Goal: Task Accomplishment & Management: Complete application form

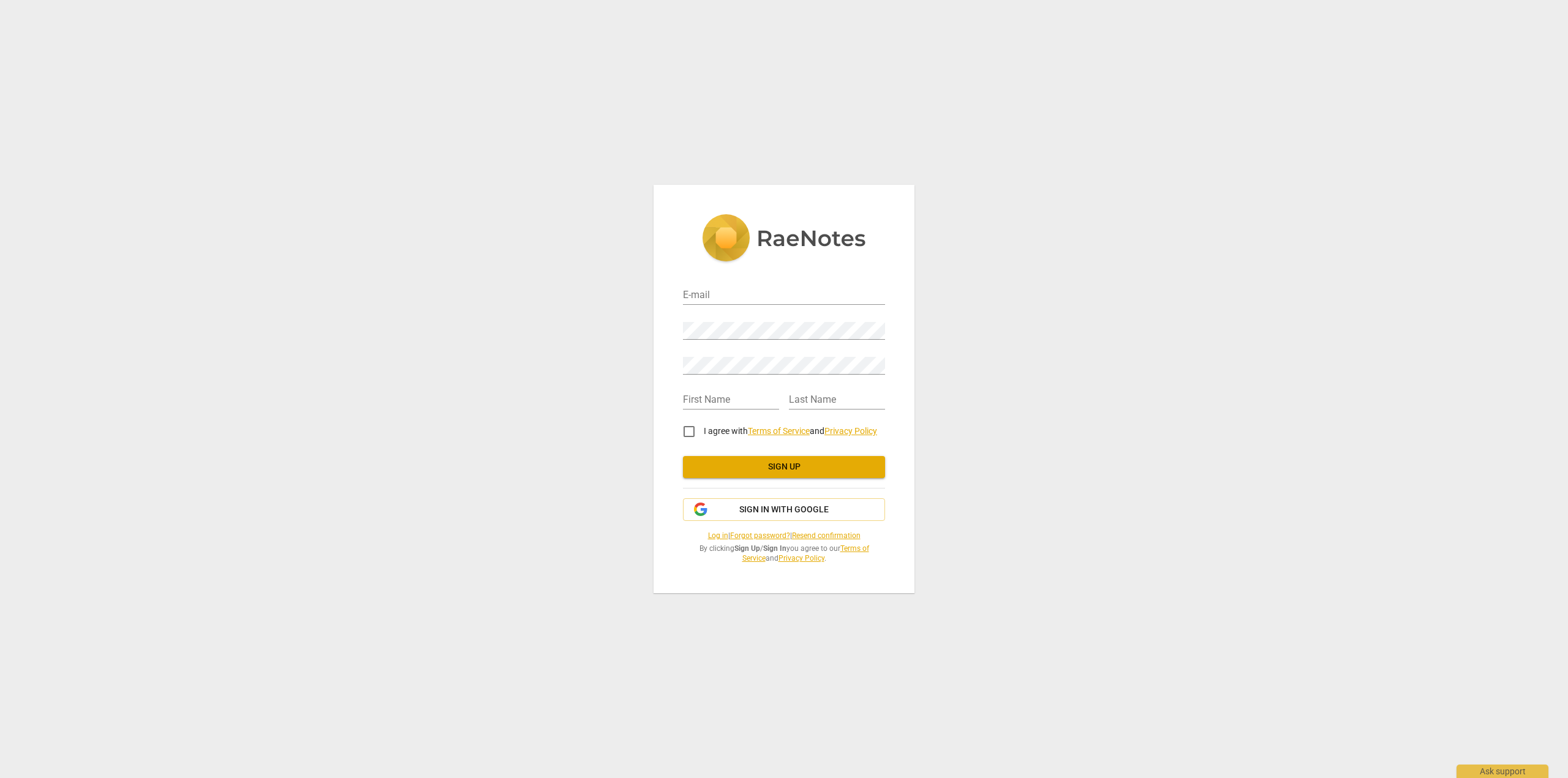
click at [1557, 43] on div "E-mail Password Retype Password First Name Last Name I agree with Terms of Serv…" at bounding box center [784, 389] width 1568 height 778
click at [1149, 97] on div "E-mail Password Retype Password First Name Last Name I agree with Terms of Serv…" at bounding box center [784, 389] width 1568 height 778
click at [1536, 57] on div "E-mail Password Retype Password First Name Last Name I agree with Terms of Serv…" at bounding box center [784, 389] width 1568 height 778
click at [730, 294] on input "email" at bounding box center [784, 296] width 202 height 18
type input "sallysil@aol.com"
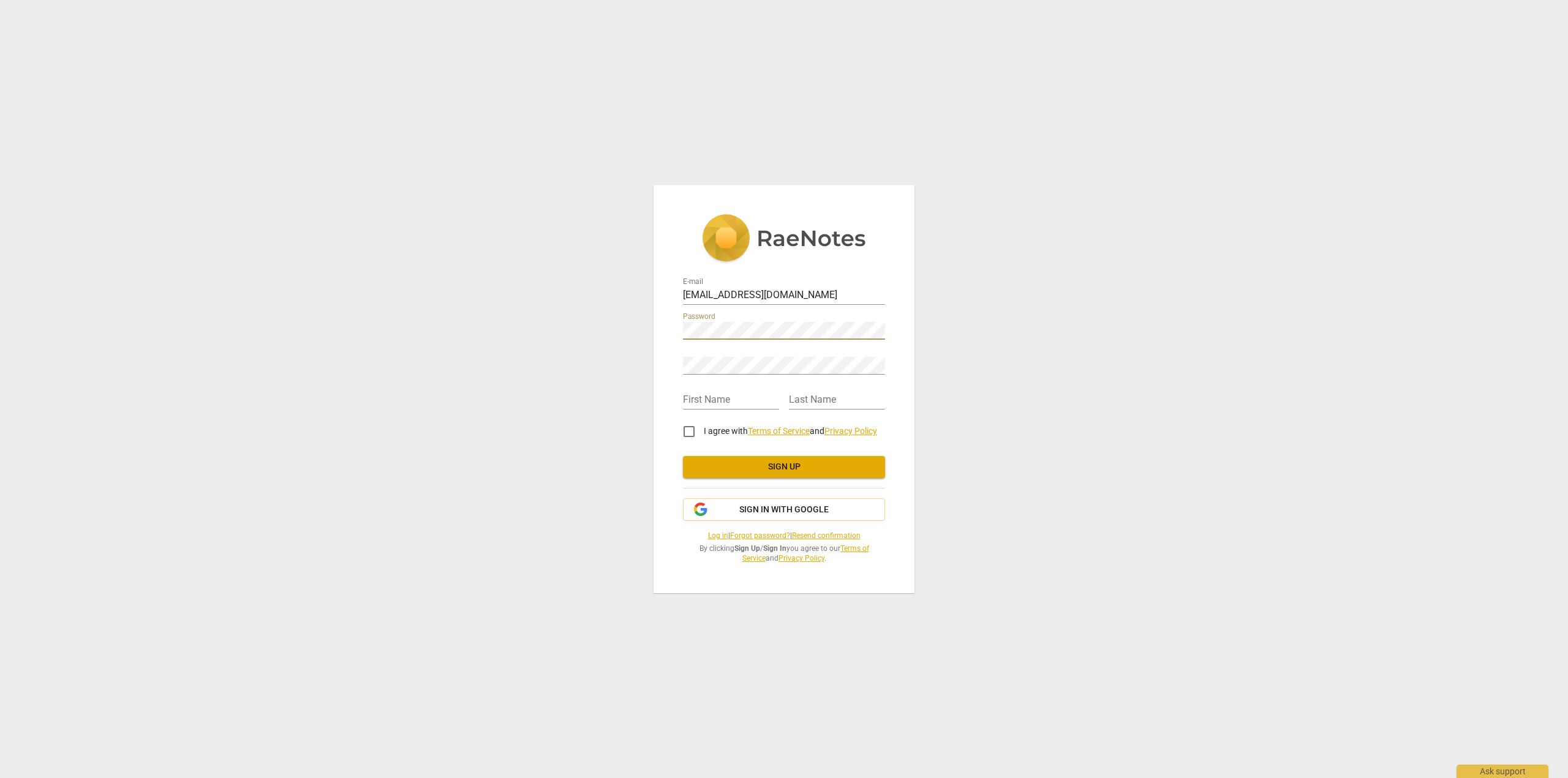
click at [547, 323] on div "E-mail sallysil@aol.com Password Retype Password First Name Last Name I agree w…" at bounding box center [784, 389] width 1568 height 778
click at [701, 400] on input "text" at bounding box center [731, 401] width 96 height 18
type input "Sally"
click at [814, 396] on input "text" at bounding box center [837, 401] width 96 height 18
type input "Silberman"
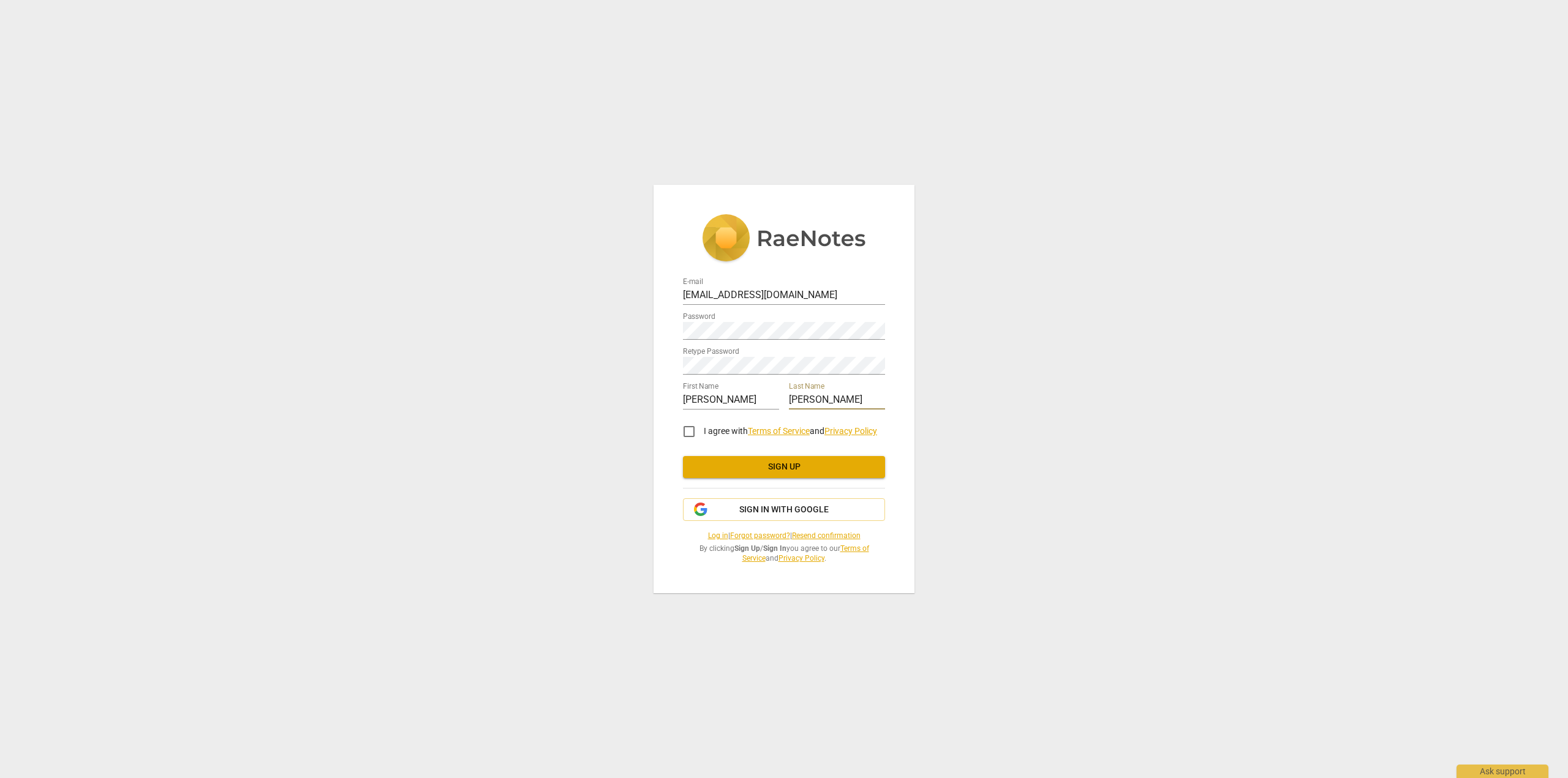
click at [688, 433] on input "I agree with Terms of Service and Privacy Policy" at bounding box center [689, 431] width 29 height 29
checkbox input "true"
click at [790, 464] on span "Sign up" at bounding box center [784, 467] width 182 height 12
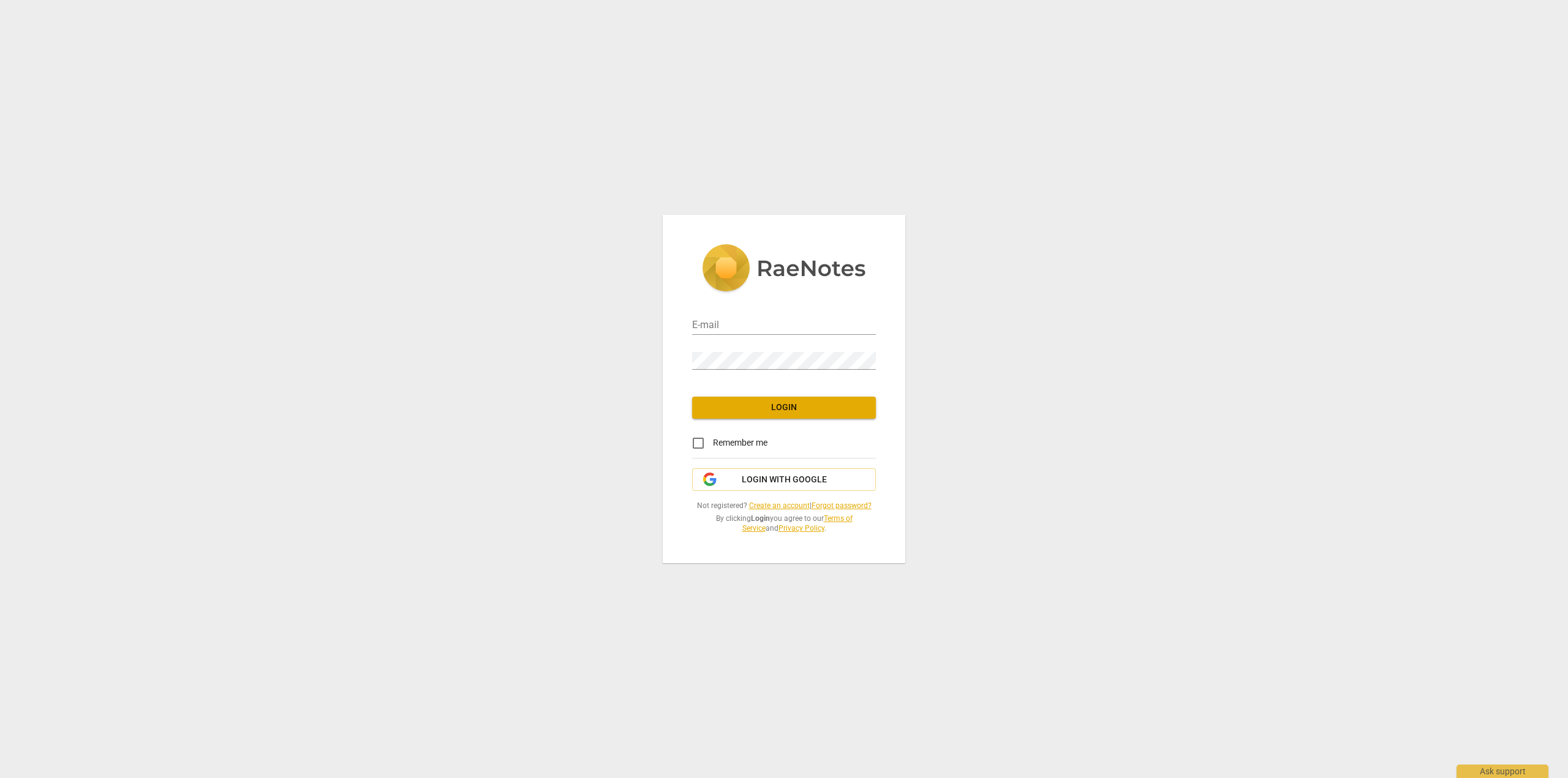
type input "[EMAIL_ADDRESS][DOMAIN_NAME]"
click at [805, 403] on span "Login" at bounding box center [784, 408] width 164 height 12
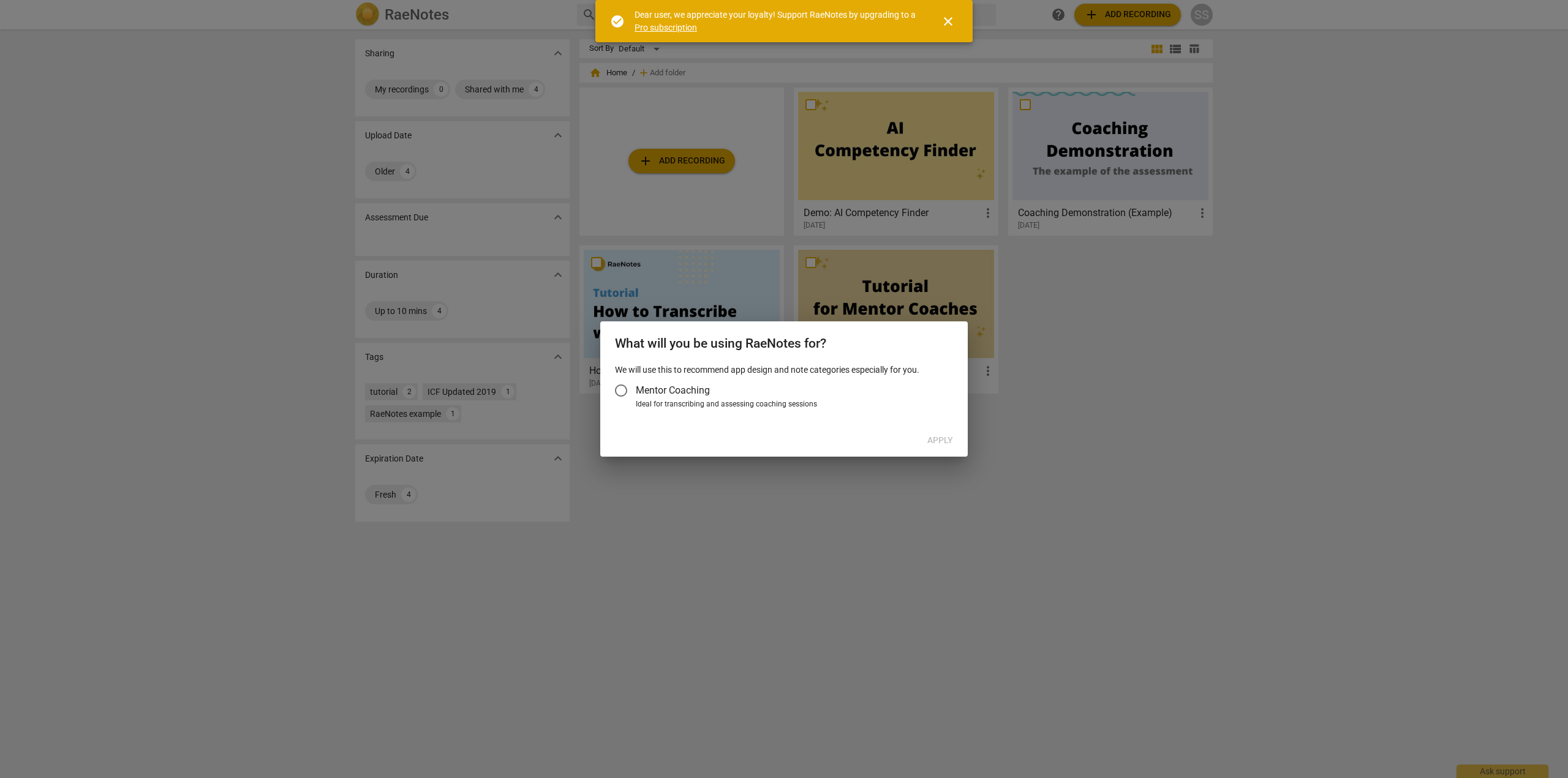
click at [625, 388] on input "Mentor Coaching" at bounding box center [621, 390] width 29 height 29
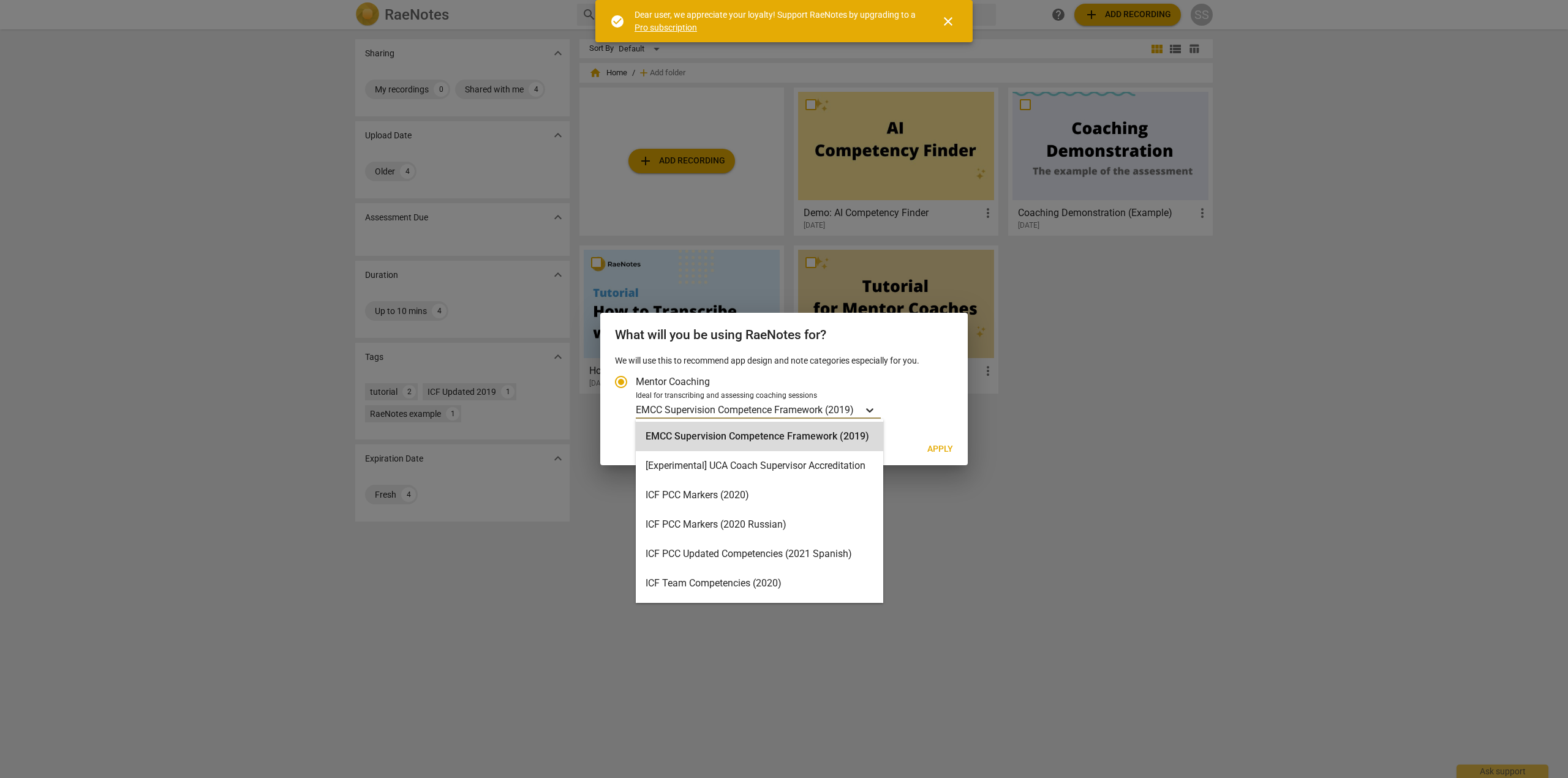
click at [875, 406] on icon "Account type" at bounding box center [870, 410] width 12 height 12
click at [0, 0] on input "Ideal for transcribing and assessing coaching sessions 15 results available. Us…" at bounding box center [0, 0] width 0 height 0
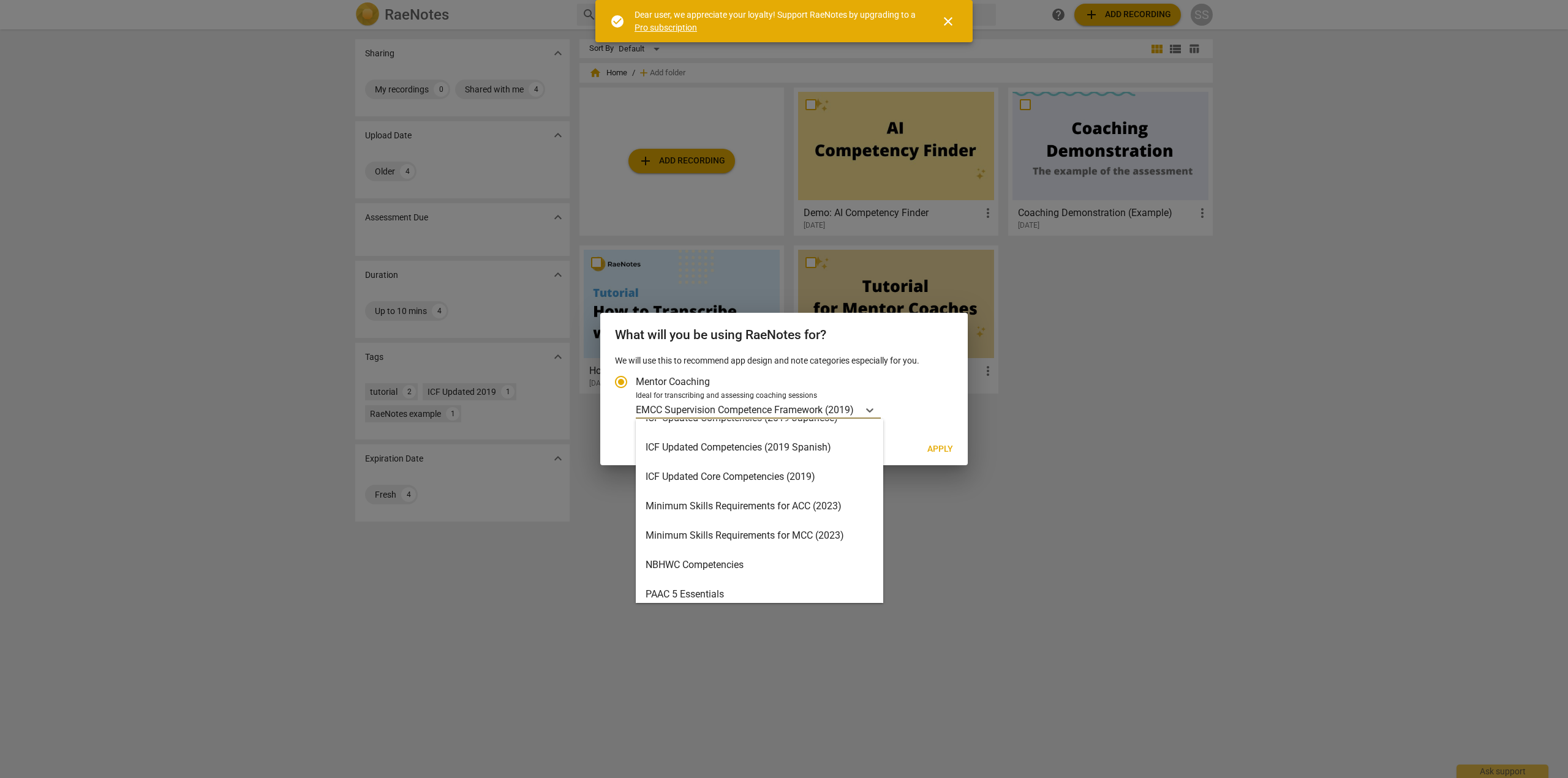
scroll to position [199, 0]
click at [745, 503] on div "Minimum Skills Requirements for ACC (2023)" at bounding box center [759, 502] width 247 height 29
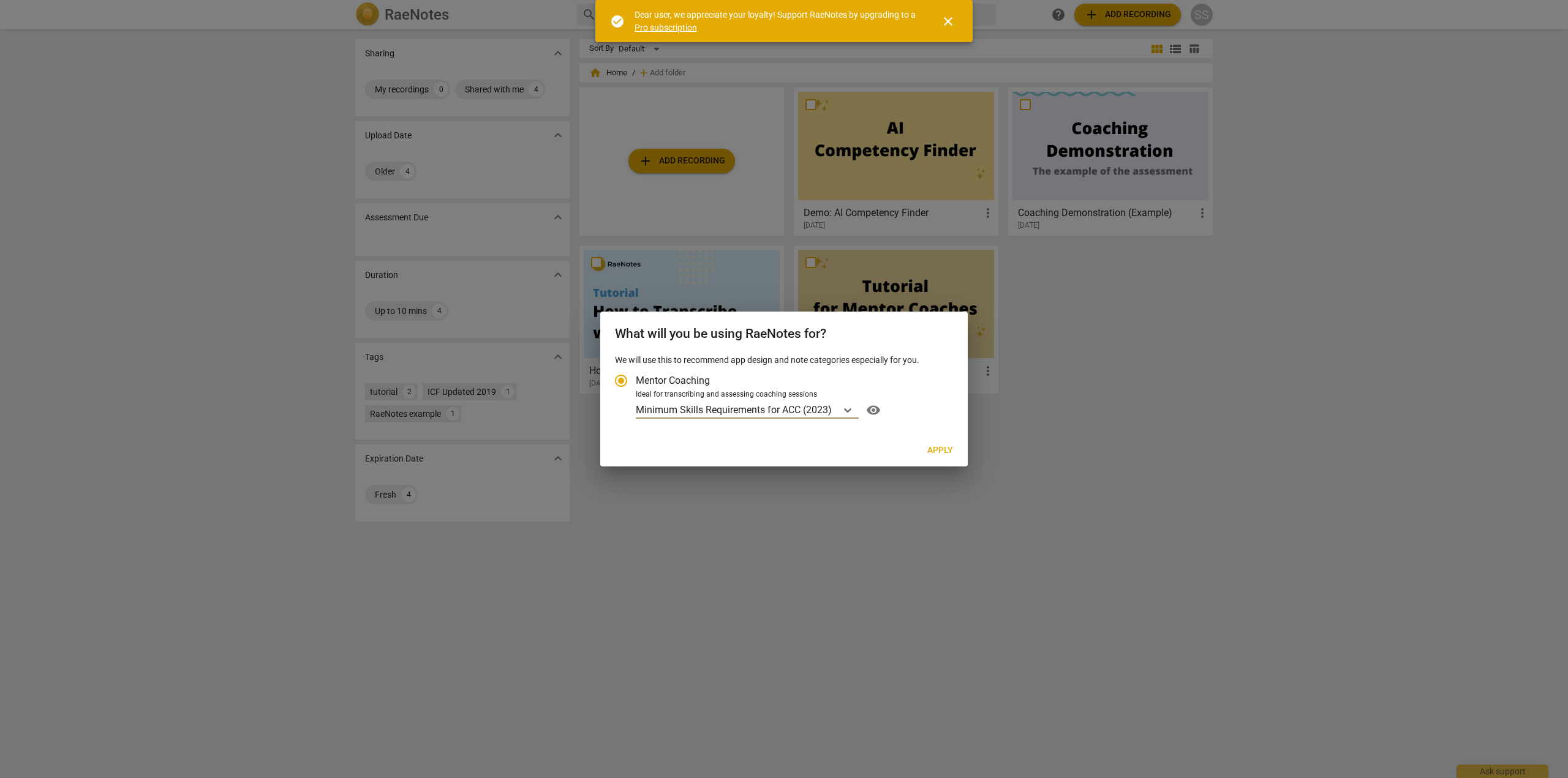
click at [941, 447] on span "Apply" at bounding box center [940, 451] width 26 height 12
radio input "false"
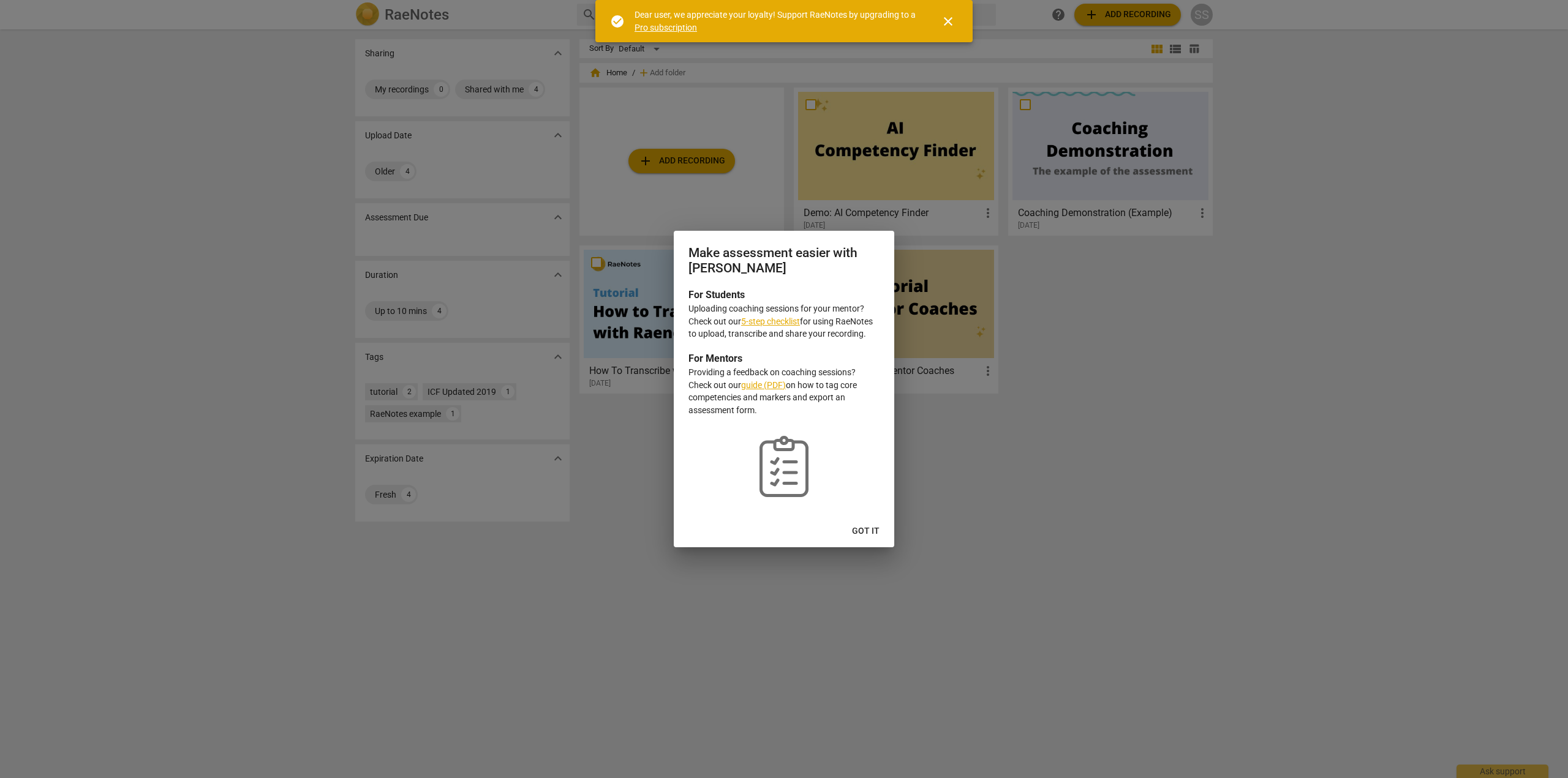
click at [760, 322] on link "5-step checklist" at bounding box center [770, 322] width 59 height 10
click at [760, 383] on link "guide (PDF)" at bounding box center [763, 385] width 45 height 10
click at [765, 385] on link "guide (PDF)" at bounding box center [763, 385] width 45 height 10
click at [862, 530] on span "Got it" at bounding box center [866, 532] width 27 height 12
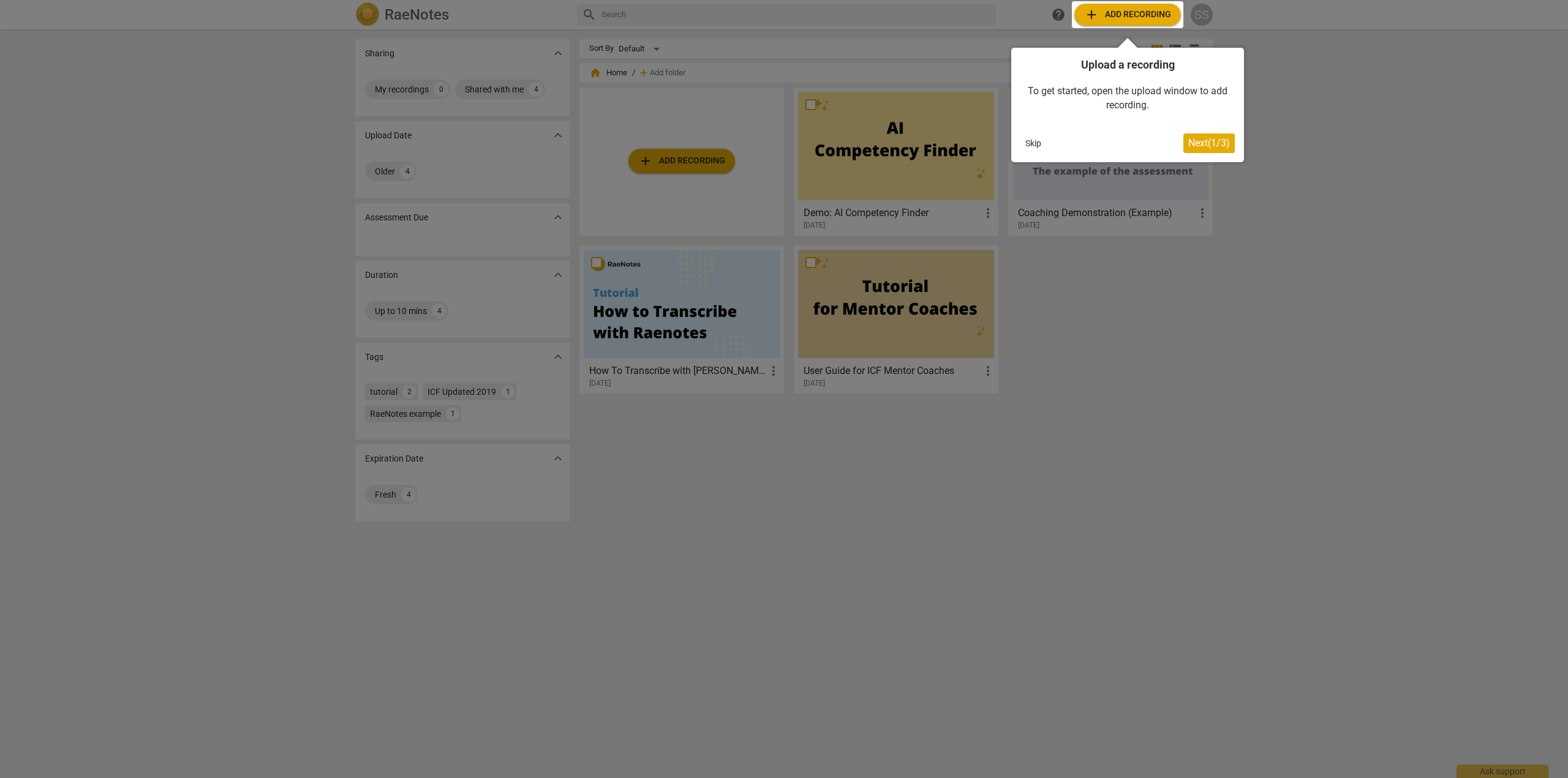
click at [1036, 143] on button "Skip" at bounding box center [1033, 143] width 26 height 19
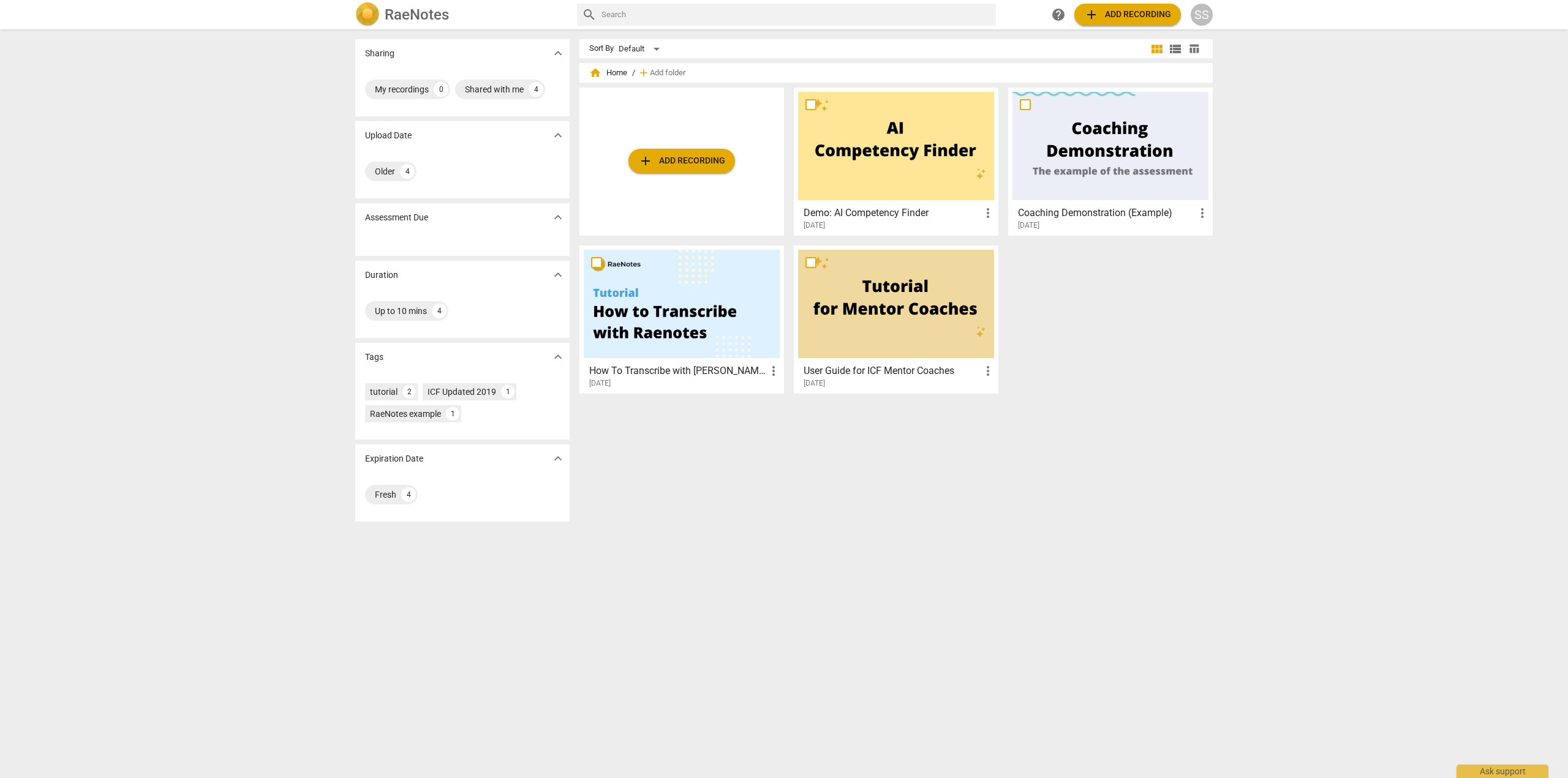
click at [673, 164] on span "add Add recording" at bounding box center [682, 161] width 87 height 15
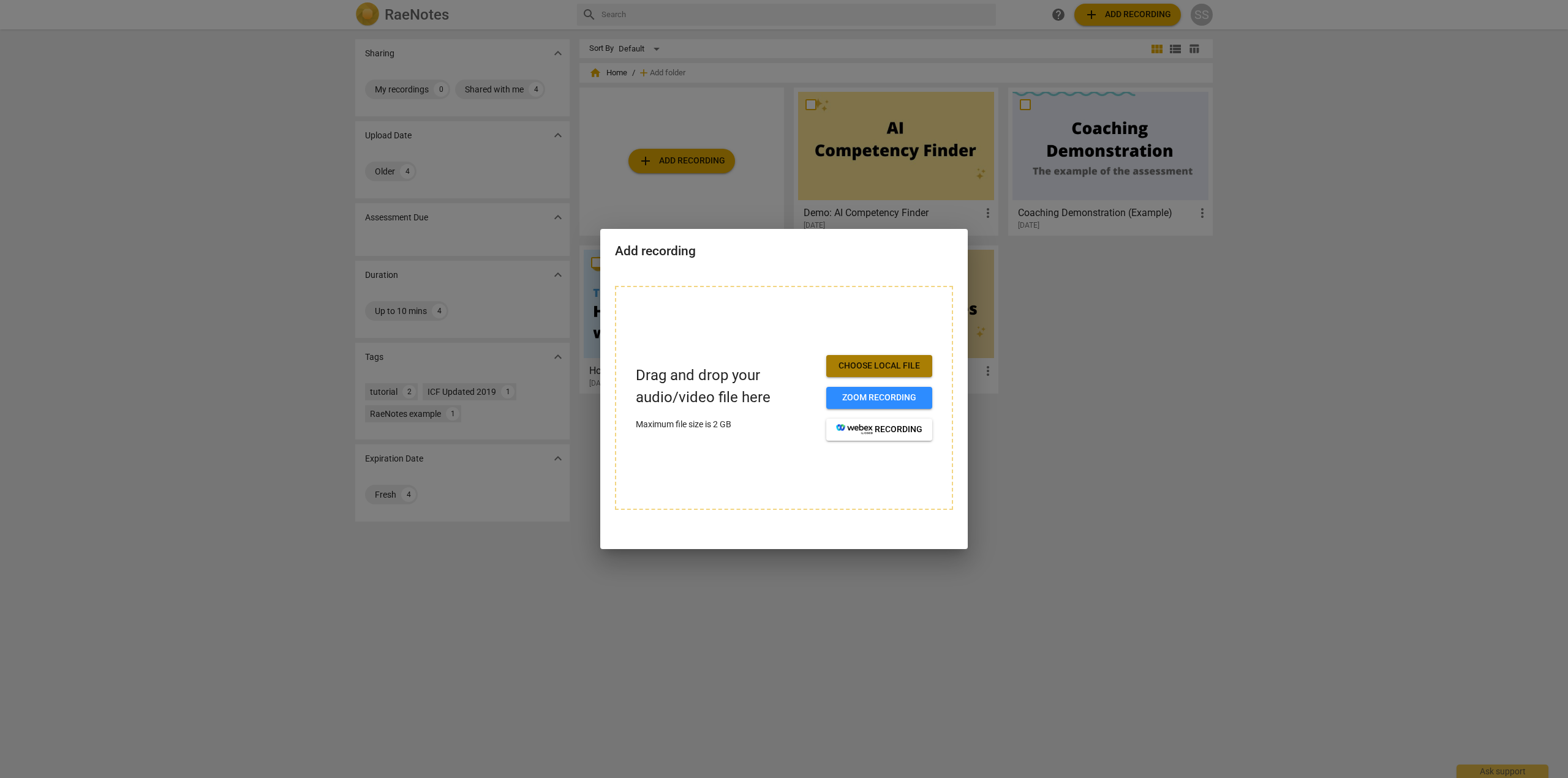
click at [859, 367] on span "Choose local file" at bounding box center [879, 366] width 87 height 12
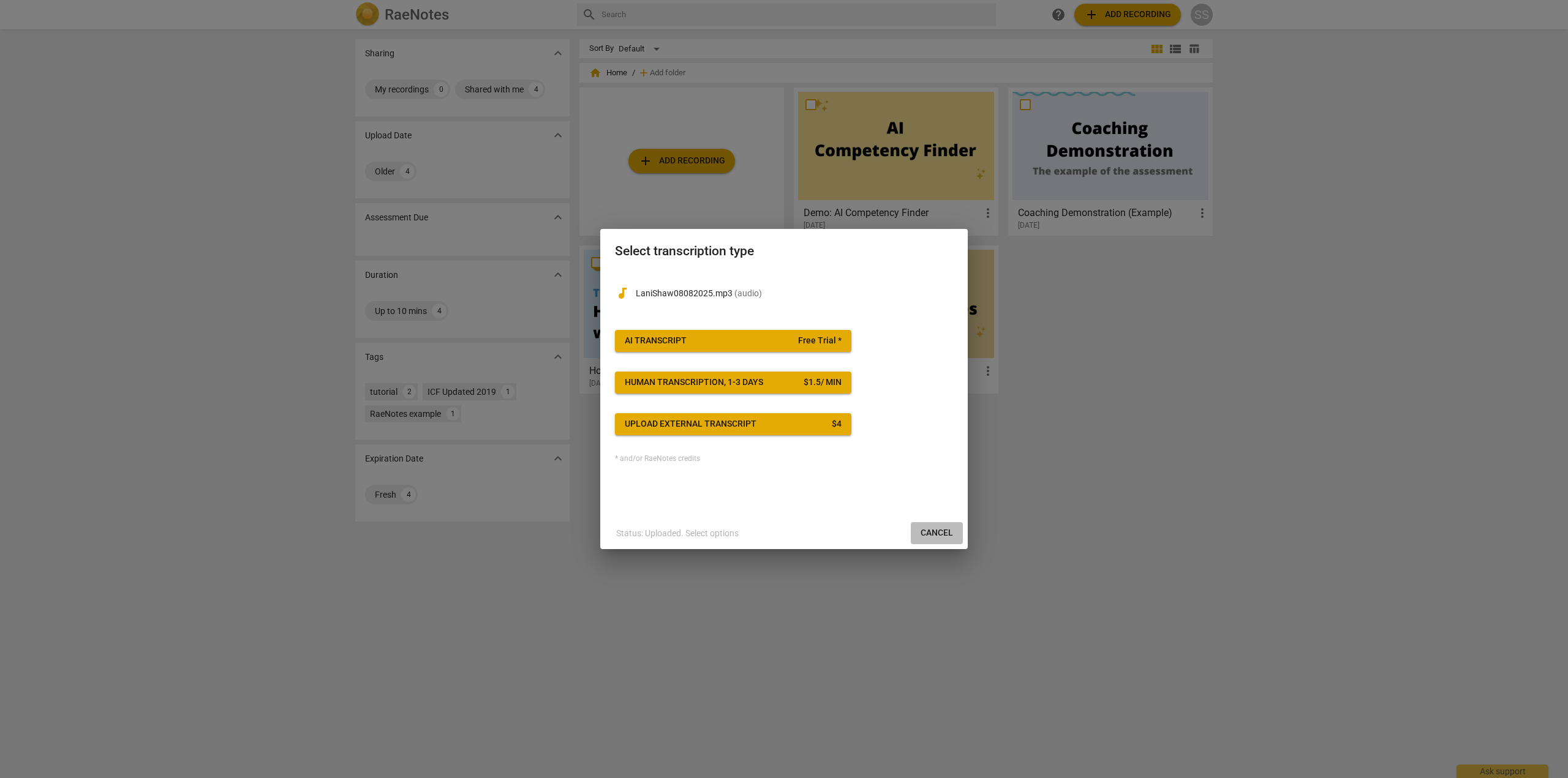
click at [928, 528] on span "Cancel" at bounding box center [937, 533] width 32 height 12
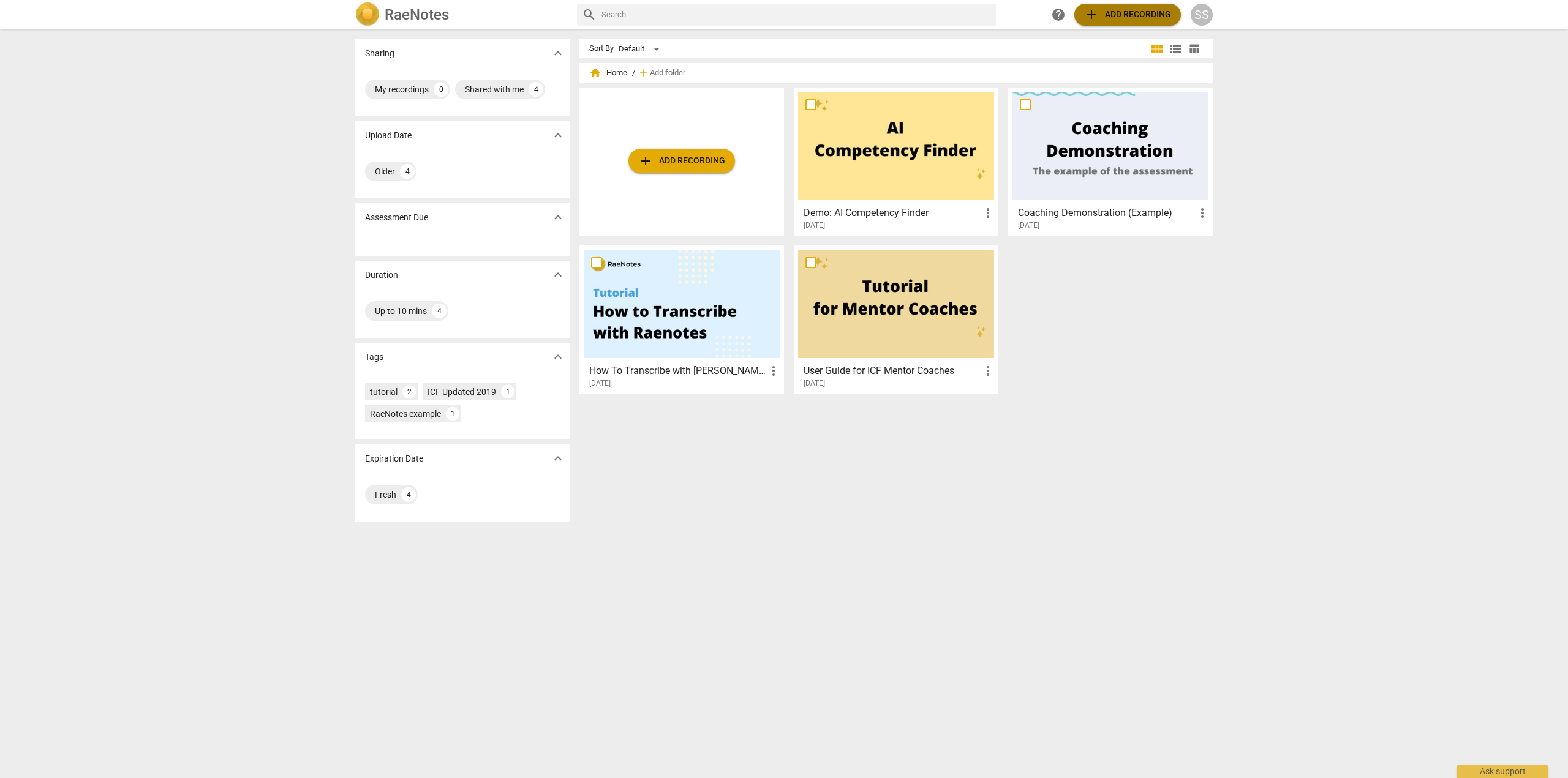
click at [1135, 12] on span "add Add recording" at bounding box center [1128, 15] width 87 height 15
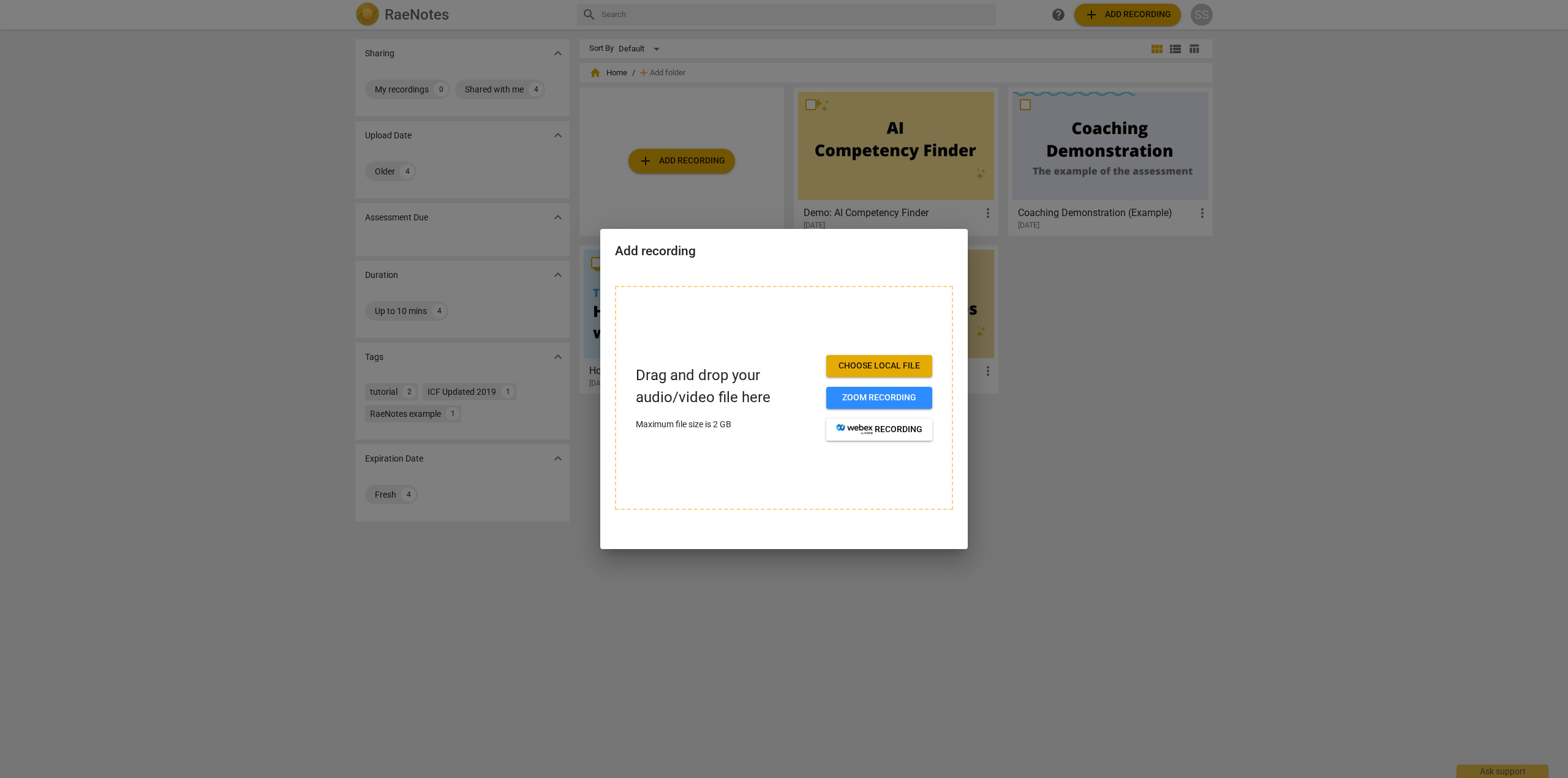
click at [1032, 448] on div at bounding box center [784, 389] width 1568 height 778
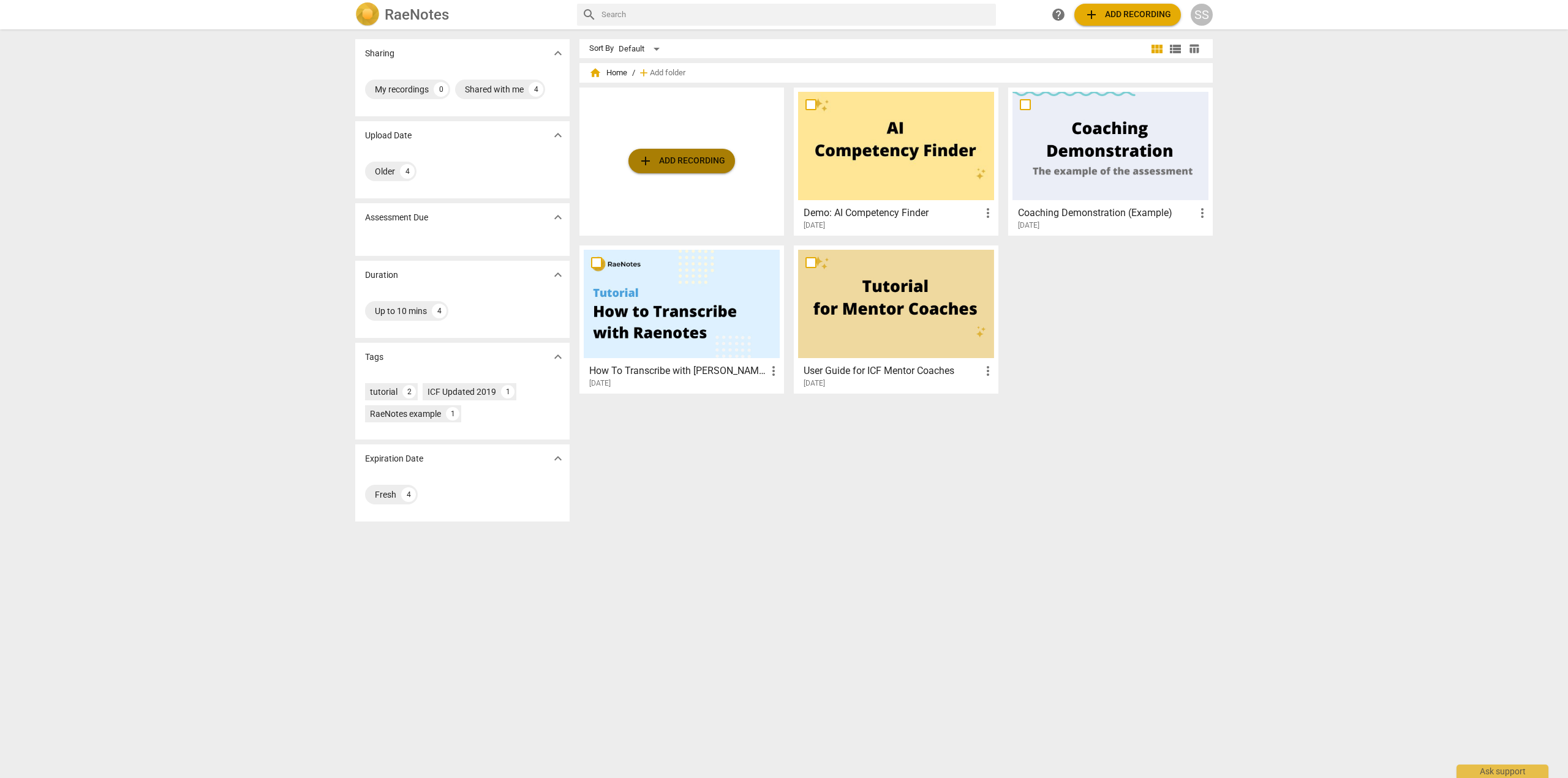
click at [662, 162] on span "add Add recording" at bounding box center [682, 161] width 87 height 15
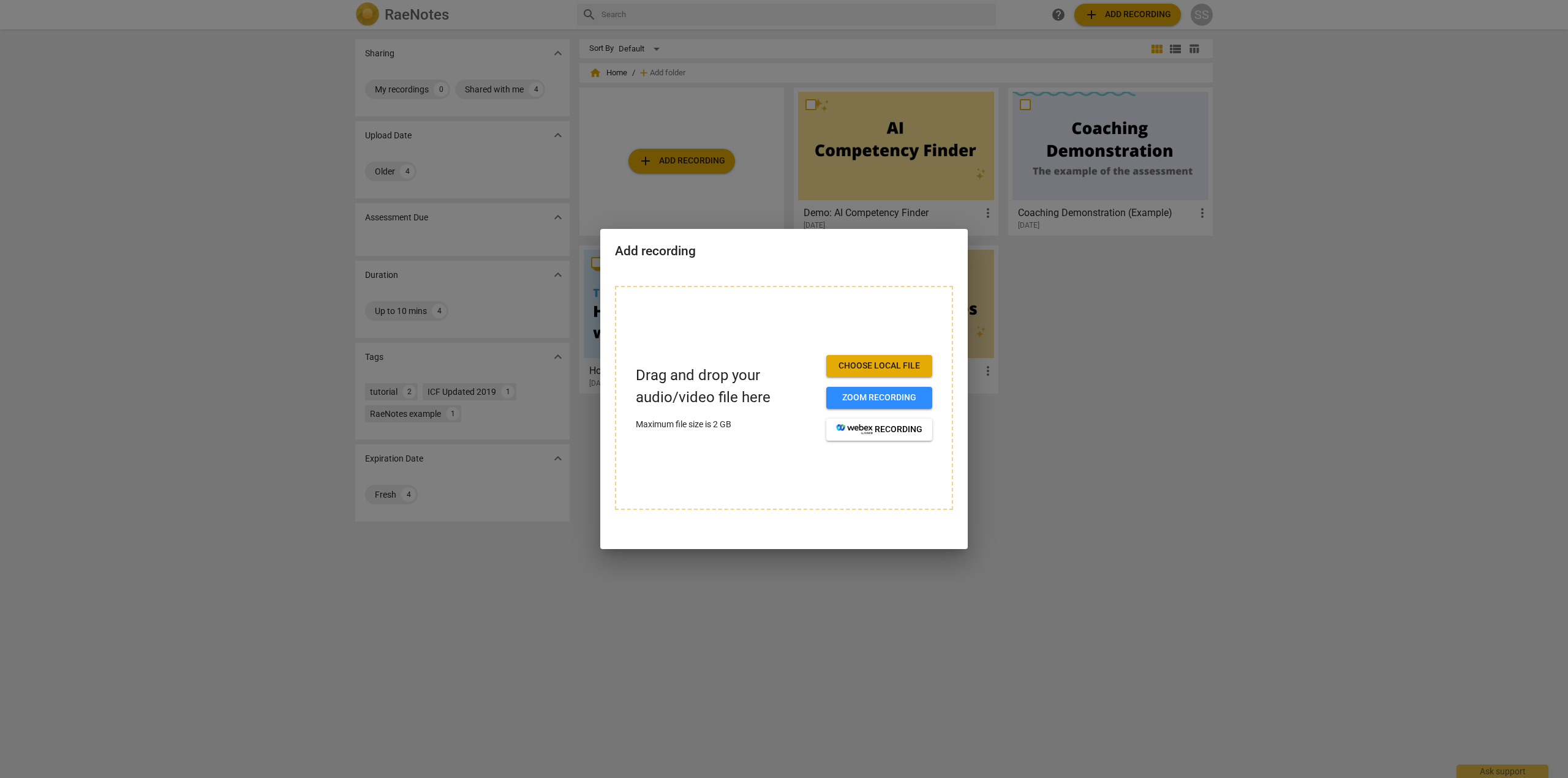
click at [1081, 469] on div at bounding box center [784, 389] width 1568 height 778
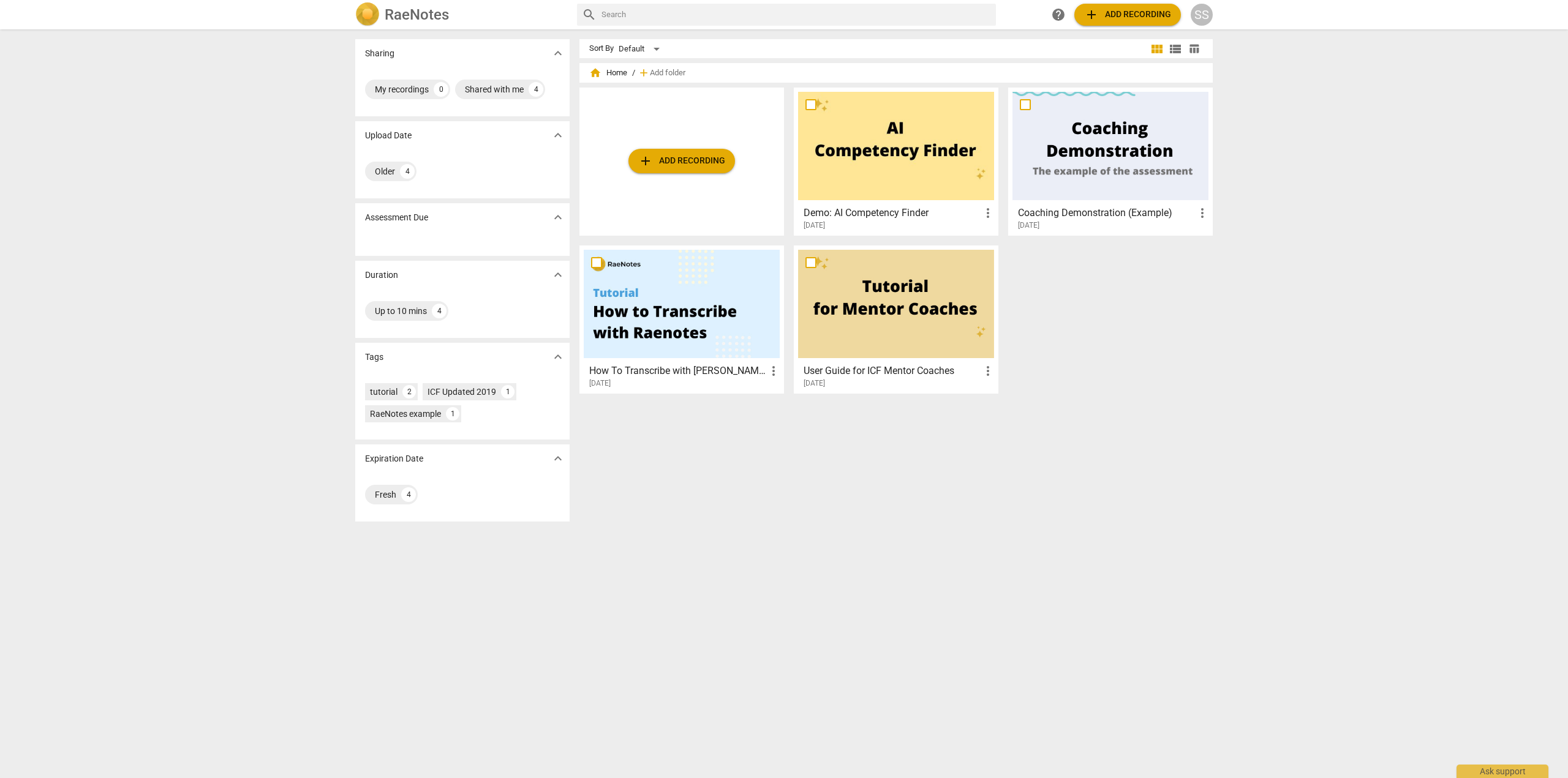
click at [641, 327] on div at bounding box center [682, 304] width 196 height 108
click at [1156, 48] on span "view_module" at bounding box center [1157, 49] width 15 height 15
click at [1174, 50] on span "view_list" at bounding box center [1176, 49] width 15 height 15
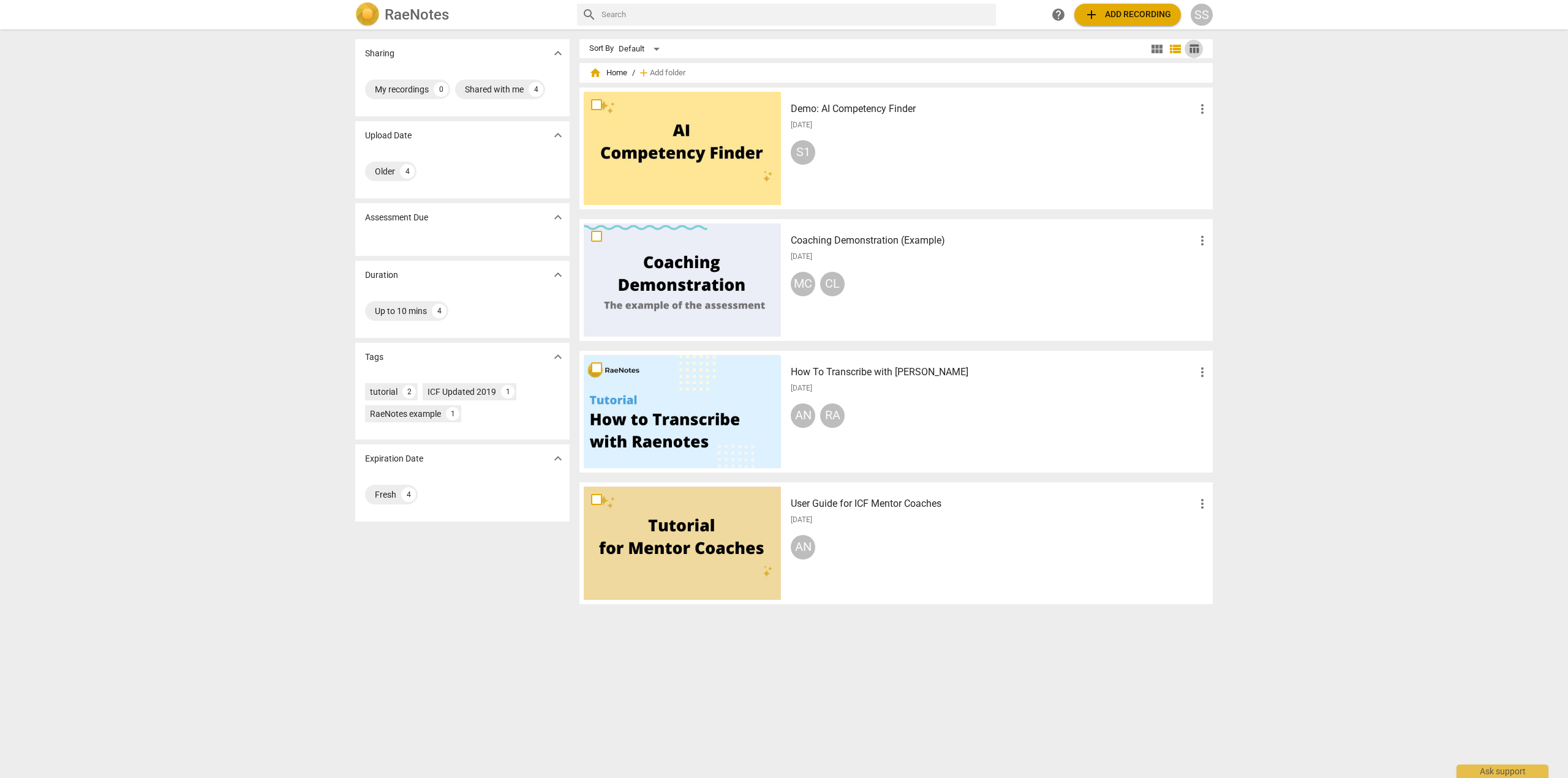
click at [1192, 49] on span "table_chart" at bounding box center [1194, 49] width 12 height 12
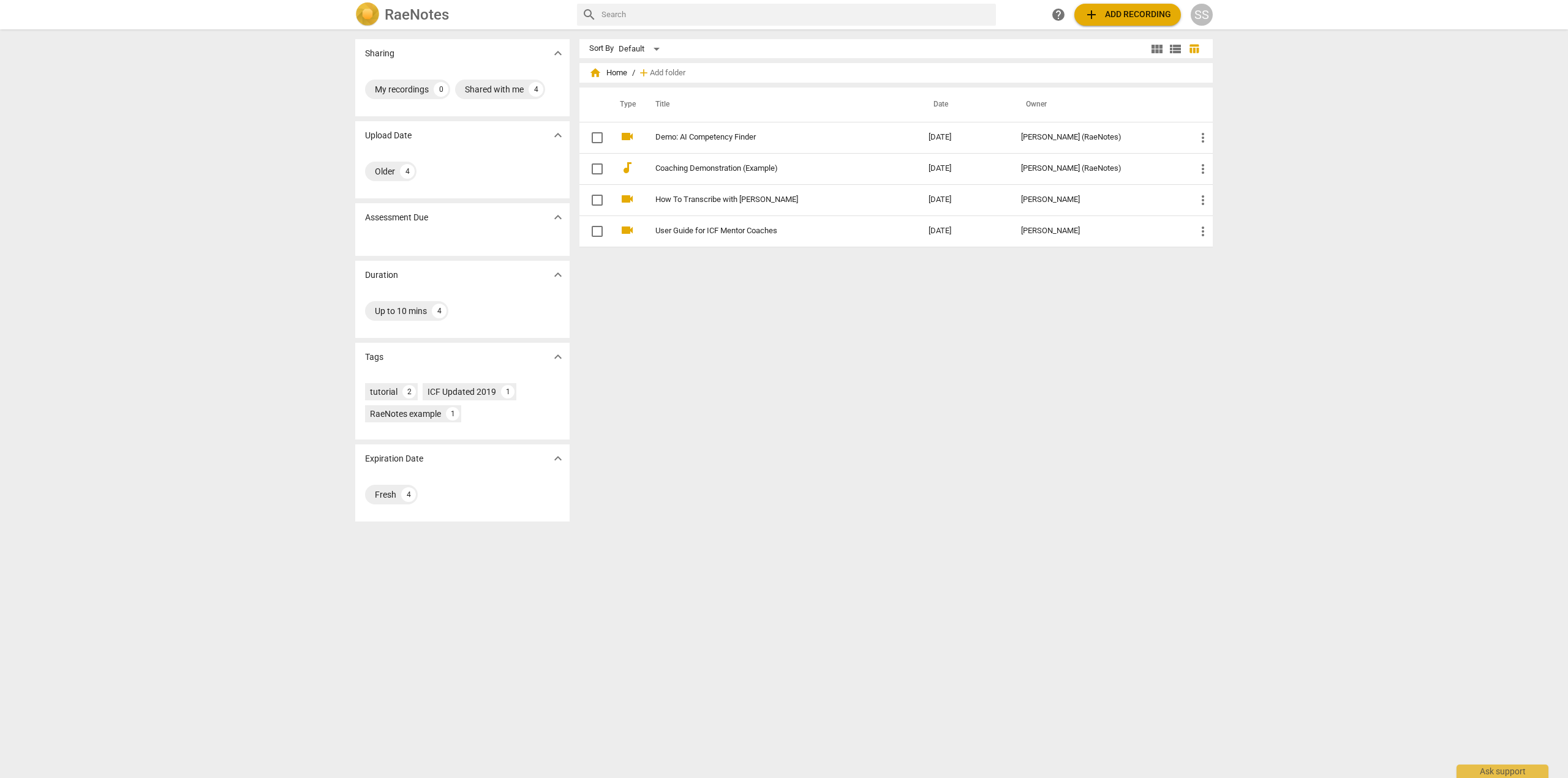
click at [1173, 46] on span "view_list" at bounding box center [1176, 49] width 15 height 15
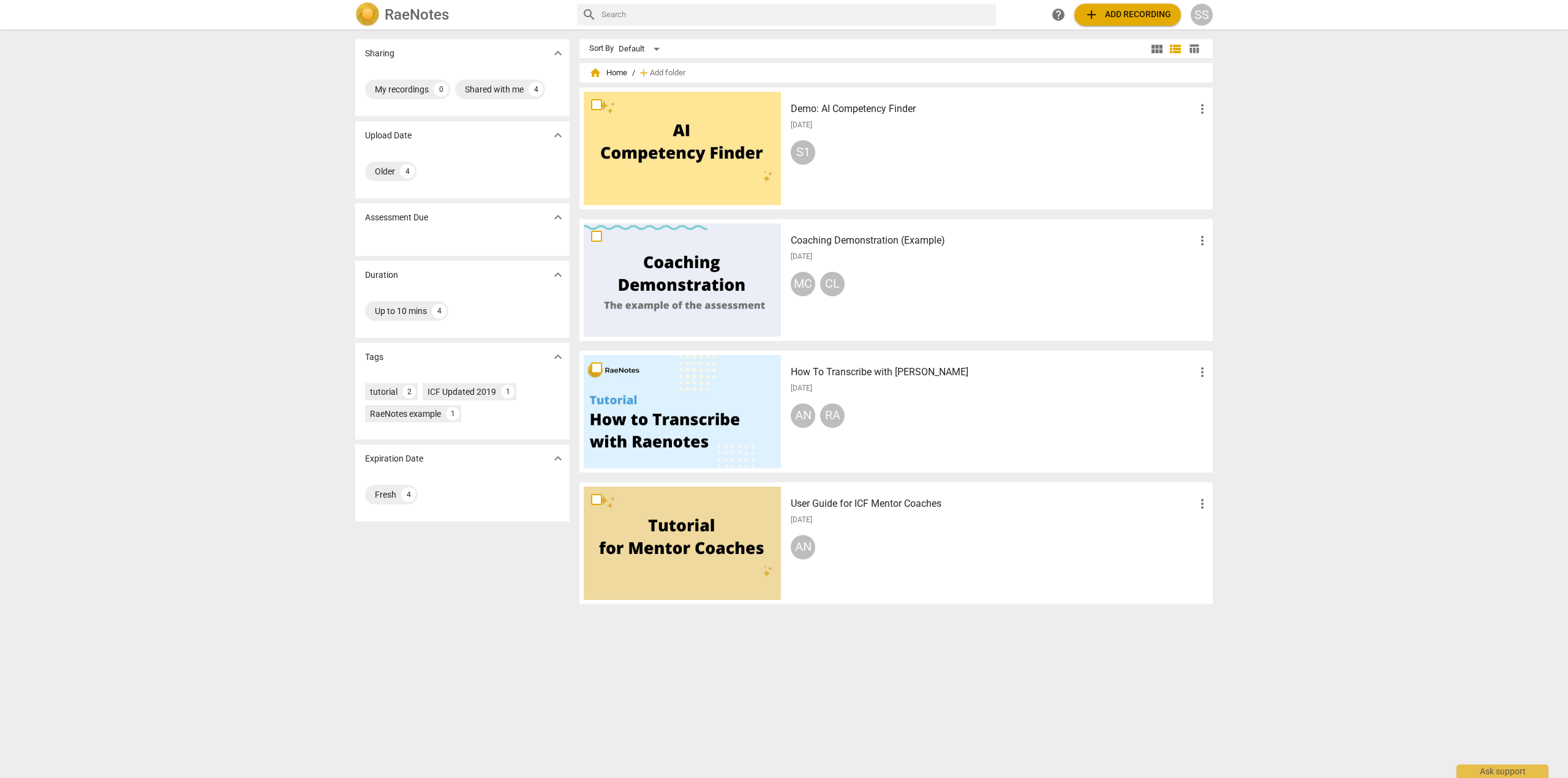
click at [415, 16] on h2 "RaeNotes" at bounding box center [417, 15] width 64 height 17
click at [395, 14] on h2 "RaeNotes" at bounding box center [417, 15] width 64 height 17
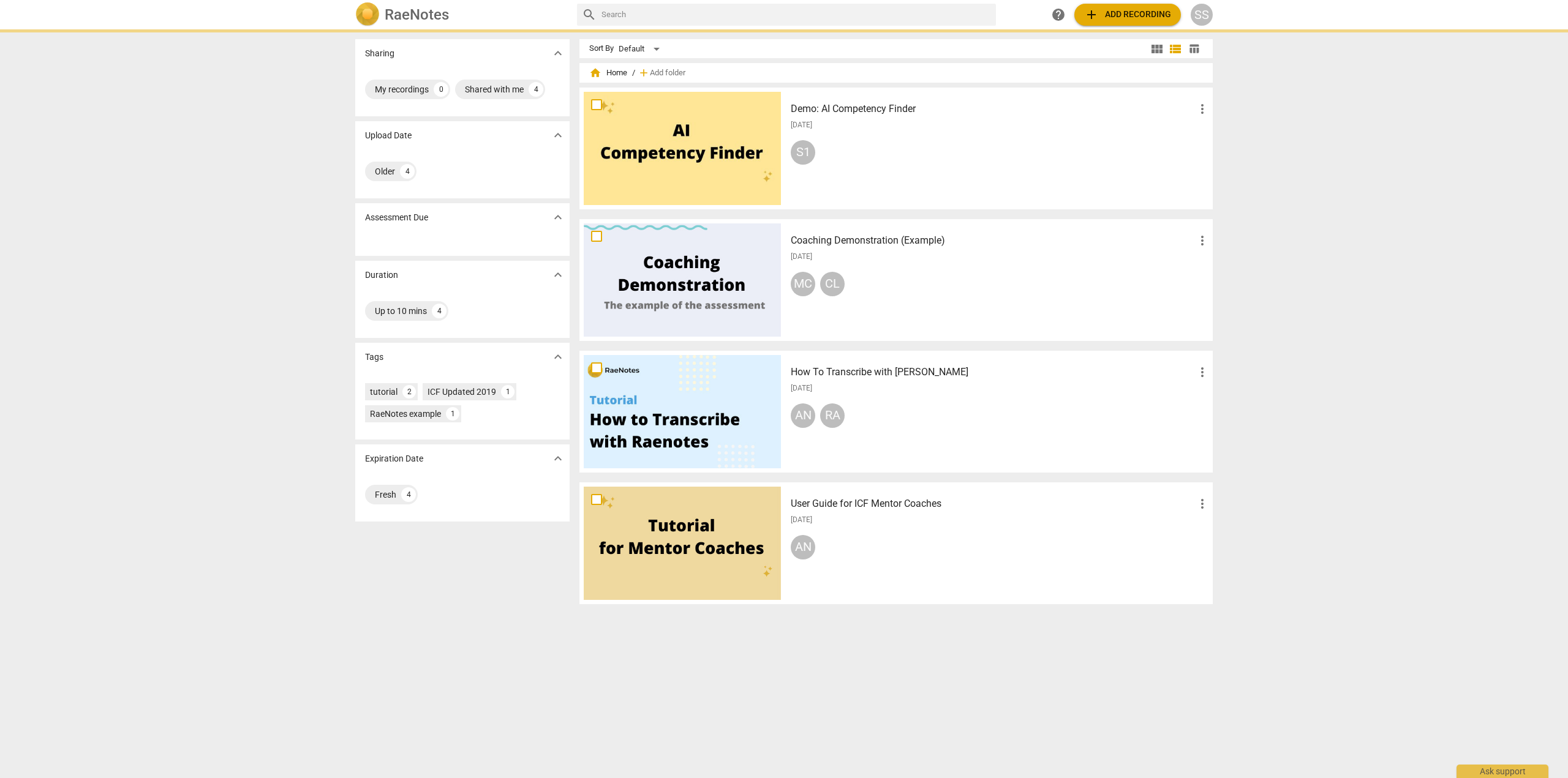
click at [395, 14] on h2 "RaeNotes" at bounding box center [417, 15] width 64 height 17
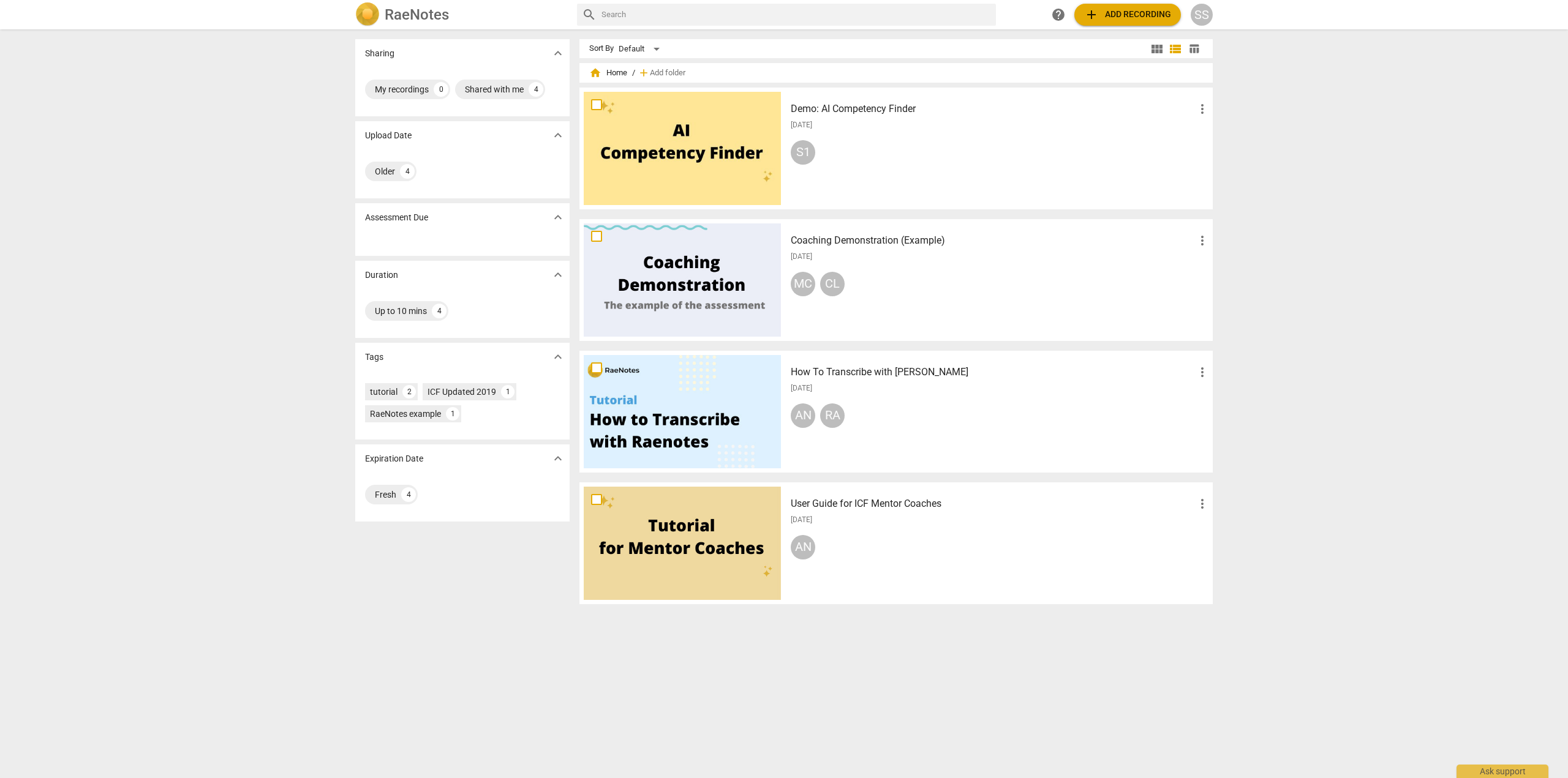
click at [1136, 10] on span "add Add recording" at bounding box center [1128, 15] width 87 height 15
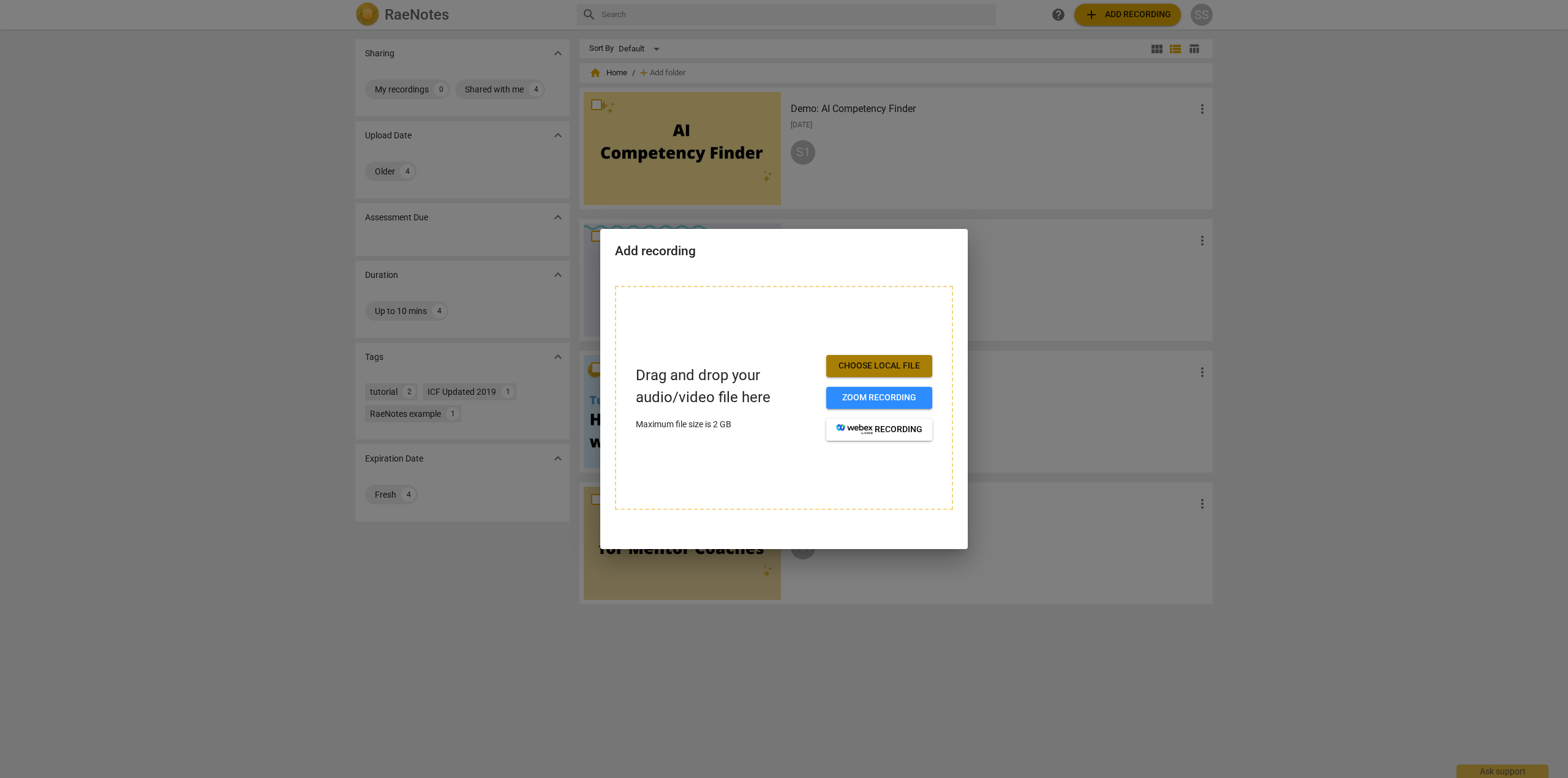
click at [878, 366] on span "Choose local file" at bounding box center [879, 366] width 87 height 12
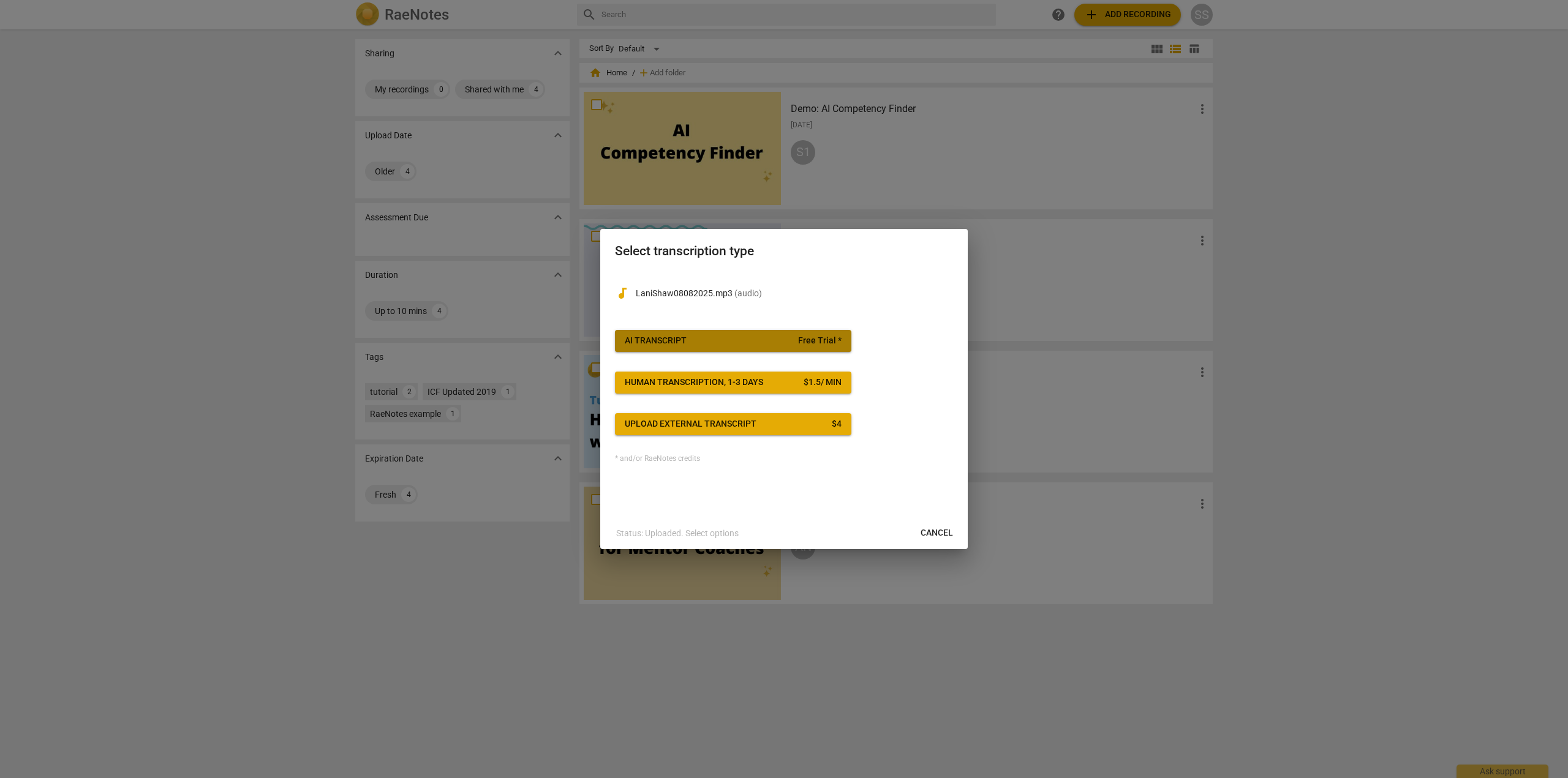
click at [696, 342] on span "AI Transcript Free Trial *" at bounding box center [733, 341] width 217 height 12
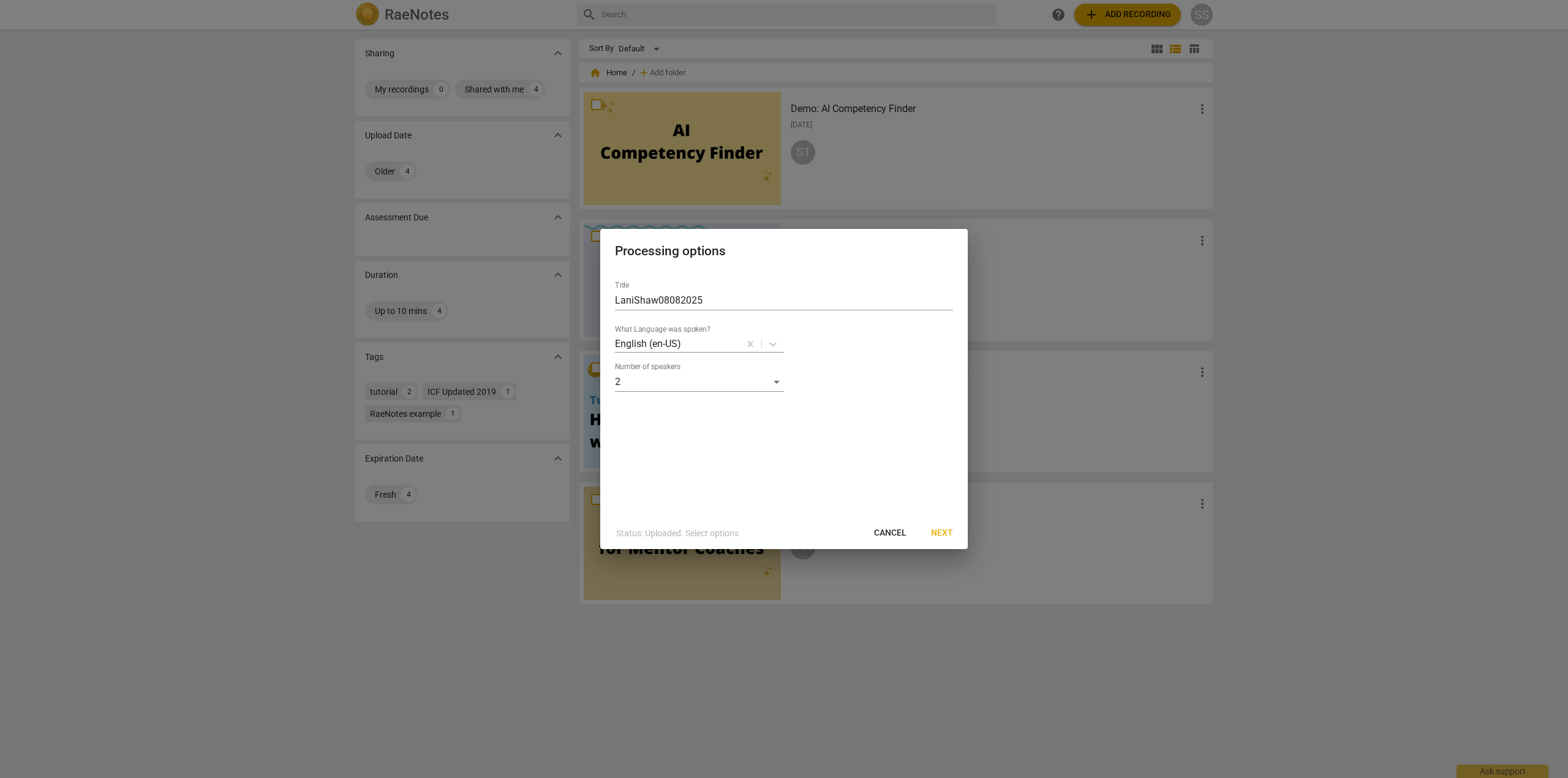
click at [940, 531] on span "Next" at bounding box center [942, 533] width 22 height 12
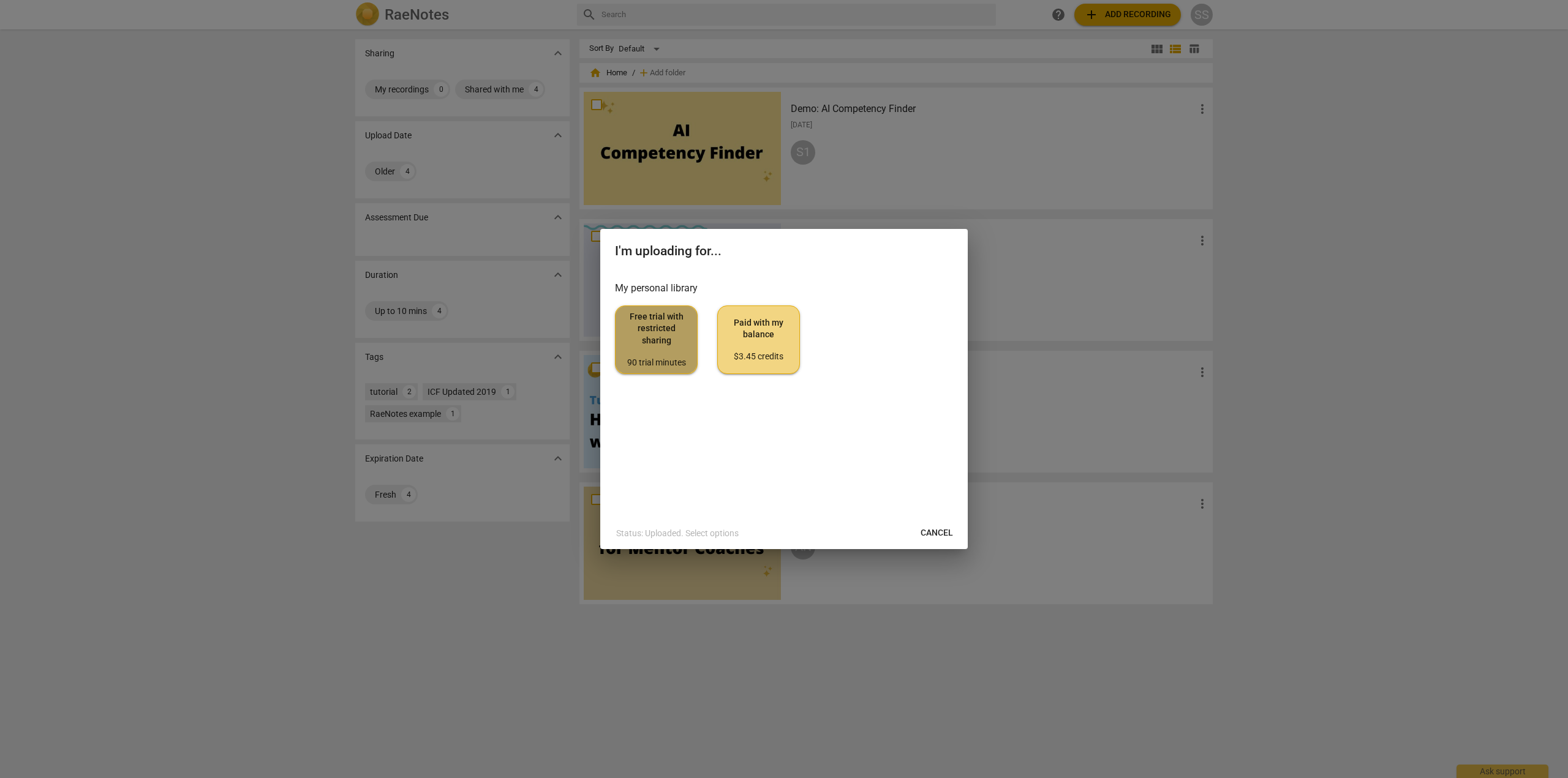
click at [659, 349] on span "Free trial with restricted sharing 90 trial minutes" at bounding box center [656, 340] width 62 height 57
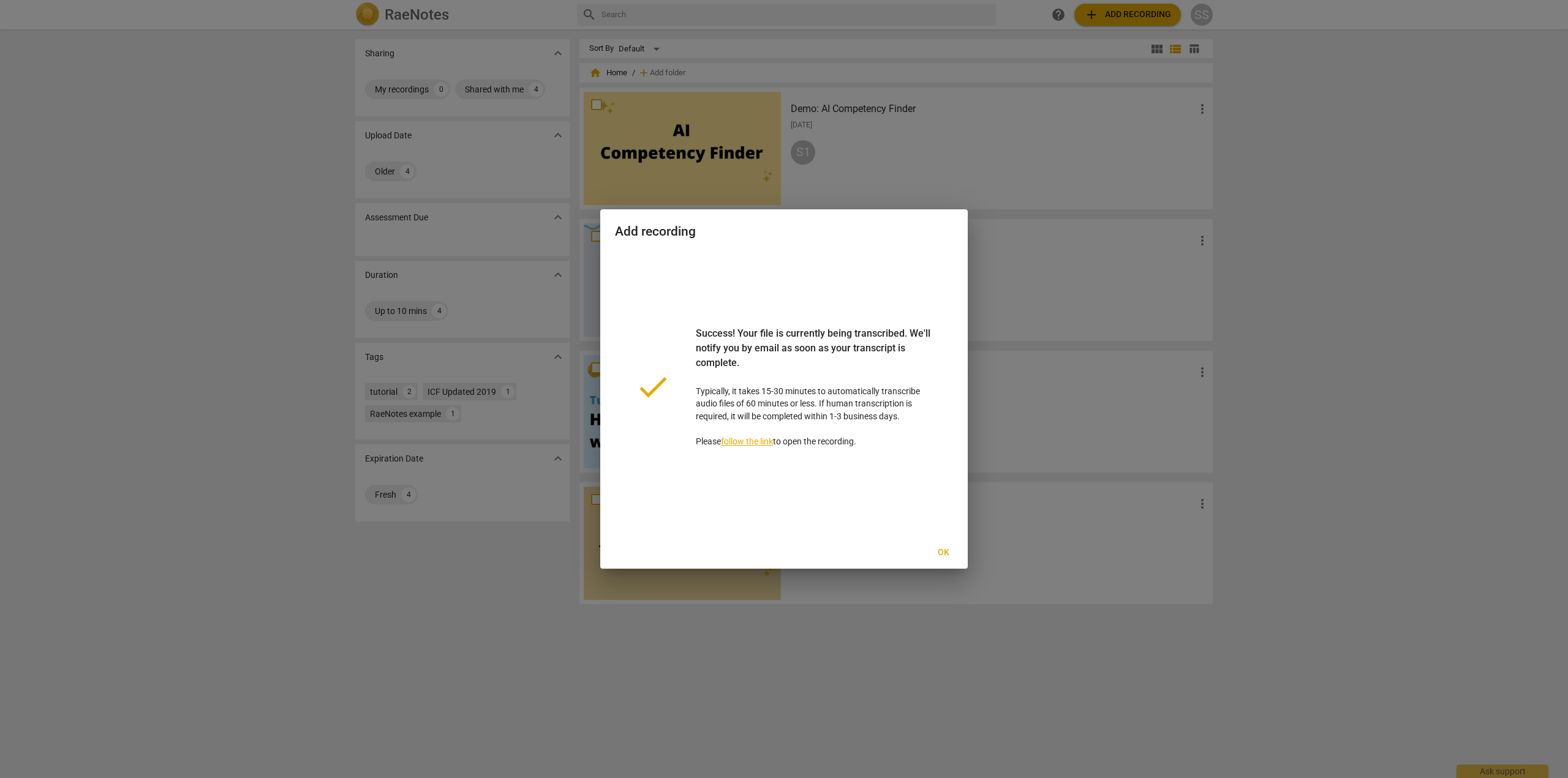
click at [1334, 141] on div at bounding box center [784, 389] width 1568 height 778
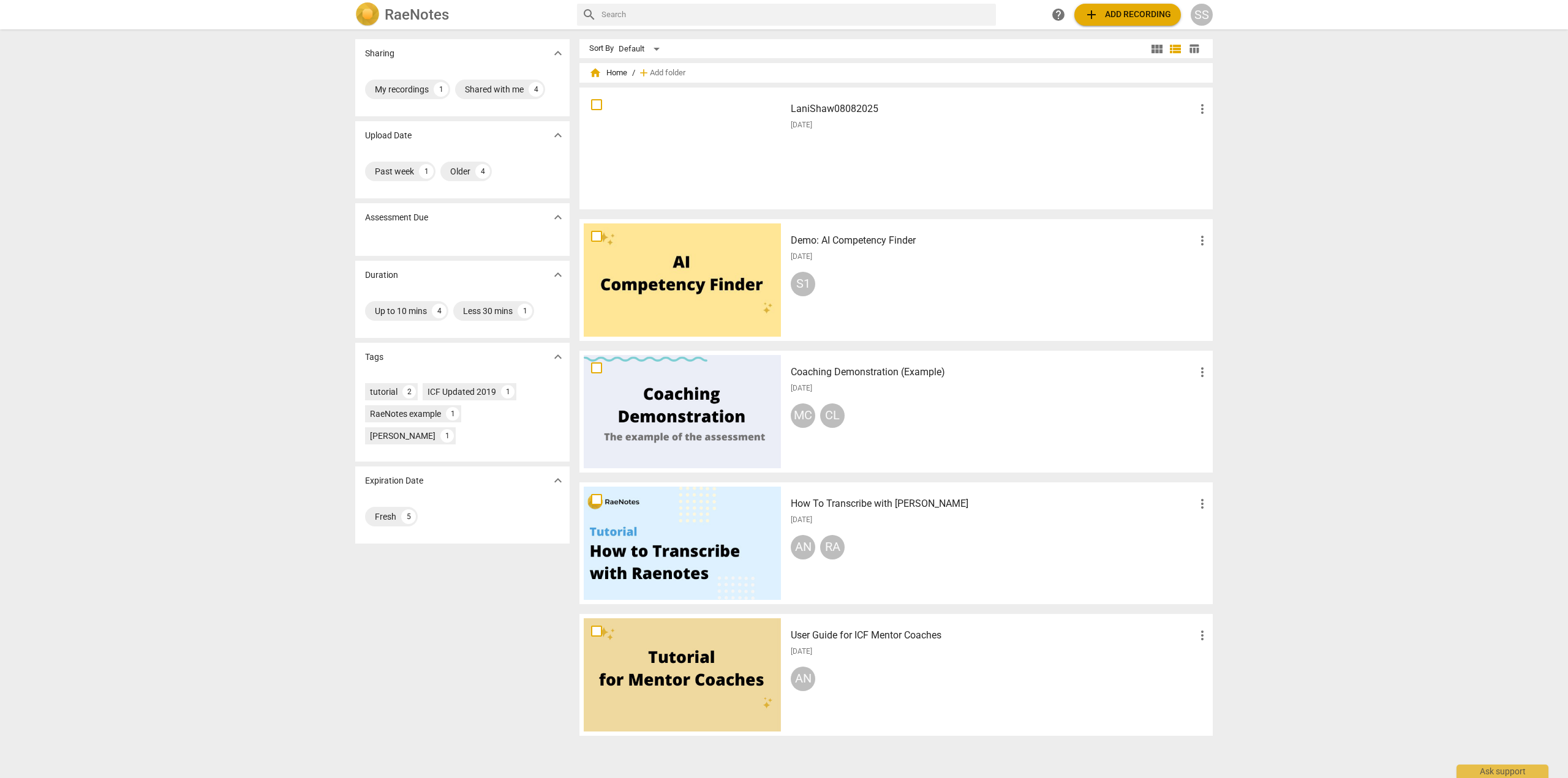
click at [1203, 107] on span "more_vert" at bounding box center [1202, 109] width 15 height 15
click at [1291, 115] on div at bounding box center [784, 389] width 1568 height 778
click at [590, 109] on input "checkbox" at bounding box center [597, 105] width 26 height 15
checkbox input "false"
click at [1197, 108] on span "more_vert" at bounding box center [1202, 109] width 15 height 15
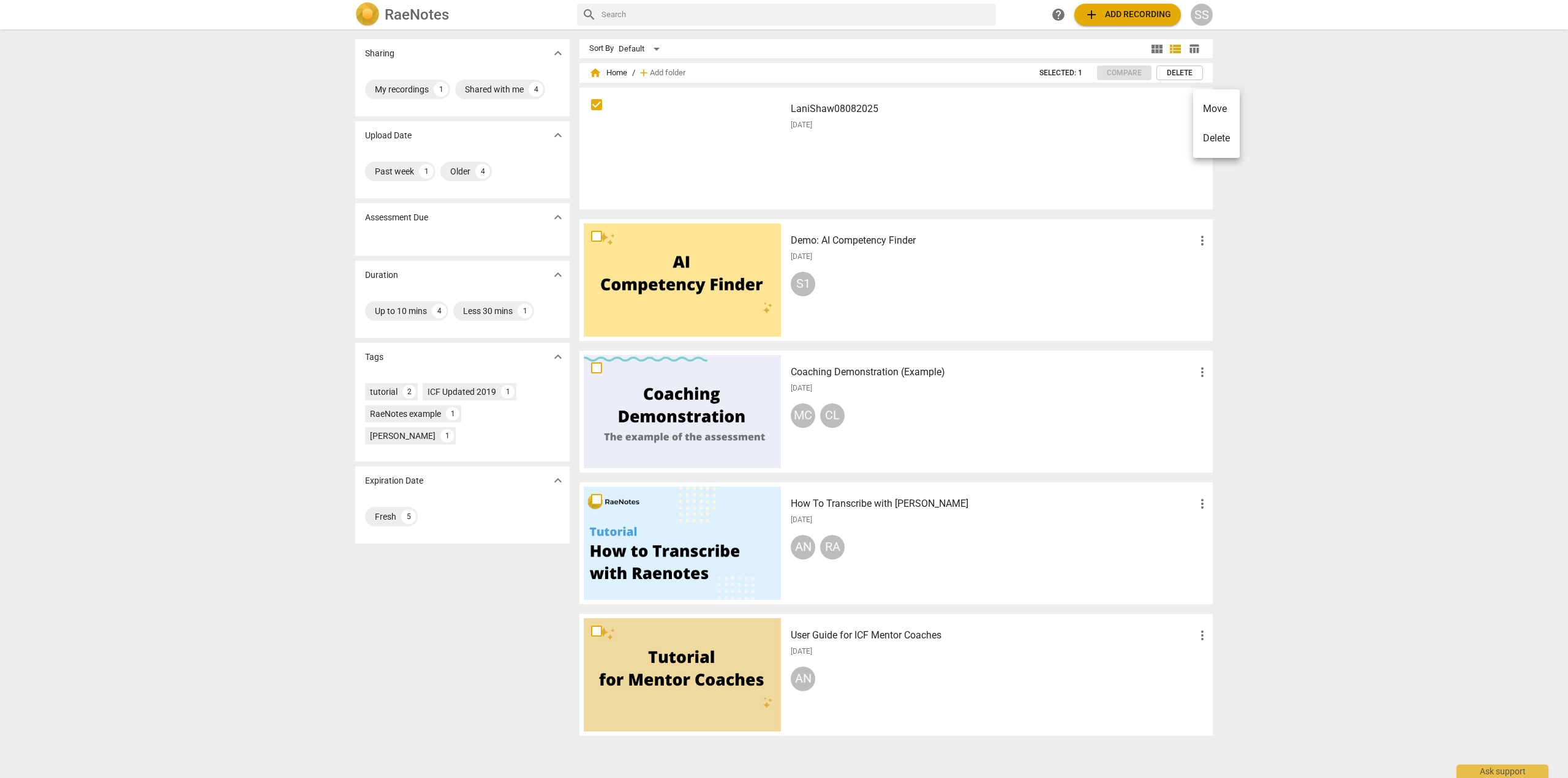
click at [1113, 153] on div at bounding box center [784, 389] width 1568 height 778
click at [595, 103] on input "checkbox" at bounding box center [597, 105] width 26 height 15
click at [1118, 16] on span "add Add recording" at bounding box center [1128, 15] width 87 height 15
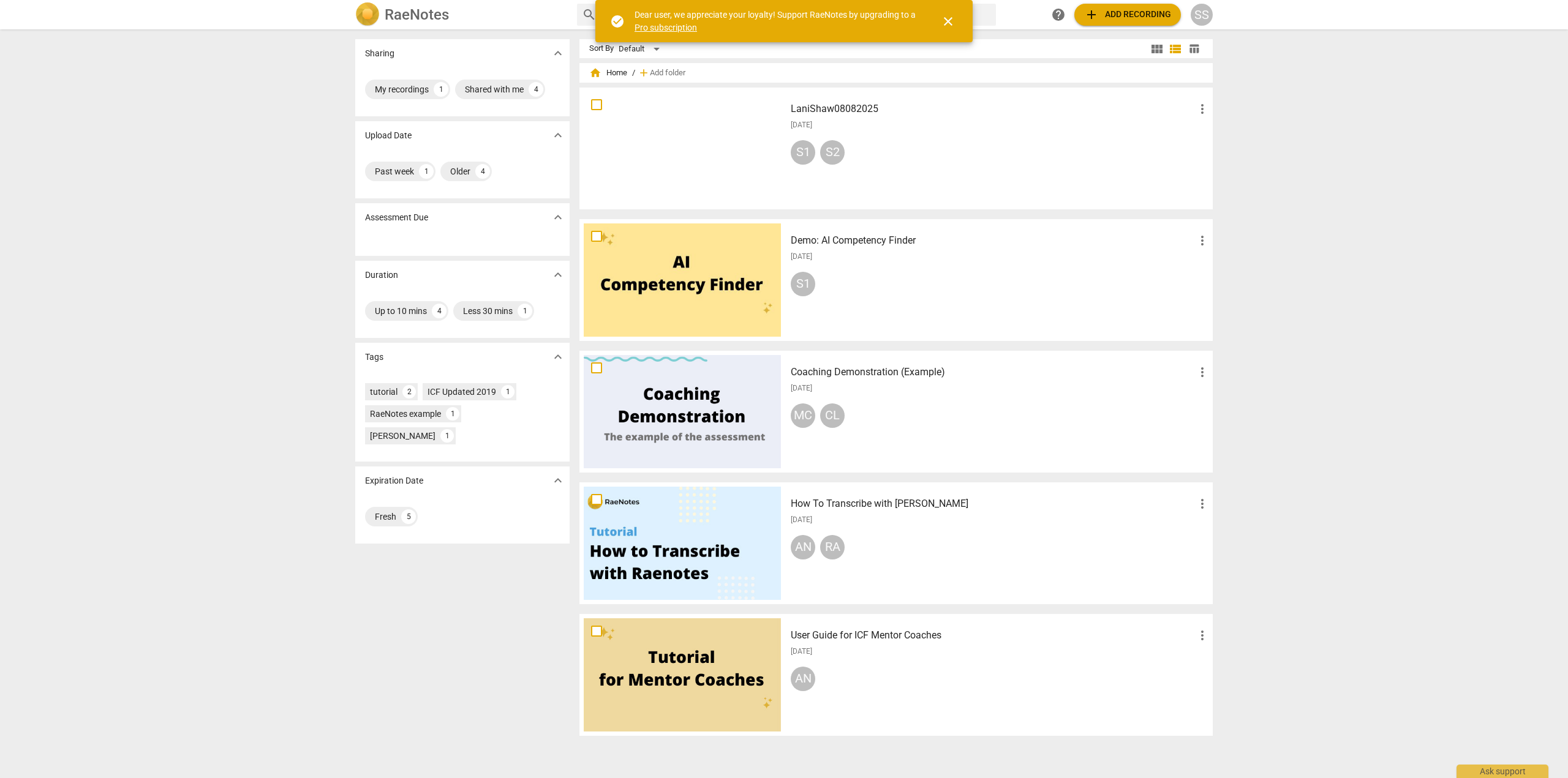
click at [949, 22] on span "close" at bounding box center [948, 22] width 15 height 15
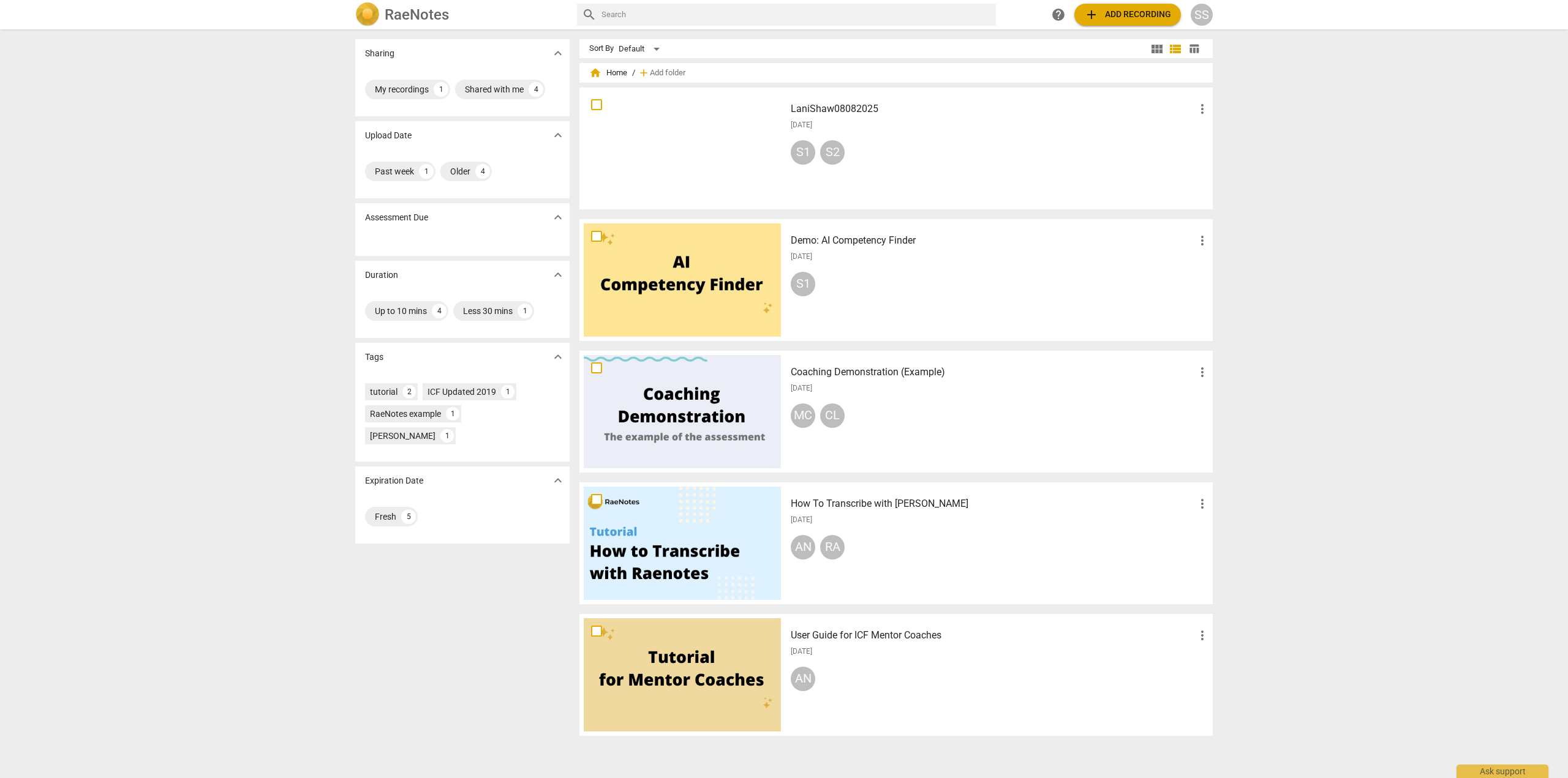
click at [717, 141] on div at bounding box center [682, 149] width 197 height 113
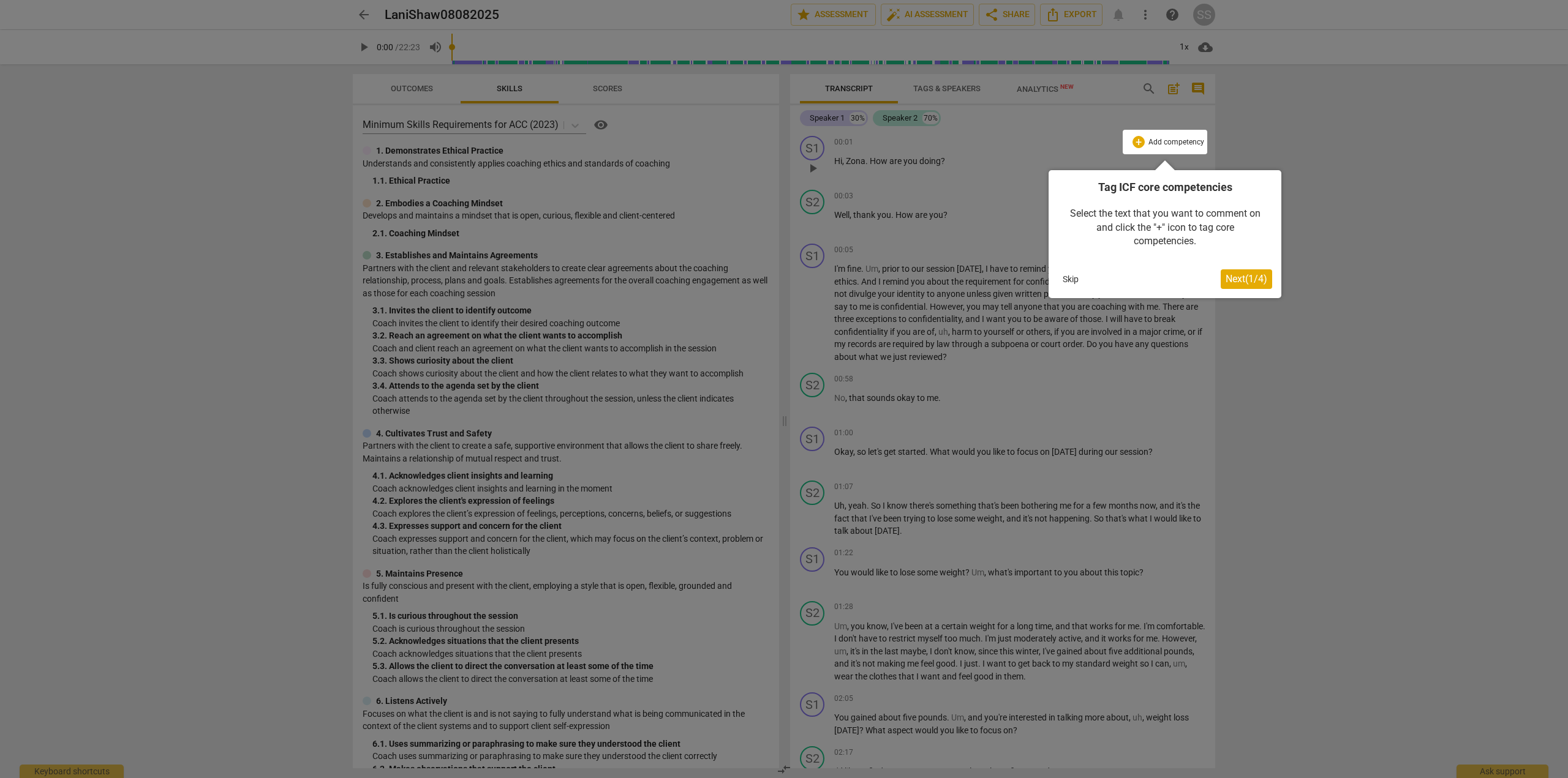
click at [1237, 279] on span "Next ( 1 / 4 )" at bounding box center [1246, 279] width 42 height 12
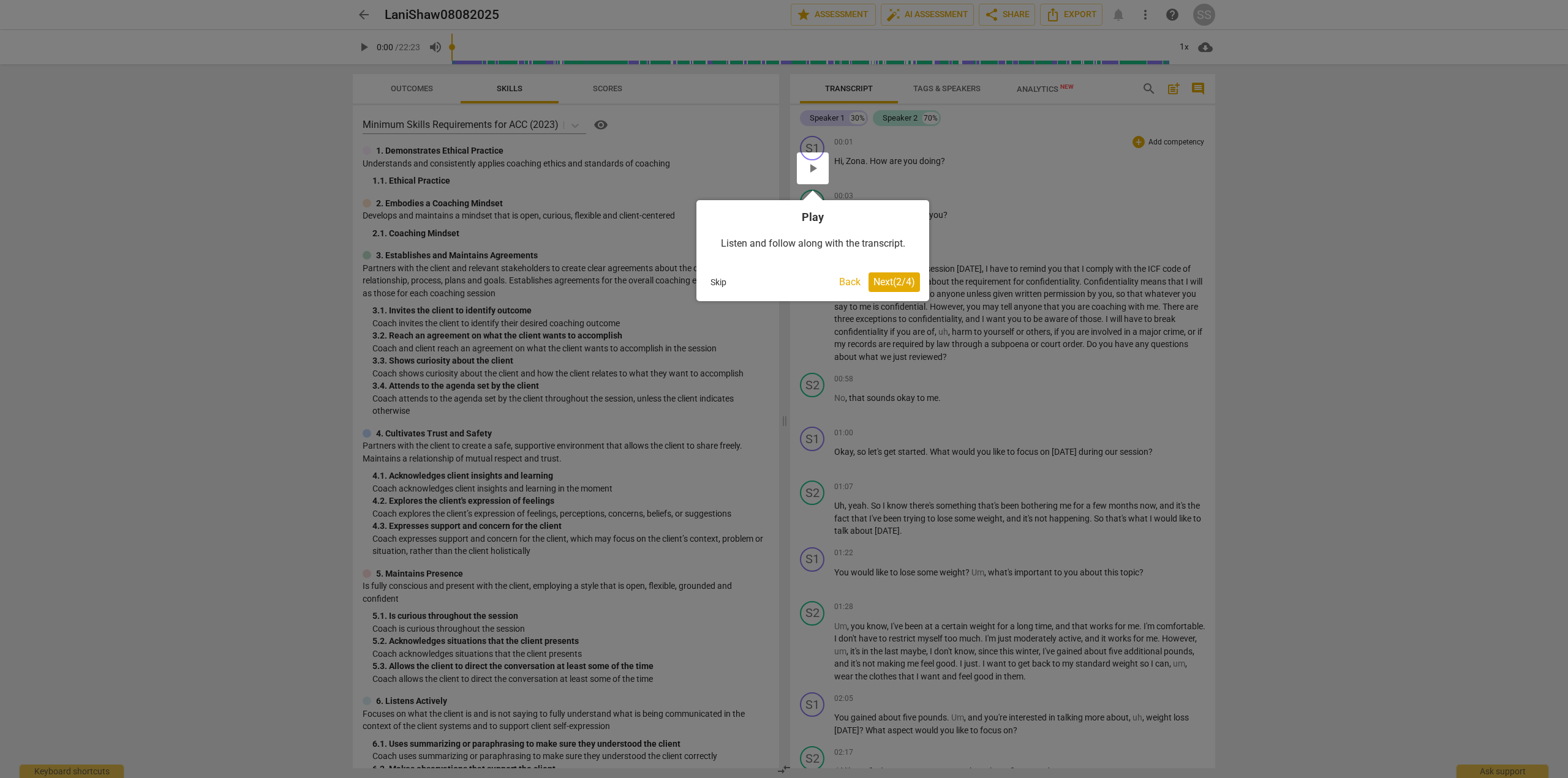
click at [883, 286] on span "Next ( 2 / 4 )" at bounding box center [894, 282] width 42 height 12
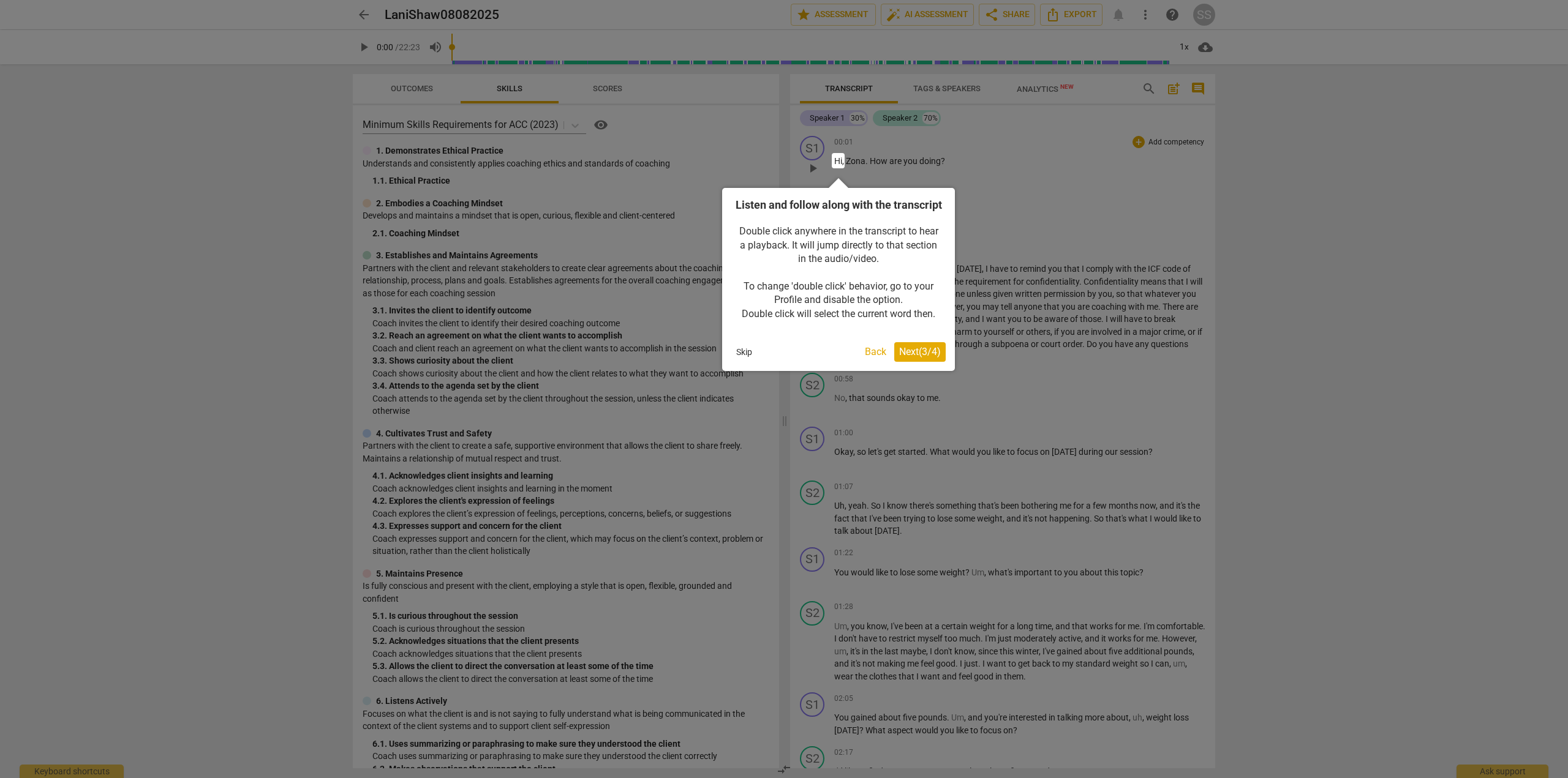
click at [746, 361] on button "Skip" at bounding box center [744, 352] width 26 height 19
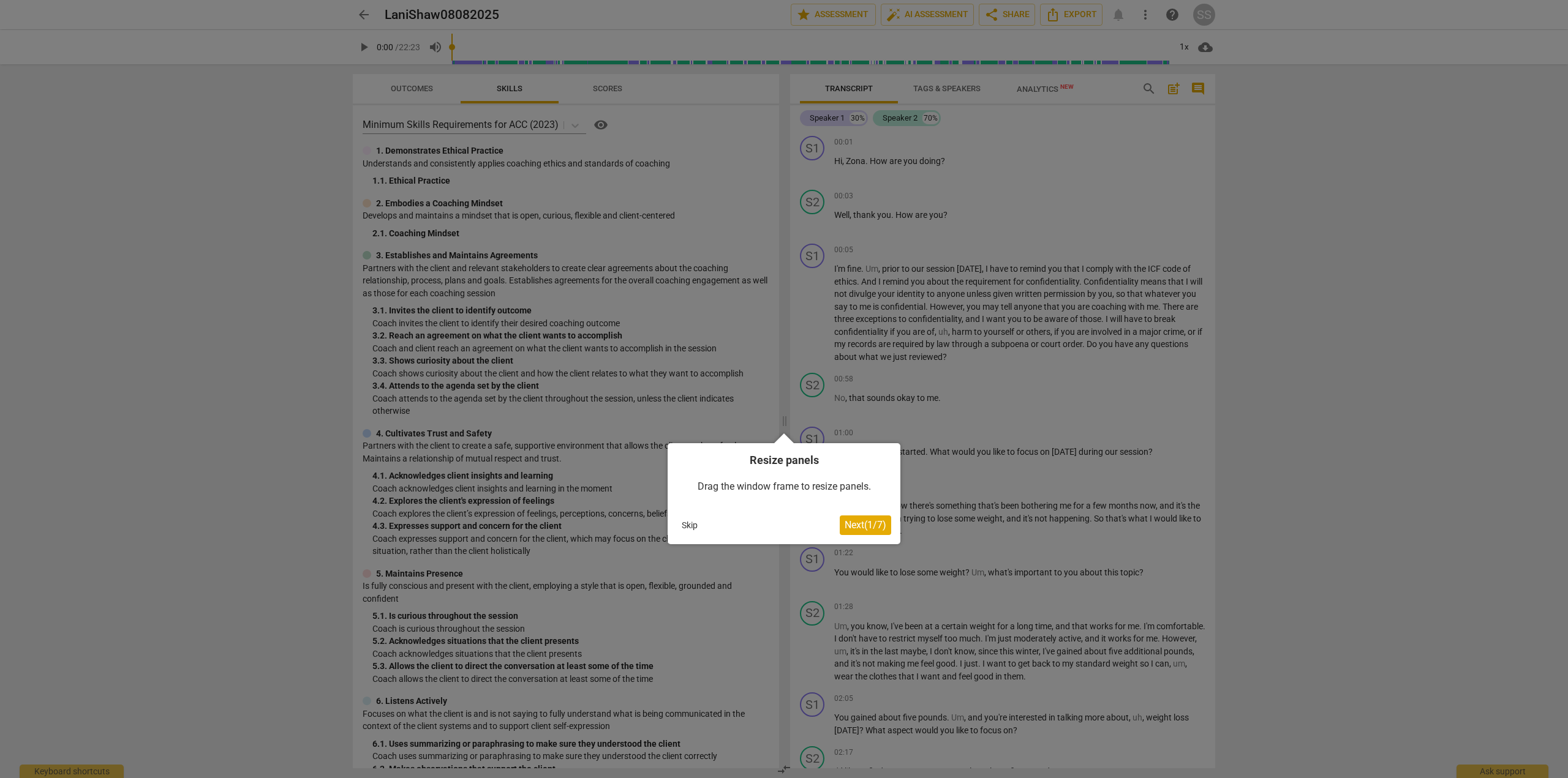
click at [694, 527] on button "Skip" at bounding box center [689, 525] width 26 height 19
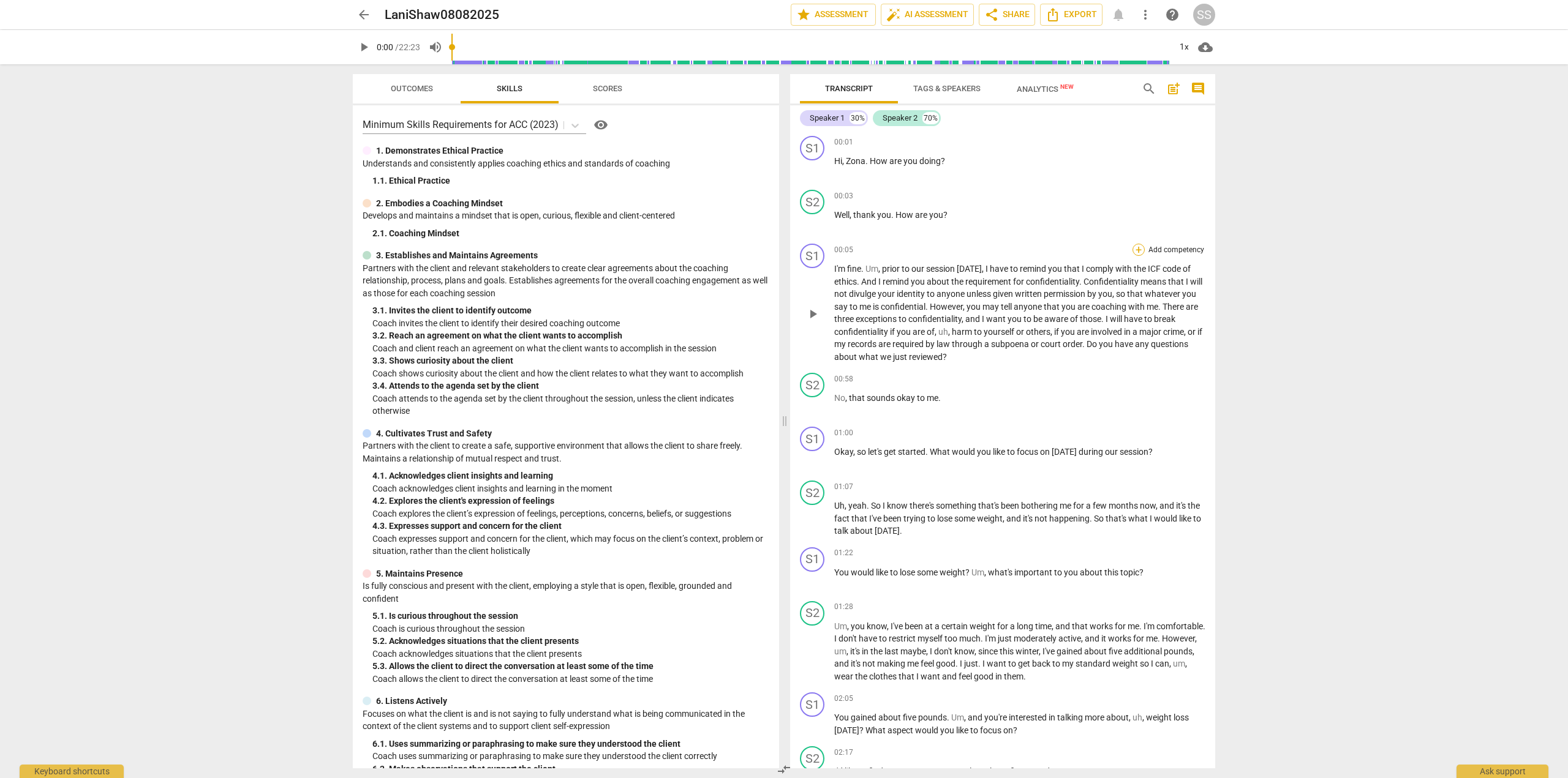
click at [1133, 248] on div "+" at bounding box center [1139, 250] width 12 height 12
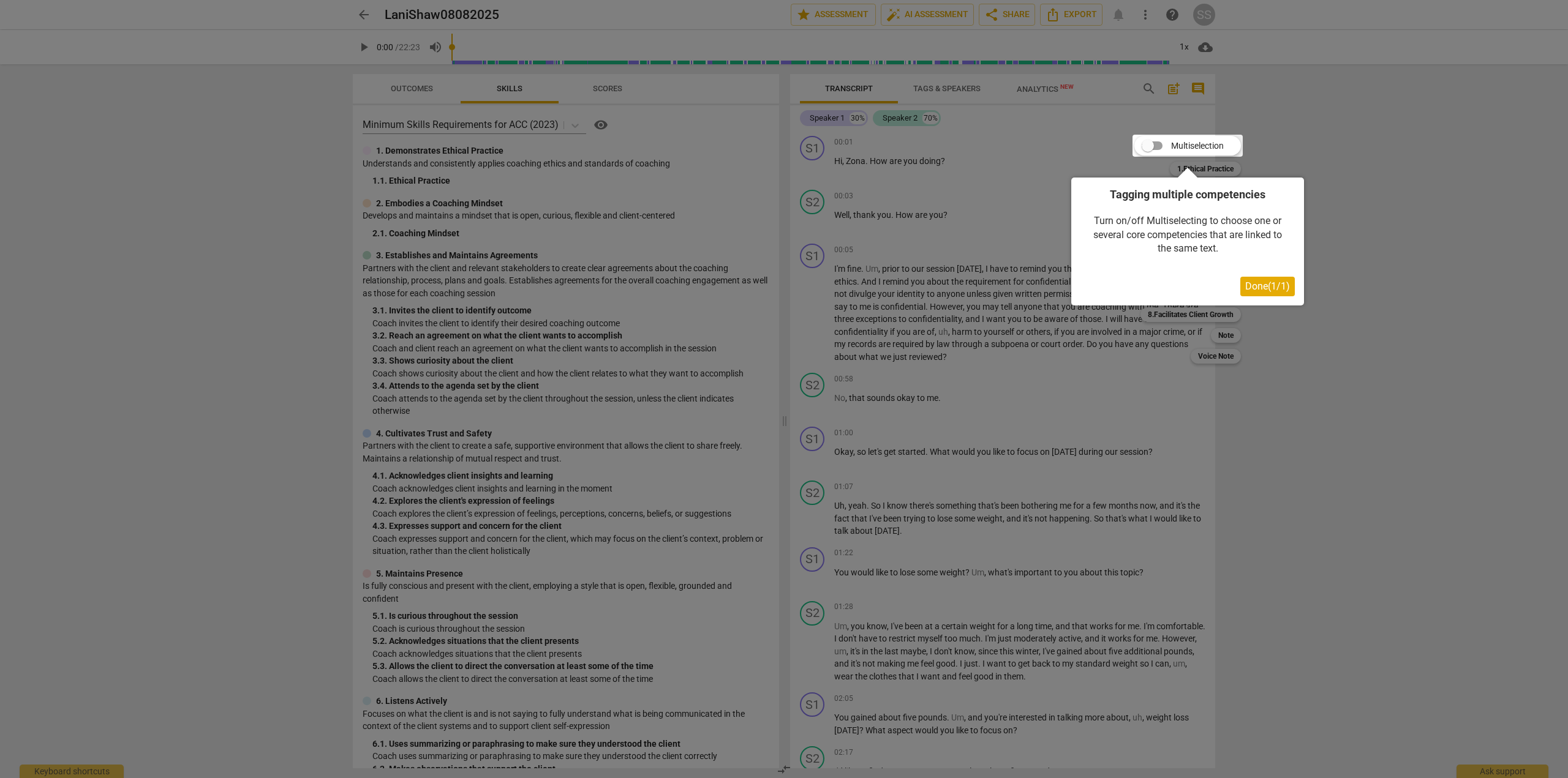
click at [1255, 285] on span "Done ( 1 / 1 )" at bounding box center [1268, 286] width 45 height 12
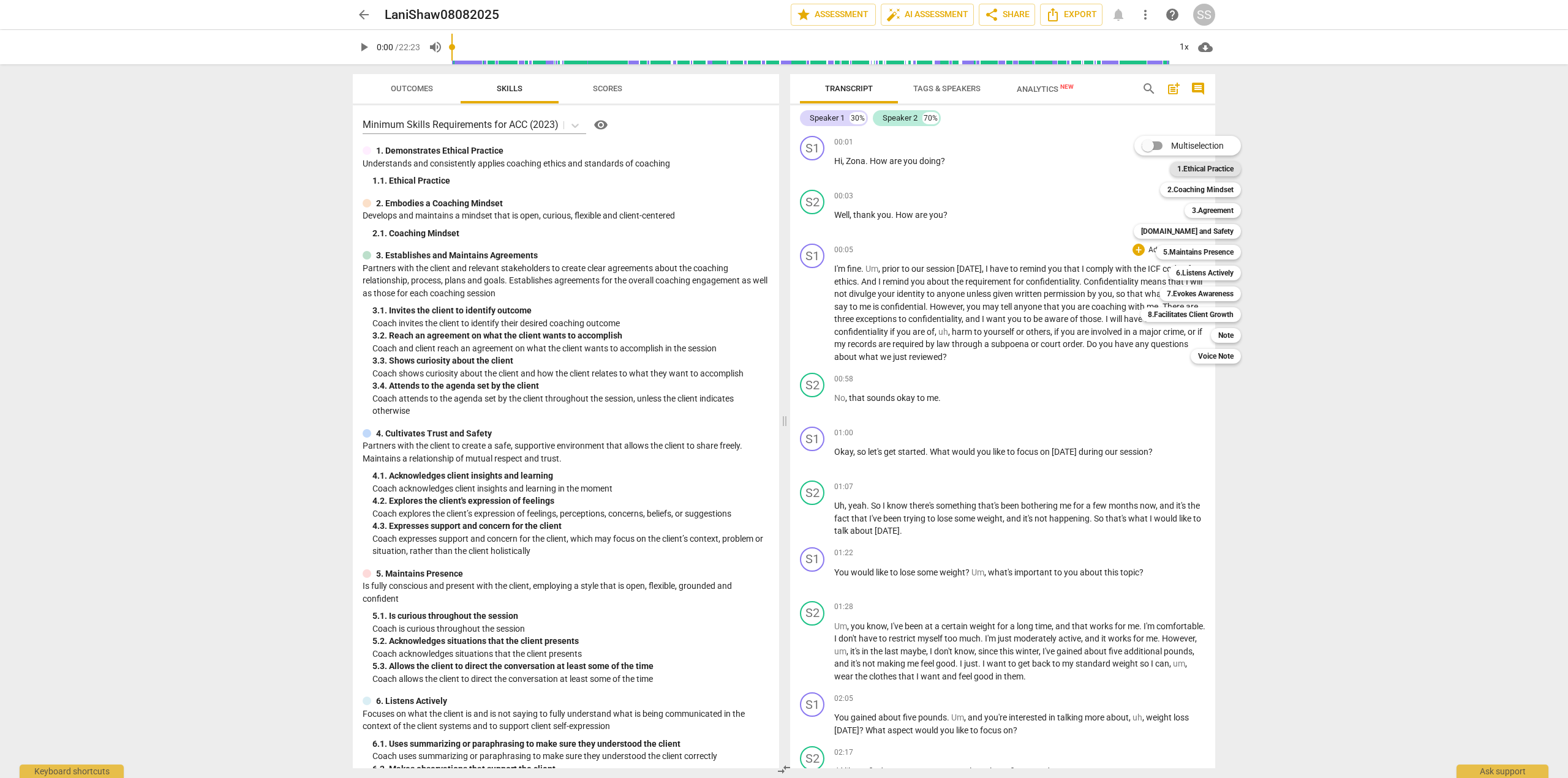
click at [1194, 166] on b "1.Ethical Practice" at bounding box center [1206, 169] width 57 height 15
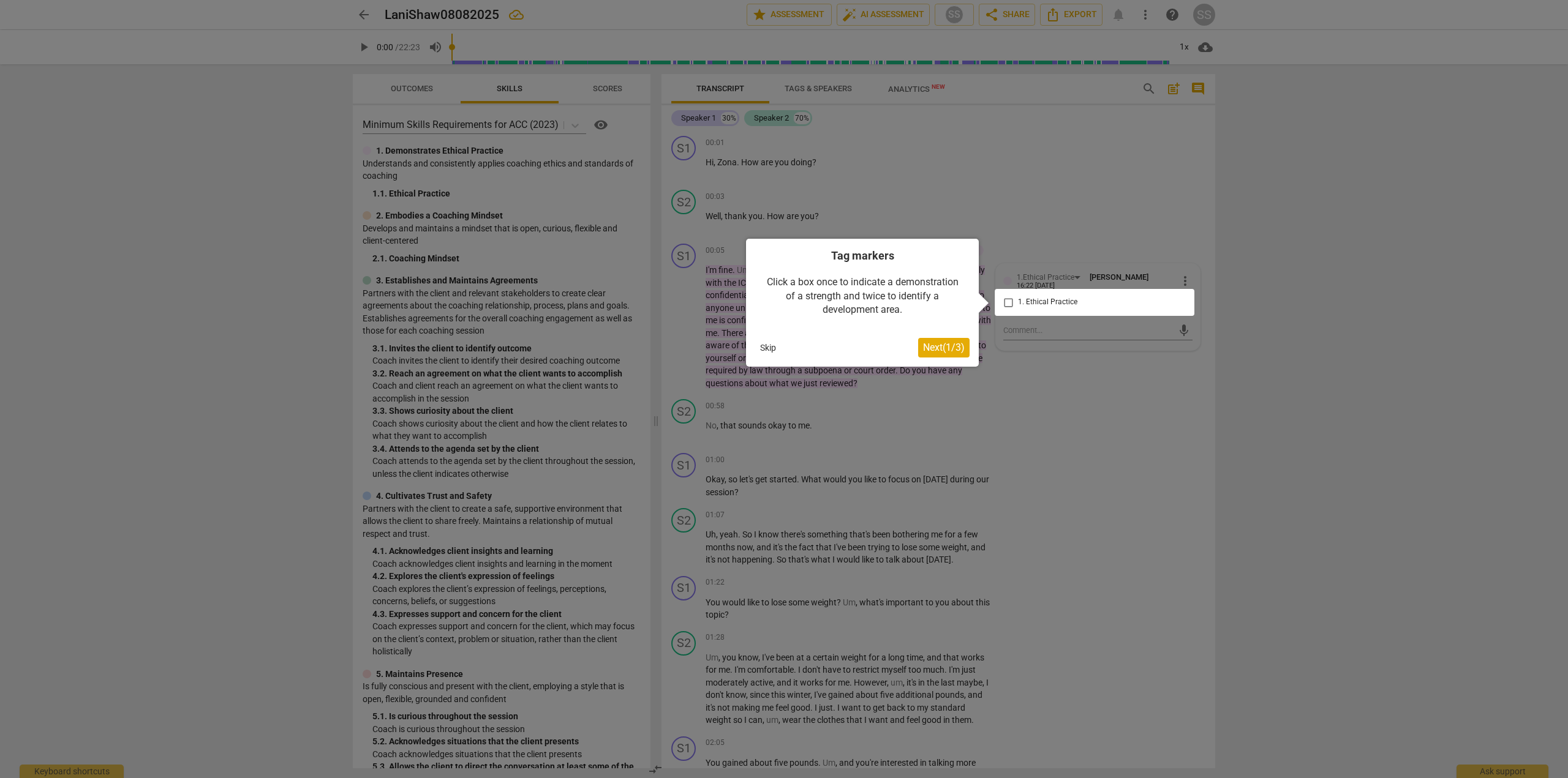
click at [1111, 301] on div at bounding box center [1095, 302] width 200 height 27
click at [1001, 301] on div at bounding box center [1095, 302] width 200 height 27
click at [1006, 302] on div at bounding box center [1095, 302] width 200 height 27
click at [935, 348] on span "Next ( 1 / 3 )" at bounding box center [943, 347] width 42 height 12
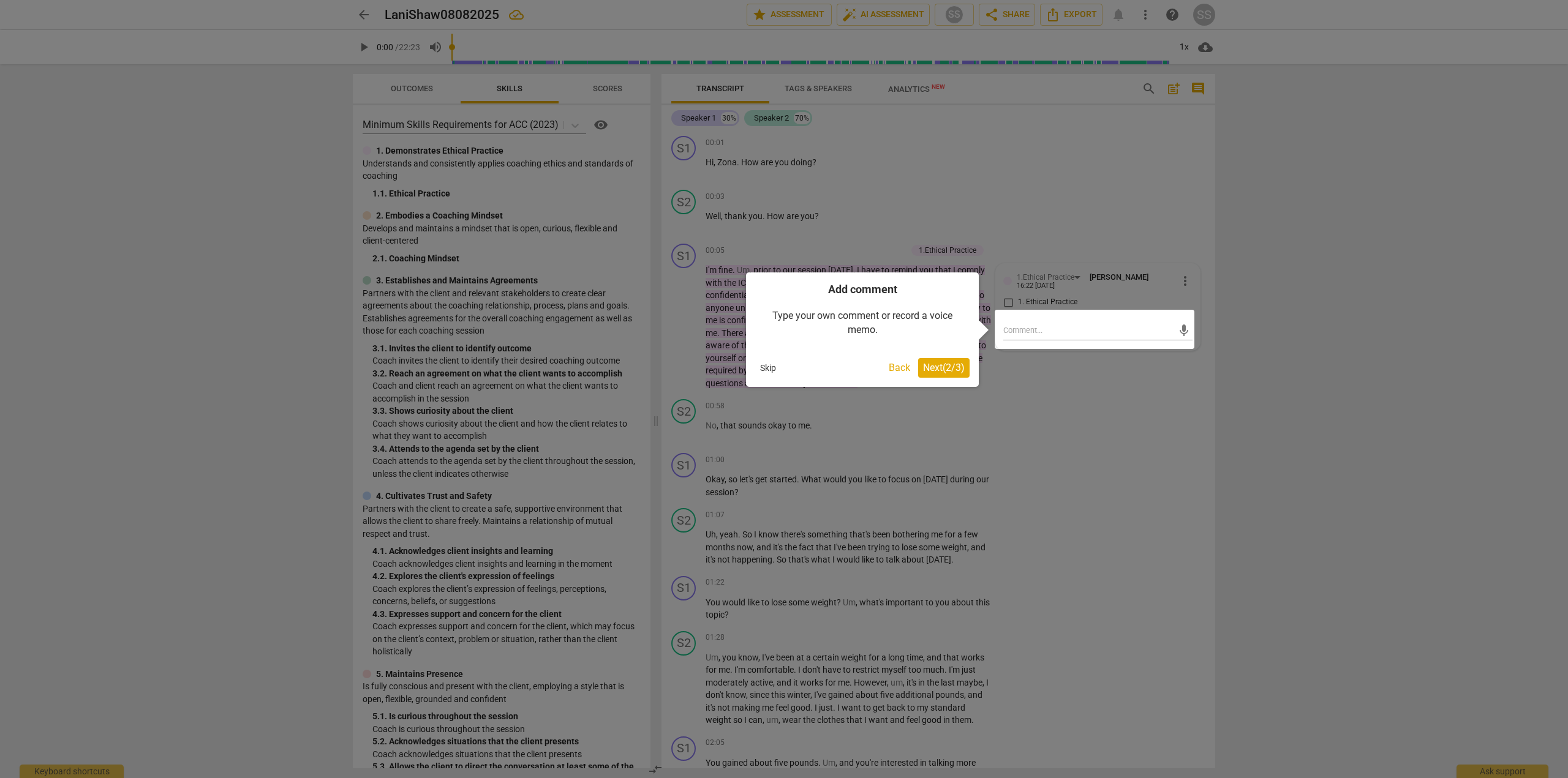
click at [1017, 328] on div at bounding box center [1095, 329] width 200 height 39
click at [1005, 332] on div at bounding box center [1095, 329] width 200 height 39
click at [1006, 339] on div at bounding box center [1095, 329] width 200 height 39
drag, startPoint x: 1006, startPoint y: 339, endPoint x: 1009, endPoint y: 330, distance: 9.5
click at [1006, 338] on div at bounding box center [1095, 329] width 200 height 39
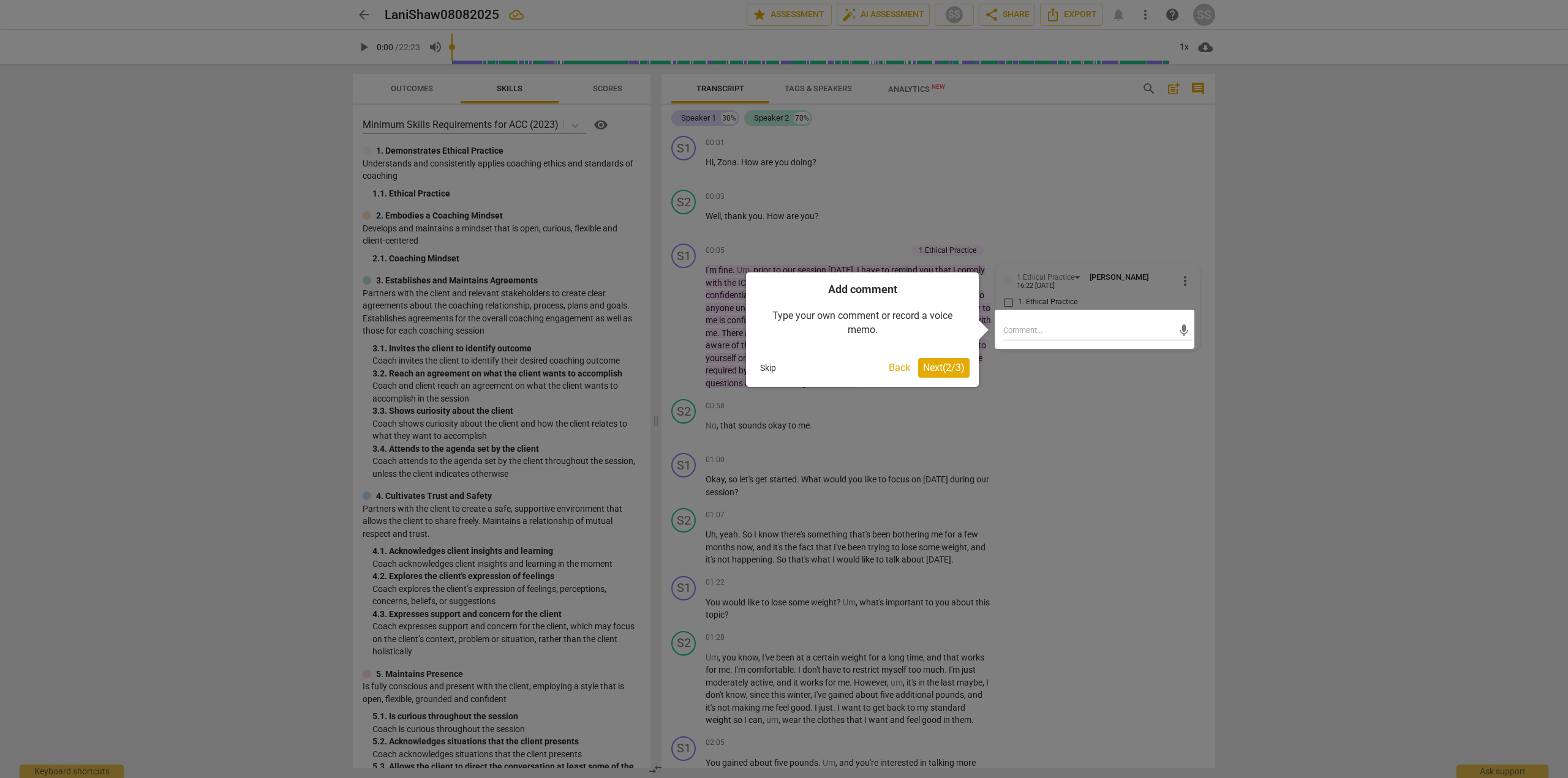
click at [1010, 328] on div at bounding box center [1095, 329] width 200 height 39
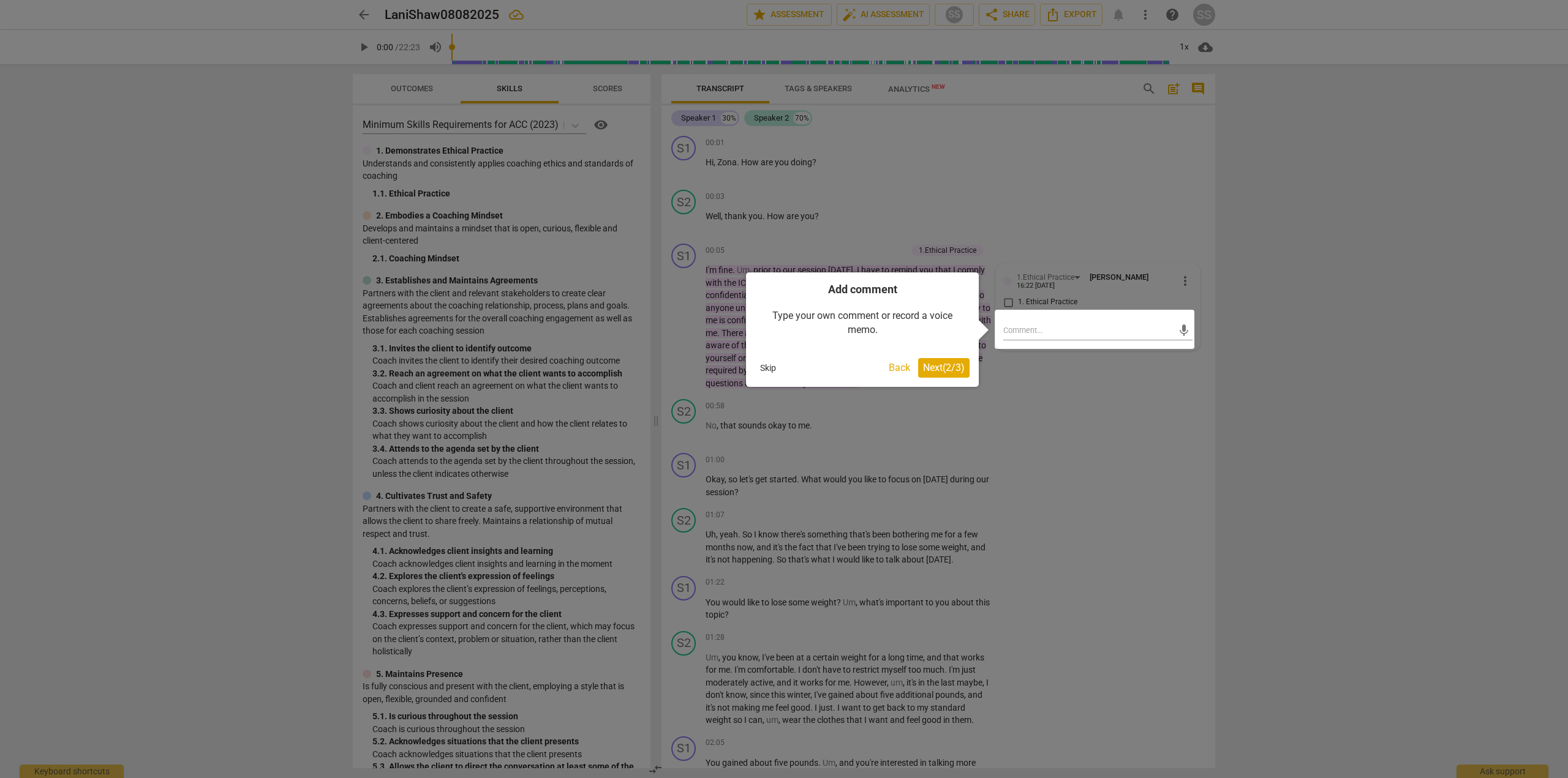
click at [937, 366] on span "Next ( 2 / 3 )" at bounding box center [943, 367] width 42 height 12
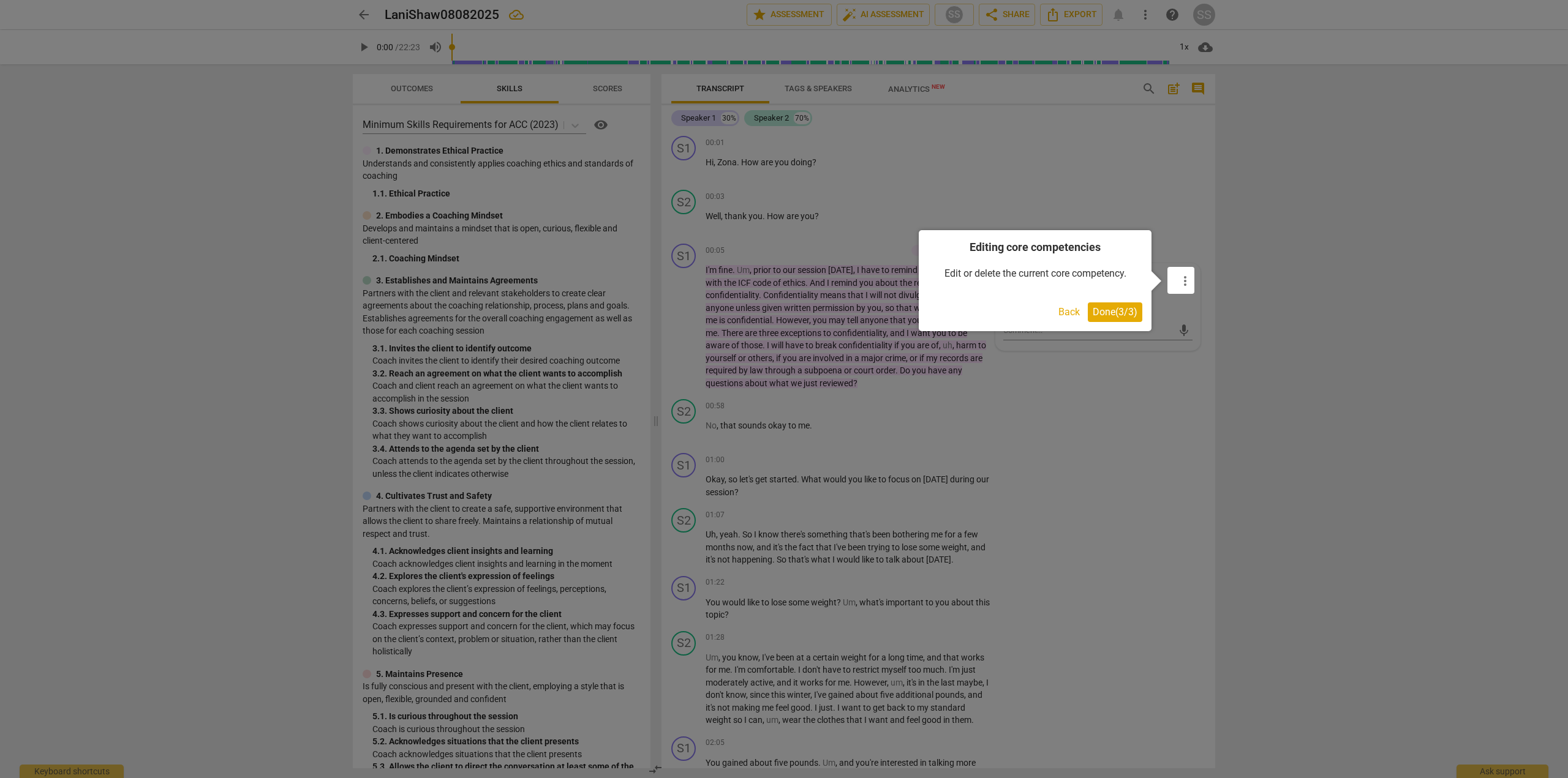
click at [1102, 311] on span "Done ( 3 / 3 )" at bounding box center [1115, 312] width 45 height 12
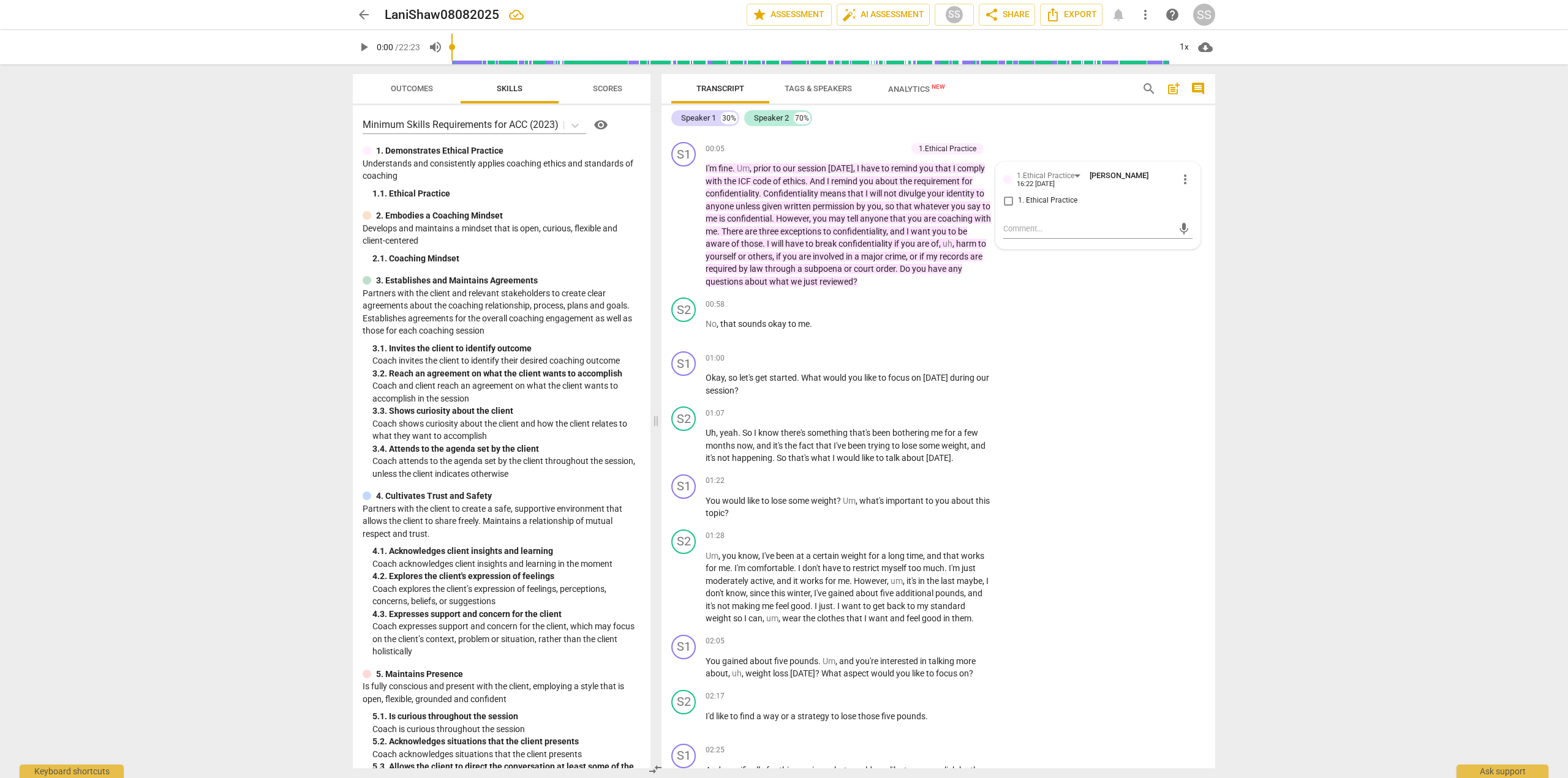
scroll to position [120, 0]
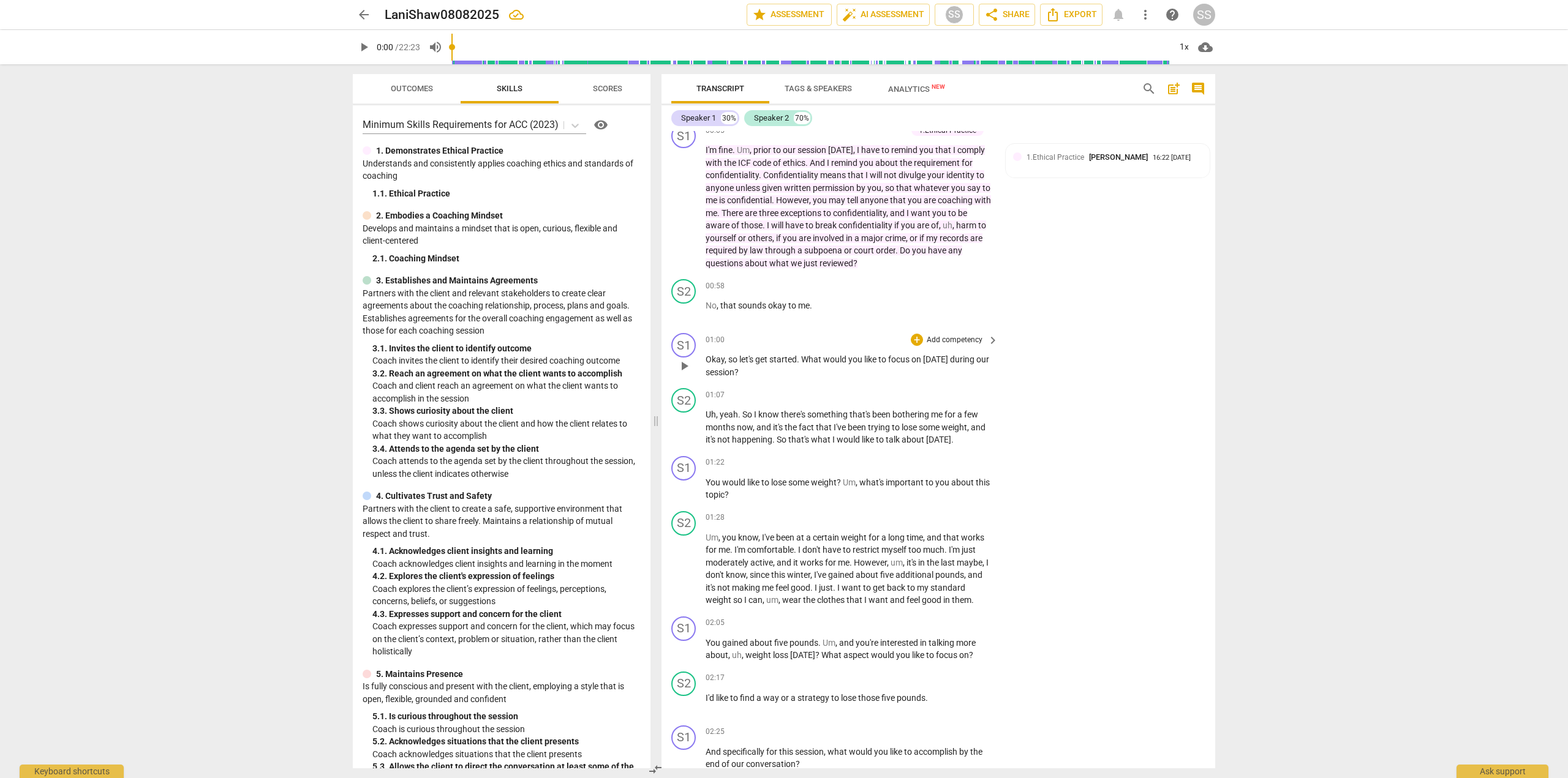
click at [798, 357] on span "." at bounding box center [799, 360] width 4 height 10
click at [914, 336] on div "+" at bounding box center [917, 340] width 12 height 12
click at [987, 299] on b "3.Agreement" at bounding box center [993, 301] width 42 height 15
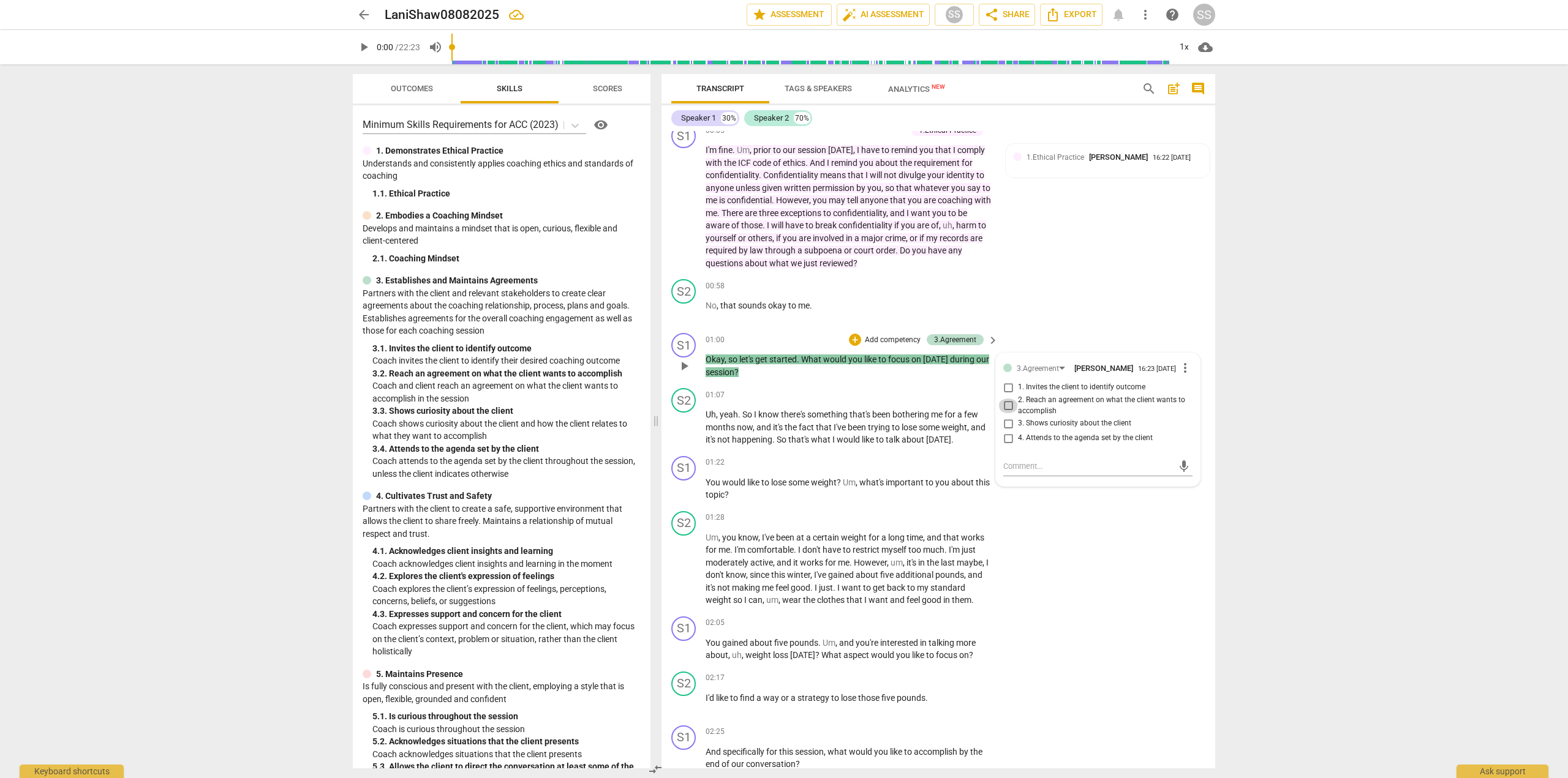
click at [1004, 408] on input "2. Reach an agreement on what the client wants to accomplish" at bounding box center [1008, 406] width 19 height 15
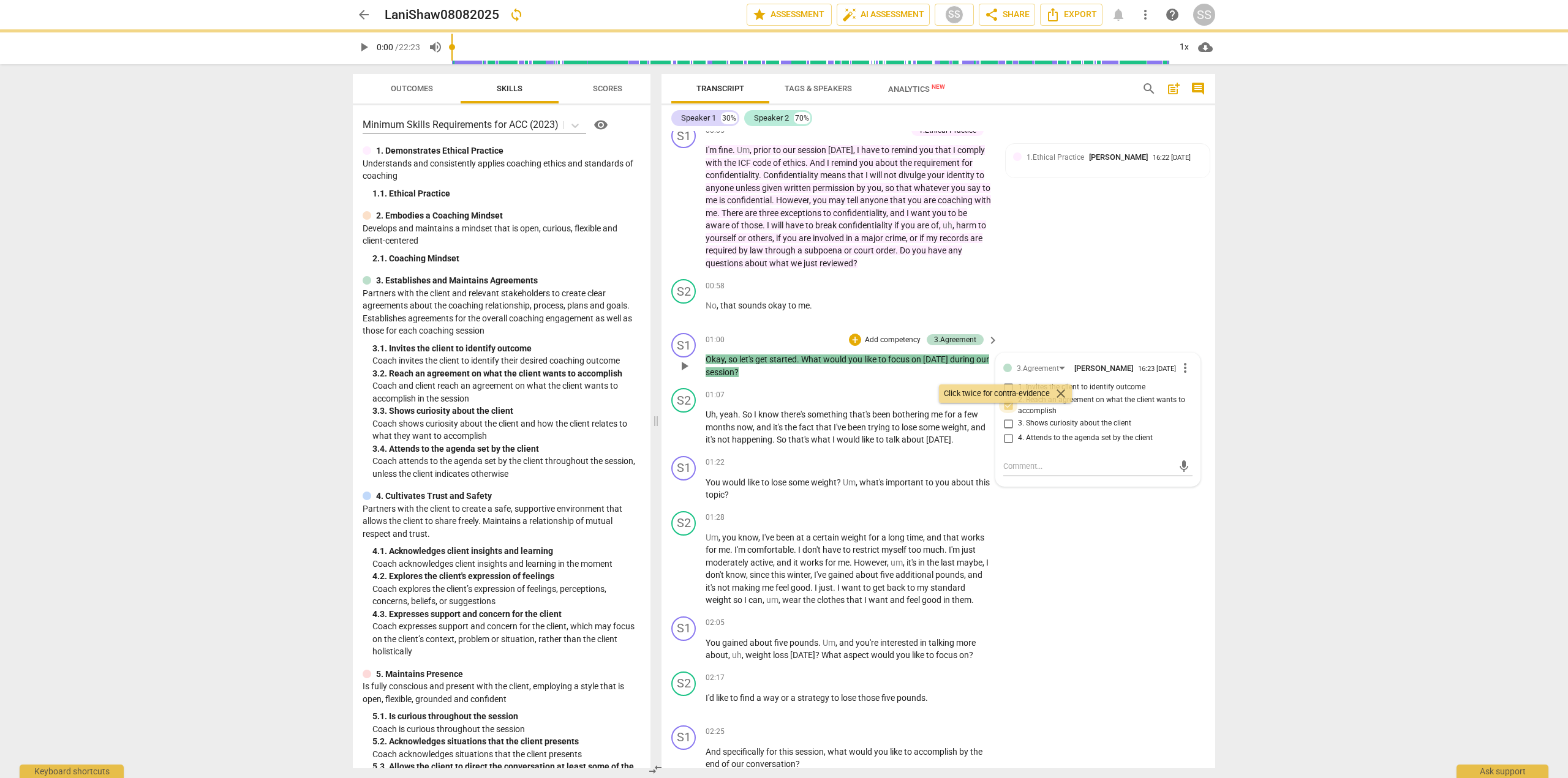
click at [1007, 407] on input "2. Reach an agreement on what the client wants to accomplish" at bounding box center [1008, 406] width 19 height 15
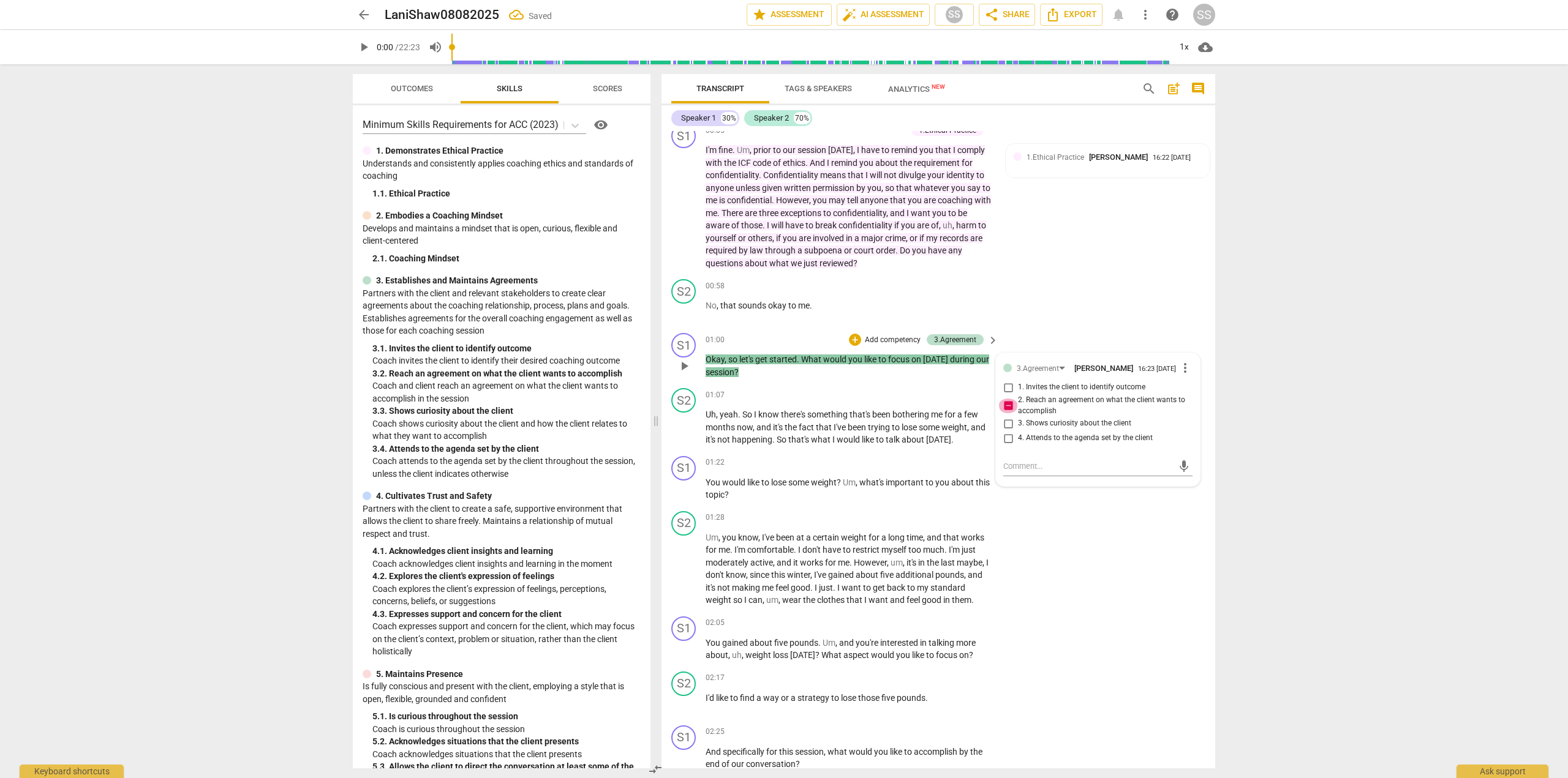
click at [1007, 407] on input "2. Reach an agreement on what the client wants to accomplish" at bounding box center [1008, 406] width 19 height 15
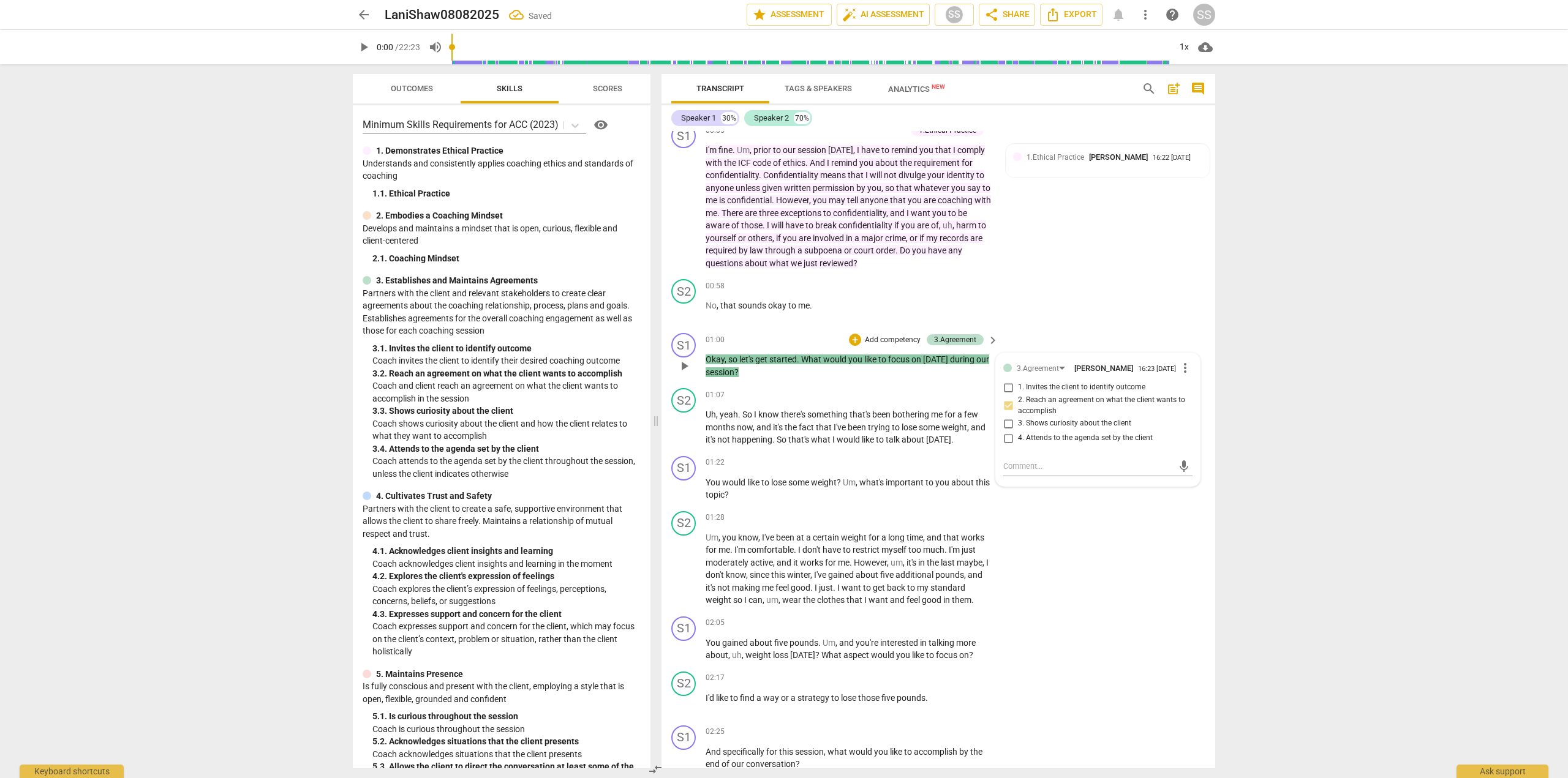
click at [1007, 407] on input "2. Reach an agreement on what the client wants to accomplish" at bounding box center [1008, 406] width 19 height 15
click at [1007, 409] on input "2. Reach an agreement on what the client wants to accomplish" at bounding box center [1008, 406] width 19 height 15
checkbox input "true"
click at [1015, 466] on textarea at bounding box center [1088, 466] width 169 height 12
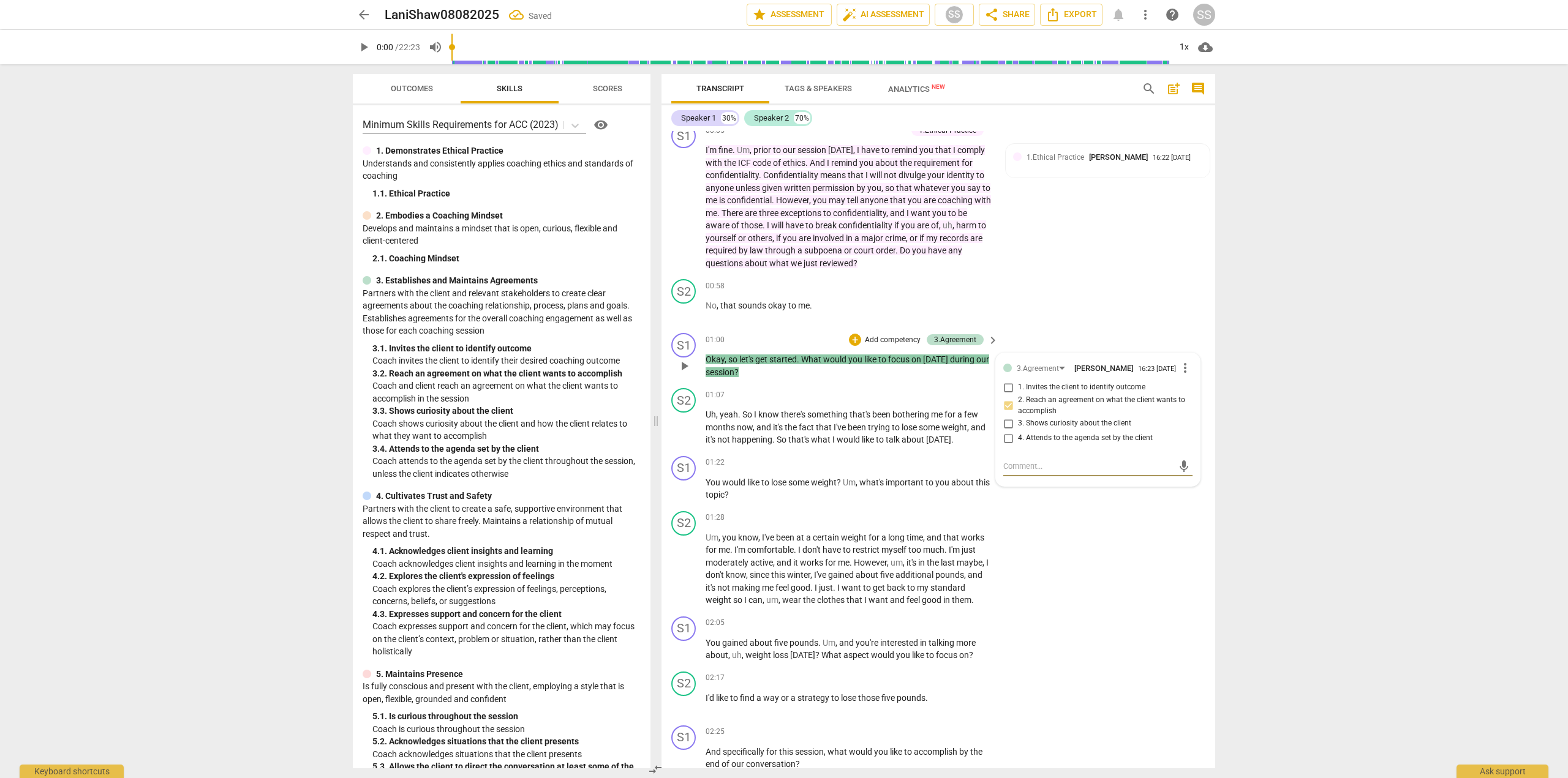
type textarea "T"
type textarea "Th"
type textarea "Thi"
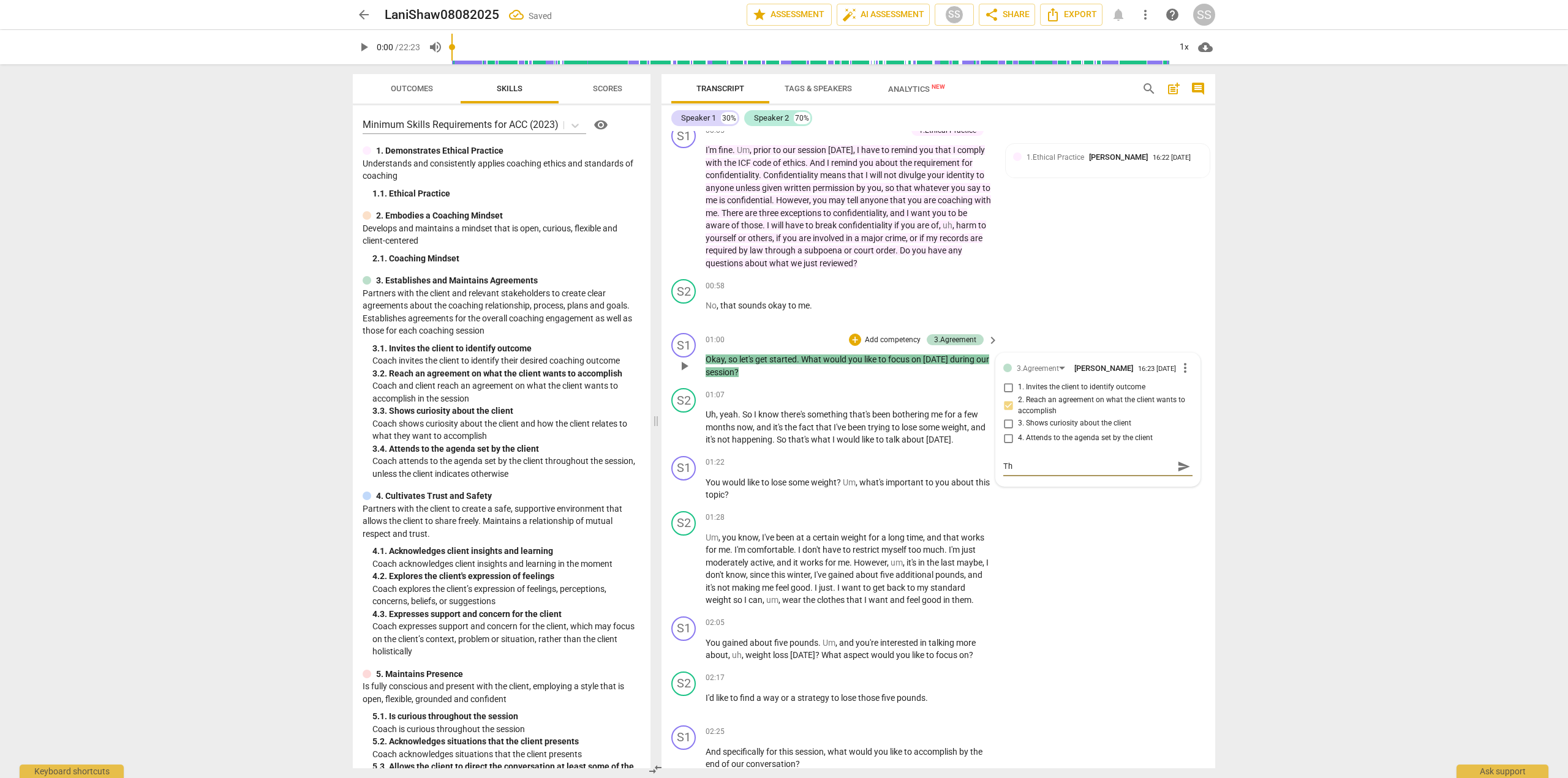
type textarea "Thi"
type textarea "This"
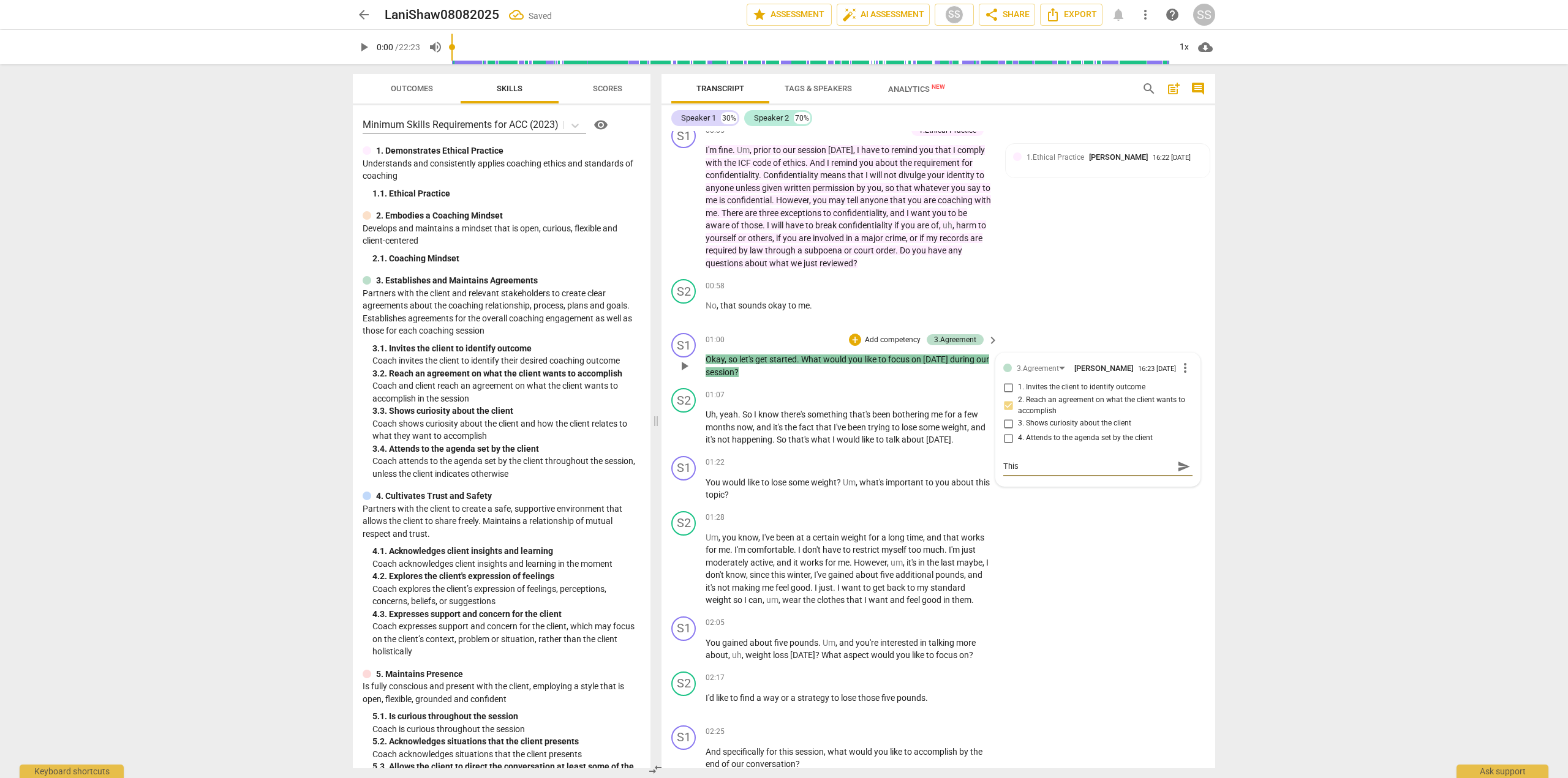
type textarea "This i"
type textarea "This is"
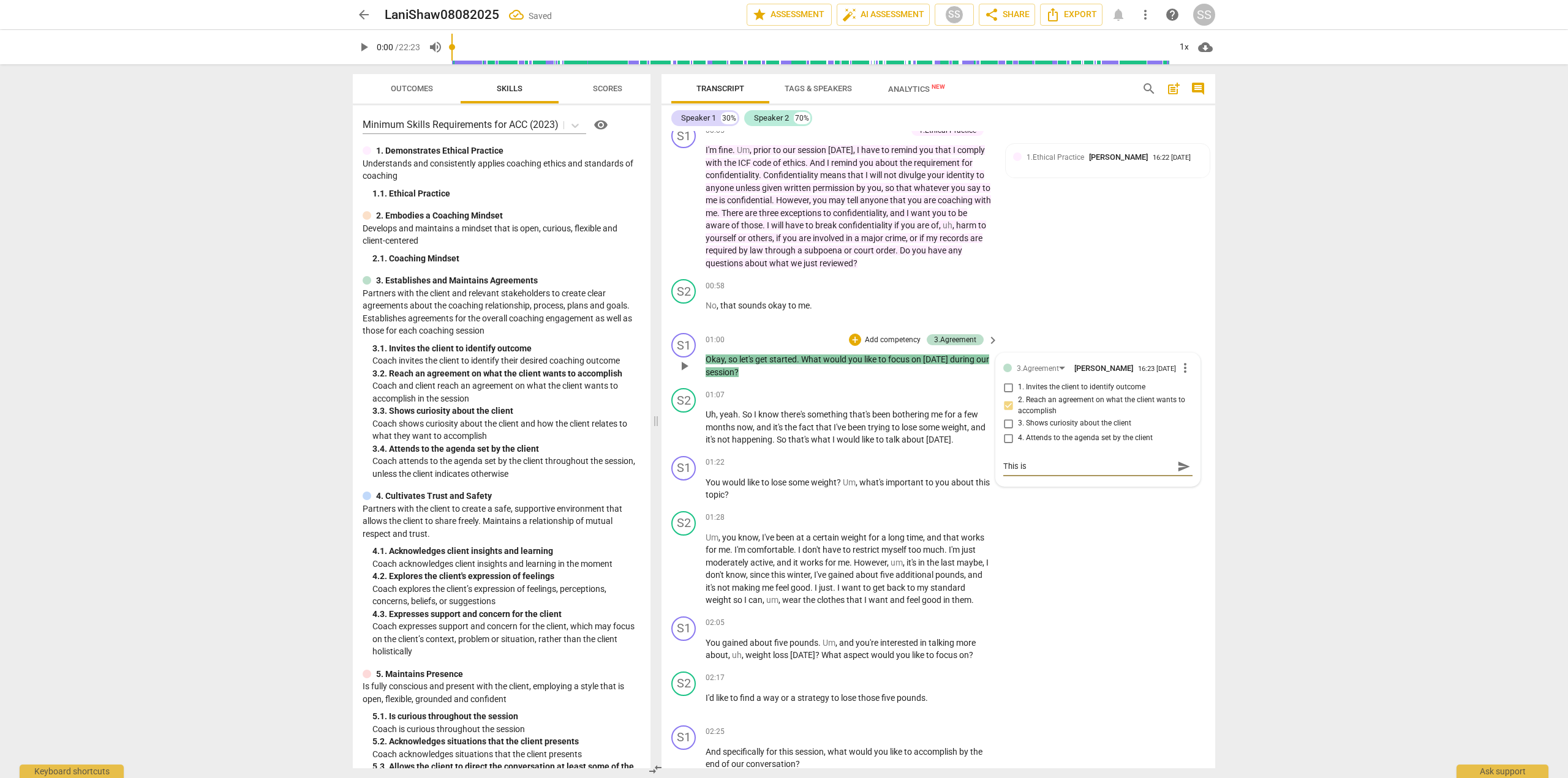
type textarea "This is"
type textarea "This is t"
type textarea "This is th"
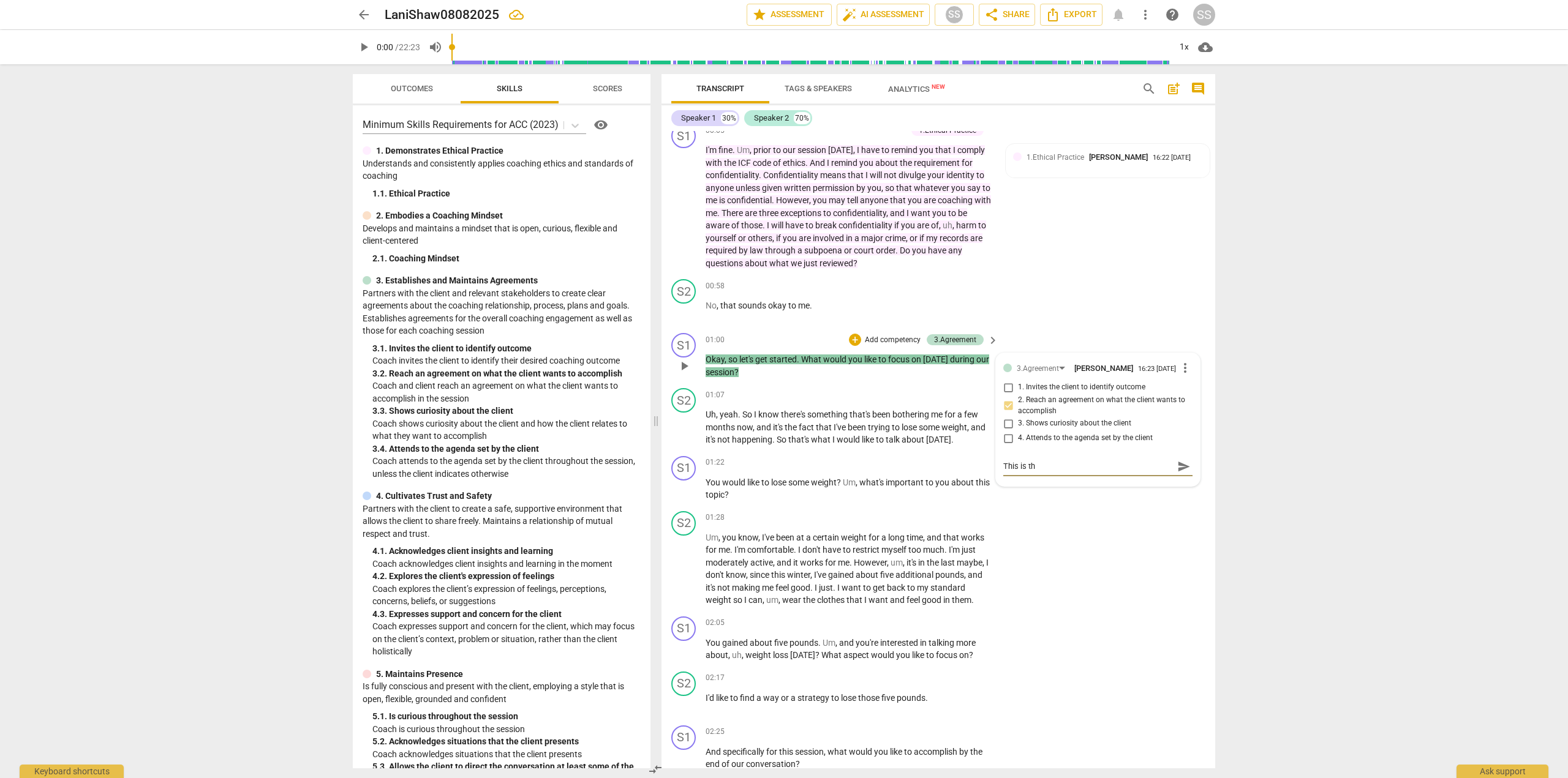
type textarea "This is the"
type textarea "This is thed"
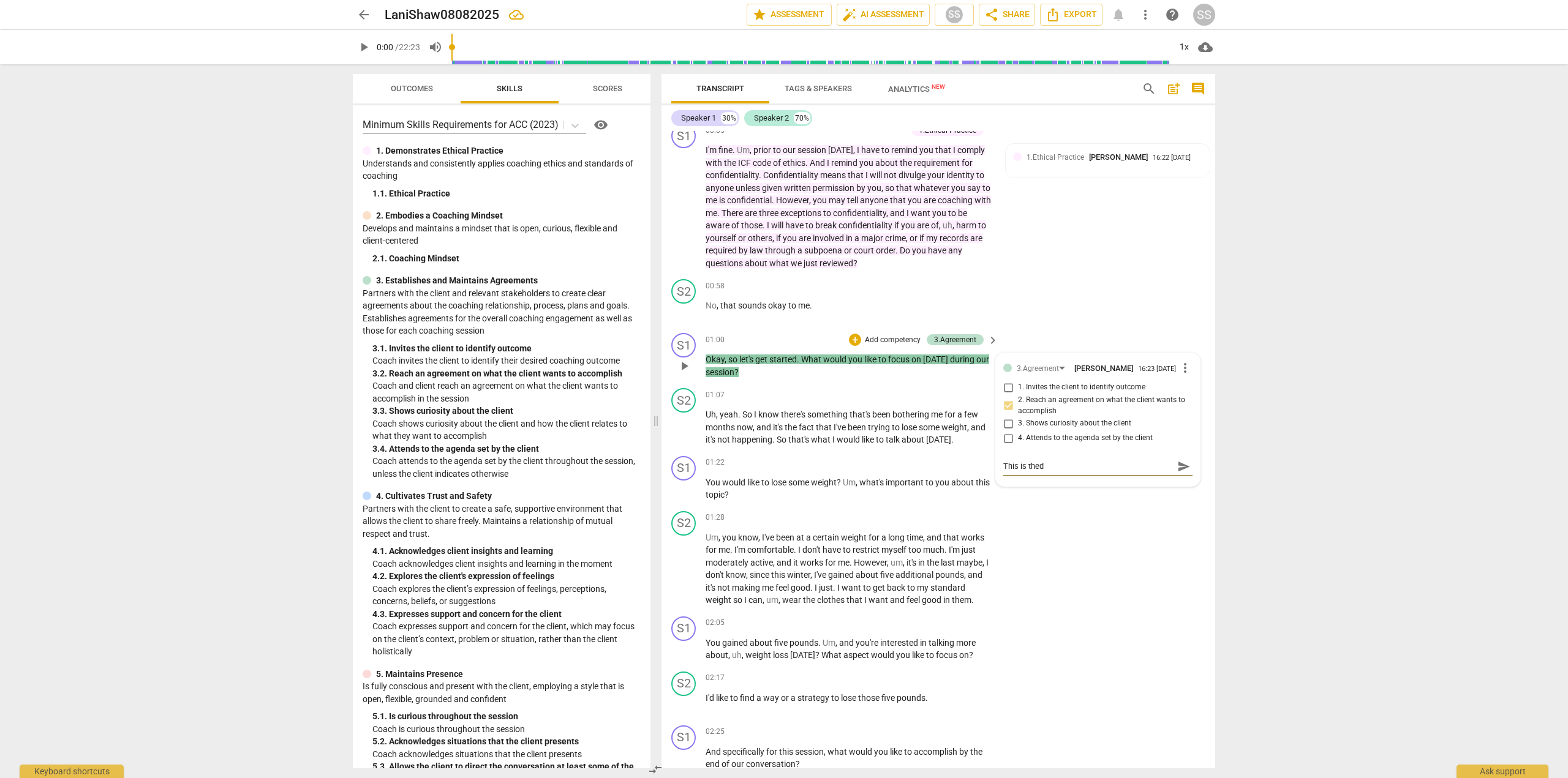
type textarea "This is thed"
type textarea "This is the"
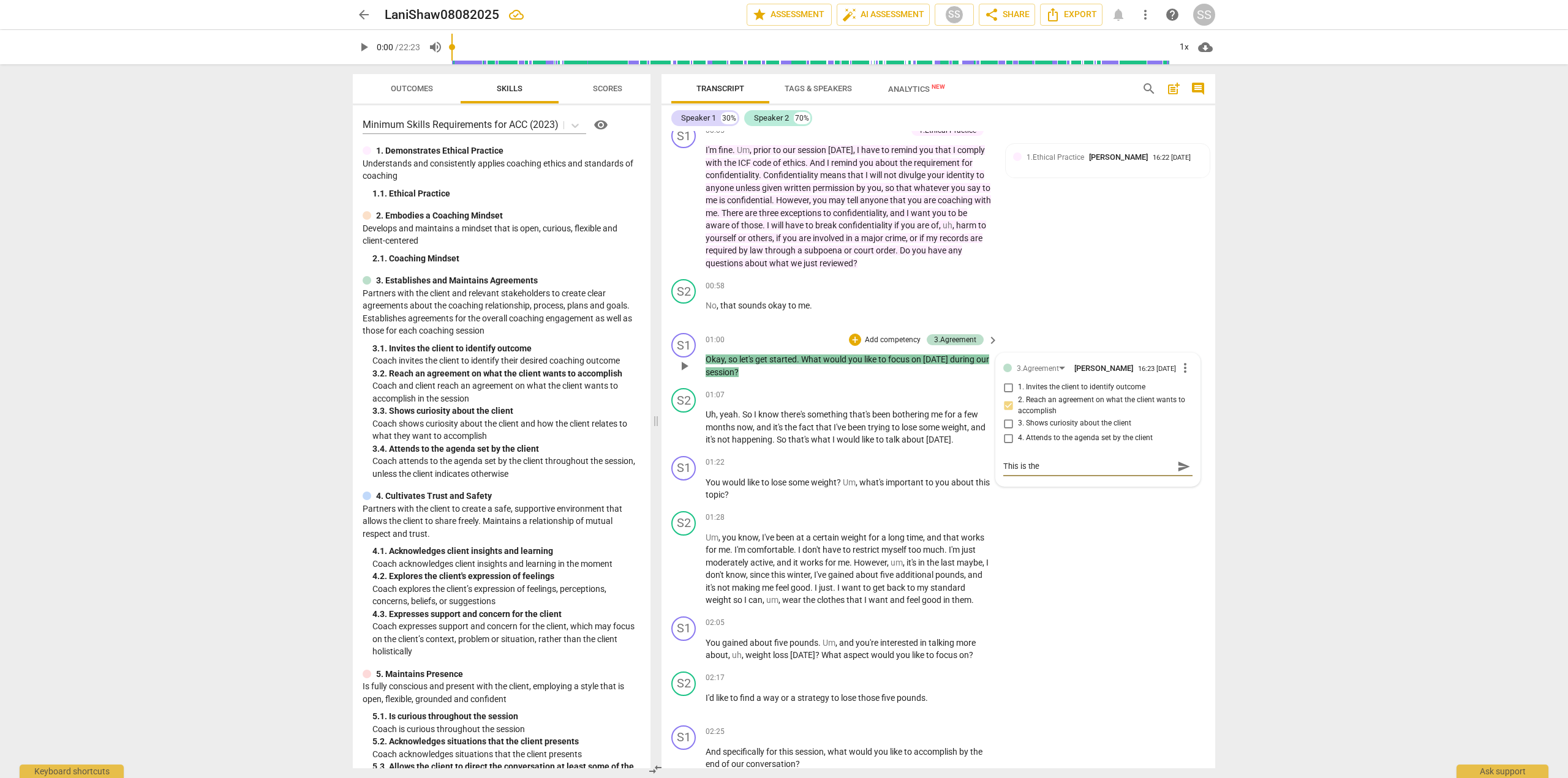
type textarea "This is the"
type textarea "This is the f"
type textarea "This is the fo"
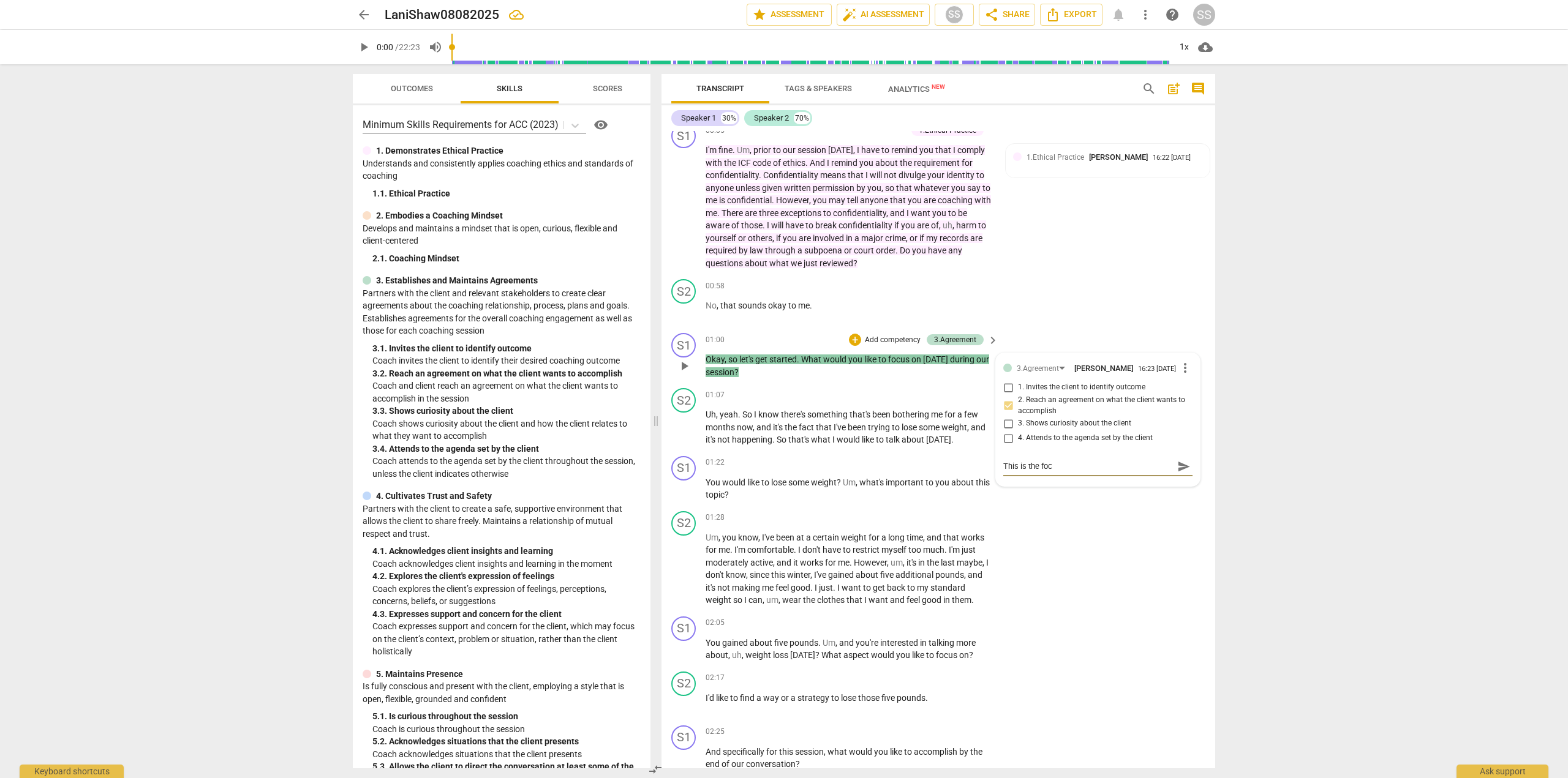
type textarea "This is the focu"
type textarea "This is the focus"
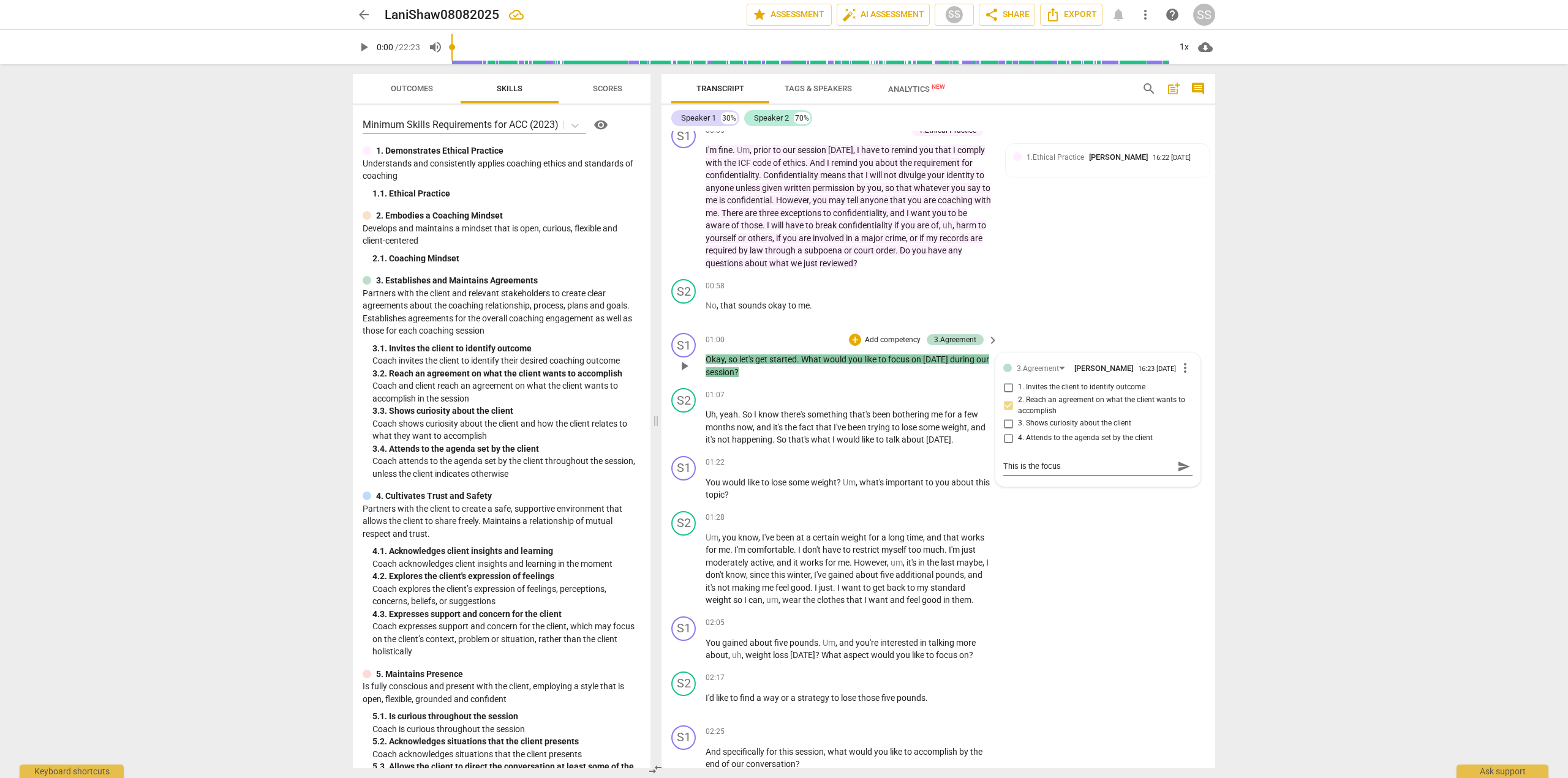
type textarea "This is the focus q"
type textarea "This is the focus qu"
type textarea "This is the focus que"
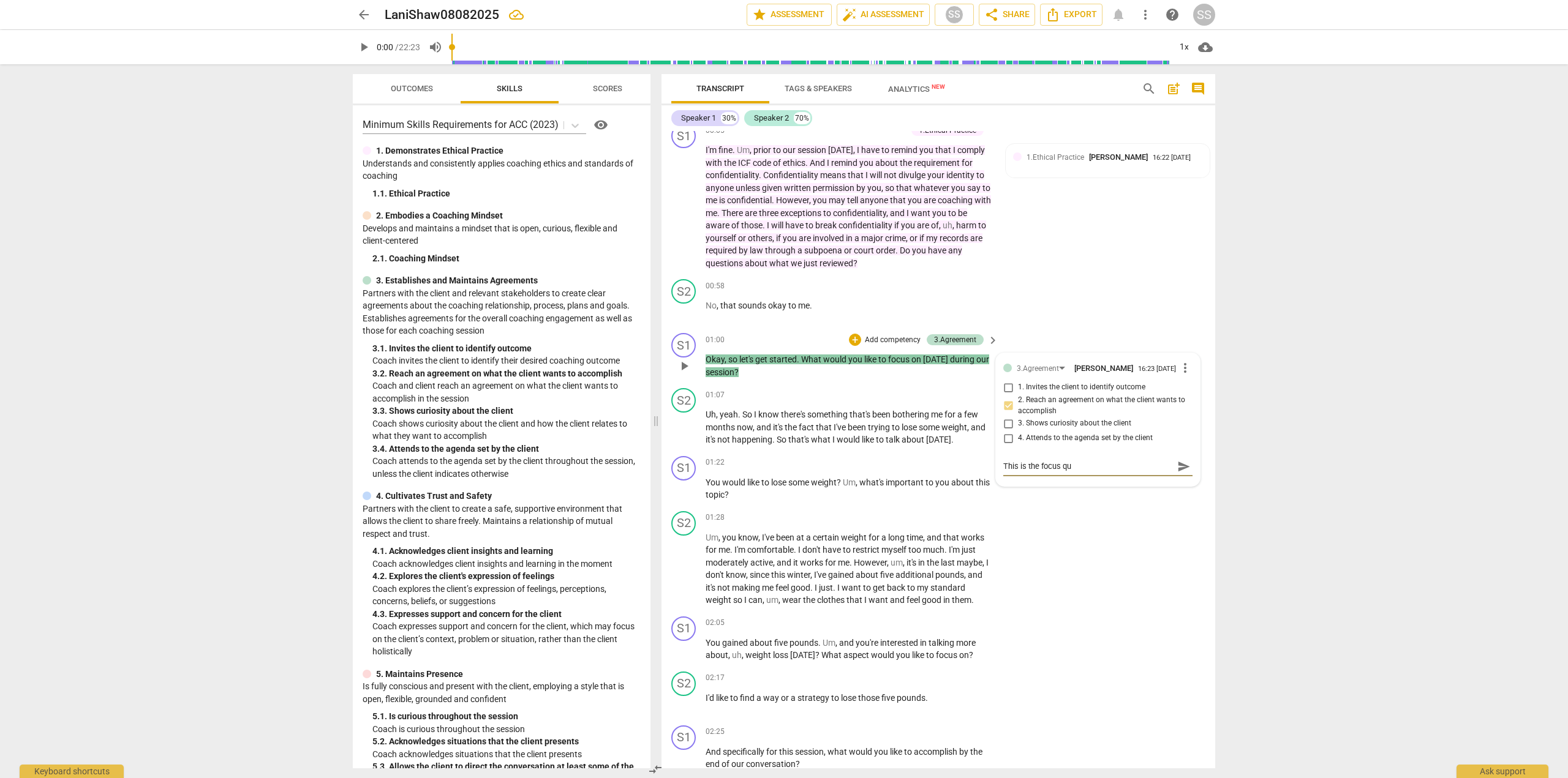
type textarea "This is the focus que"
type textarea "This is the focus ques"
type textarea "This is the focus quest"
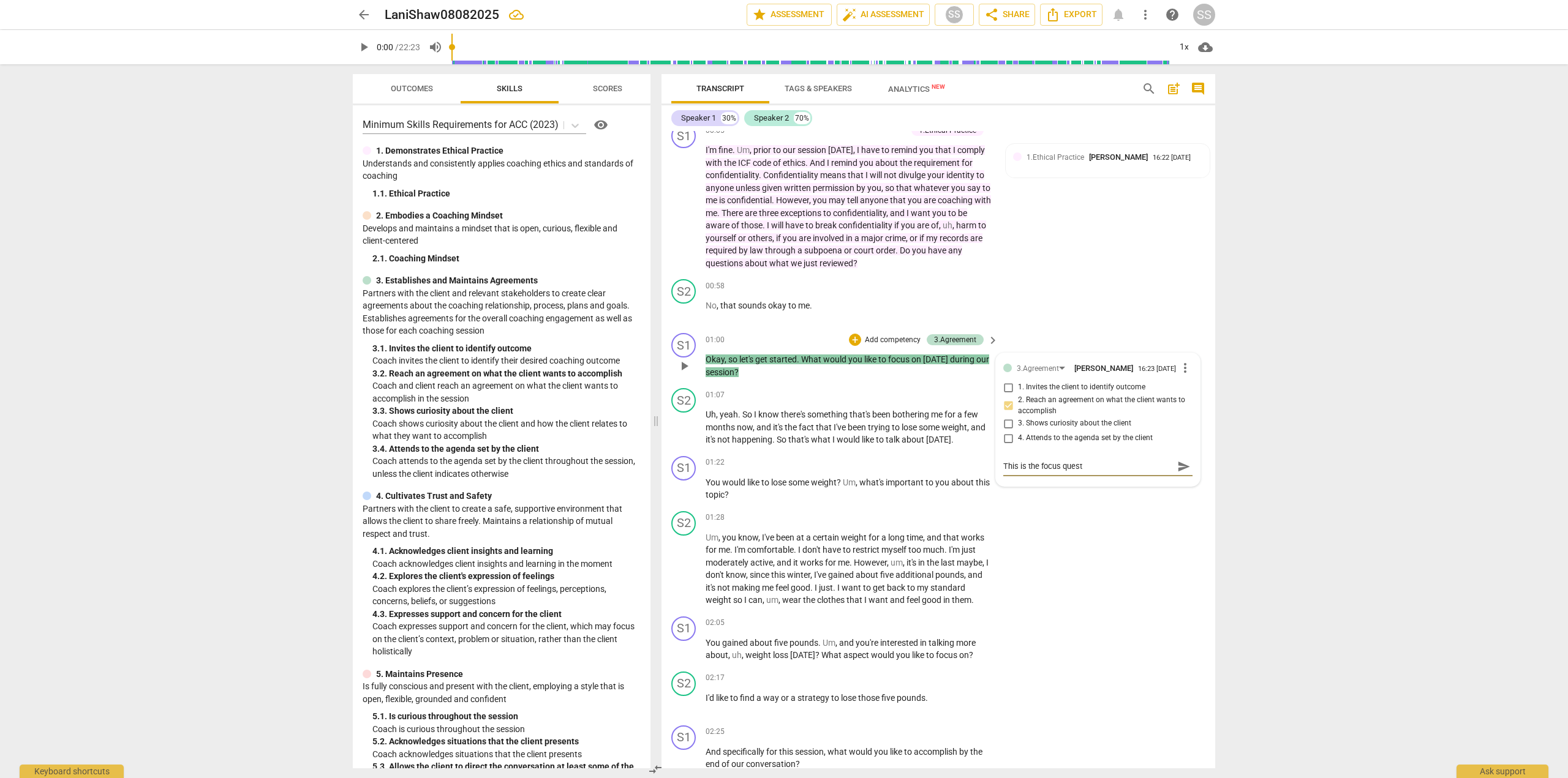
type textarea "This is the focus questi"
type textarea "This is the focus questio"
type textarea "This is the focus question"
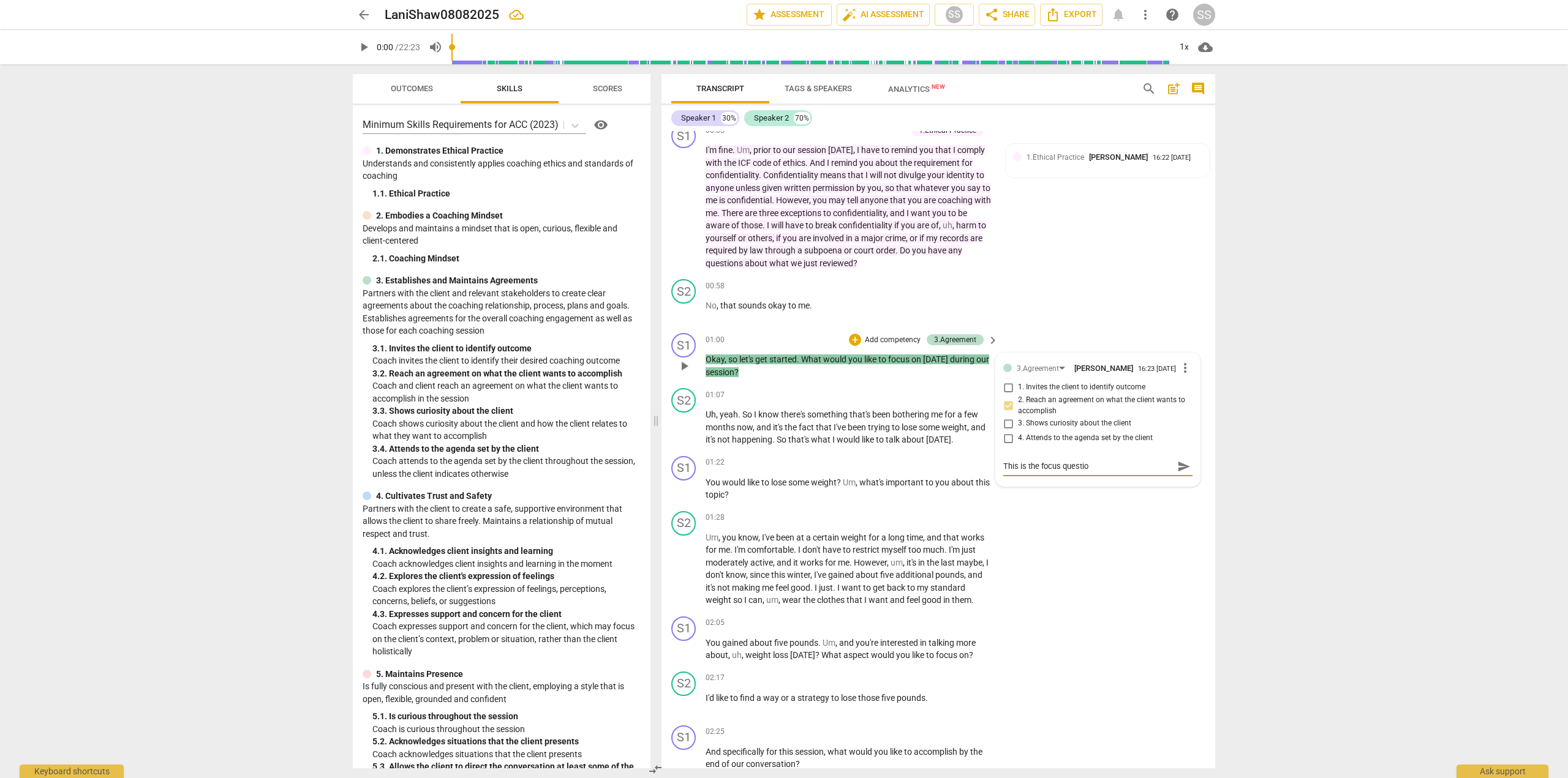
type textarea "This is the focus question"
type textarea "This is the focus question."
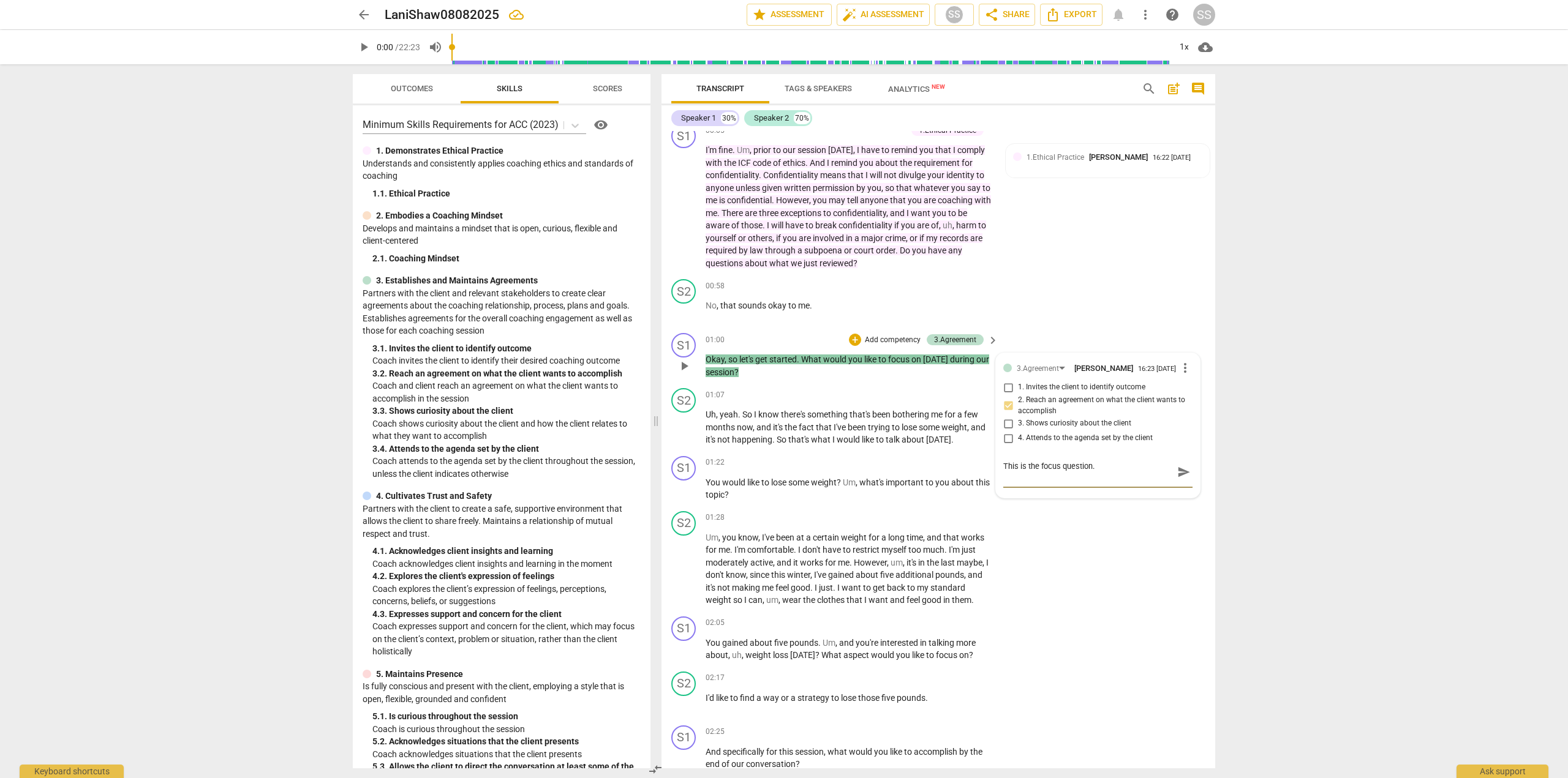
click at [1179, 474] on span "send" at bounding box center [1184, 472] width 14 height 14
click at [768, 451] on div "S1 play_arrow pause 01:22 + Add competency keyboard_arrow_right You would like …" at bounding box center [938, 479] width 554 height 55
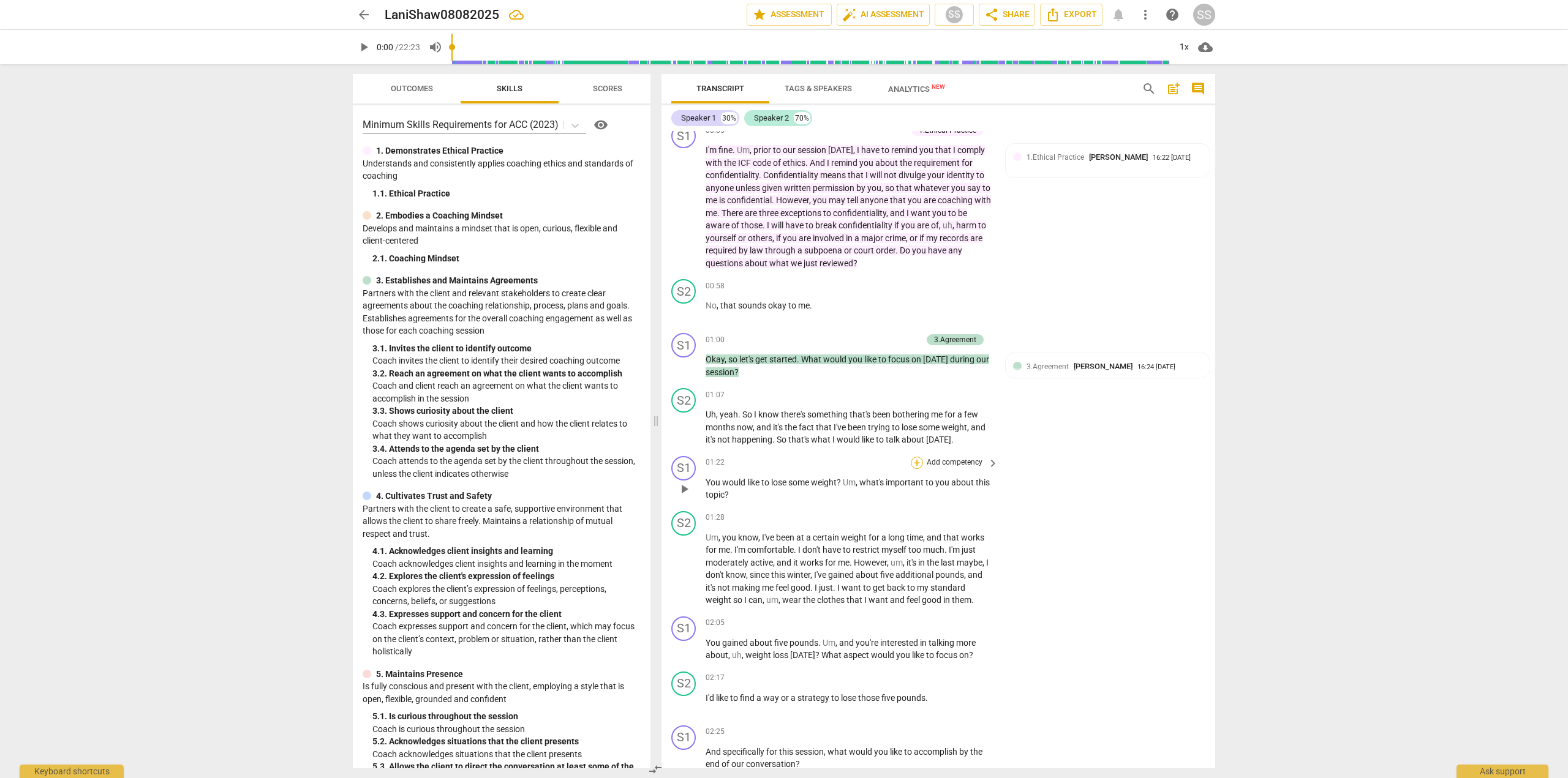
click at [917, 462] on div "+" at bounding box center [917, 463] width 12 height 12
click at [990, 422] on b "3.Agreement" at bounding box center [993, 424] width 42 height 15
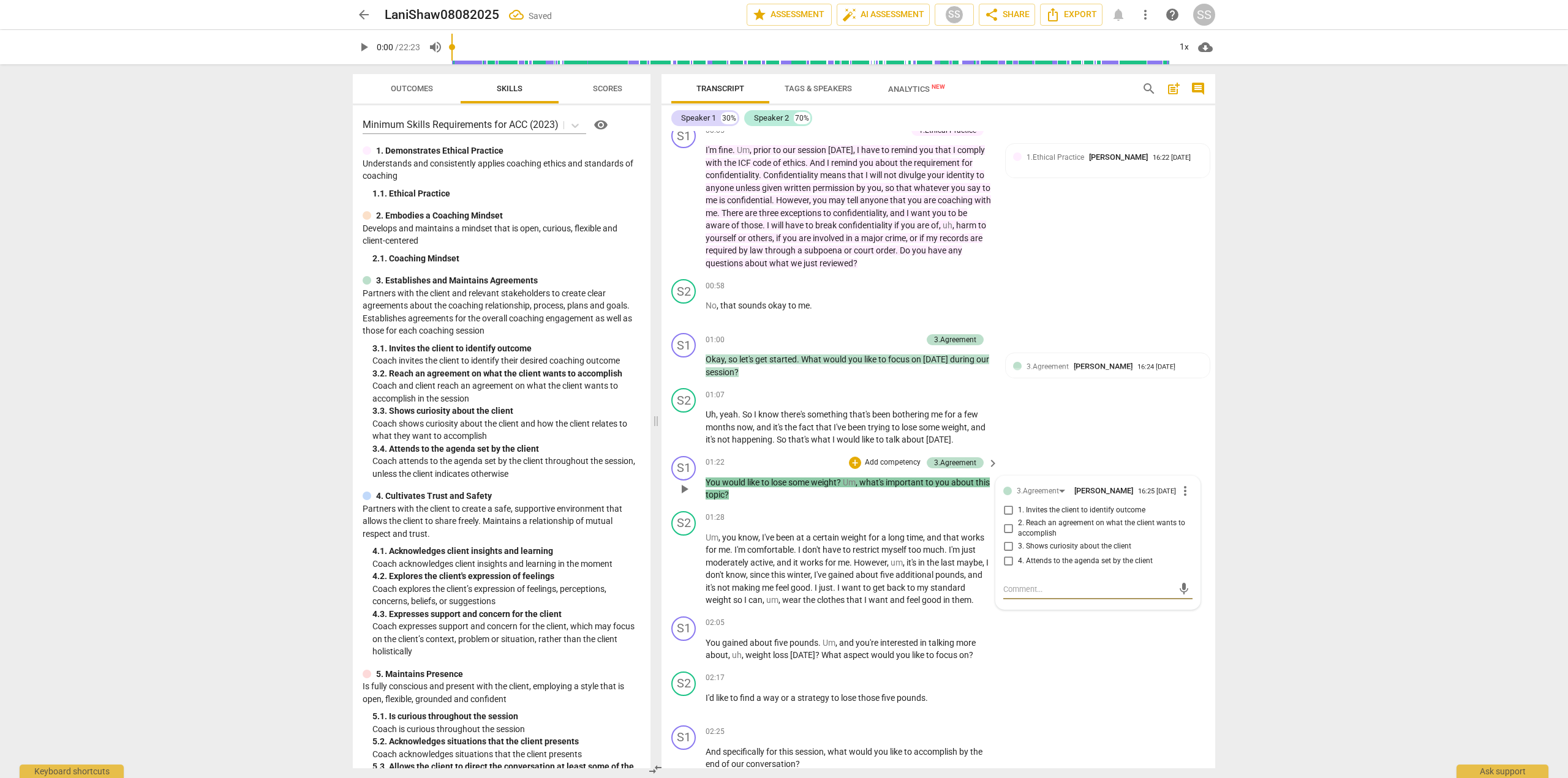
click at [1006, 548] on input "3. Shows curiosity about the client" at bounding box center [1008, 547] width 19 height 15
checkbox input "true"
click at [1009, 594] on textarea at bounding box center [1088, 589] width 169 height 12
type textarea "T"
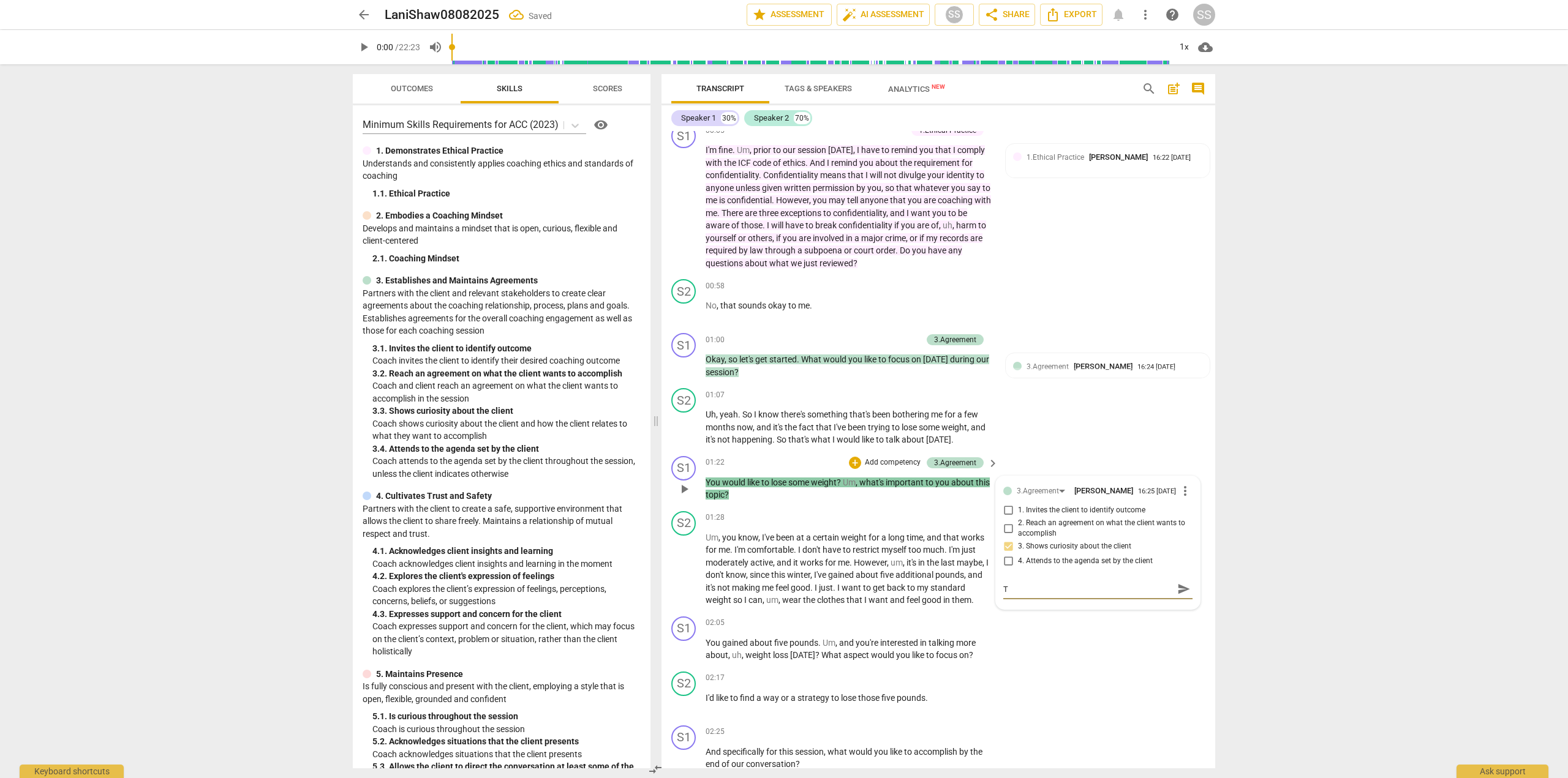
type textarea "Th"
type textarea "Thi"
type textarea "This"
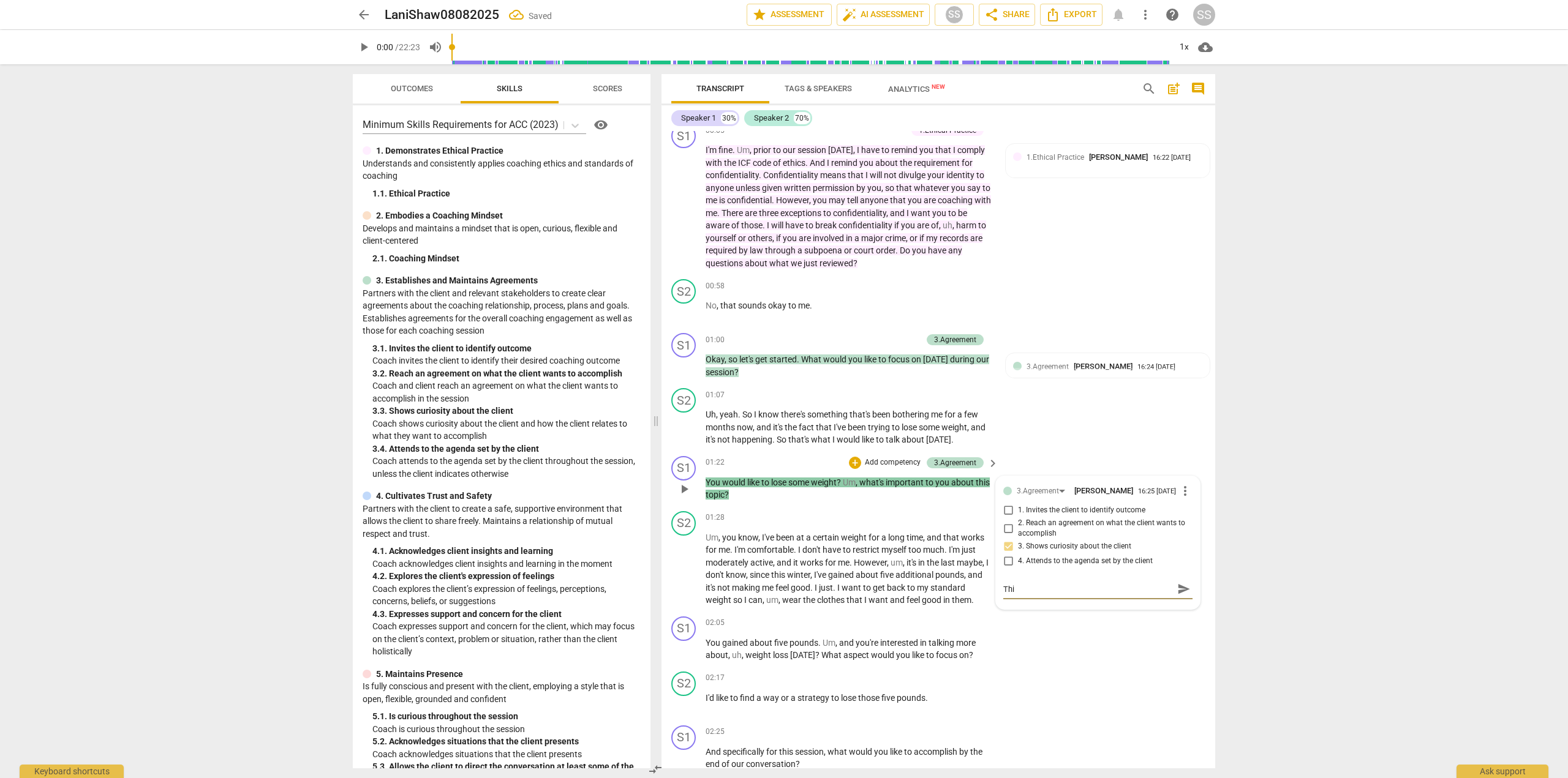
type textarea "This"
type textarea "This i"
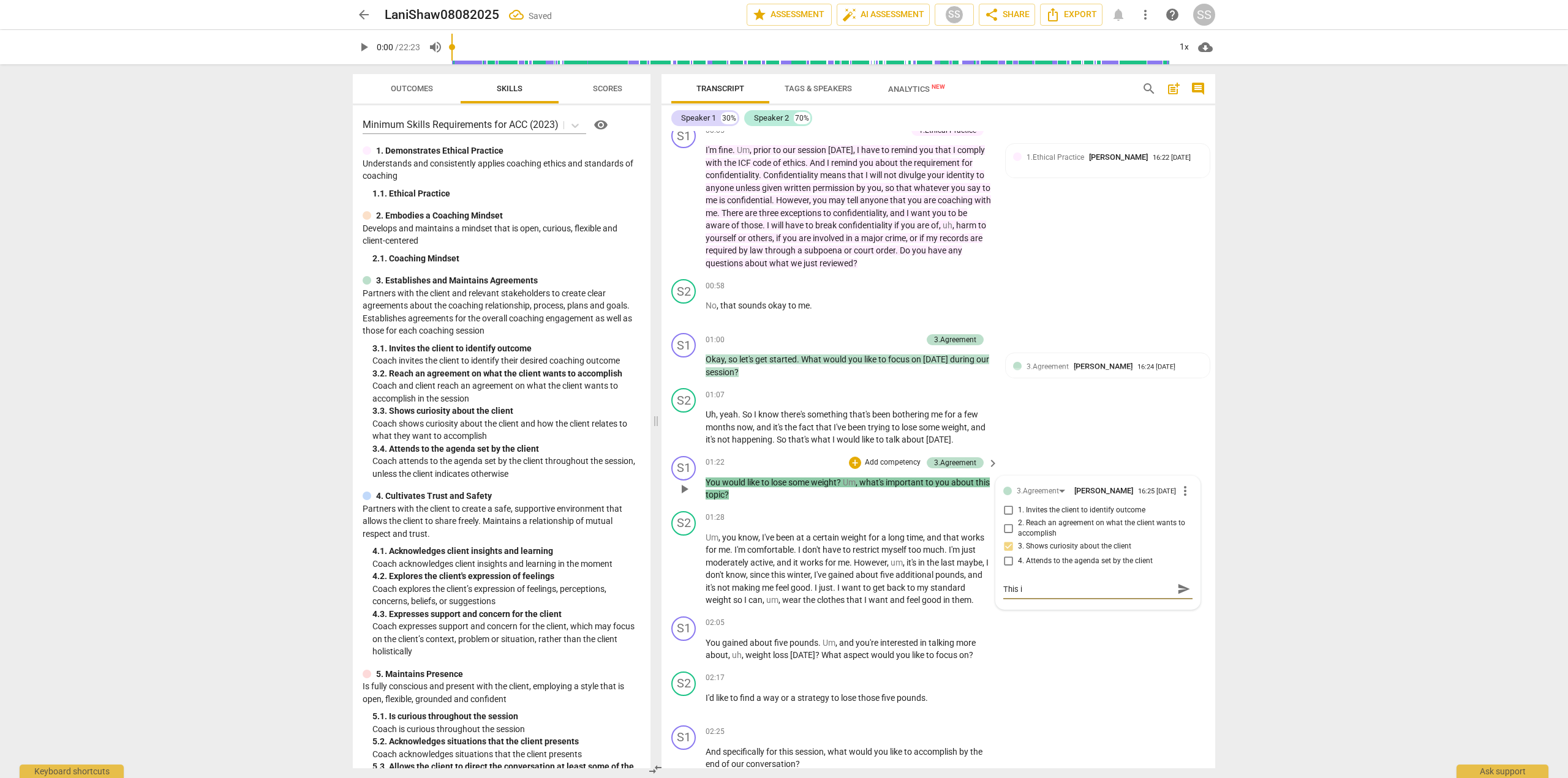
type textarea "This is"
type textarea "This is a"
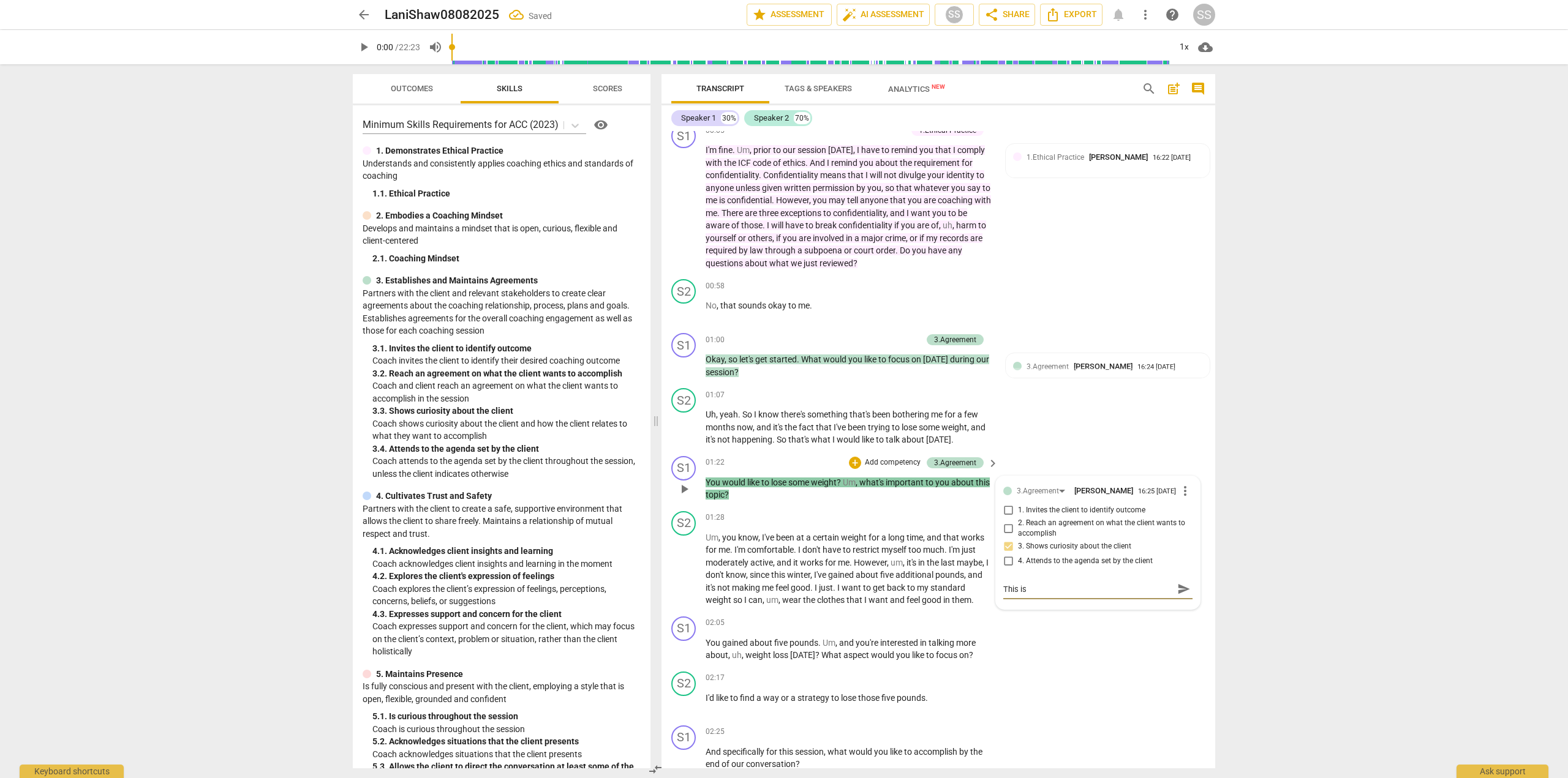
type textarea "This is a"
type textarea "This is a D"
type textarea "This is a Di"
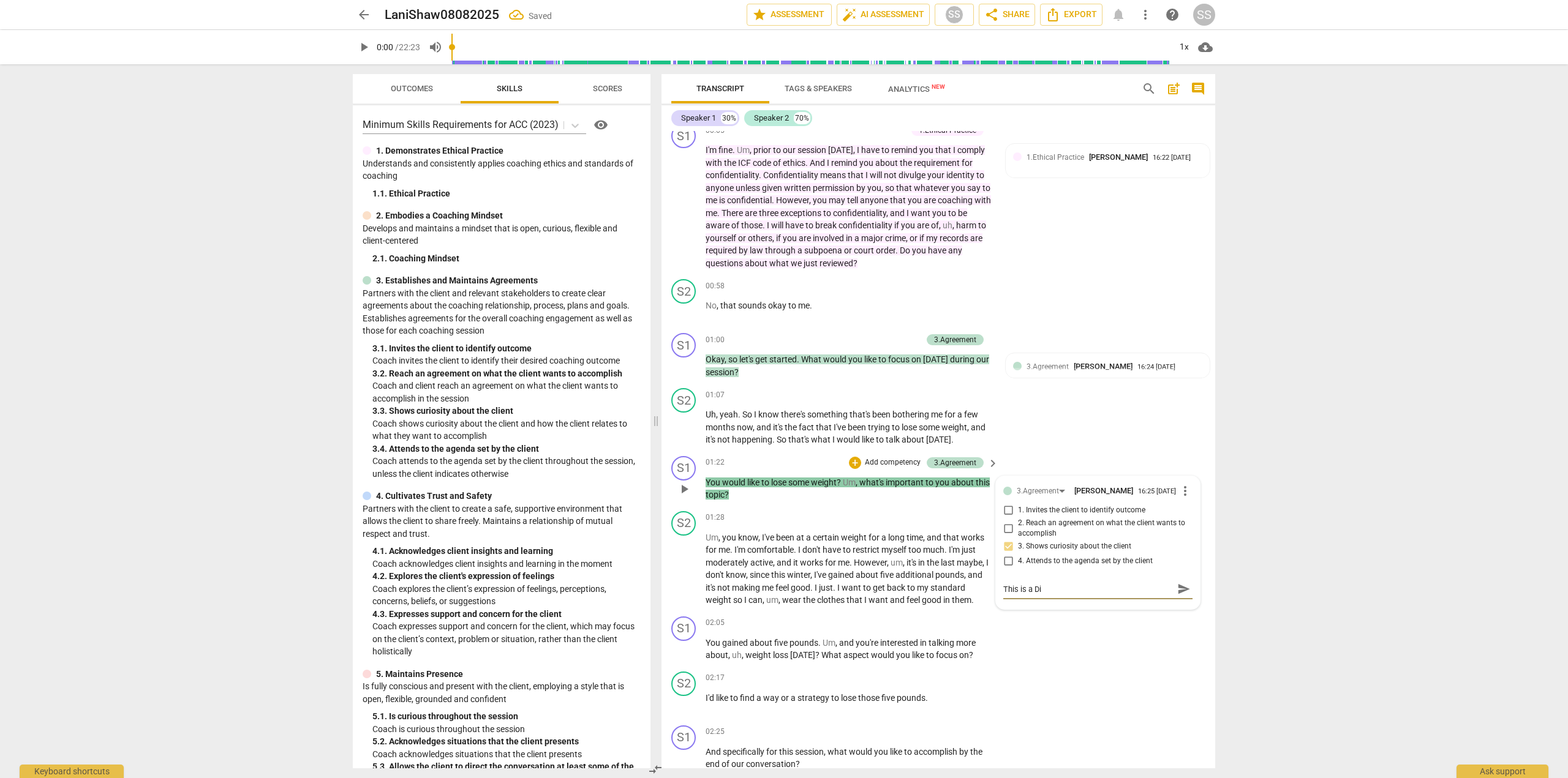
type textarea "This is a Dis"
type textarea "This is a Disc"
type textarea "This is a Disco"
type textarea "This is a Discov"
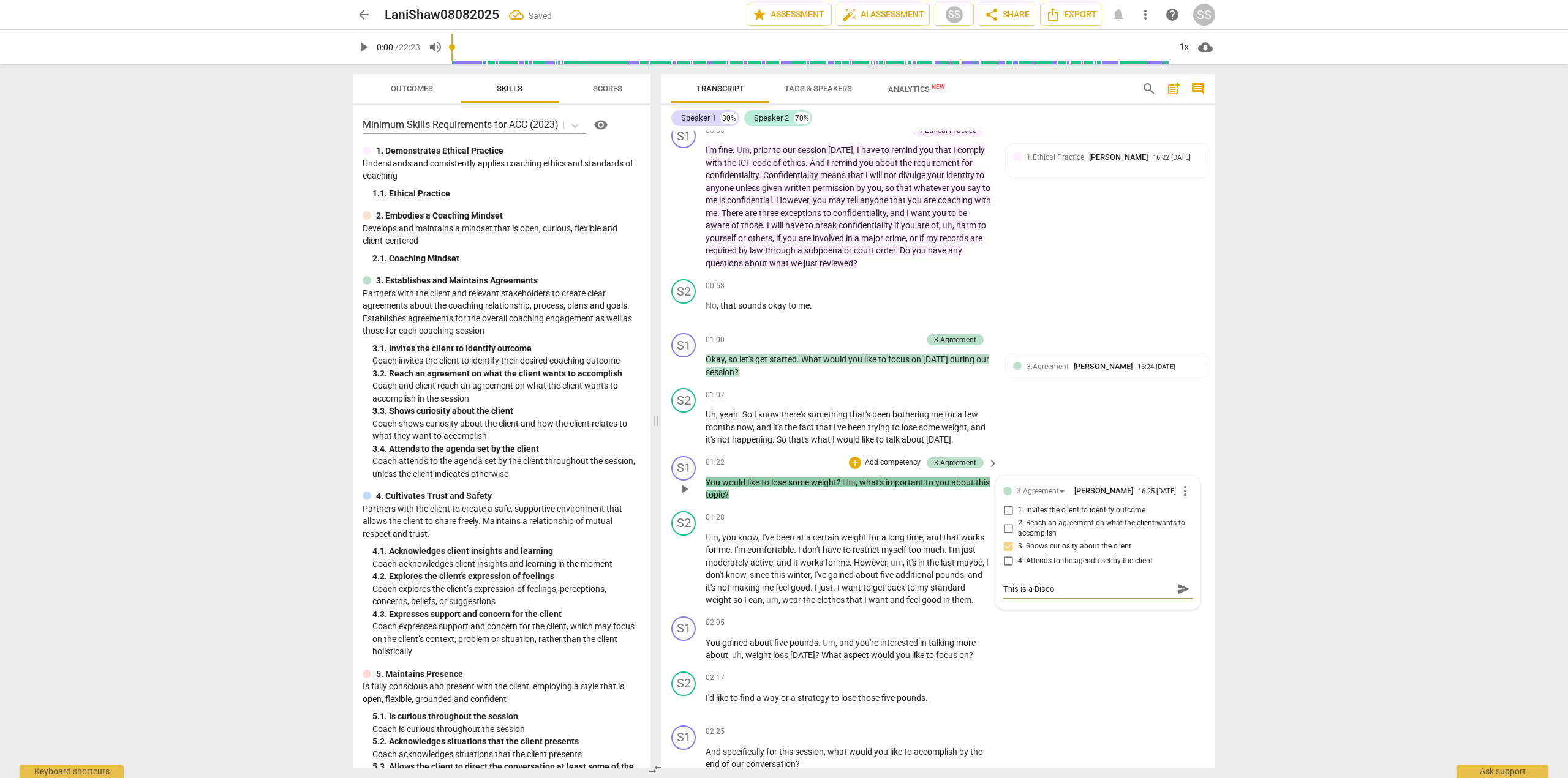
type textarea "This is a Discov"
type textarea "This is a Discove"
type textarea "This is a Discover"
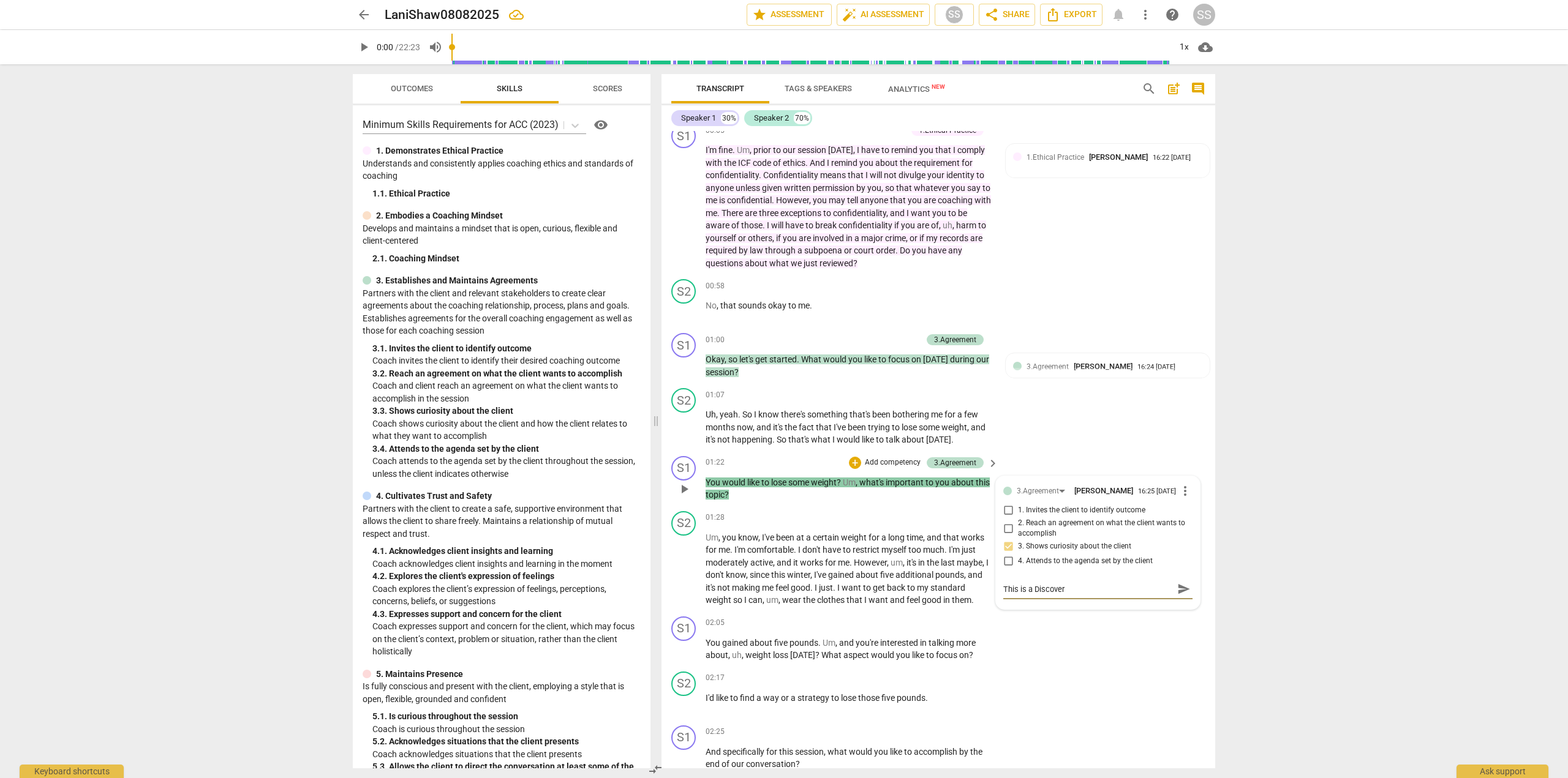
type textarea "This is a Discovery"
type textarea "This is a Discovery q"
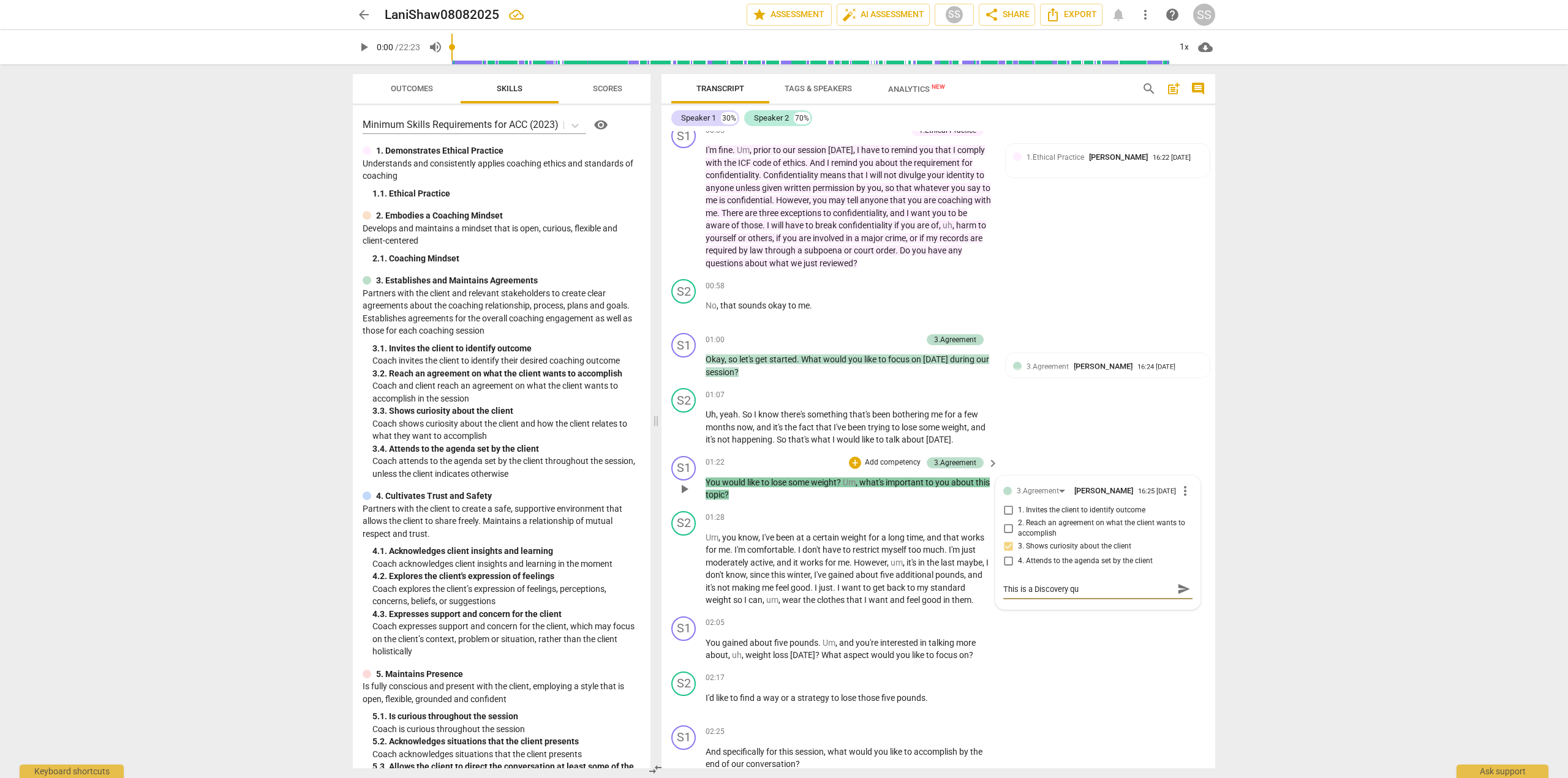
type textarea "This is a Discovery que"
type textarea "This is a Discovery ques"
type textarea "This is a Discovery quest"
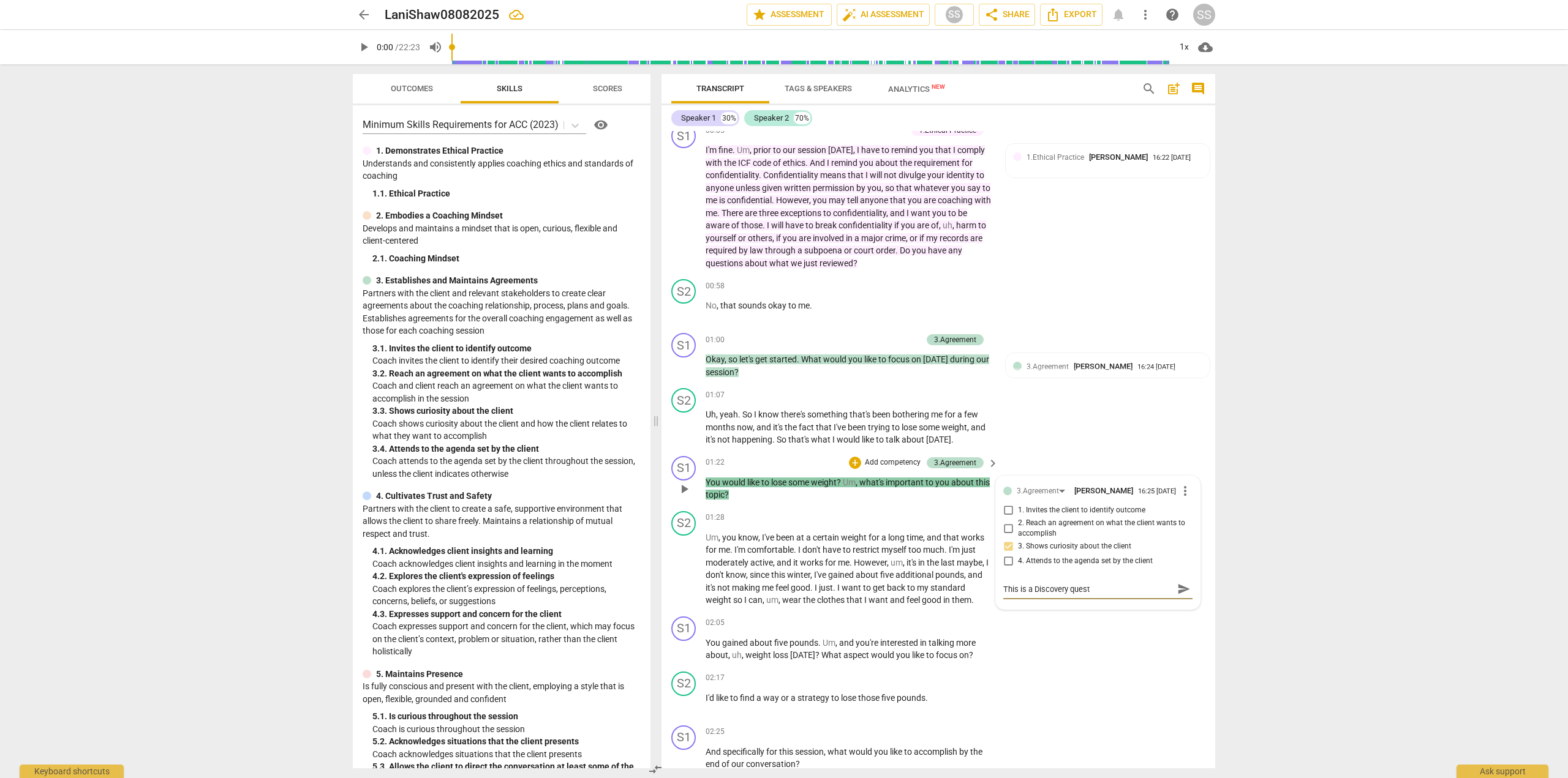
type textarea "This is a Discovery questi"
type textarea "This is a Discovery questio"
type textarea "This is a Discovery question"
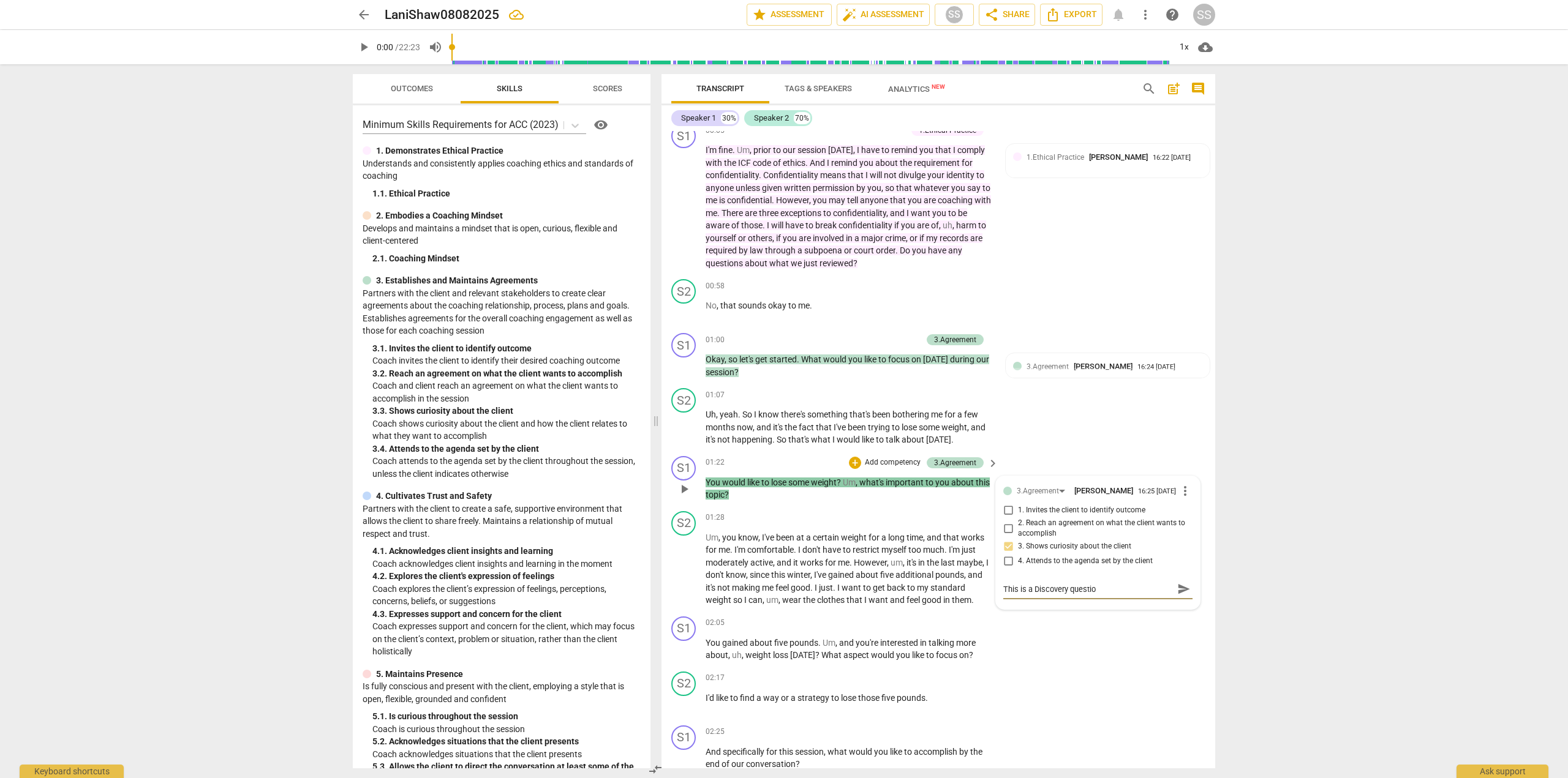
type textarea "This is a Discovery question"
type textarea "This is a Discovery question."
click at [1179, 594] on span "send" at bounding box center [1184, 589] width 14 height 14
click at [760, 630] on div "02:05 + Add competency keyboard_arrow_right You gained about five pounds . Um ,…" at bounding box center [852, 639] width 294 height 45
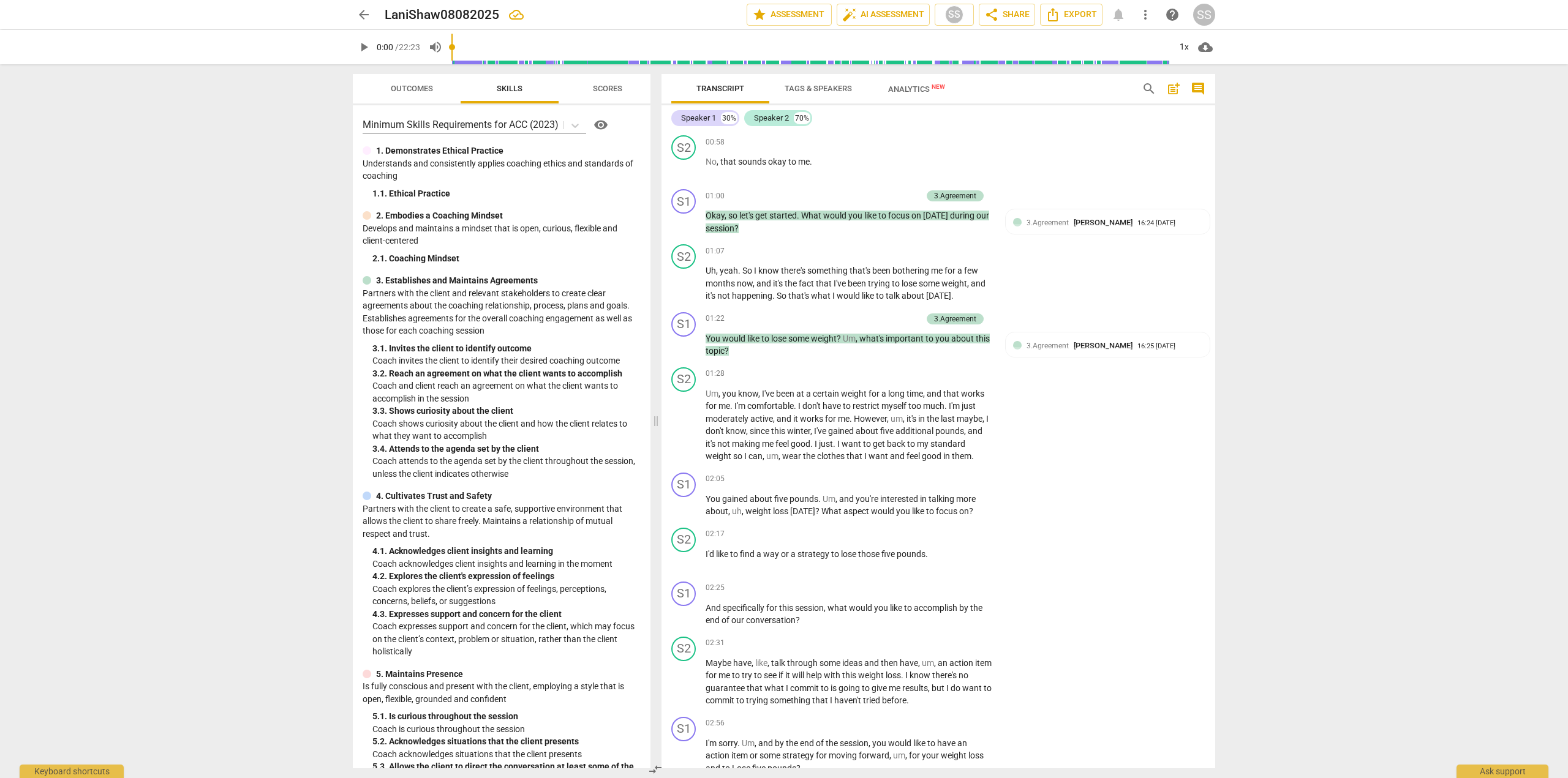
scroll to position [251, 0]
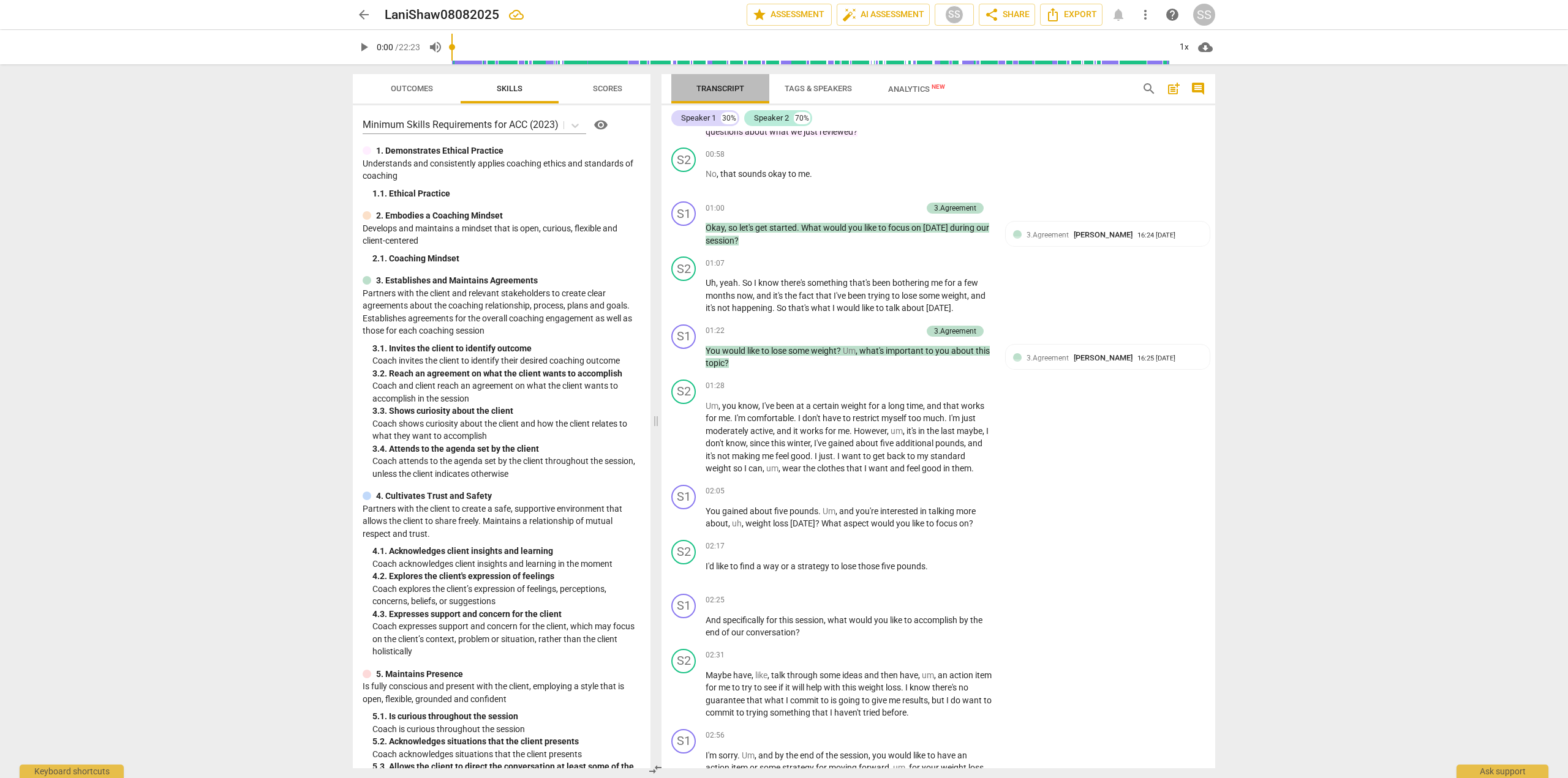
click at [719, 86] on span "Transcript" at bounding box center [720, 88] width 48 height 9
drag, startPoint x: 719, startPoint y: 86, endPoint x: 711, endPoint y: 84, distance: 8.2
click at [711, 84] on span "Transcript" at bounding box center [720, 88] width 48 height 9
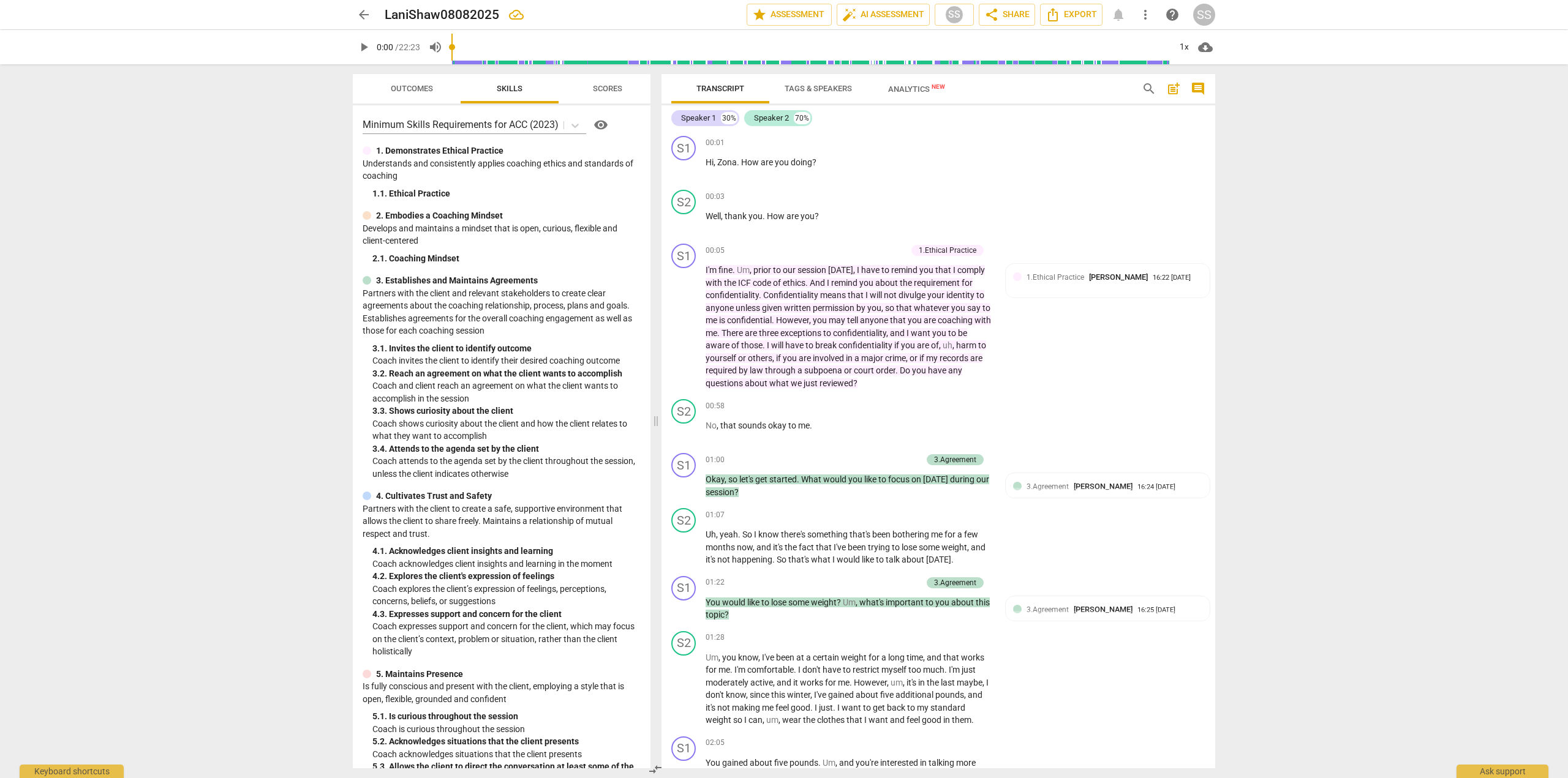
drag, startPoint x: 738, startPoint y: 86, endPoint x: 720, endPoint y: 83, distance: 18.2
click at [720, 83] on span "Transcript" at bounding box center [720, 89] width 77 height 17
click at [1272, 68] on div "arrow_back LaniShaw08082025 edit star Assessment auto_fix_high AI Assessment SS…" at bounding box center [784, 389] width 1568 height 778
click at [1149, 18] on span "more_vert" at bounding box center [1146, 15] width 15 height 15
click at [1260, 274] on div at bounding box center [784, 389] width 1568 height 778
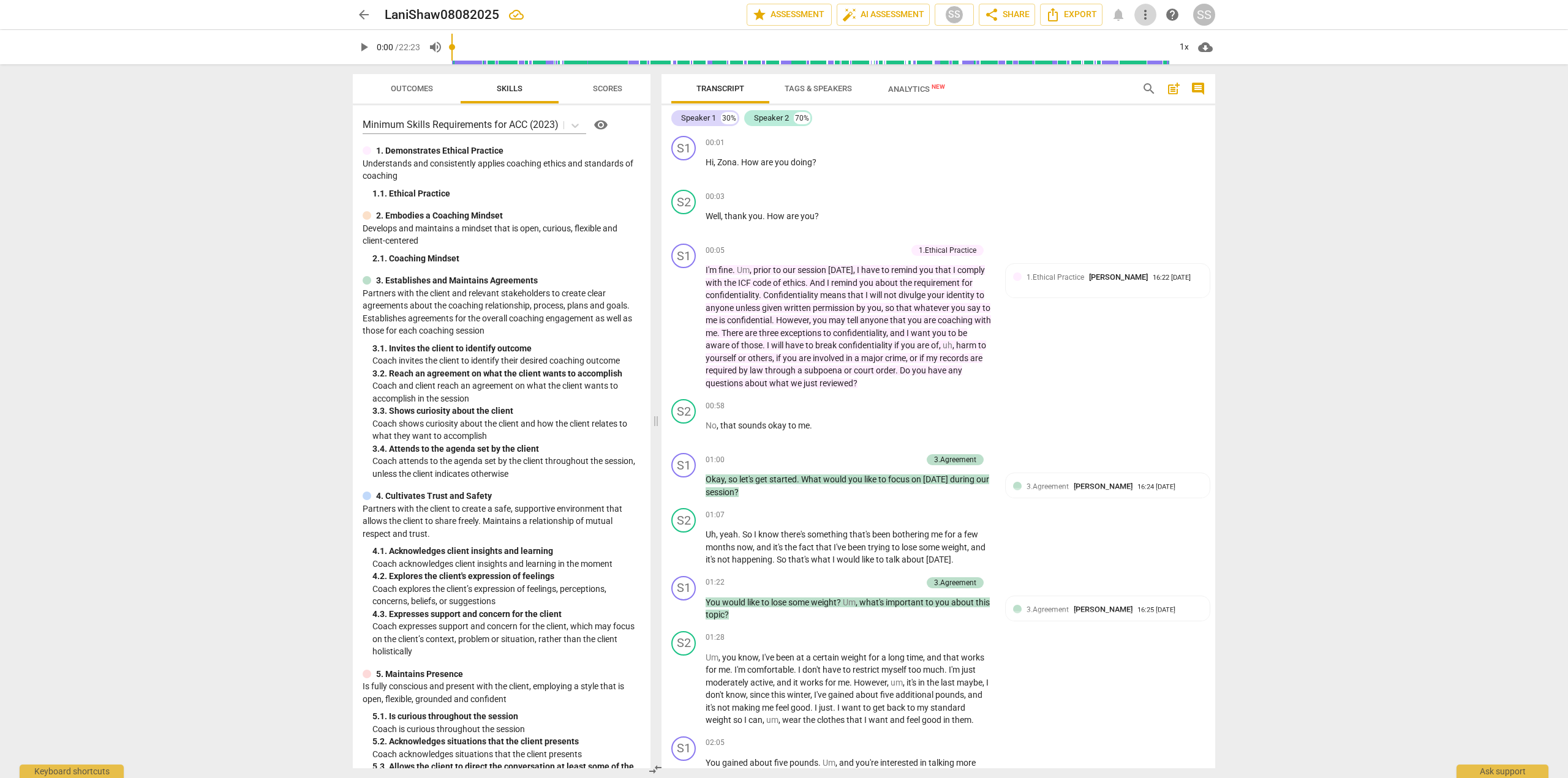
click at [1148, 16] on span "more_vert" at bounding box center [1146, 15] width 15 height 15
click at [1168, 118] on div "text_snippet Replace transcript" at bounding box center [1205, 117] width 121 height 29
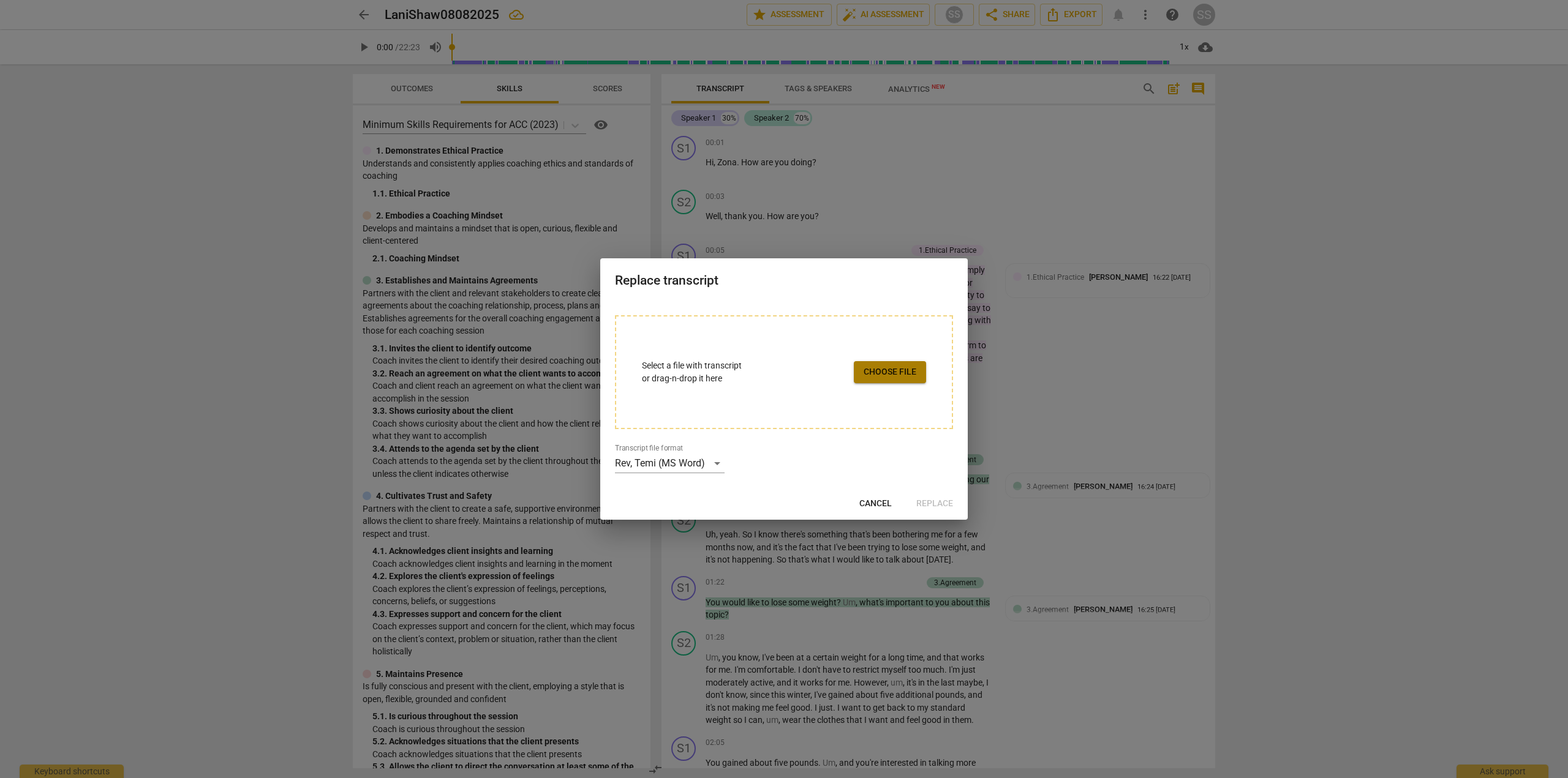
click at [875, 374] on span "Choose file" at bounding box center [890, 372] width 53 height 12
click at [930, 503] on span "Replace" at bounding box center [935, 504] width 37 height 12
click at [862, 484] on div "Replace transcript insert_drive_file LaniShaw08082025 .docx close Transcript fi…" at bounding box center [784, 389] width 367 height 261
click at [713, 466] on div "Rev, Temi (MS Word)" at bounding box center [670, 463] width 110 height 19
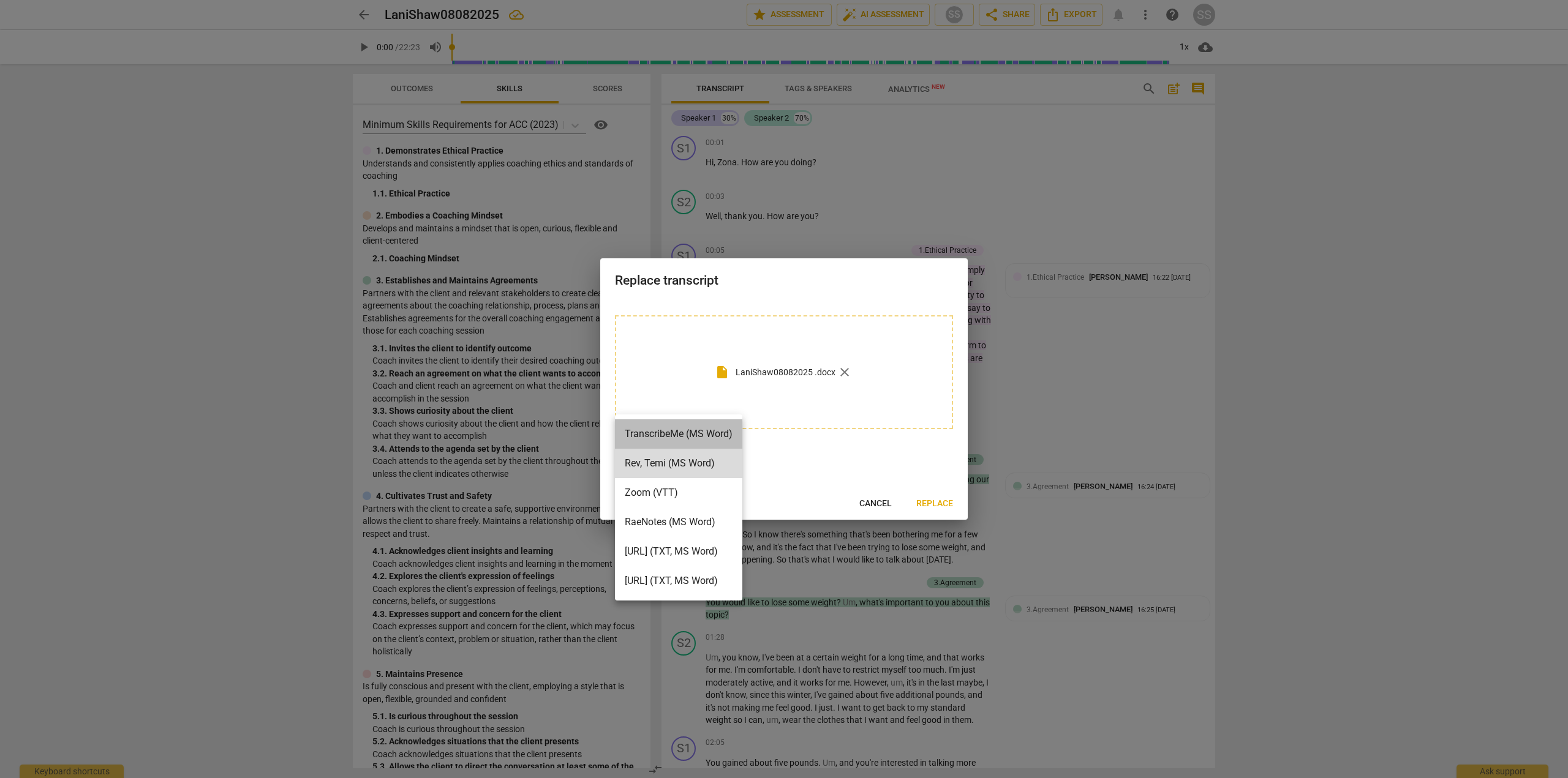
click at [681, 432] on li "TranscribeMe (MS Word)" at bounding box center [679, 434] width 128 height 29
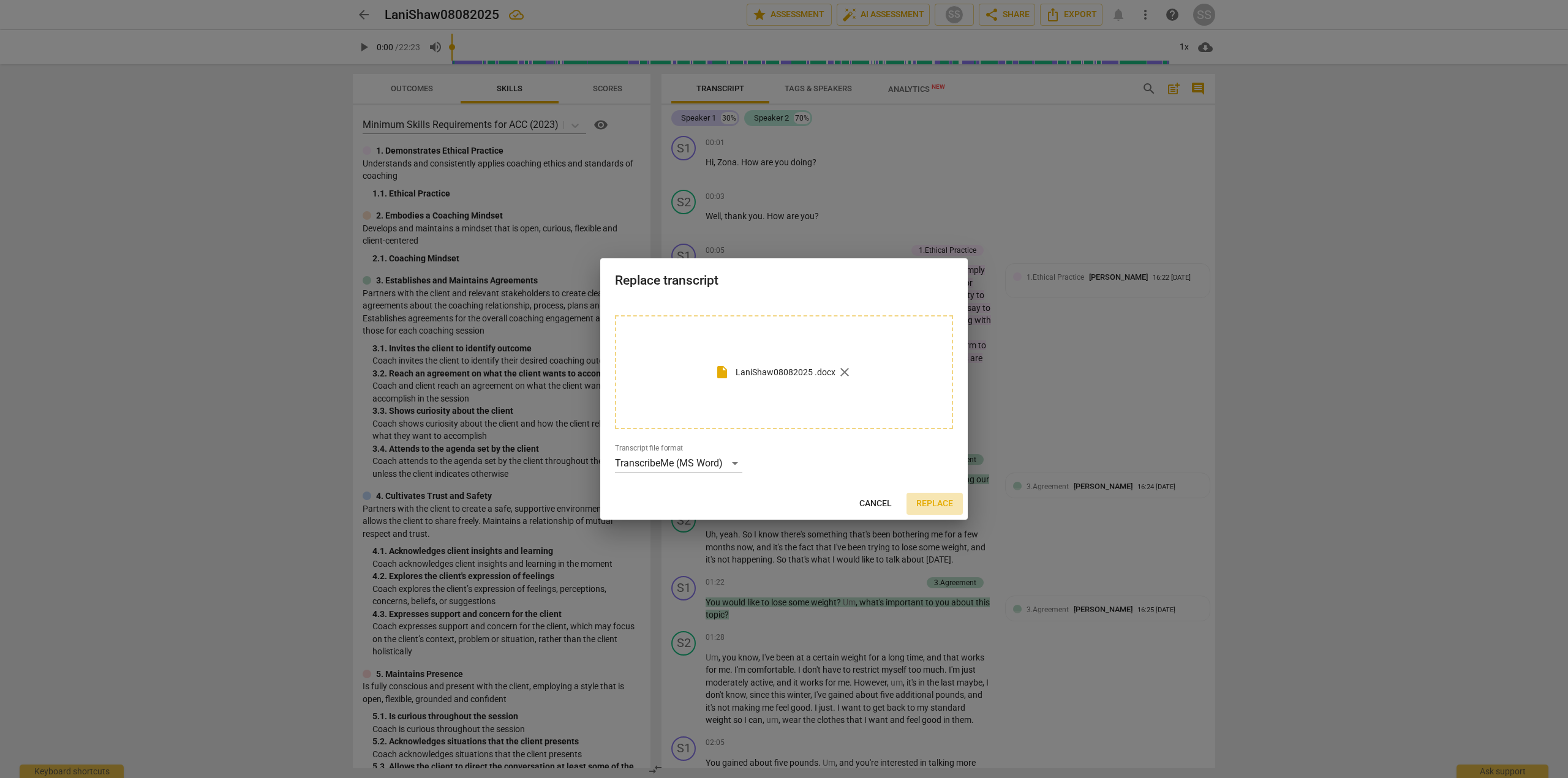
click at [936, 498] on span "Replace" at bounding box center [935, 504] width 37 height 12
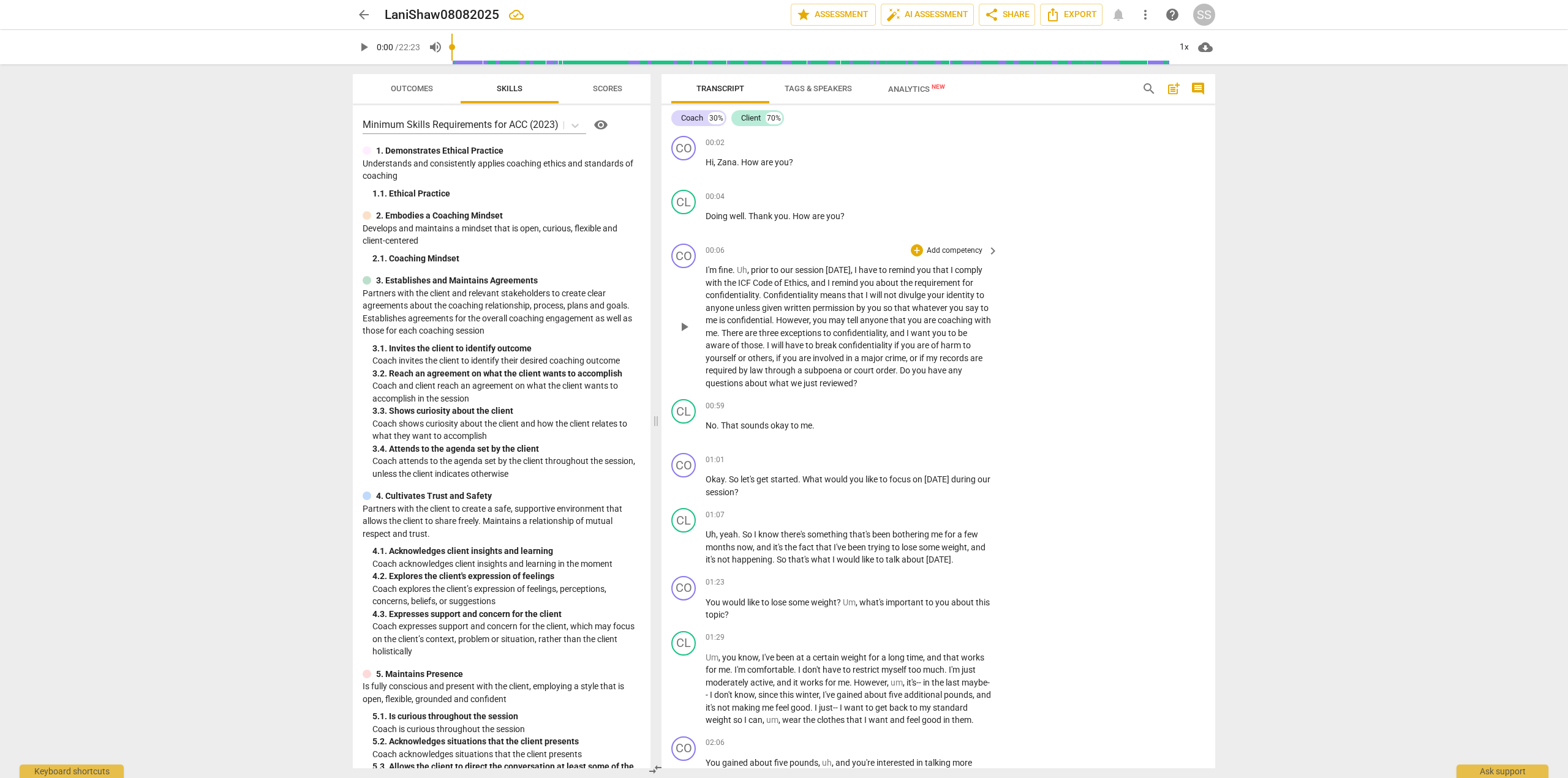
click at [1069, 266] on div "CO play_arrow pause 00:06 + Add competency keyboard_arrow_right I'm fine . Uh ,…" at bounding box center [938, 317] width 554 height 156
click at [1316, 255] on div "arrow_back LaniShaw08082025 edit star Assessment auto_fix_high AI Assessment sh…" at bounding box center [784, 389] width 1568 height 778
click at [915, 88] on span "Analytics New" at bounding box center [916, 89] width 57 height 9
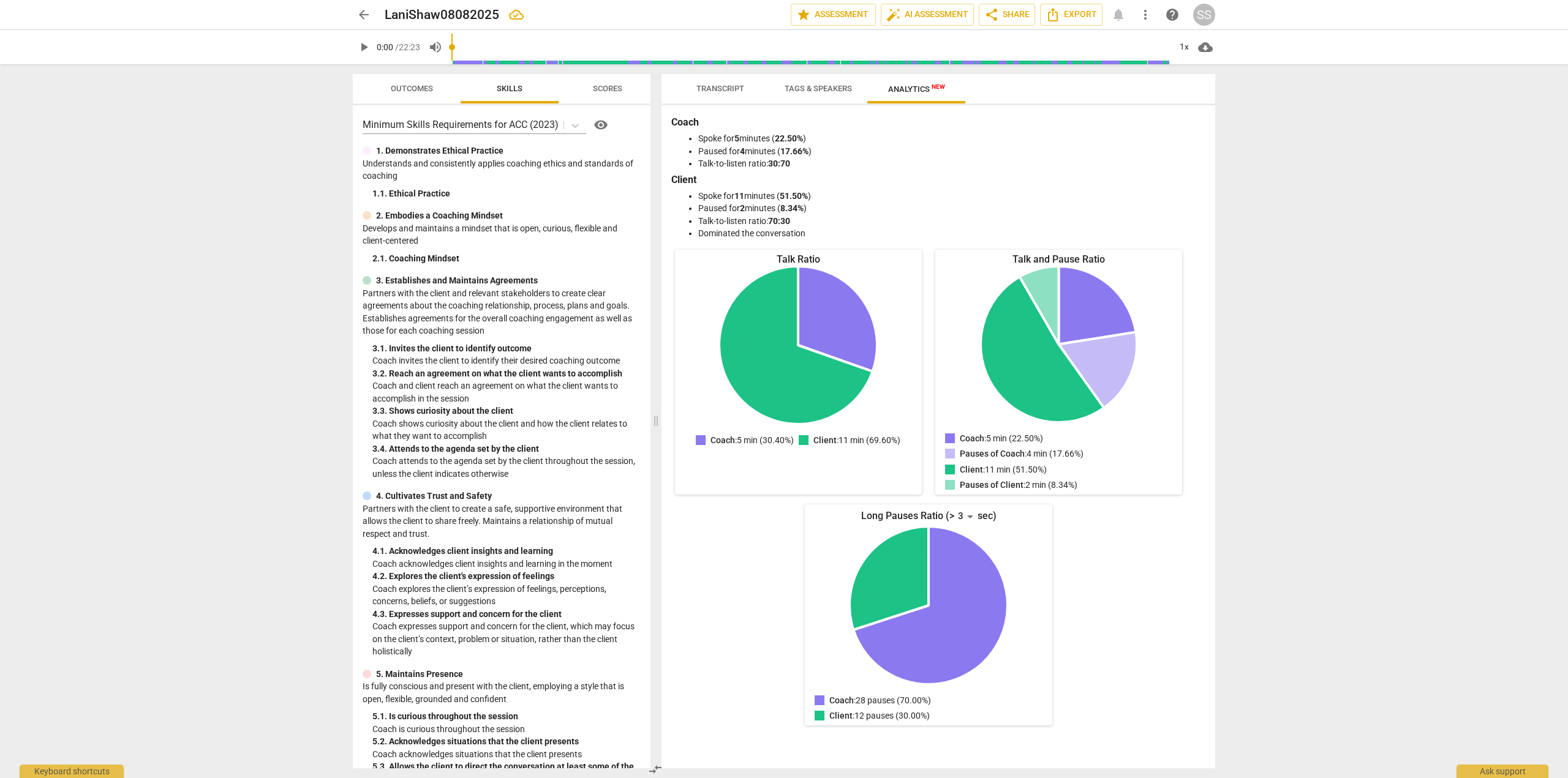
click at [736, 87] on span "Transcript" at bounding box center [720, 88] width 48 height 9
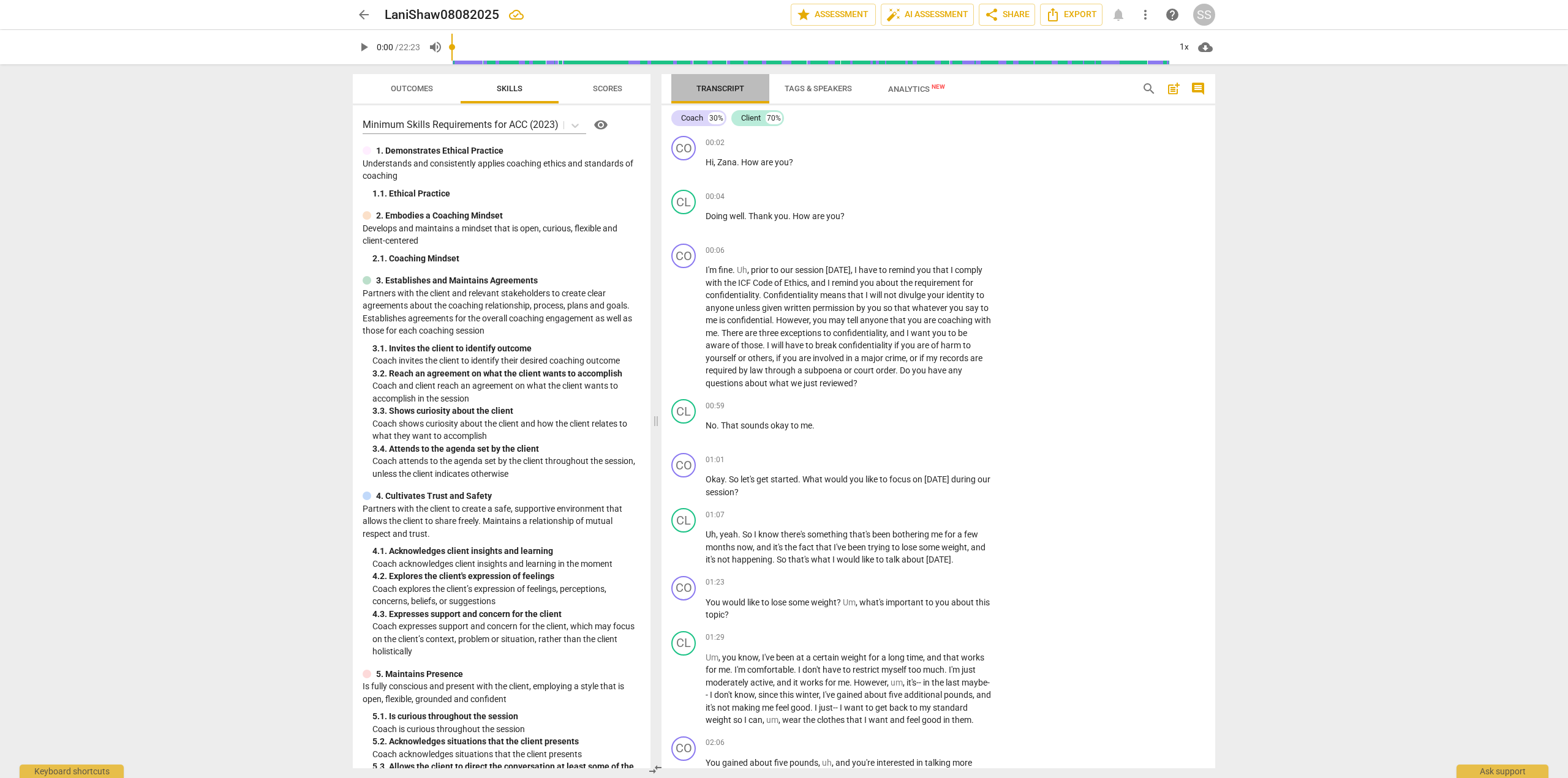
drag, startPoint x: 734, startPoint y: 88, endPoint x: 745, endPoint y: 80, distance: 13.6
click at [737, 86] on span "Transcript" at bounding box center [720, 88] width 48 height 9
click at [918, 9] on span "auto_fix_high AI Assessment" at bounding box center [927, 15] width 82 height 15
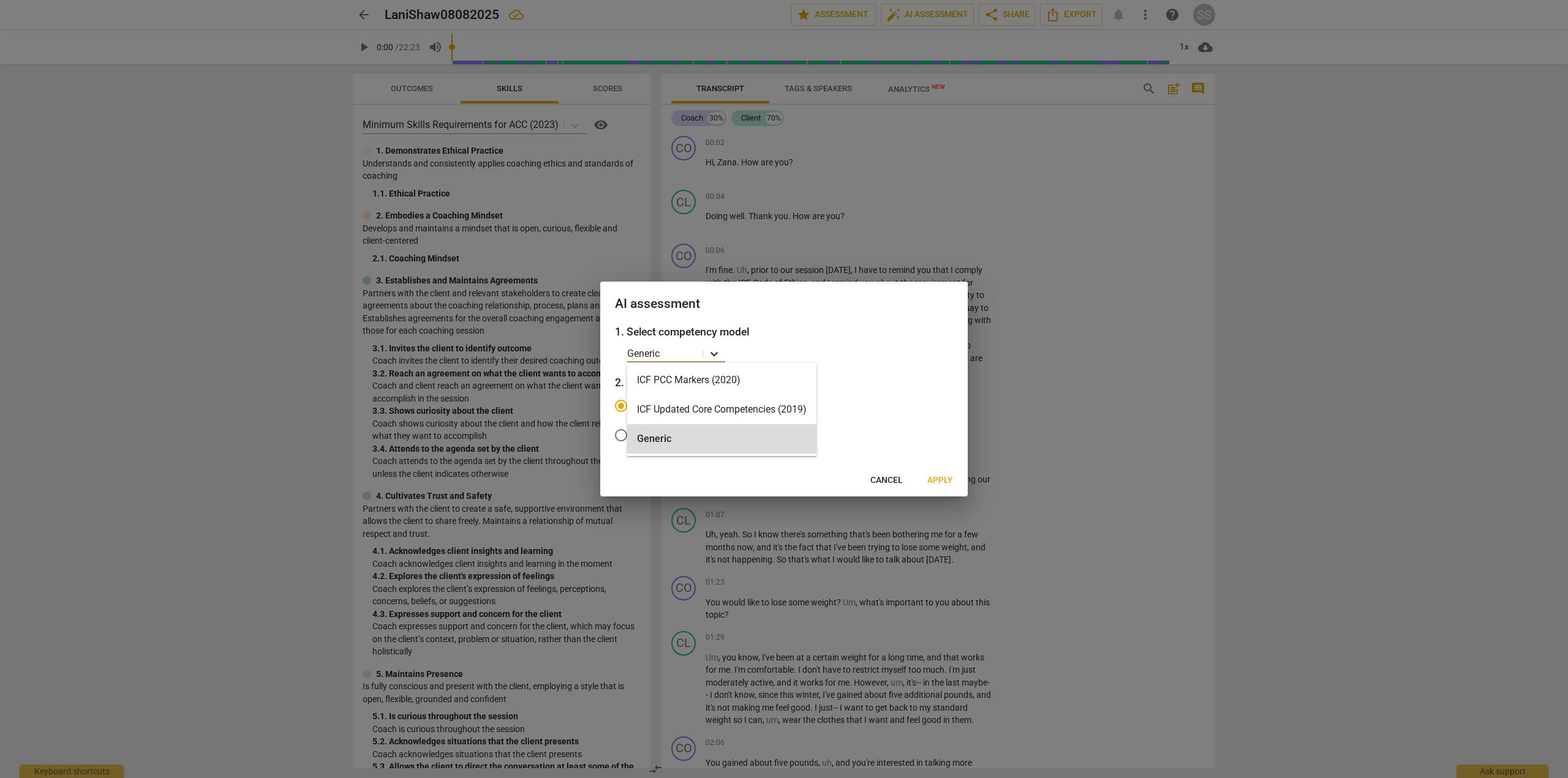
click at [713, 354] on icon at bounding box center [714, 354] width 7 height 4
click at [875, 337] on h3 "1. Select competency model" at bounding box center [784, 332] width 338 height 16
click at [736, 339] on h3 "1. Select competency model" at bounding box center [784, 332] width 338 height 16
click at [715, 350] on icon at bounding box center [714, 354] width 12 height 12
click at [735, 413] on div "ICF Updated Core Competencies (2019)" at bounding box center [722, 410] width 189 height 29
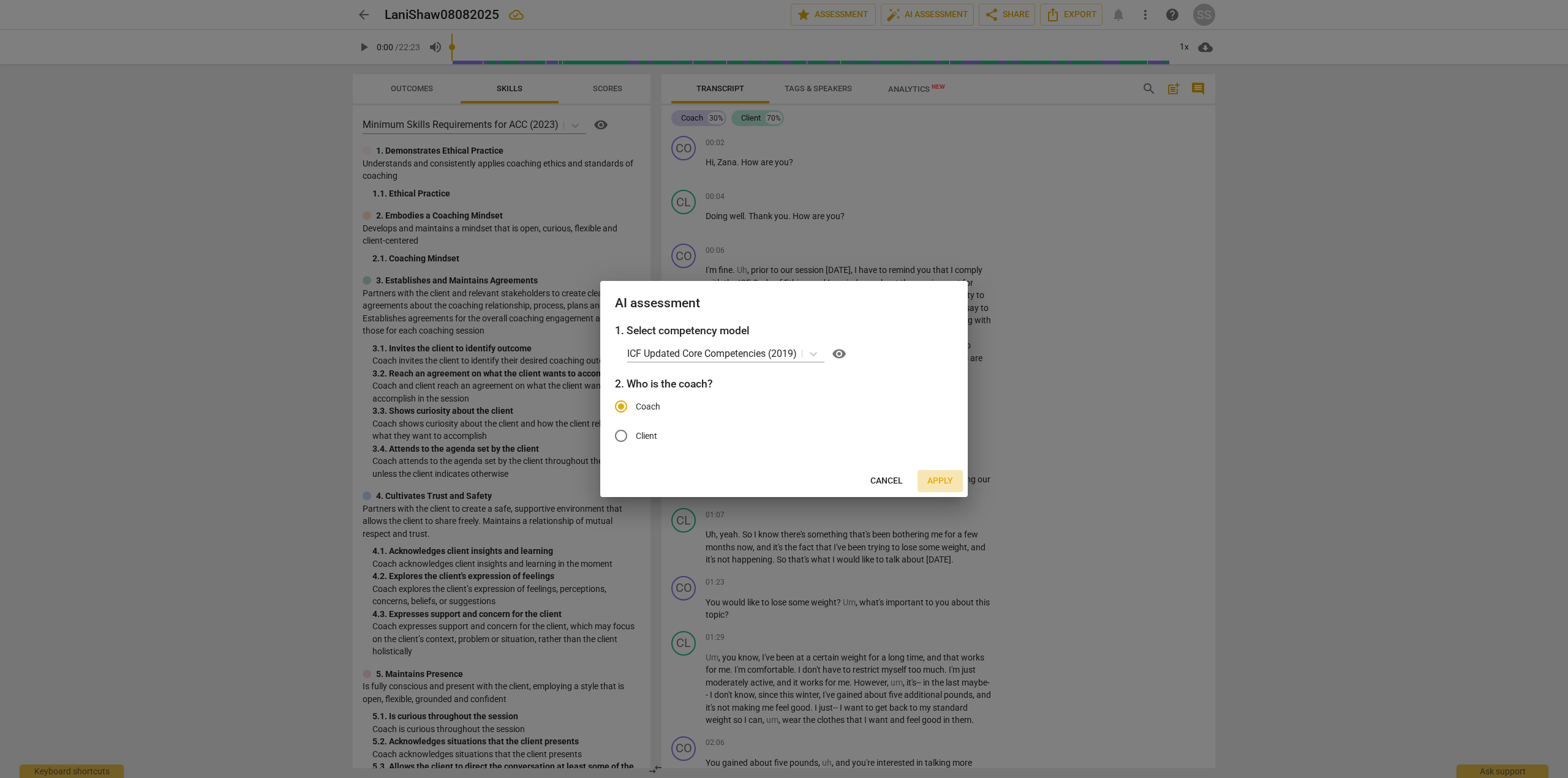
click at [935, 474] on button "Apply" at bounding box center [940, 481] width 45 height 22
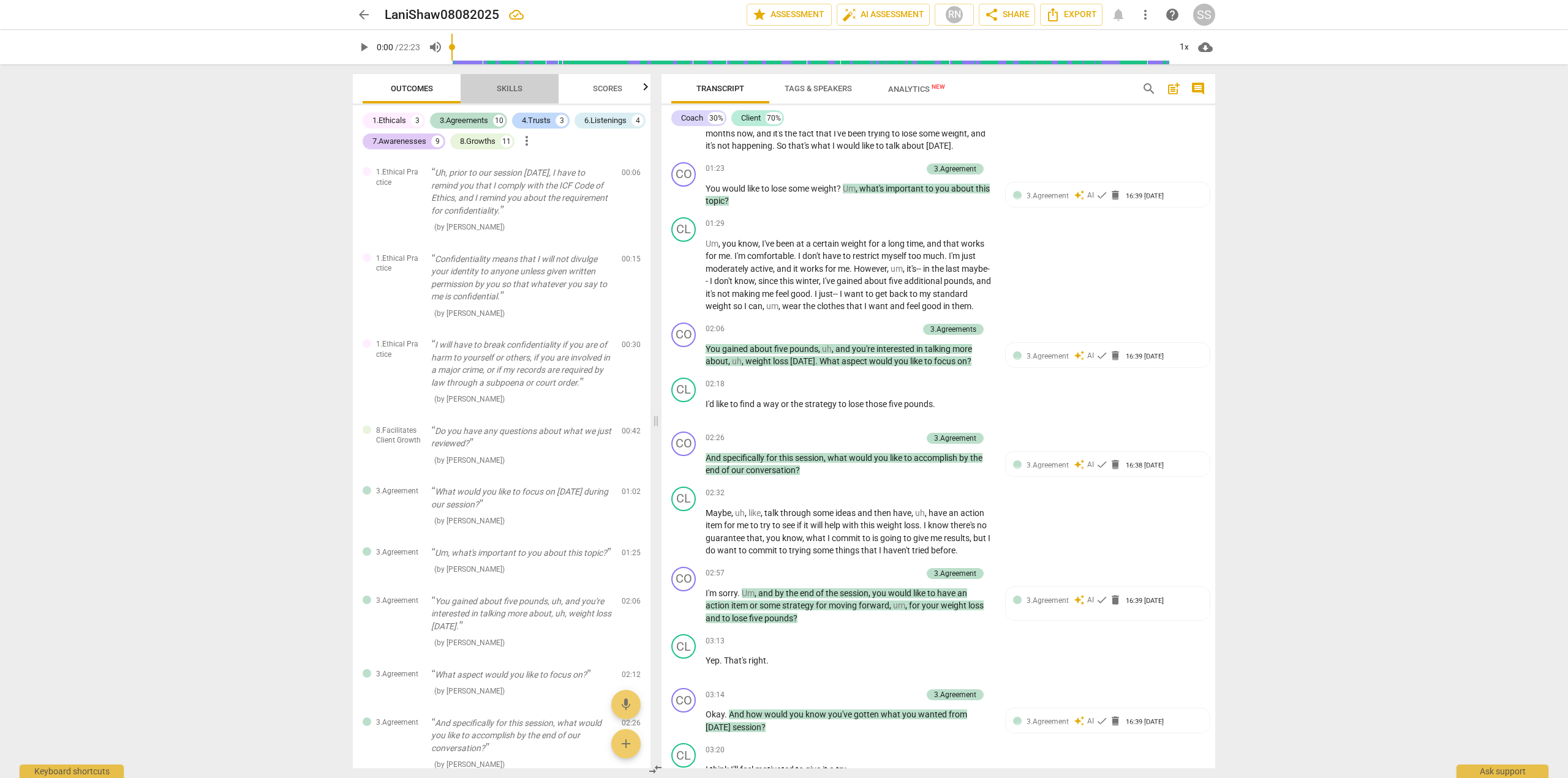
click at [510, 94] on span "Skills" at bounding box center [509, 89] width 55 height 17
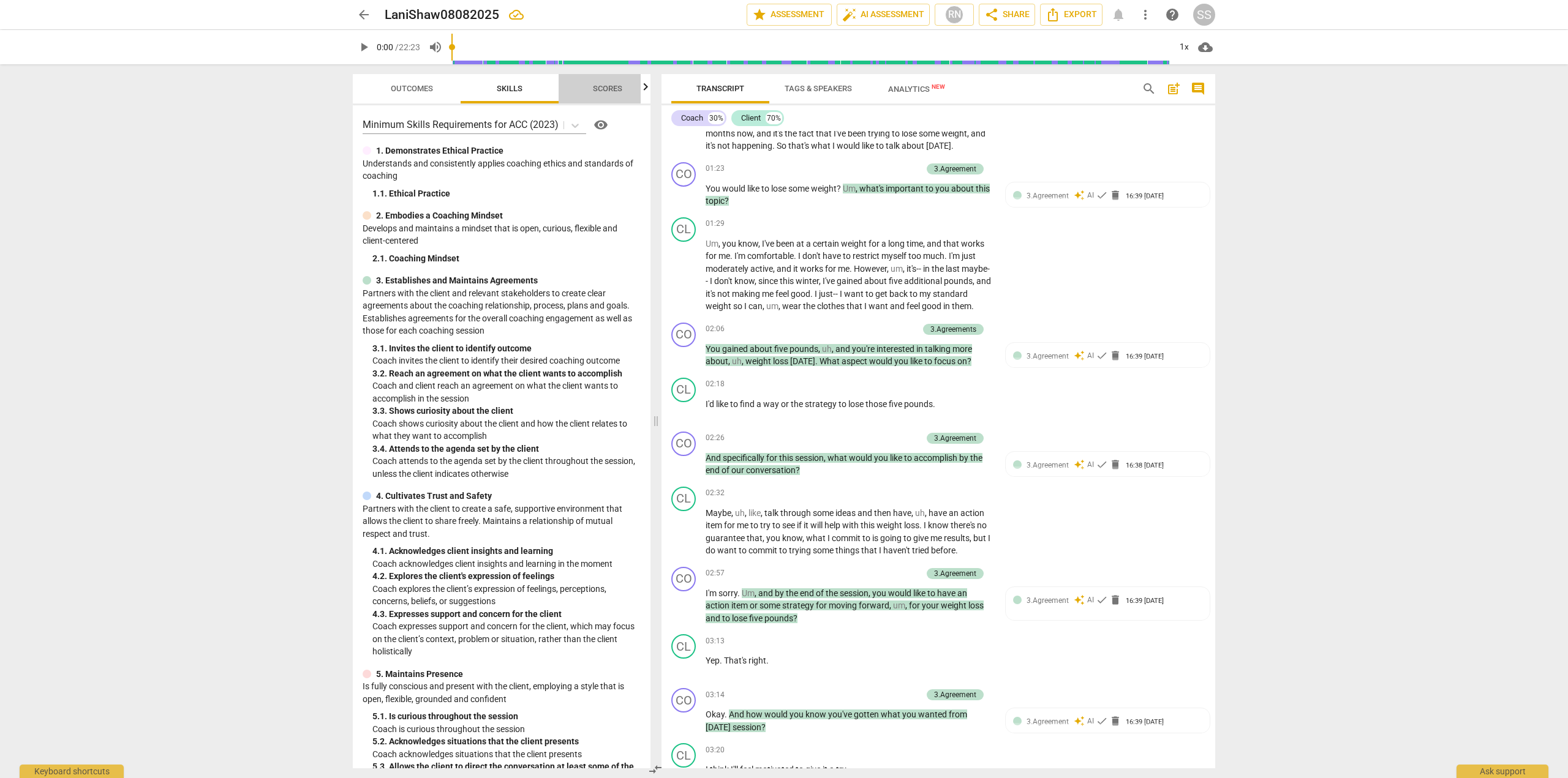
click at [605, 90] on span "Scores" at bounding box center [607, 88] width 29 height 9
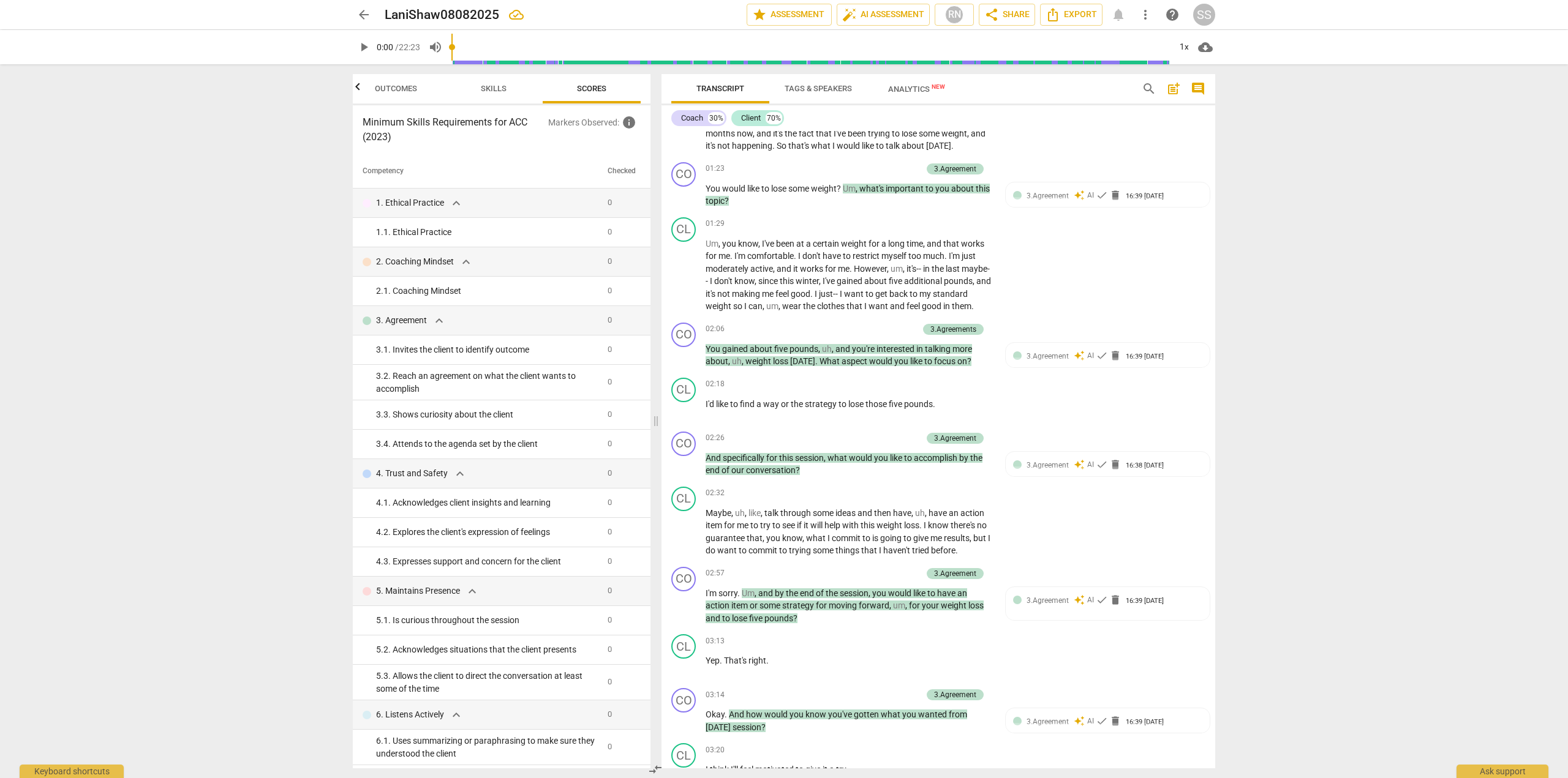
click at [356, 90] on icon "button" at bounding box center [358, 87] width 15 height 15
click at [356, 90] on div at bounding box center [358, 87] width 10 height 25
click at [437, 322] on span "expand_more" at bounding box center [440, 321] width 15 height 15
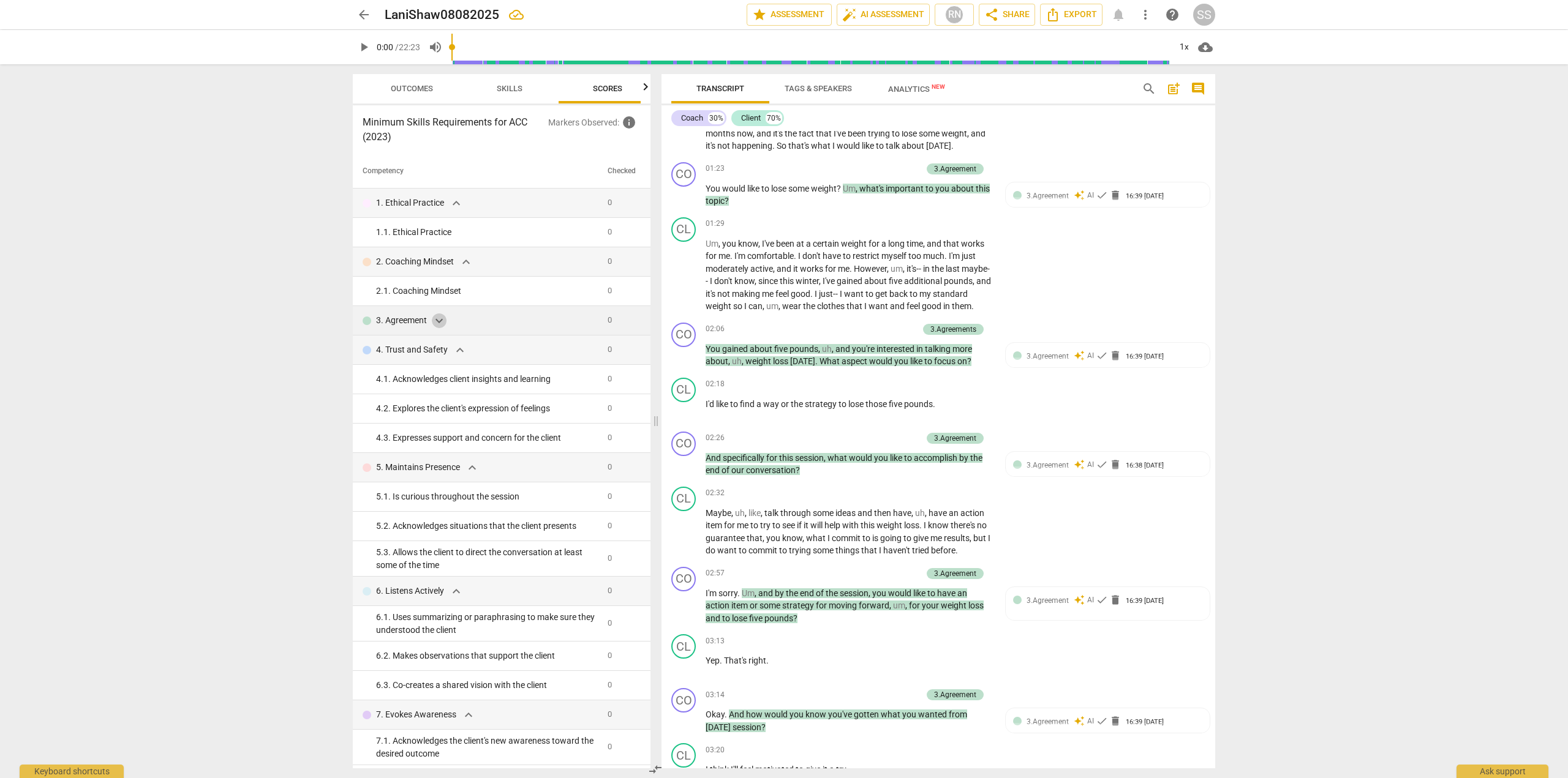
click at [437, 322] on span "expand_more" at bounding box center [440, 321] width 15 height 15
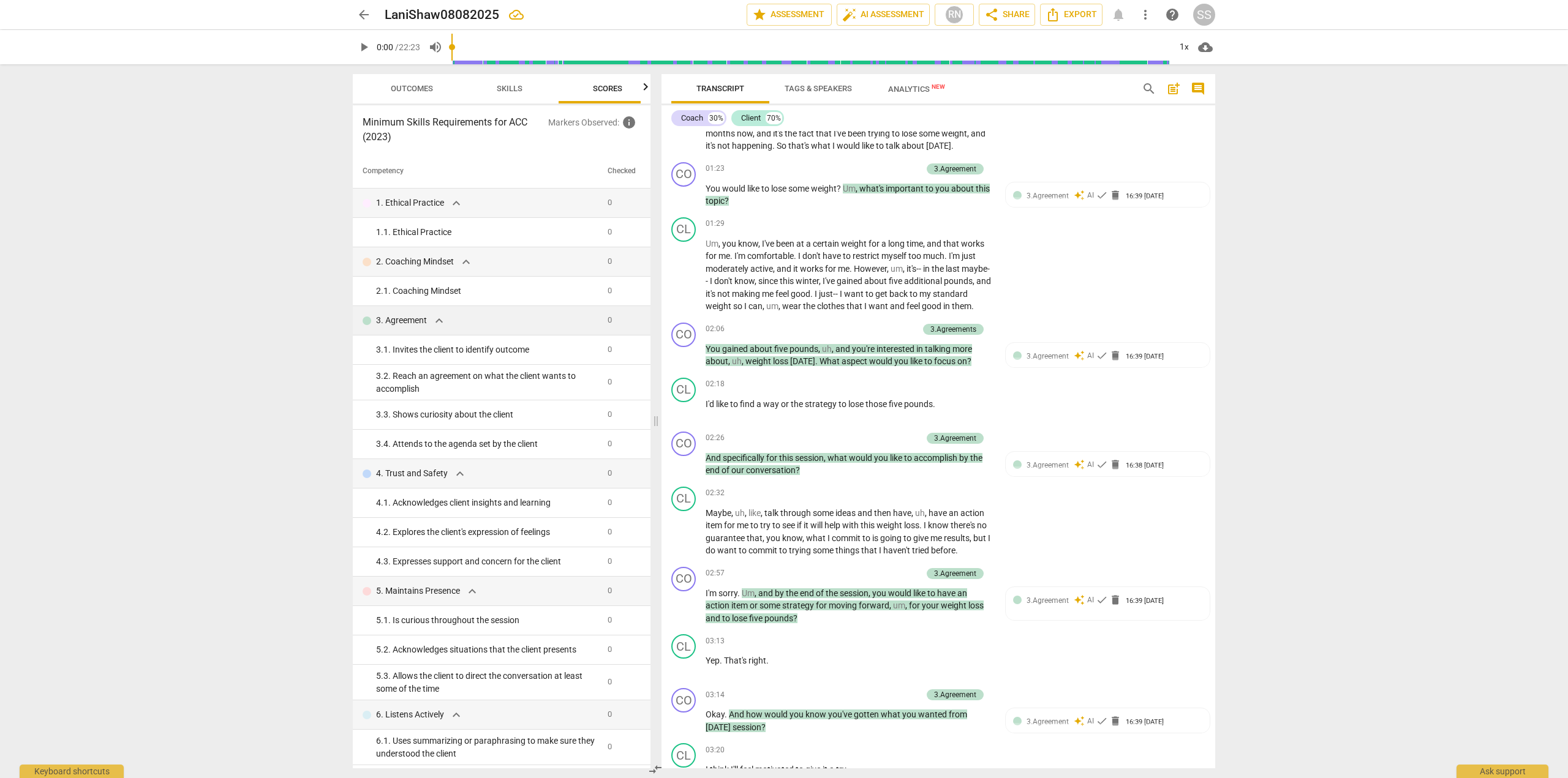
click at [1457, 322] on div "arrow_back LaniShaw08082025 edit star Assessment auto_fix_high AI Assessment RN…" at bounding box center [784, 389] width 1568 height 778
click at [1466, 245] on div "arrow_back LaniShaw08082025 edit star Assessment auto_fix_high AI Assessment RN…" at bounding box center [784, 389] width 1568 height 778
drag, startPoint x: 1546, startPoint y: 159, endPoint x: 1567, endPoint y: 130, distance: 35.8
click at [1567, 143] on div "arrow_back LaniShaw08082025 edit star Assessment auto_fix_high AI Assessment RN…" at bounding box center [784, 389] width 1568 height 778
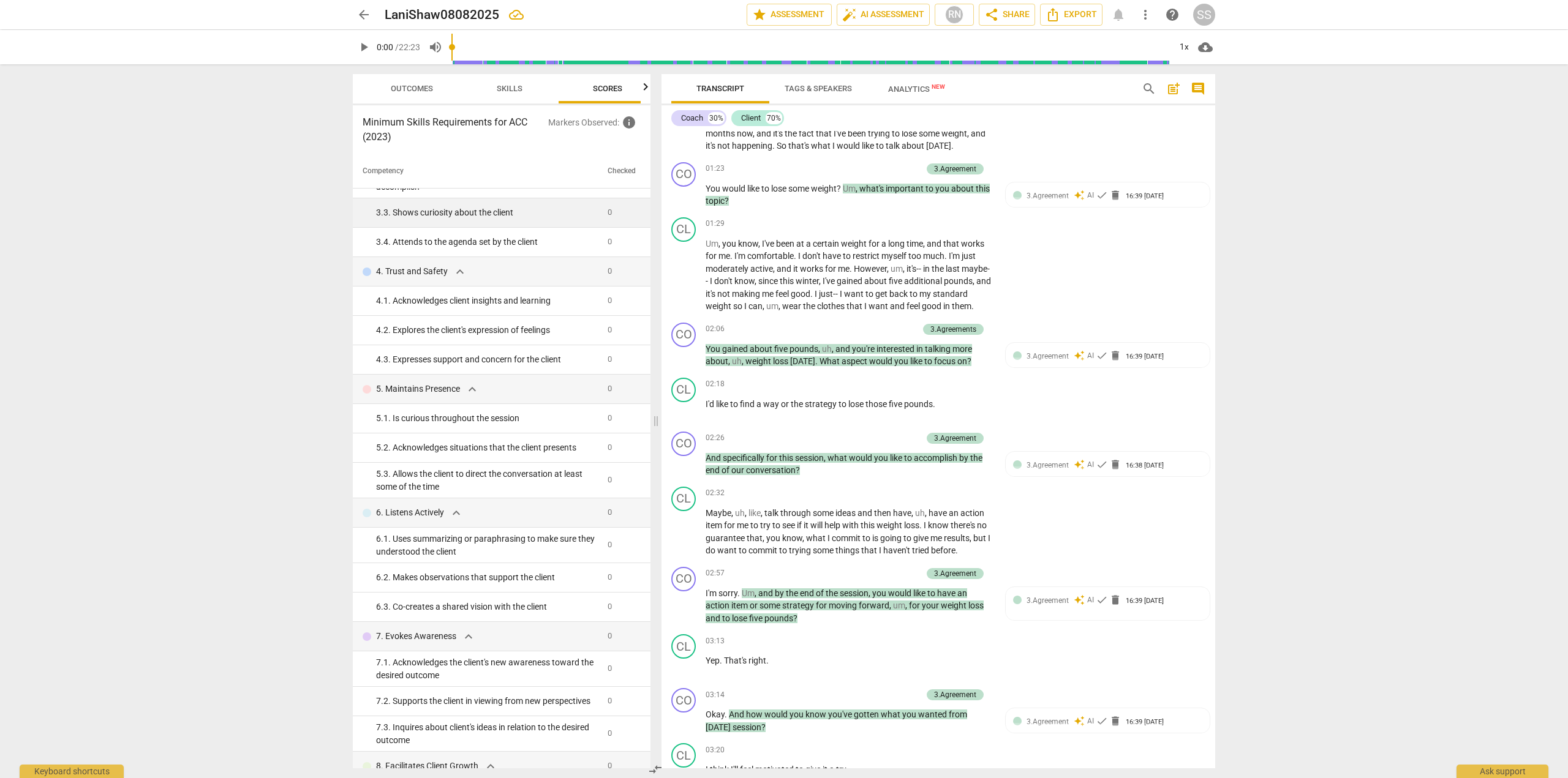
scroll to position [309, 0]
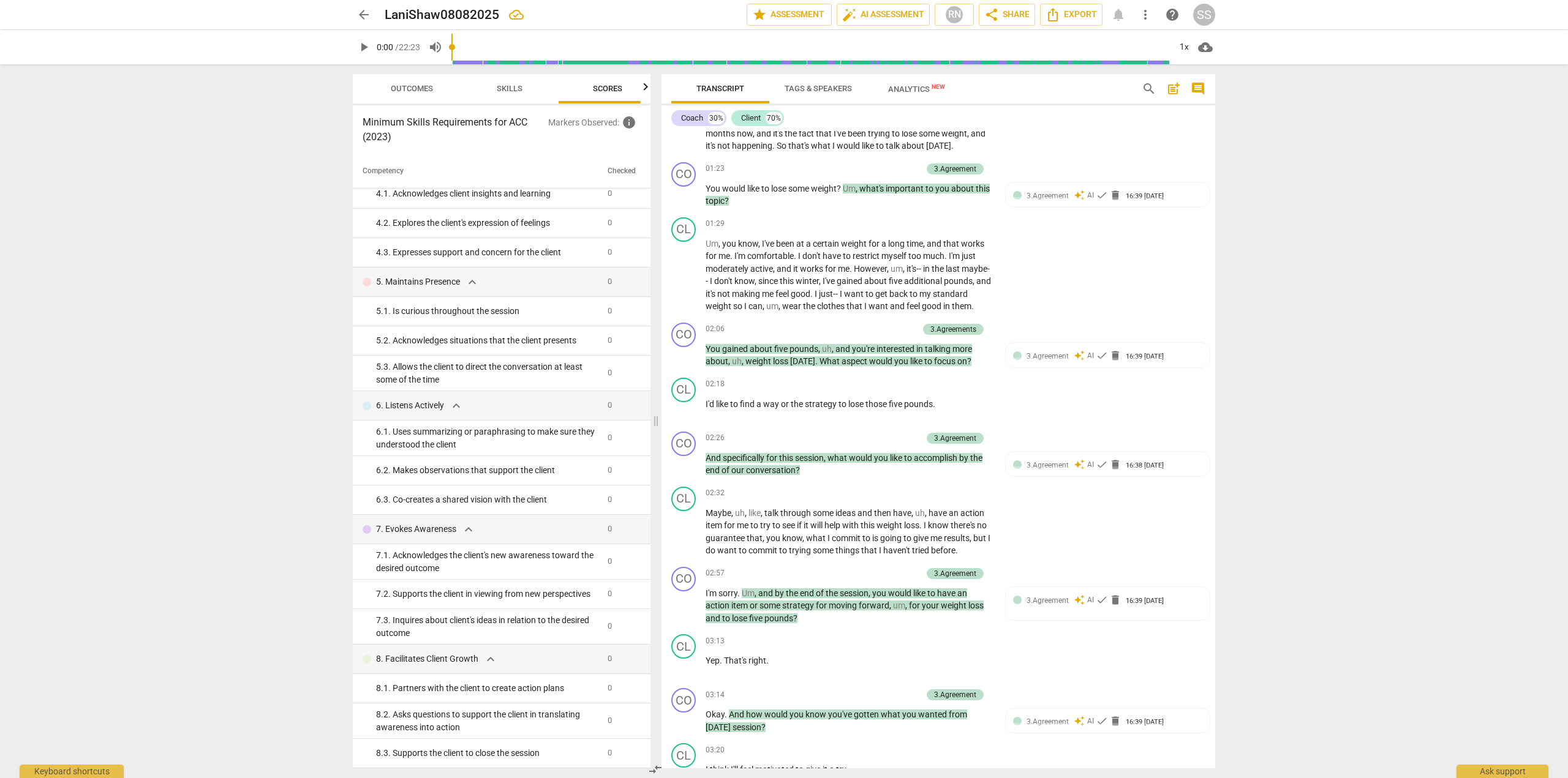
drag, startPoint x: 1518, startPoint y: 525, endPoint x: 1465, endPoint y: 525, distance: 53.0
click at [1518, 525] on div "arrow_back LaniShaw08082025 edit star Assessment auto_fix_high AI Assessment RN…" at bounding box center [784, 389] width 1568 height 778
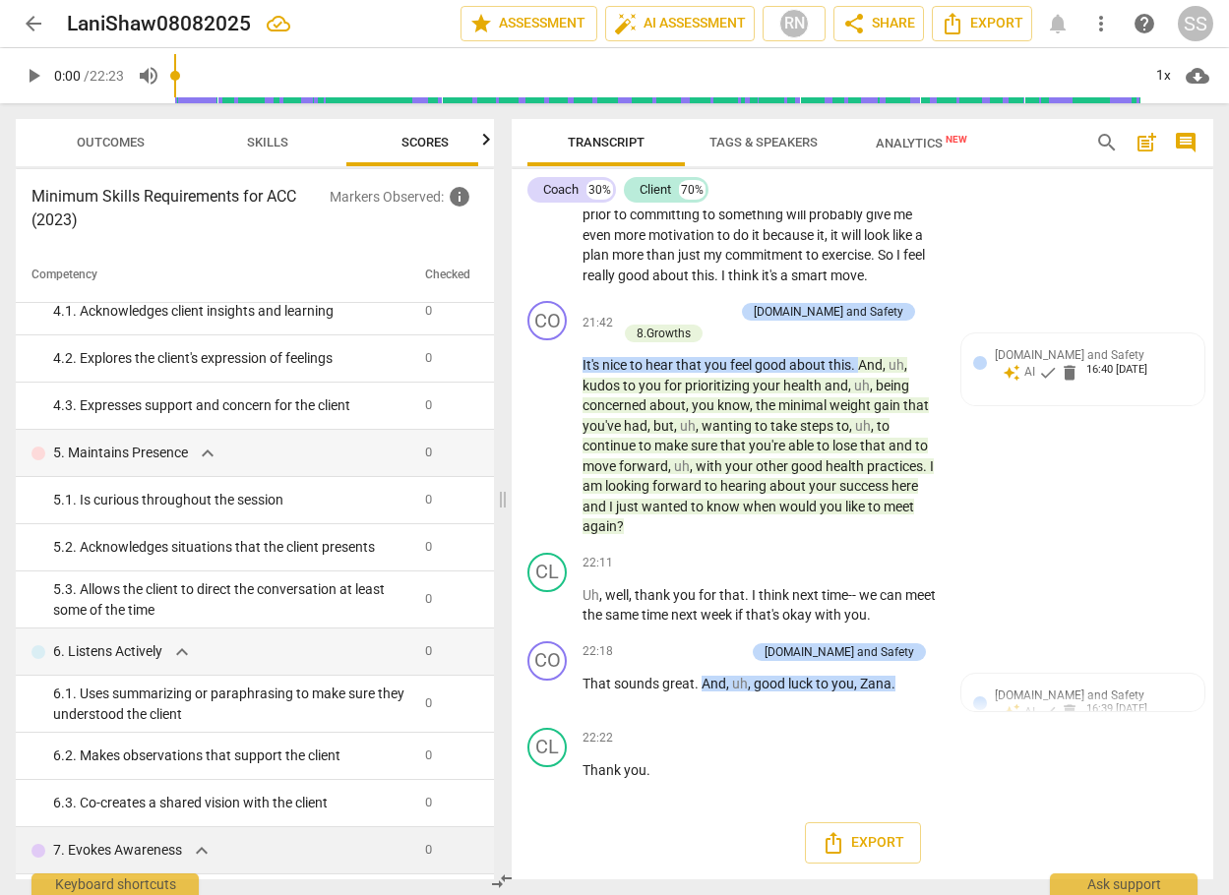
scroll to position [852, 0]
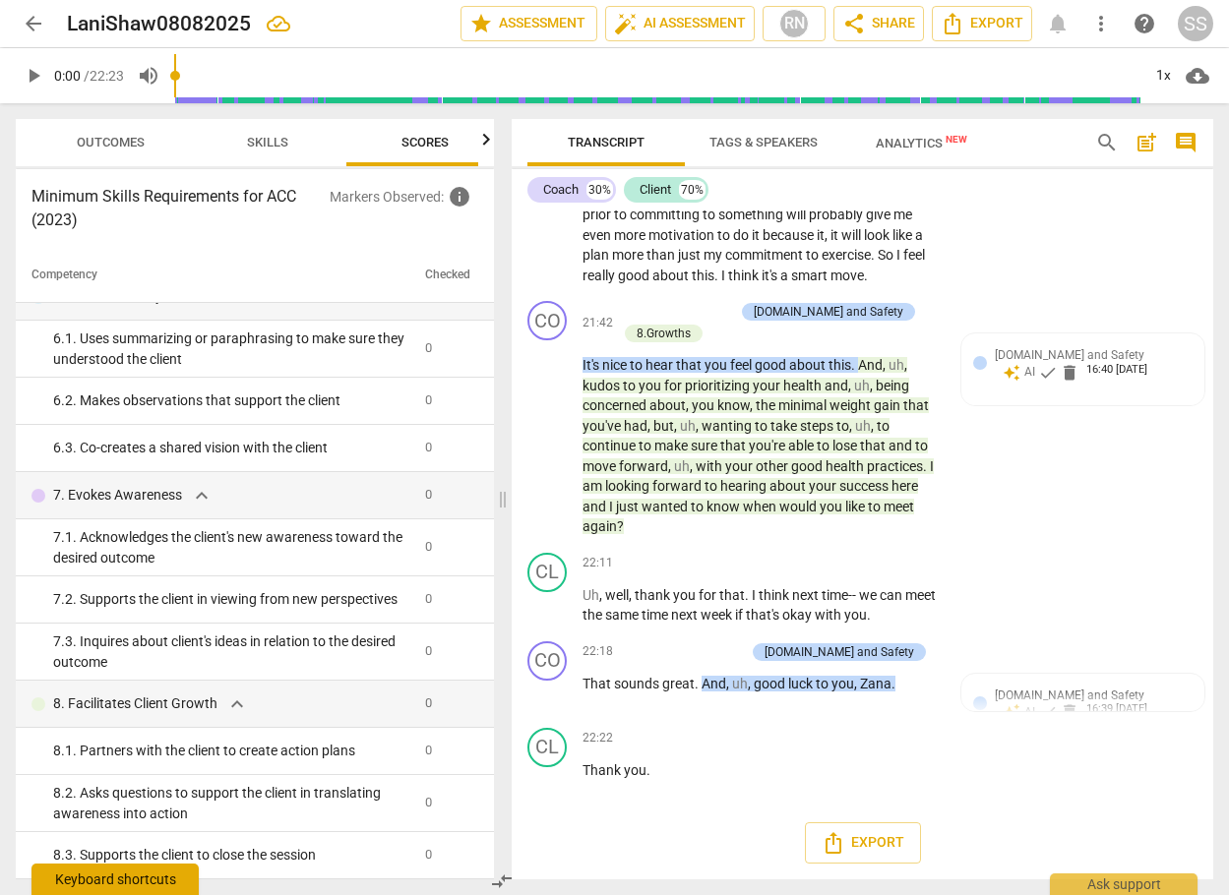
click at [130, 873] on div "Keyboard shortcuts" at bounding box center [114, 879] width 167 height 31
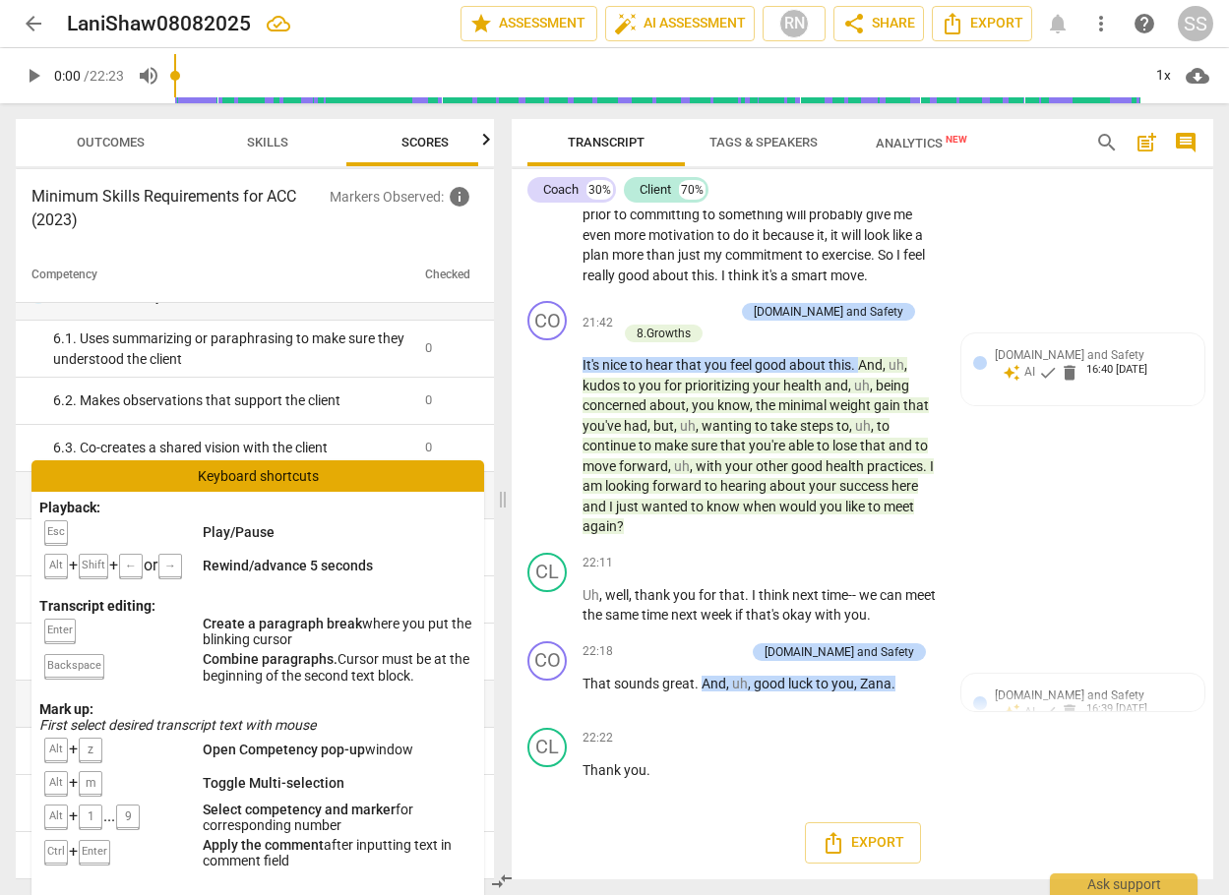
click at [269, 476] on div "Keyboard shortcuts" at bounding box center [257, 475] width 453 height 31
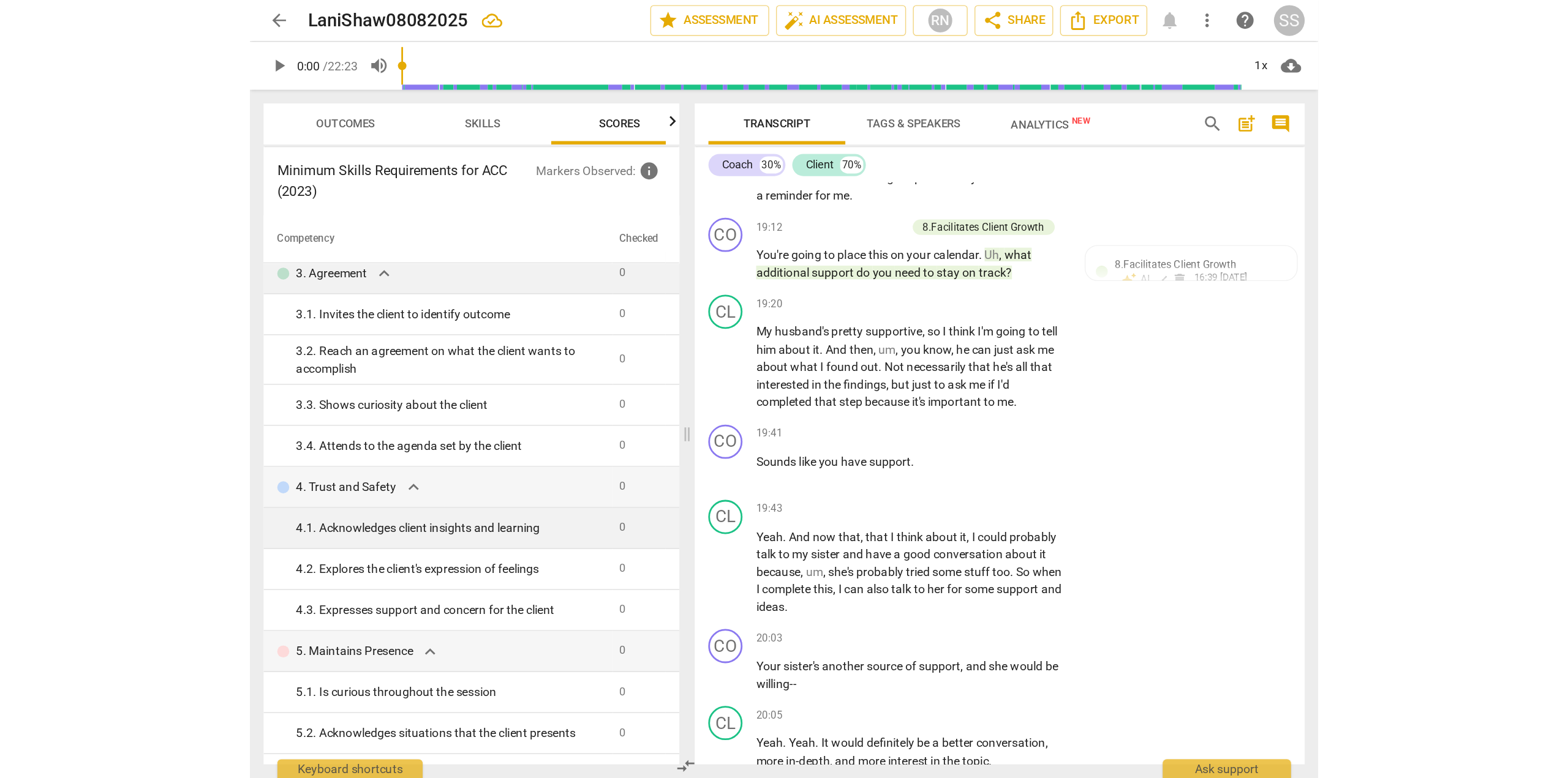
scroll to position [0, 0]
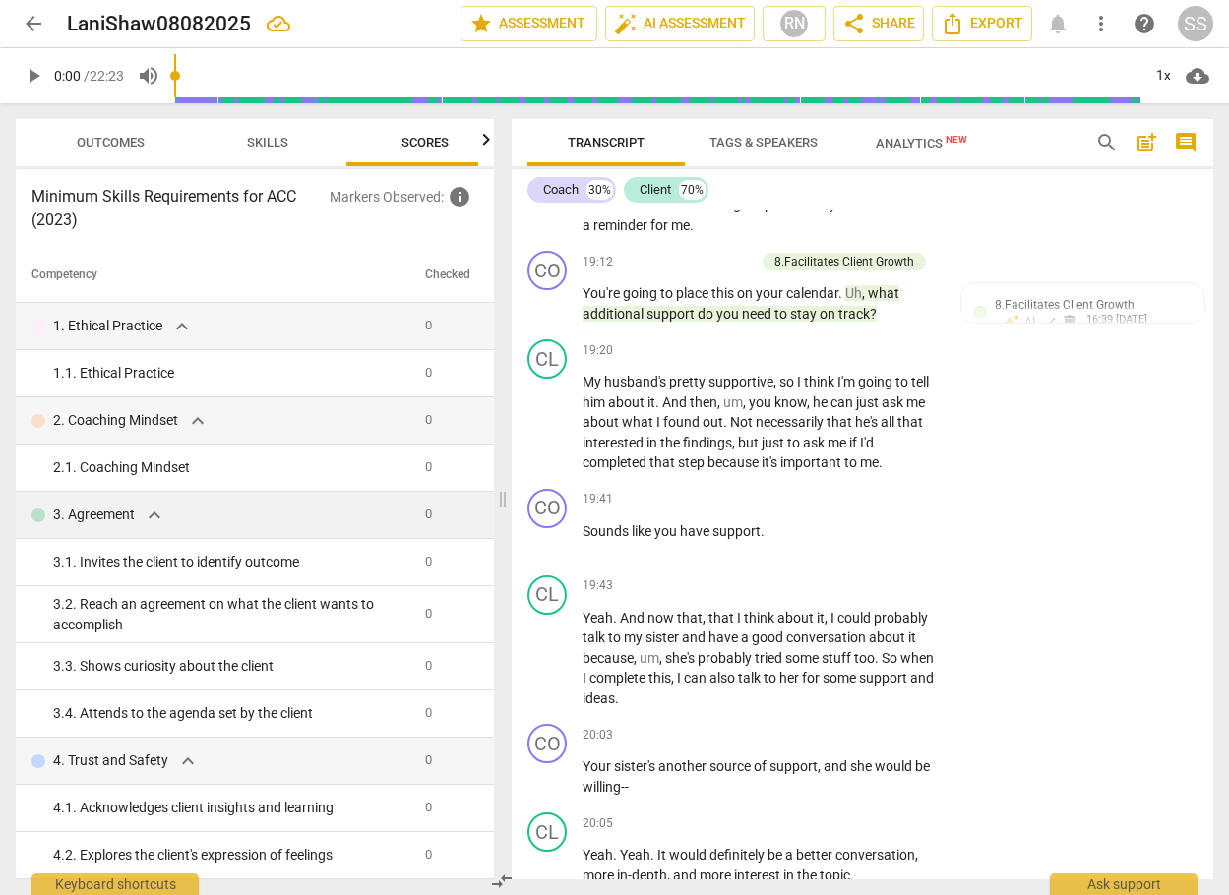
click at [920, 138] on span "Analytics New" at bounding box center [921, 143] width 91 height 15
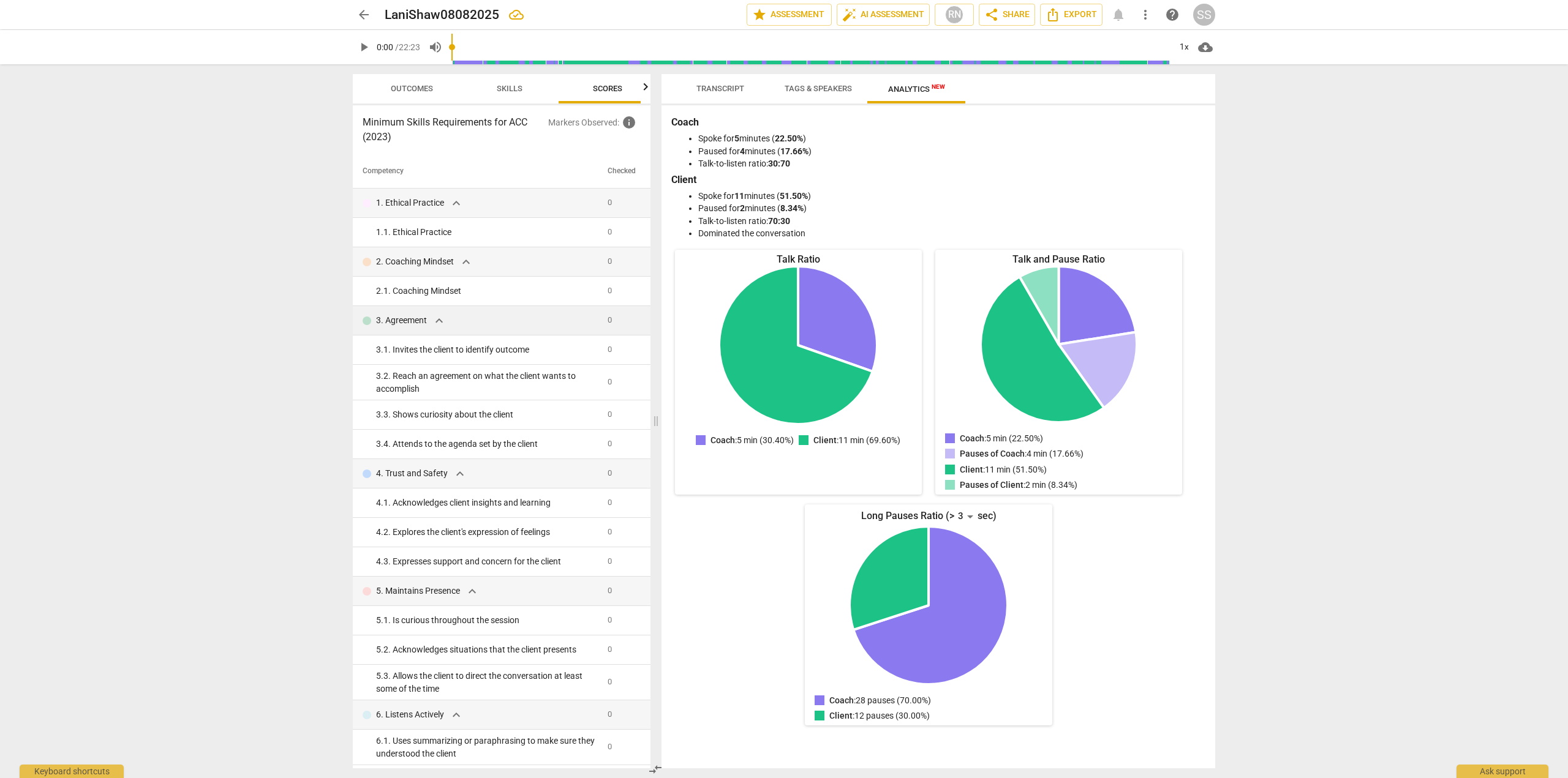
click at [800, 97] on button "Tags & Speakers" at bounding box center [818, 88] width 98 height 29
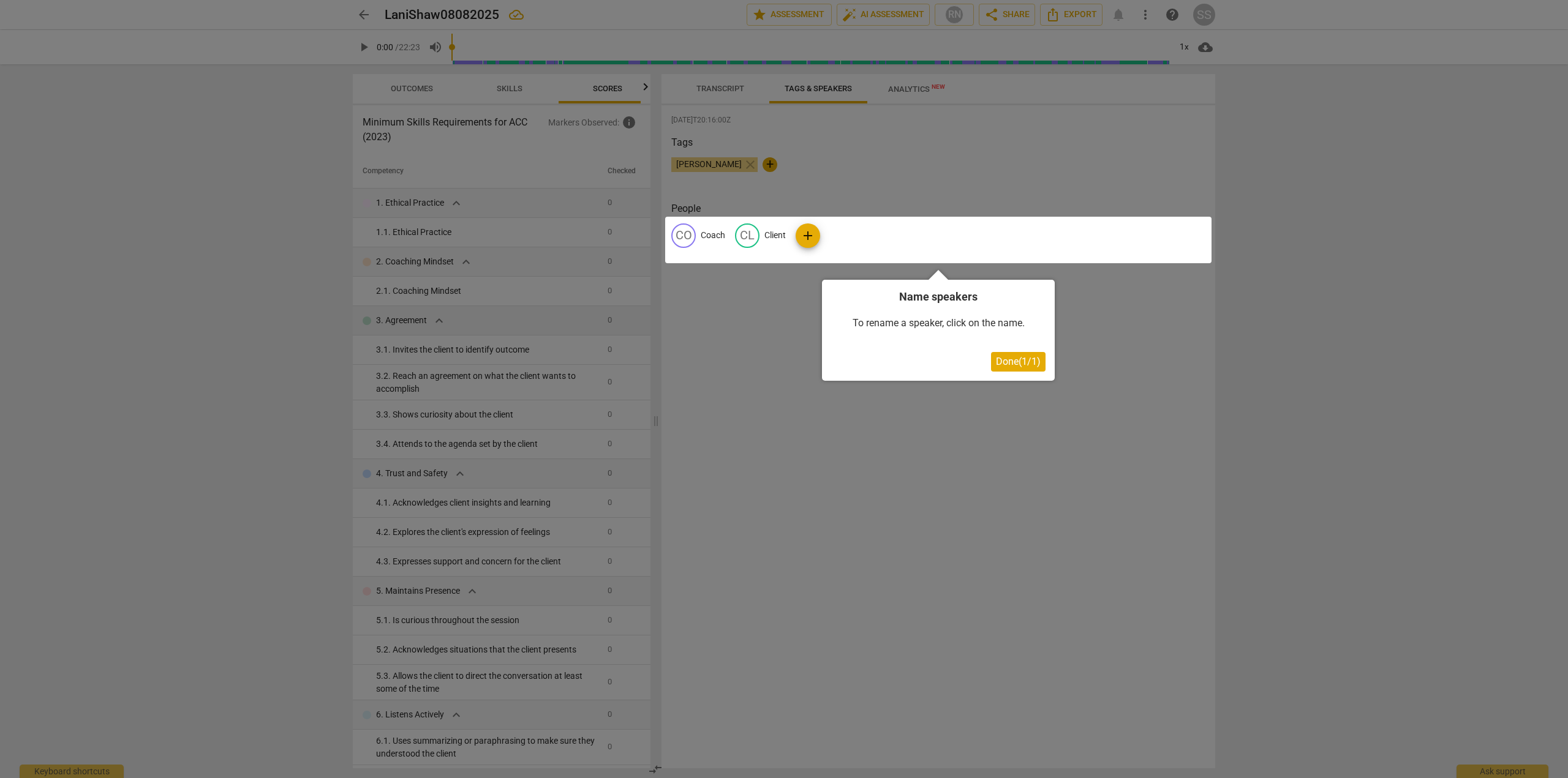
click at [1020, 364] on span "Done ( 1 / 1 )" at bounding box center [1019, 362] width 45 height 12
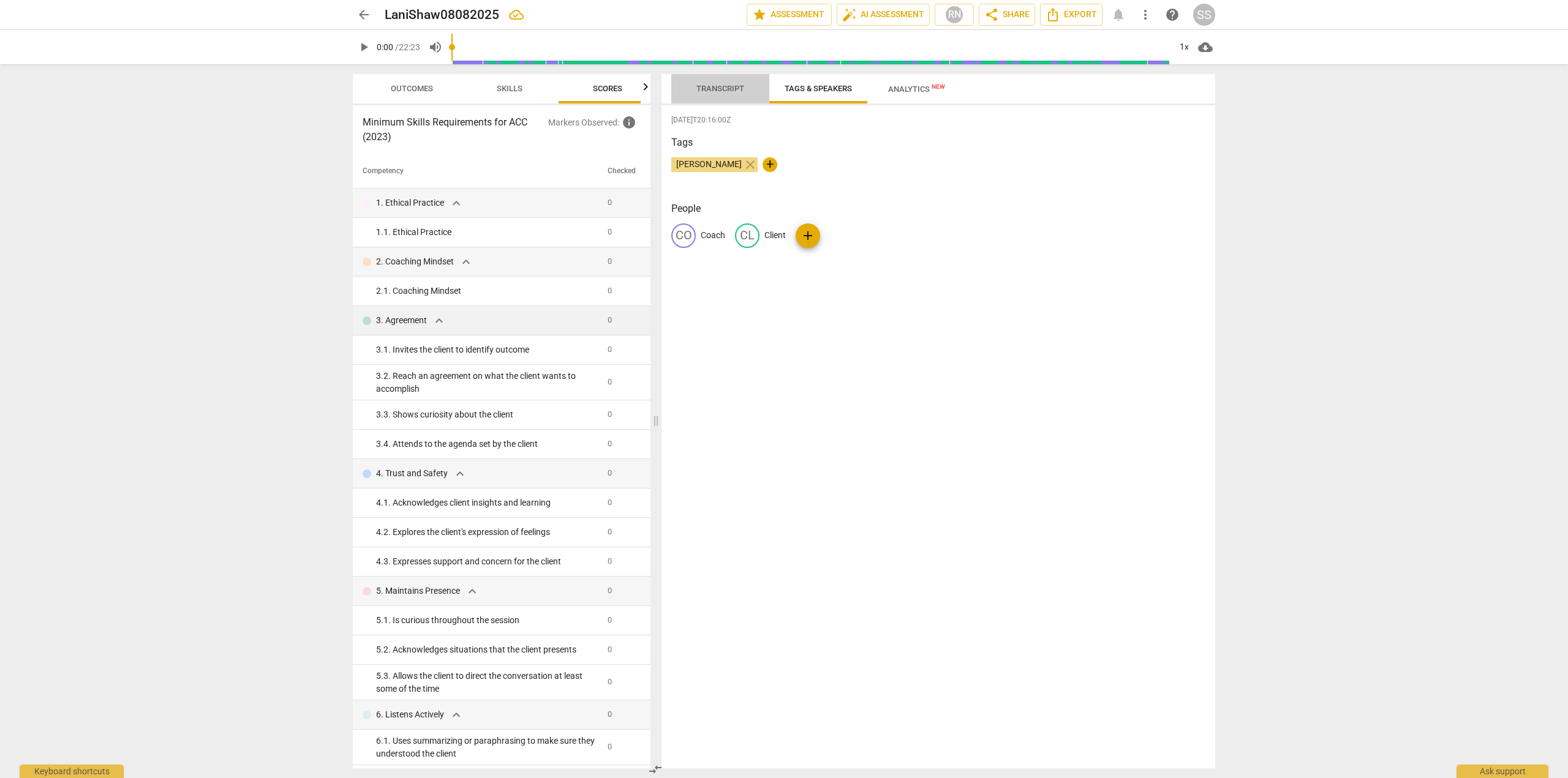
click at [701, 84] on span "Transcript" at bounding box center [720, 88] width 48 height 9
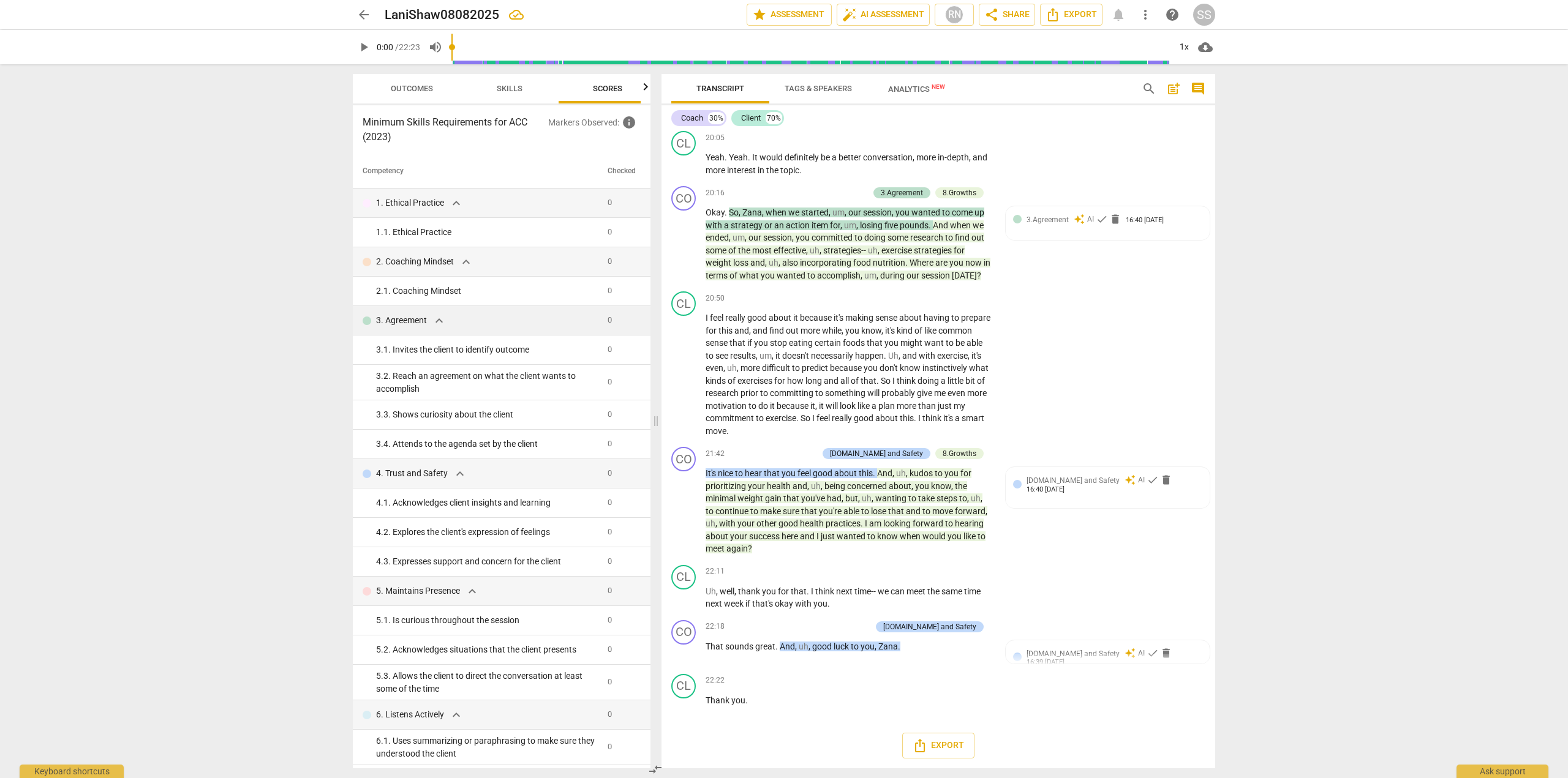
click at [484, 85] on span "Skills" at bounding box center [509, 89] width 55 height 17
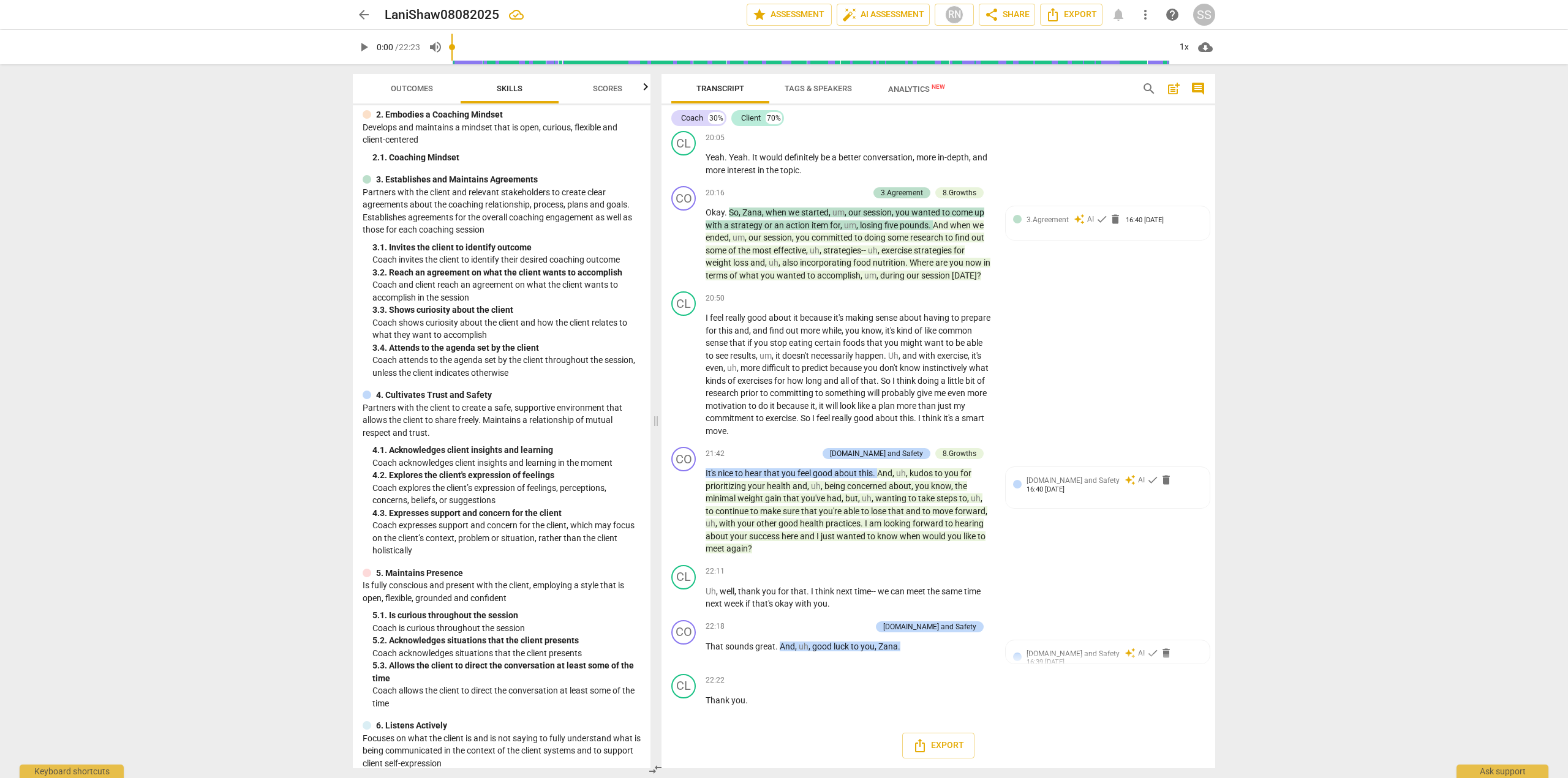
scroll to position [0, 0]
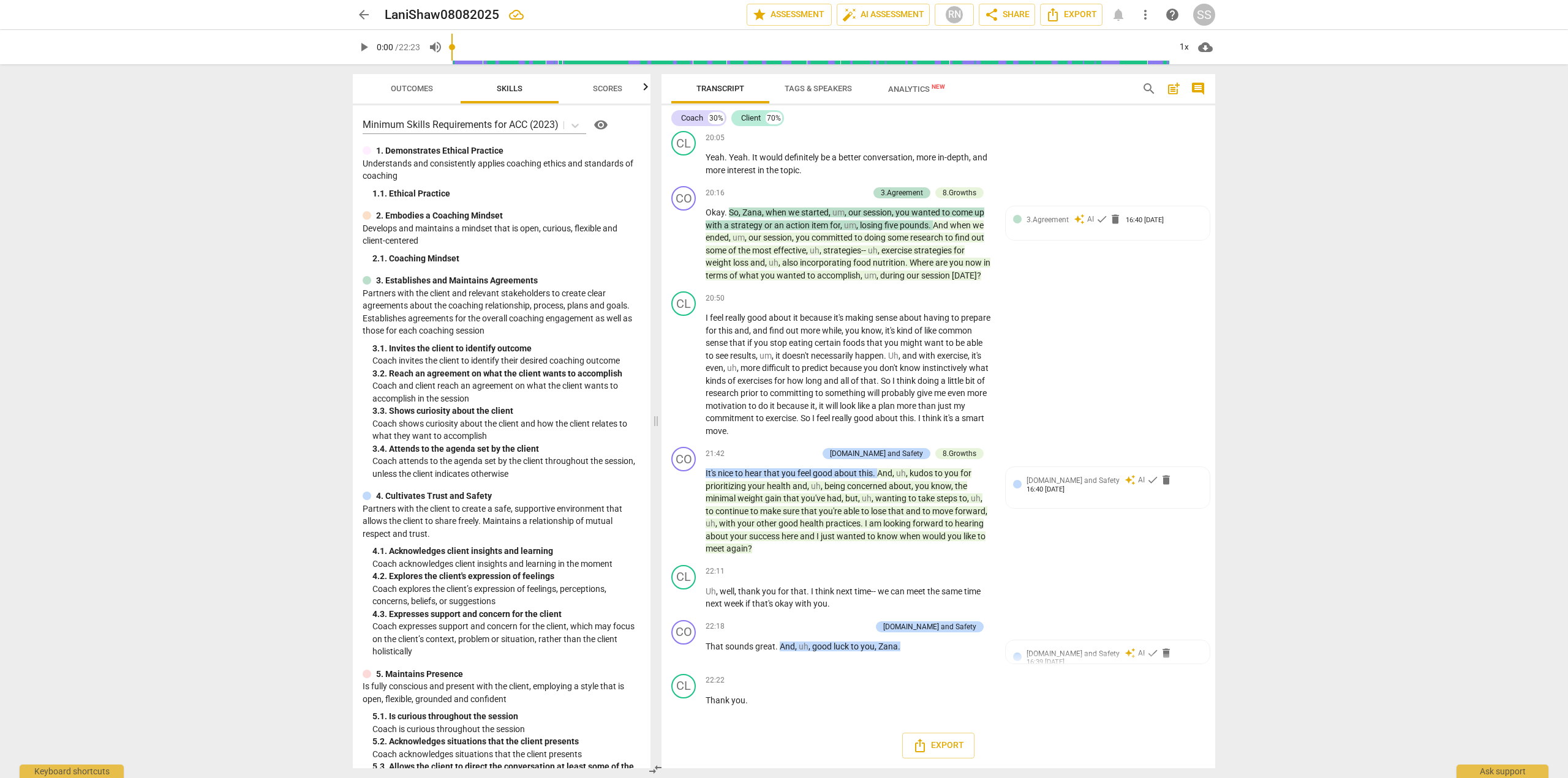
click at [413, 93] on span "Outcomes" at bounding box center [412, 89] width 72 height 17
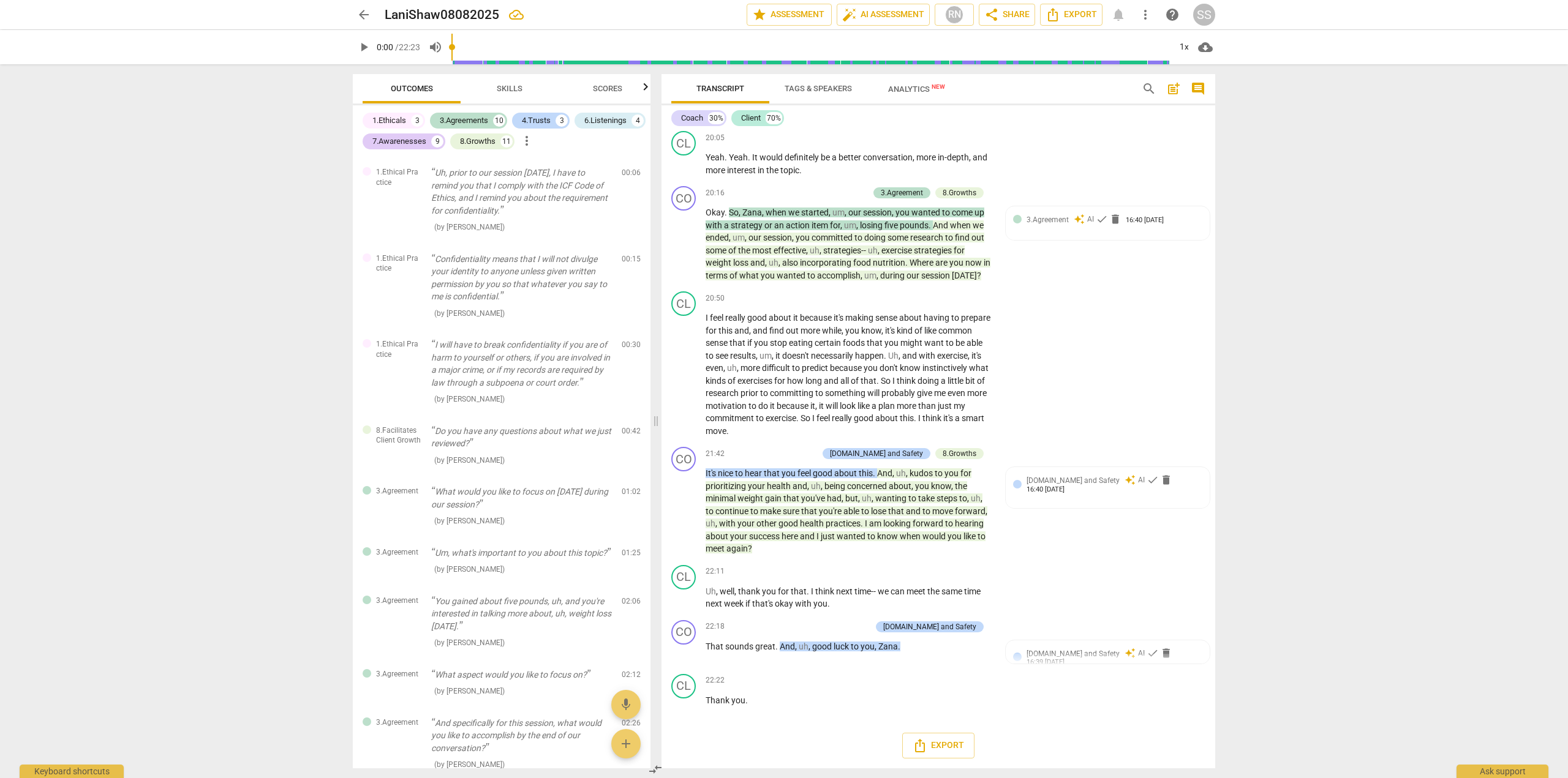
click at [611, 84] on span "Scores" at bounding box center [607, 88] width 29 height 9
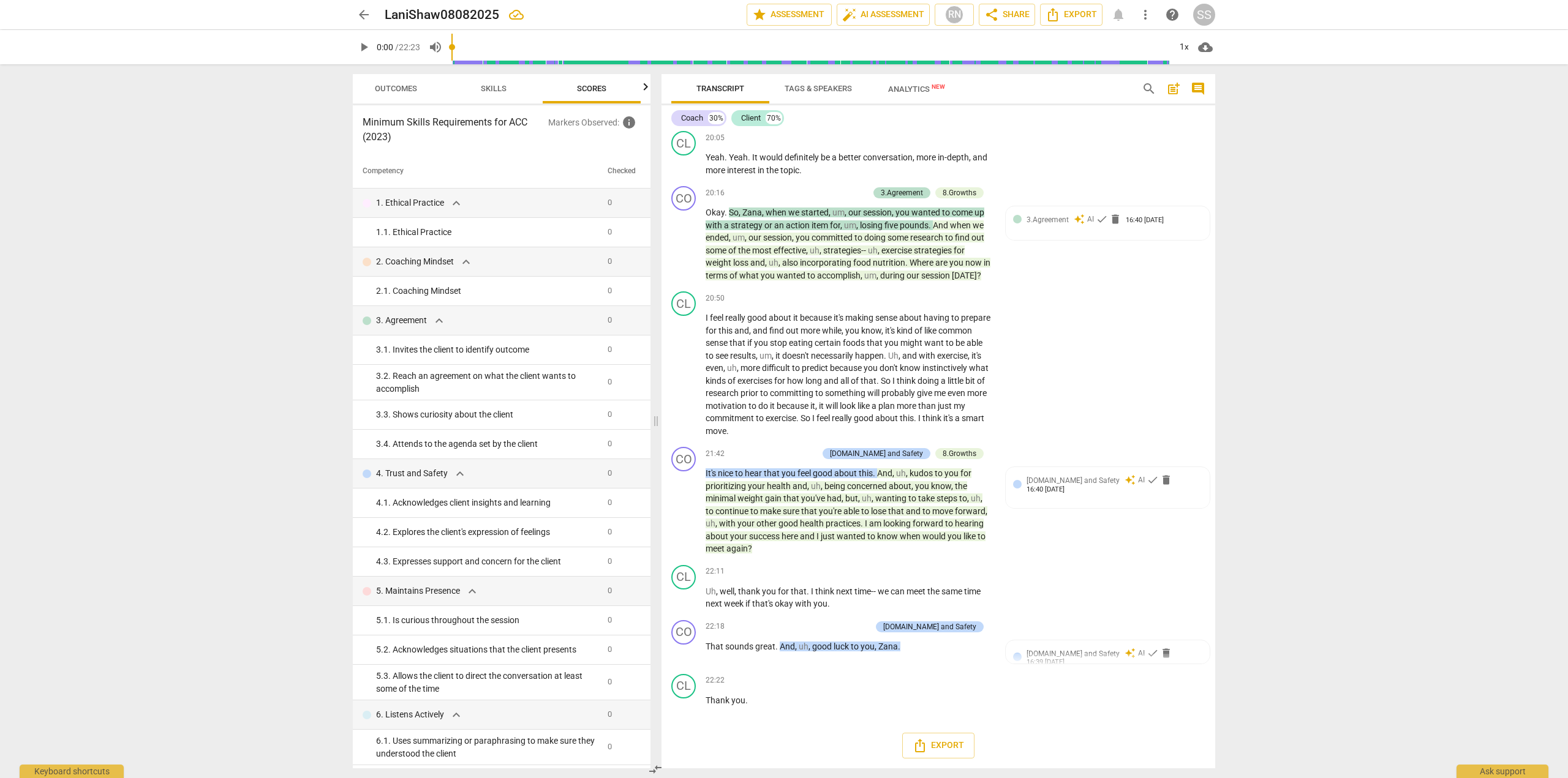
scroll to position [0, 16]
click at [435, 319] on span "expand_more" at bounding box center [440, 321] width 15 height 15
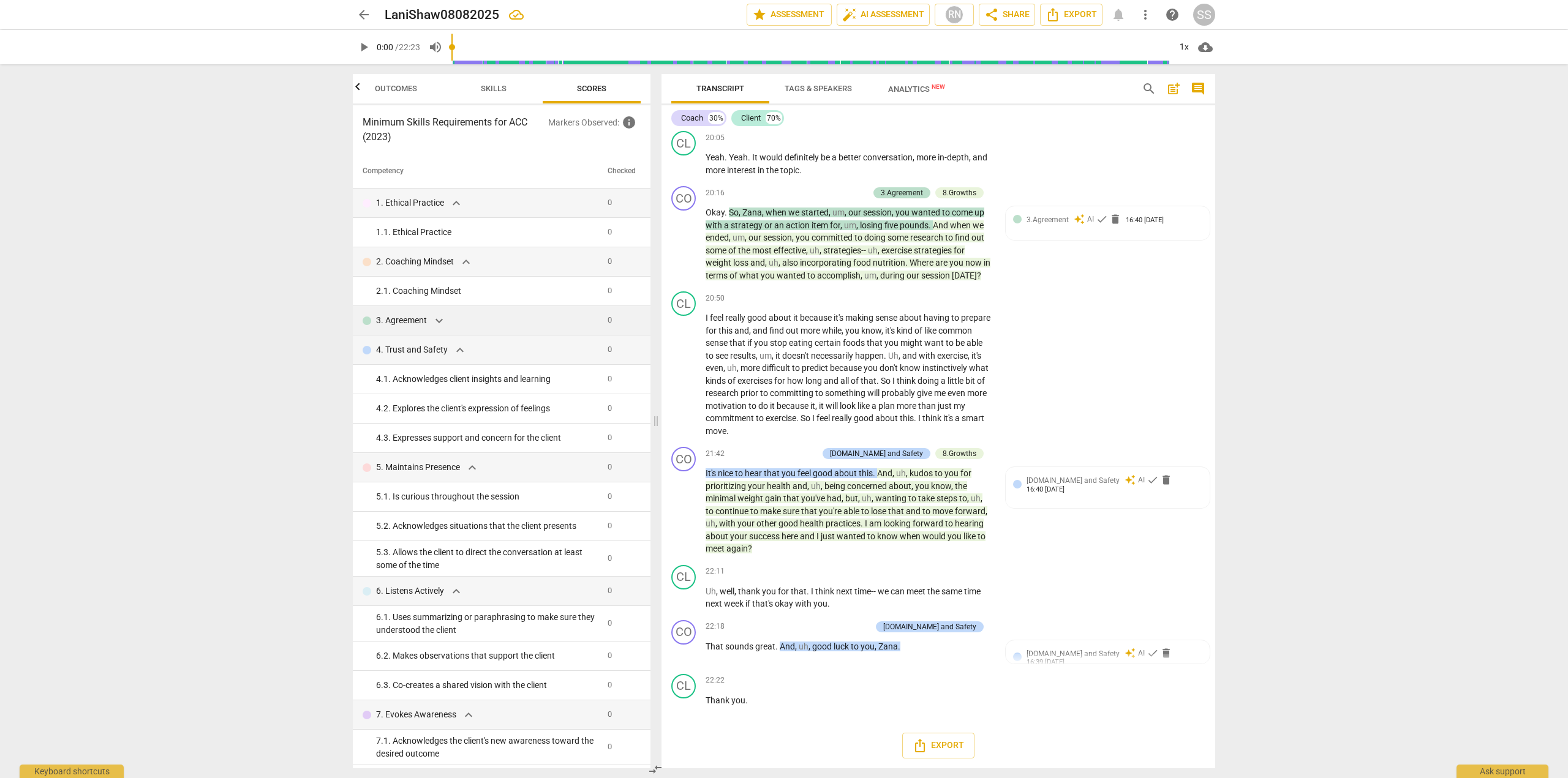
click at [435, 319] on span "expand_more" at bounding box center [440, 321] width 15 height 15
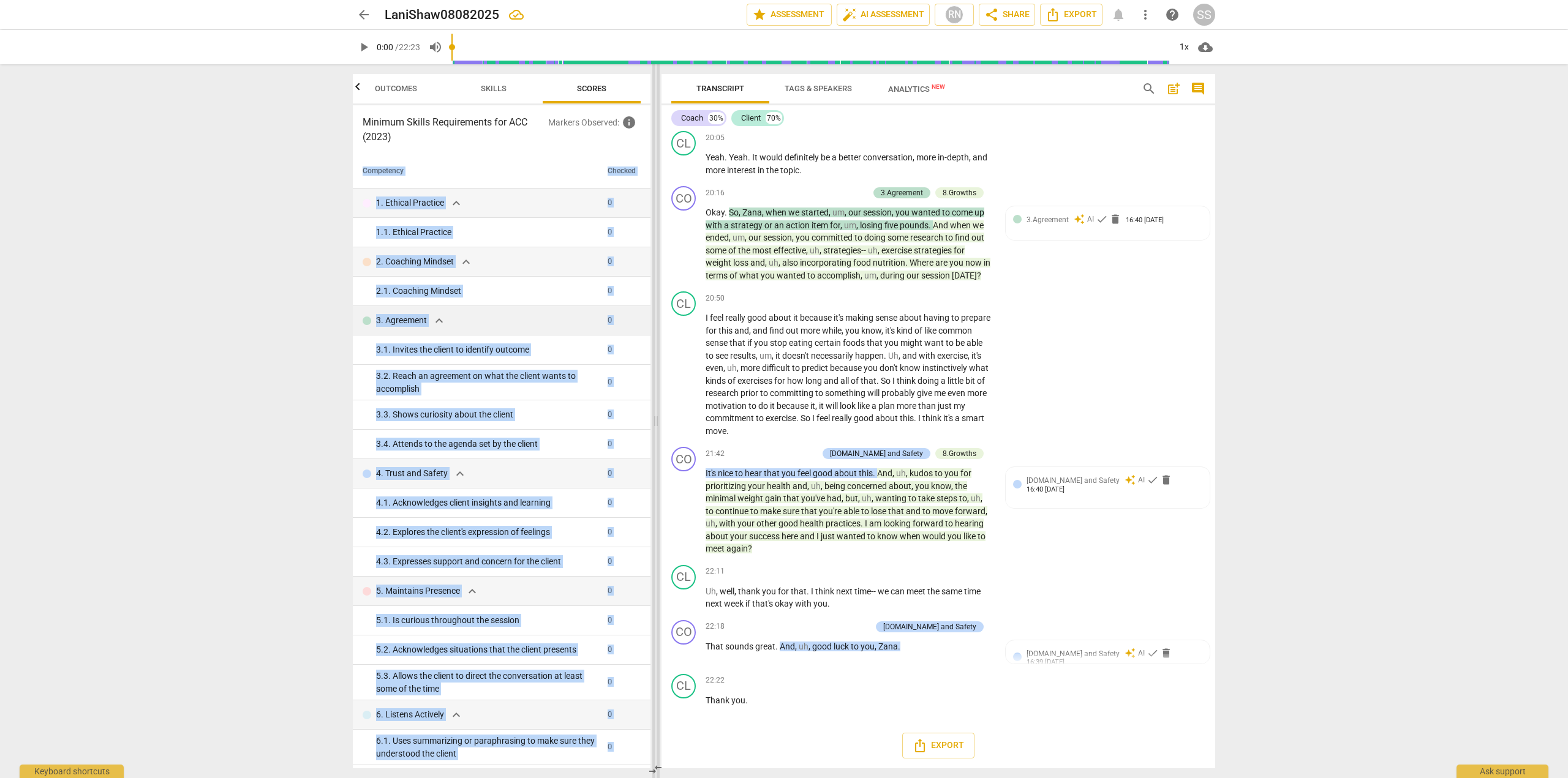
drag, startPoint x: 651, startPoint y: 307, endPoint x: 653, endPoint y: 527, distance: 220.0
click at [653, 527] on div "Outcomes Skills Scores Minimum Skills Requirements for ACC (2023) Markers Obser…" at bounding box center [784, 421] width 882 height 714
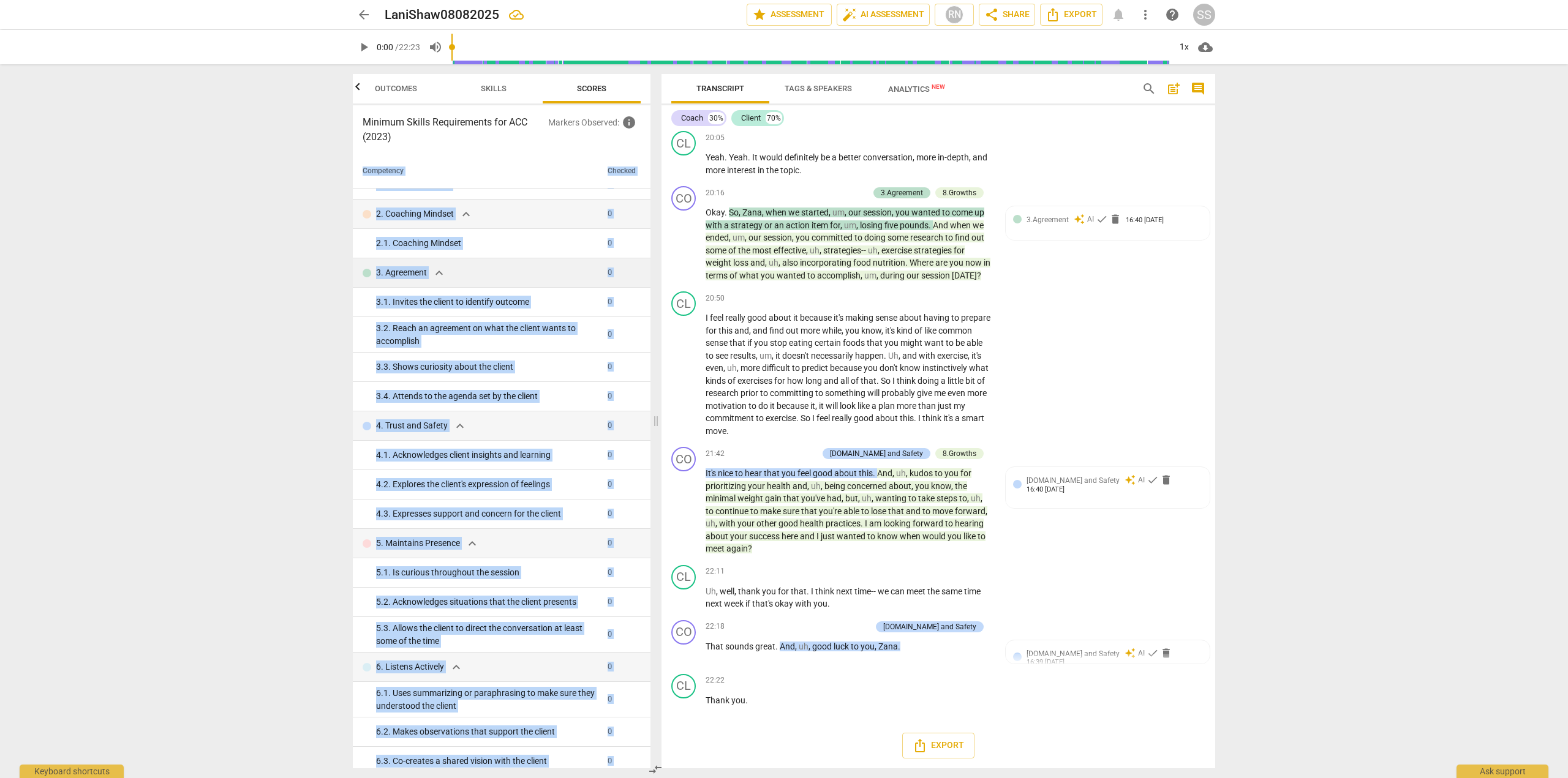
scroll to position [0, 0]
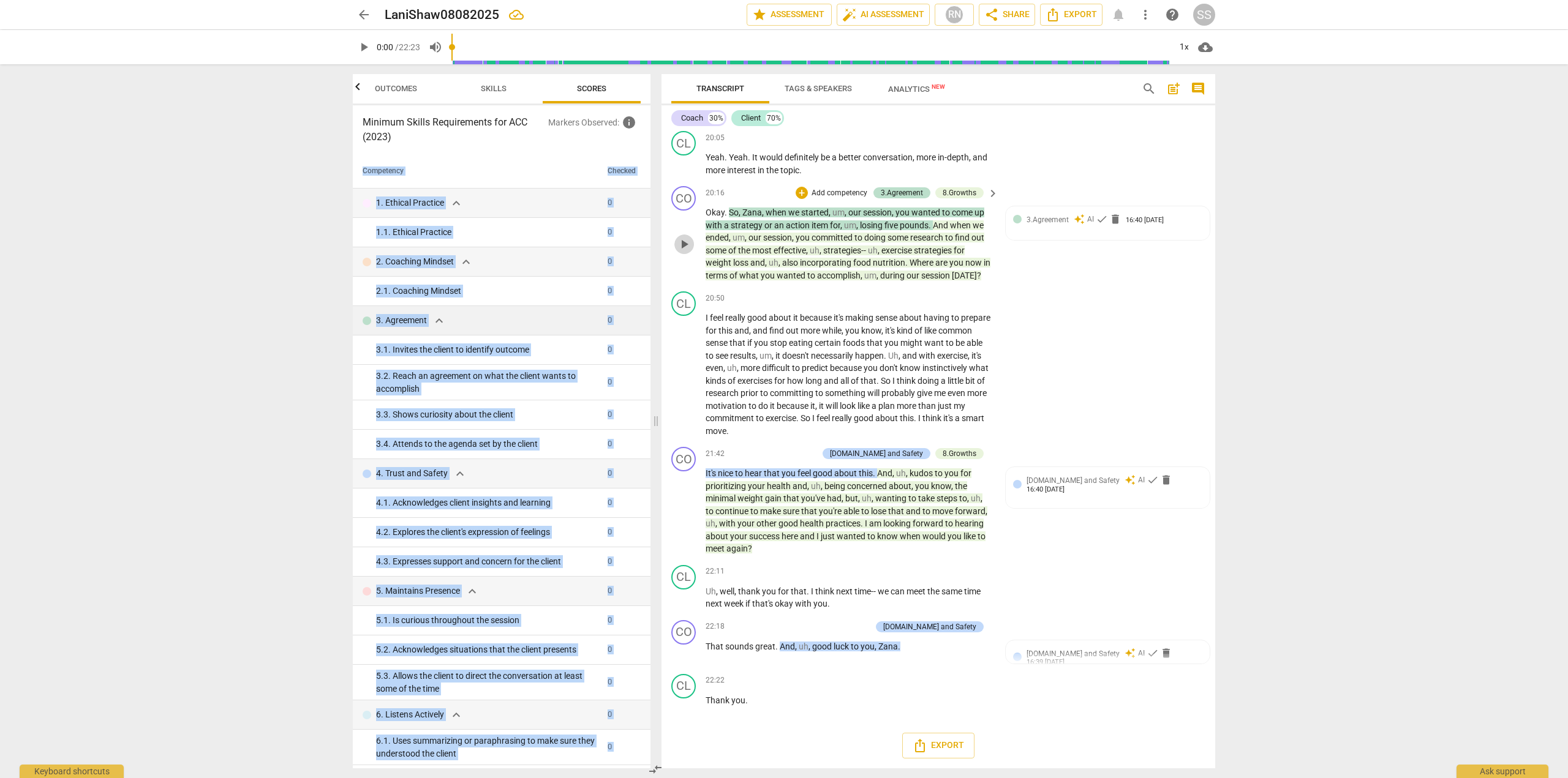
click at [684, 243] on span "play_arrow" at bounding box center [684, 245] width 15 height 15
click at [684, 238] on span "pause" at bounding box center [684, 245] width 15 height 15
type input "1218"
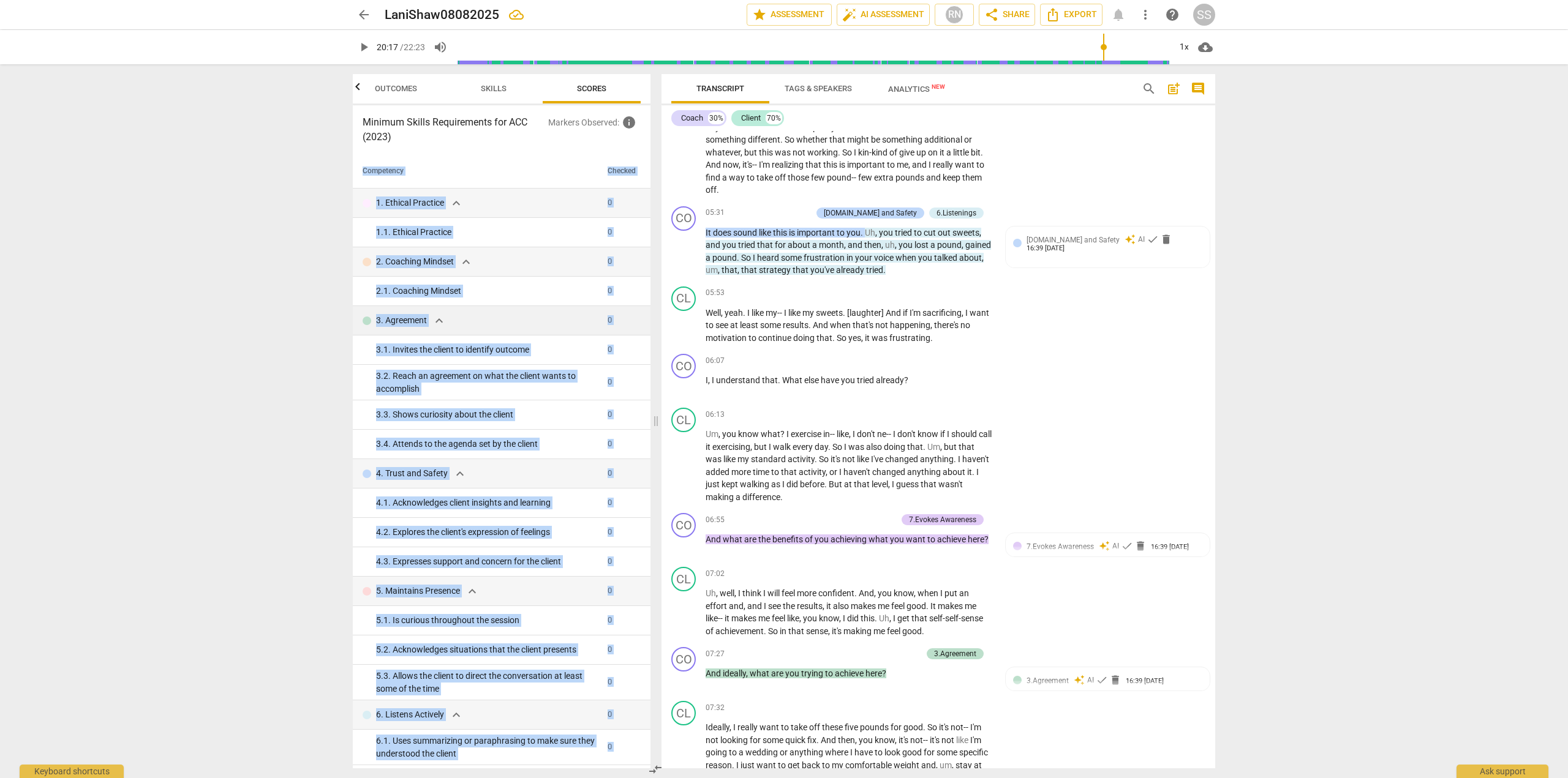
scroll to position [1348, 0]
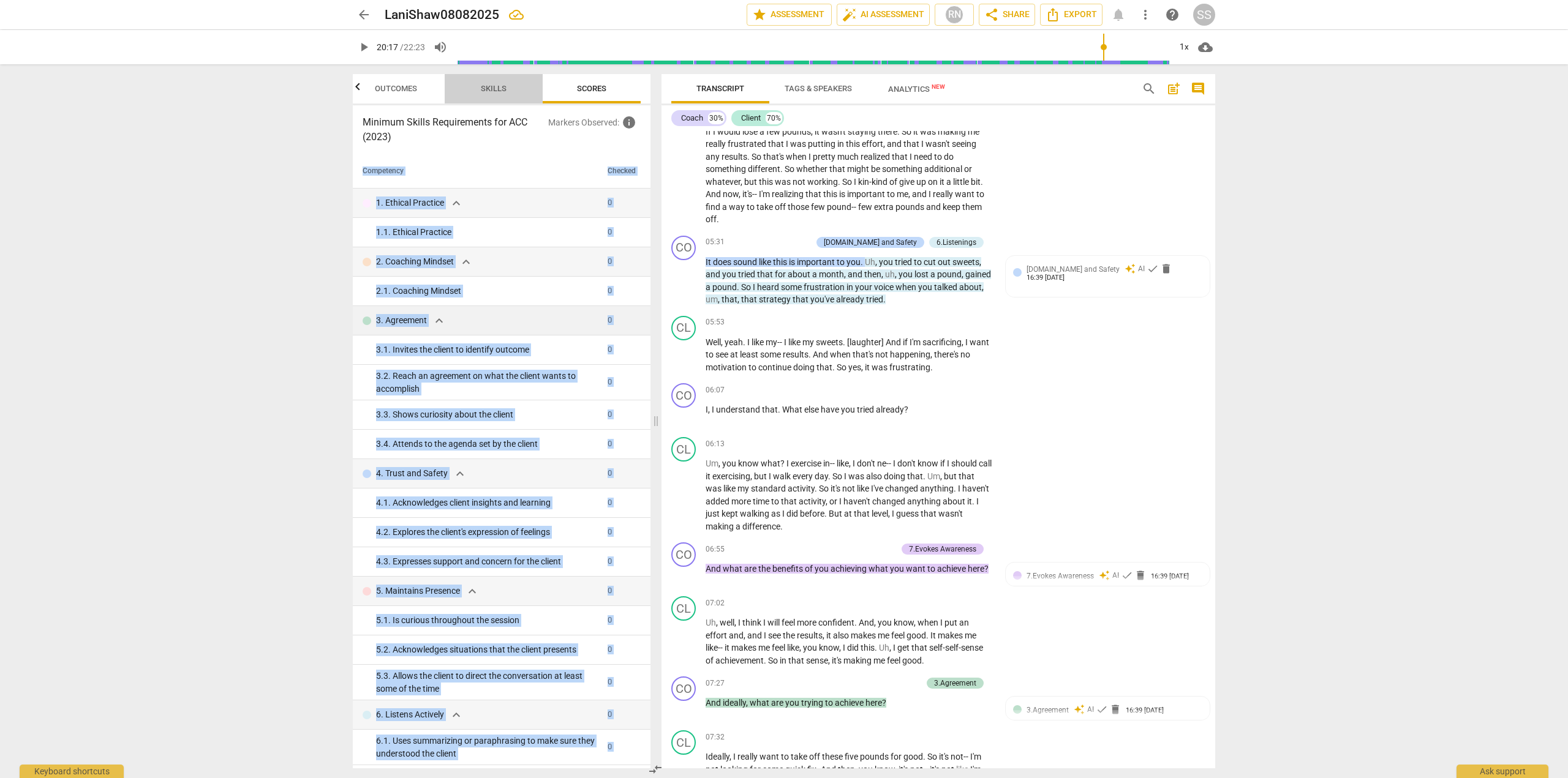
click at [485, 82] on span "Skills" at bounding box center [494, 89] width 55 height 17
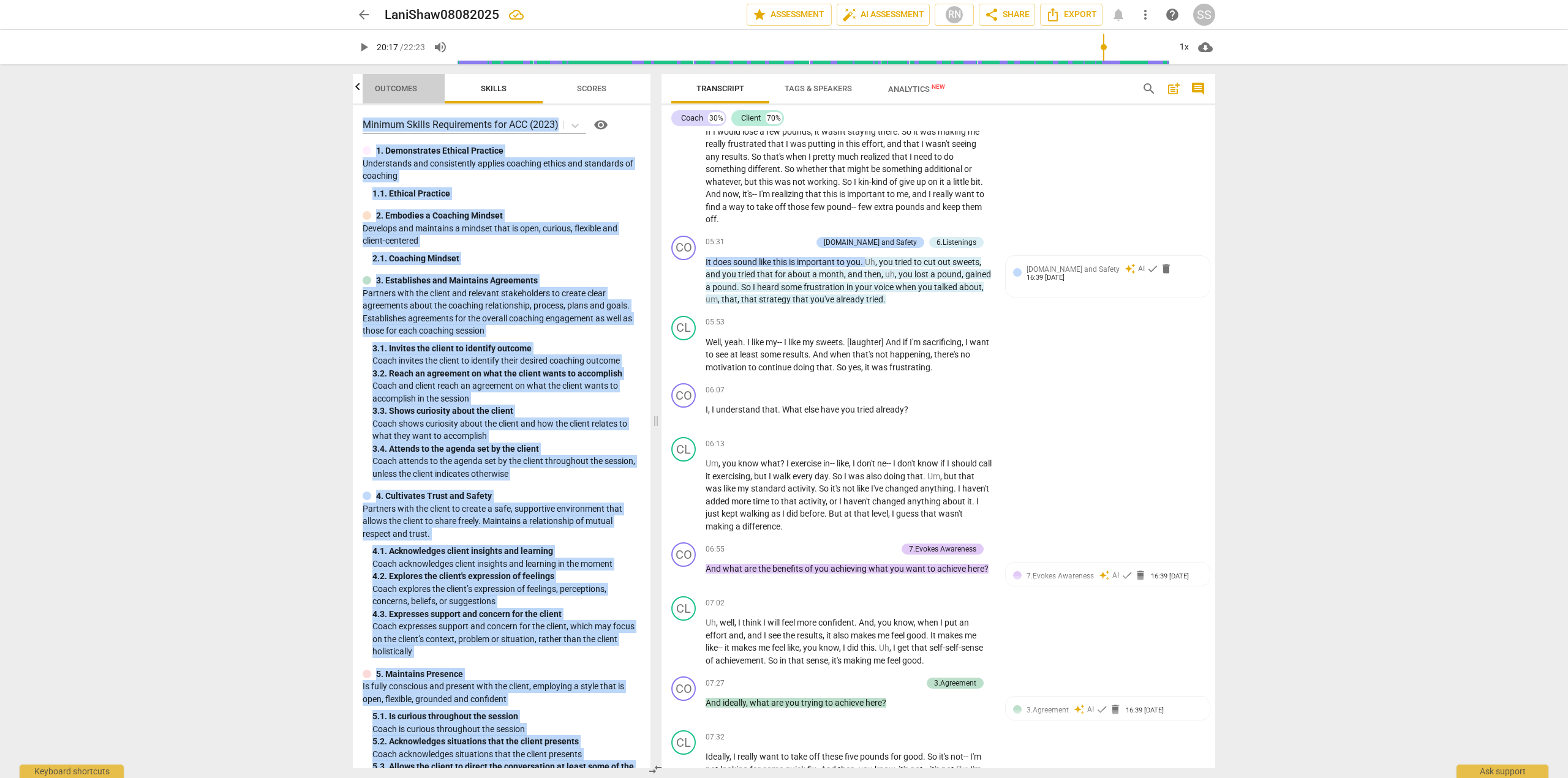
click at [395, 93] on span "Outcomes" at bounding box center [396, 88] width 42 height 9
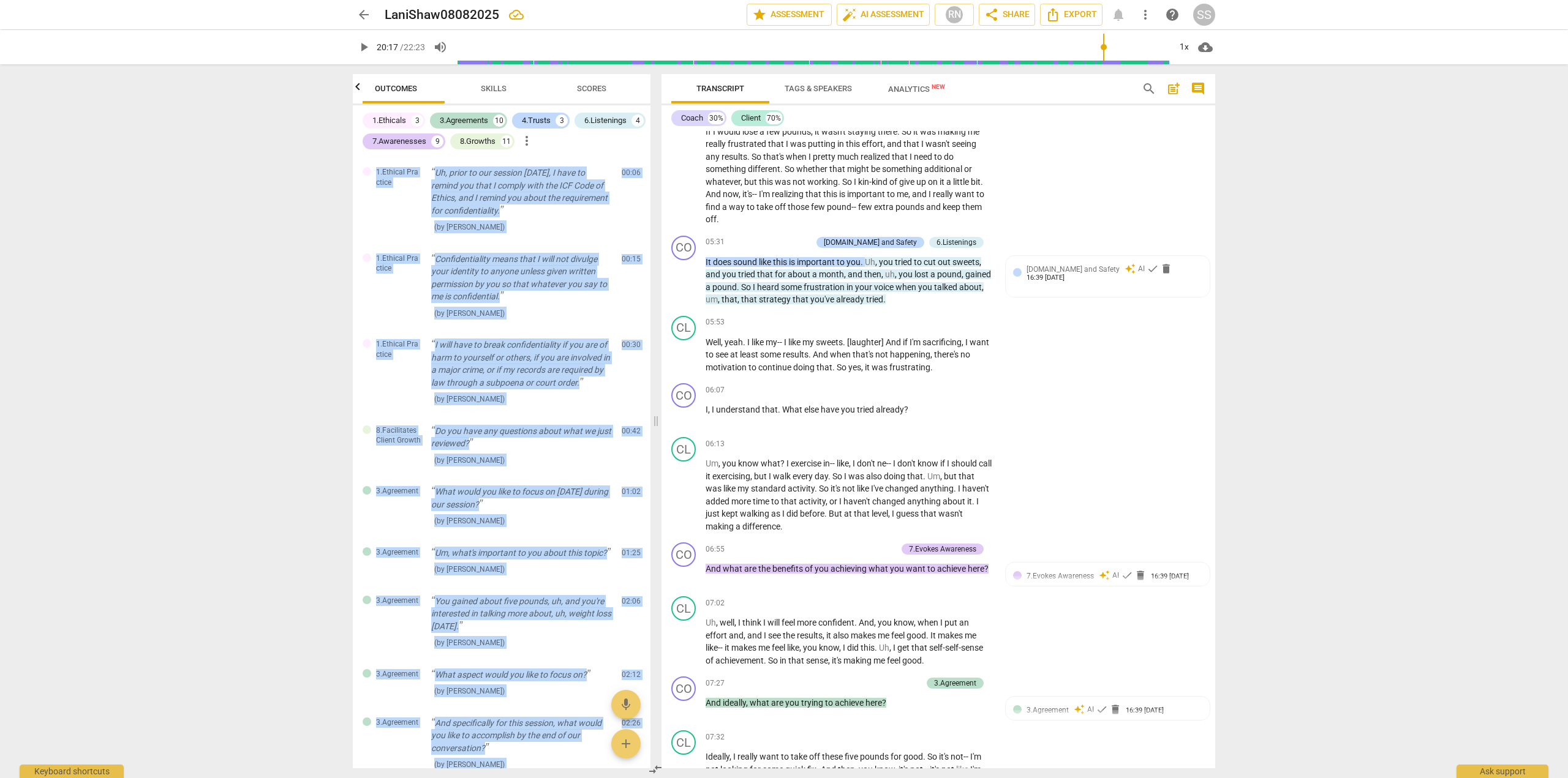
scroll to position [0, 0]
click at [389, 237] on div "1.Ethical Practice Uh, prior to our session today, I have to remind you that I …" at bounding box center [502, 200] width 298 height 87
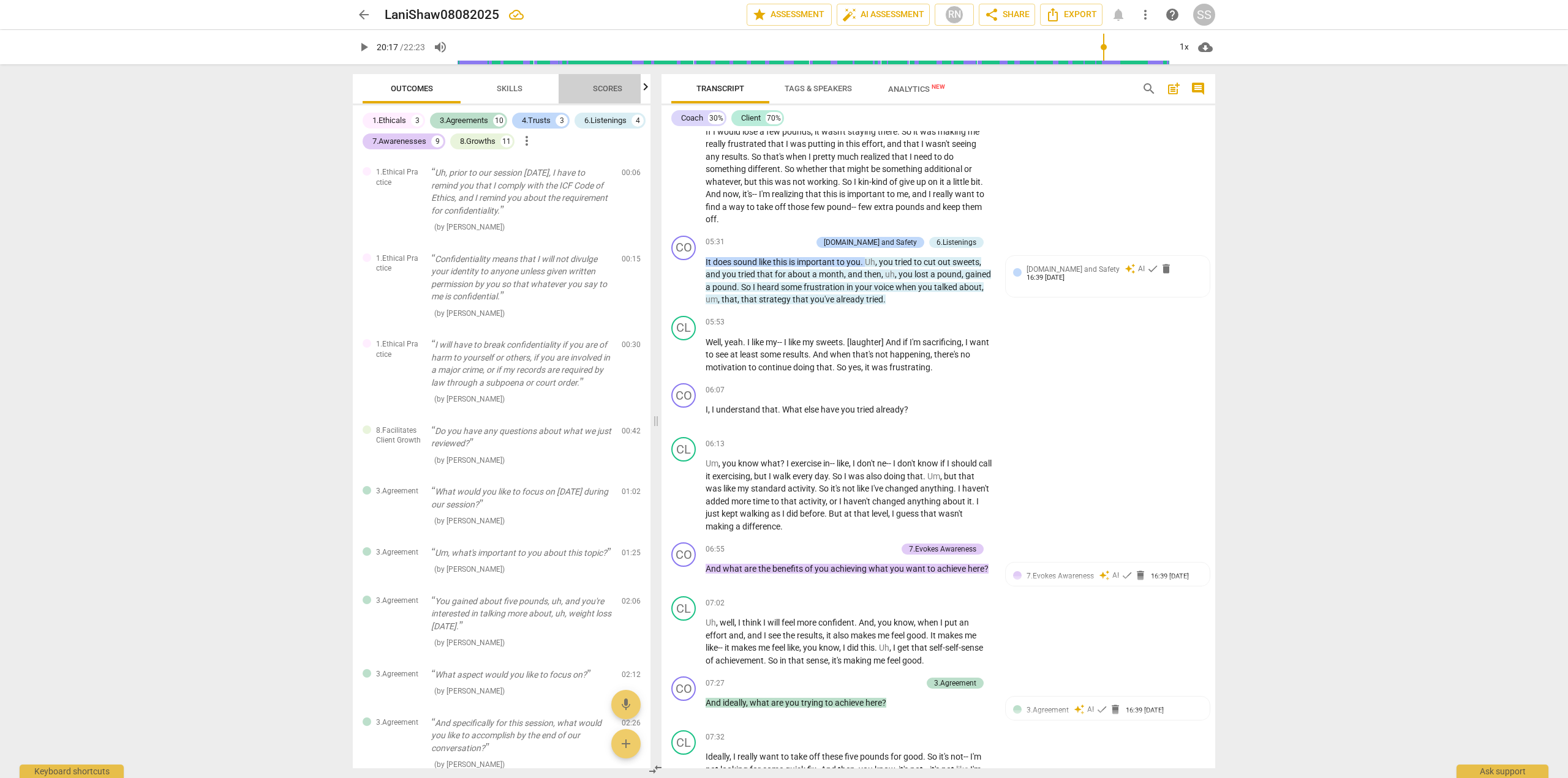
click at [602, 85] on span "Scores" at bounding box center [607, 88] width 29 height 9
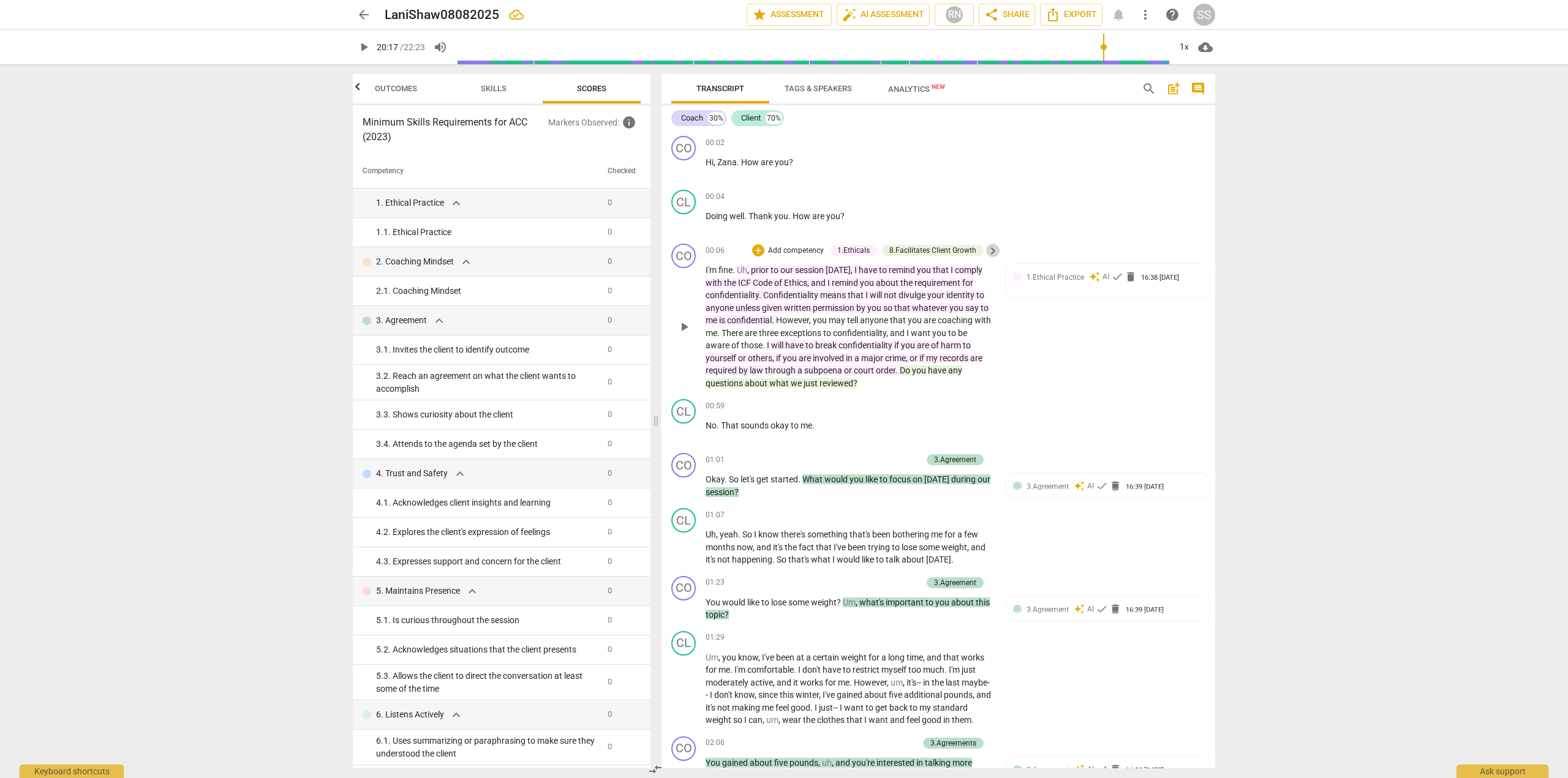
click at [994, 248] on span "keyboard_arrow_right" at bounding box center [993, 251] width 15 height 15
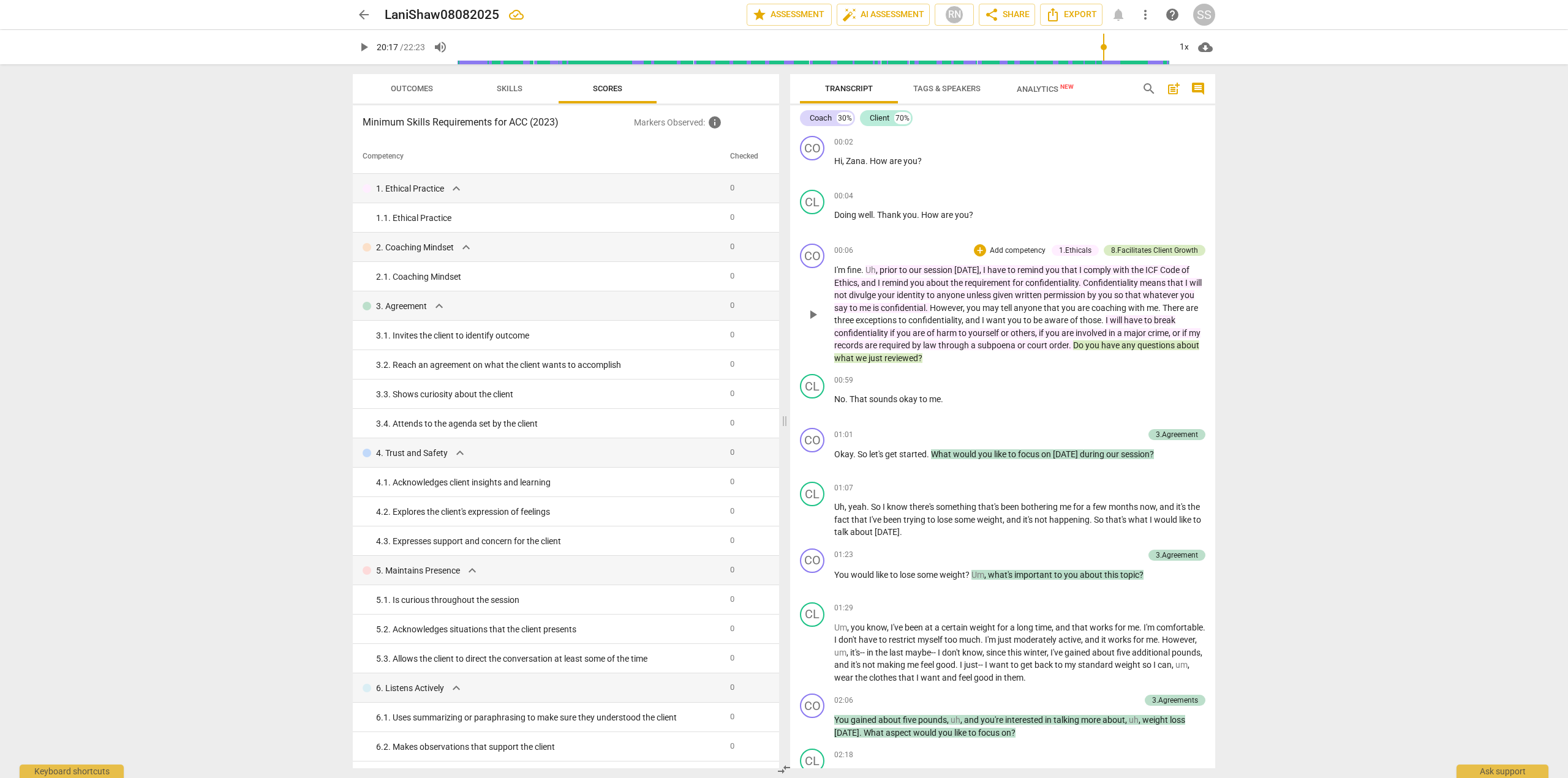
click at [1140, 250] on div "8.Facilitates Client Growth" at bounding box center [1155, 250] width 87 height 11
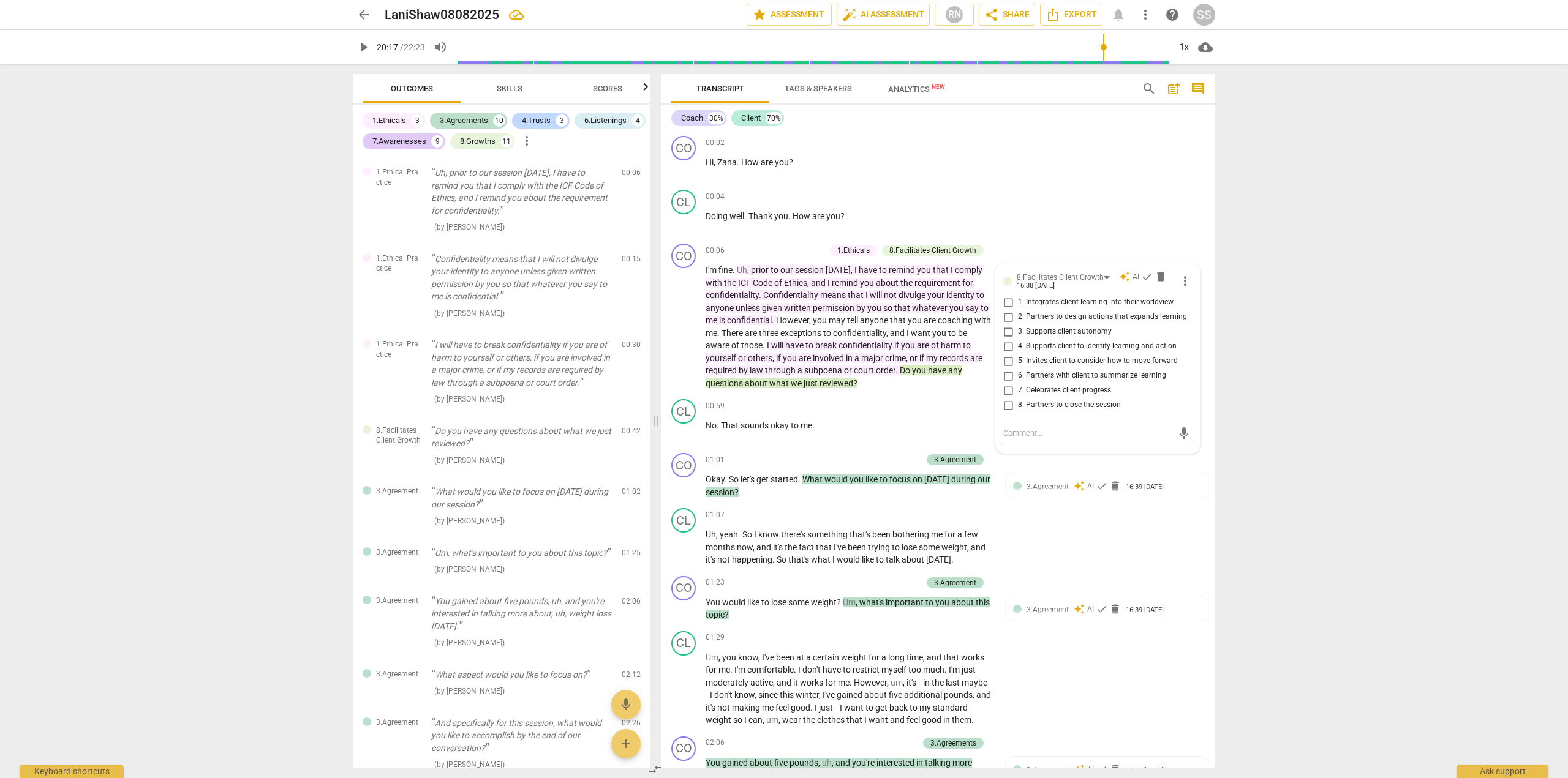
click at [1269, 185] on div "arrow_back LaniShaw08082025 edit star Assessment auto_fix_high AI Assessment RN…" at bounding box center [784, 389] width 1568 height 778
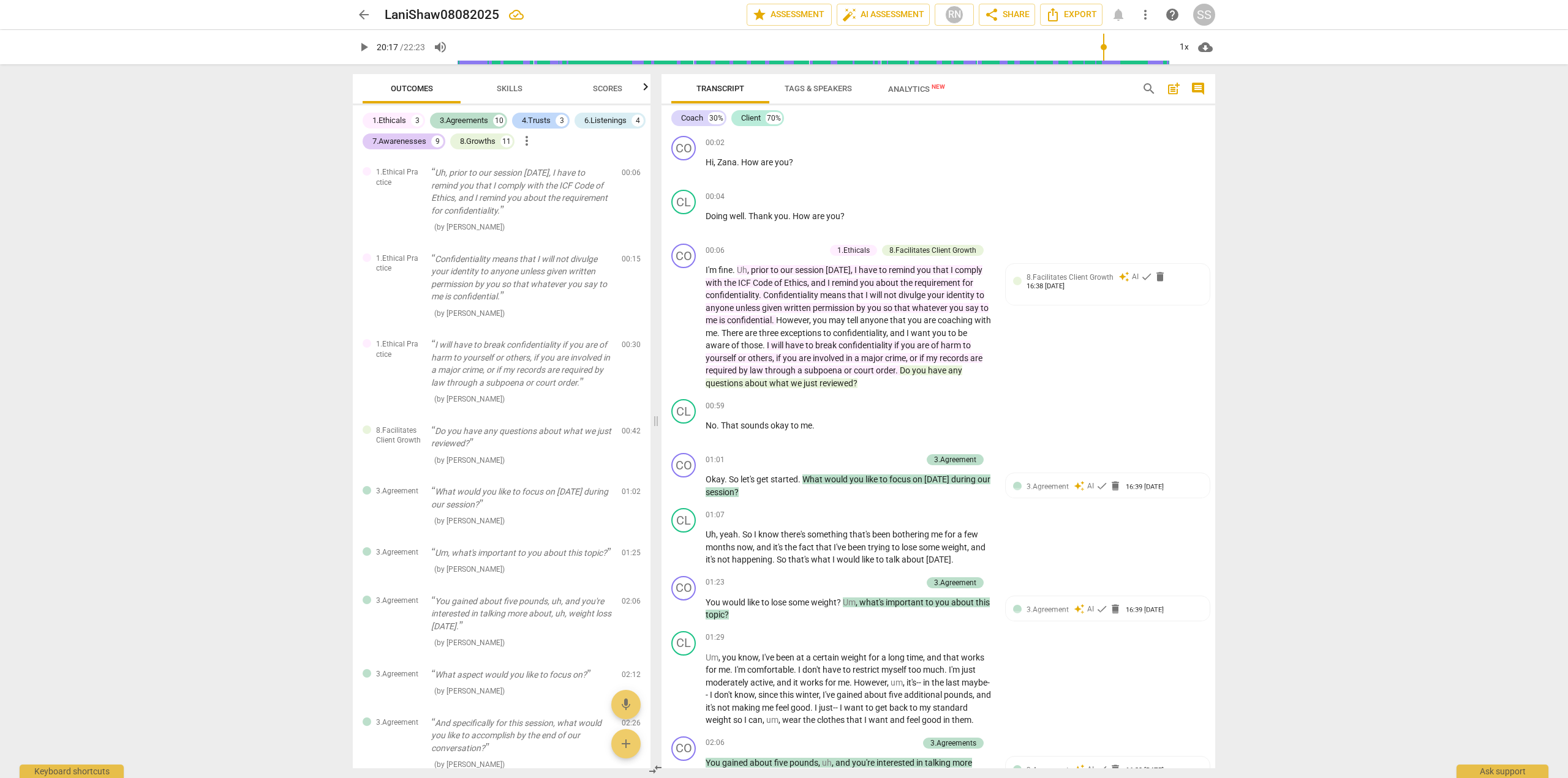
click at [1344, 195] on div "arrow_back LaniShaw08082025 edit star Assessment auto_fix_high AI Assessment RN…" at bounding box center [784, 389] width 1568 height 778
click at [616, 99] on button "Scores" at bounding box center [607, 88] width 98 height 29
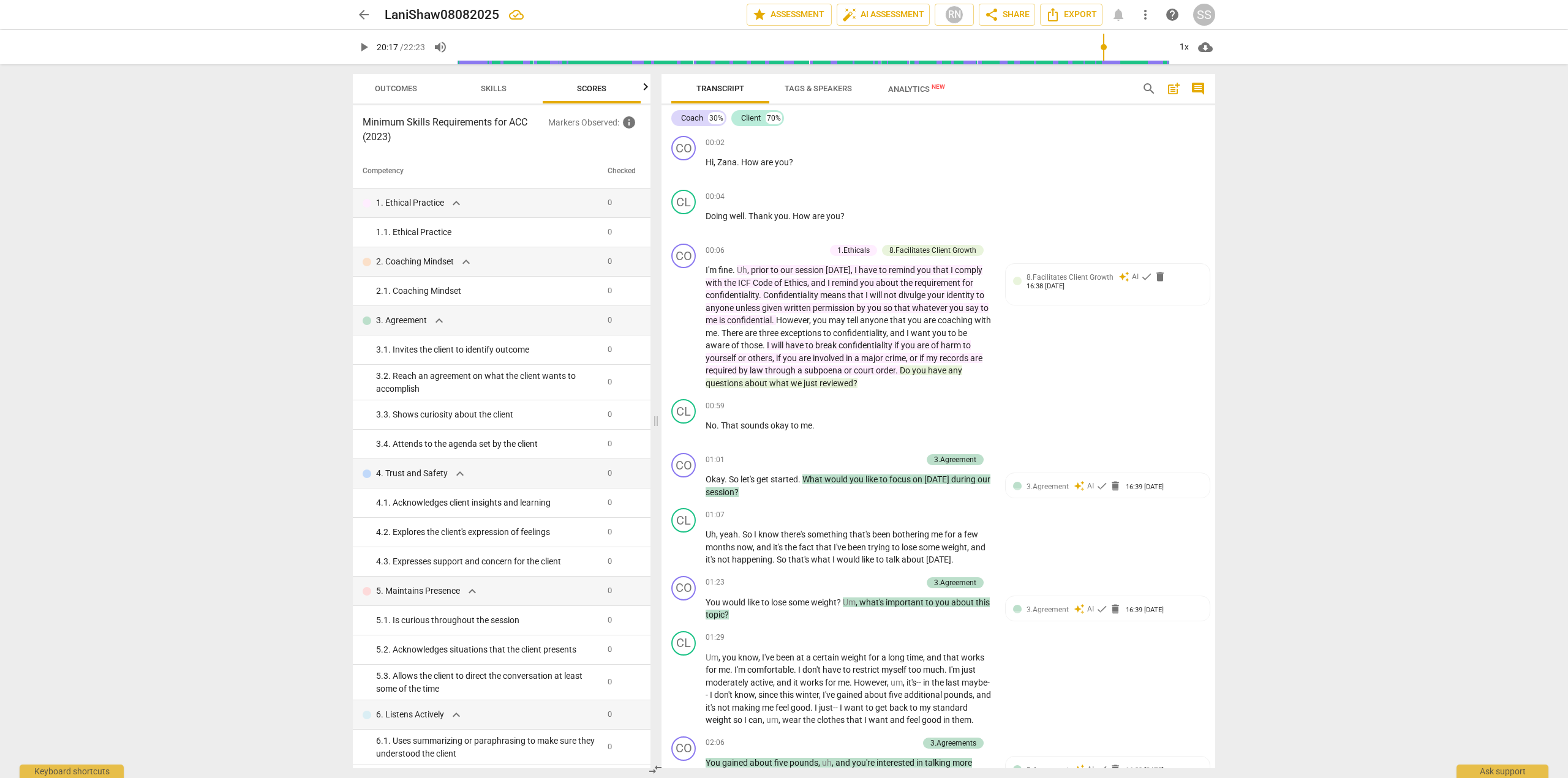
scroll to position [0, 16]
click at [1323, 377] on div "arrow_back LaniShaw08082025 edit star Assessment auto_fix_high AI Assessment RN…" at bounding box center [784, 389] width 1568 height 778
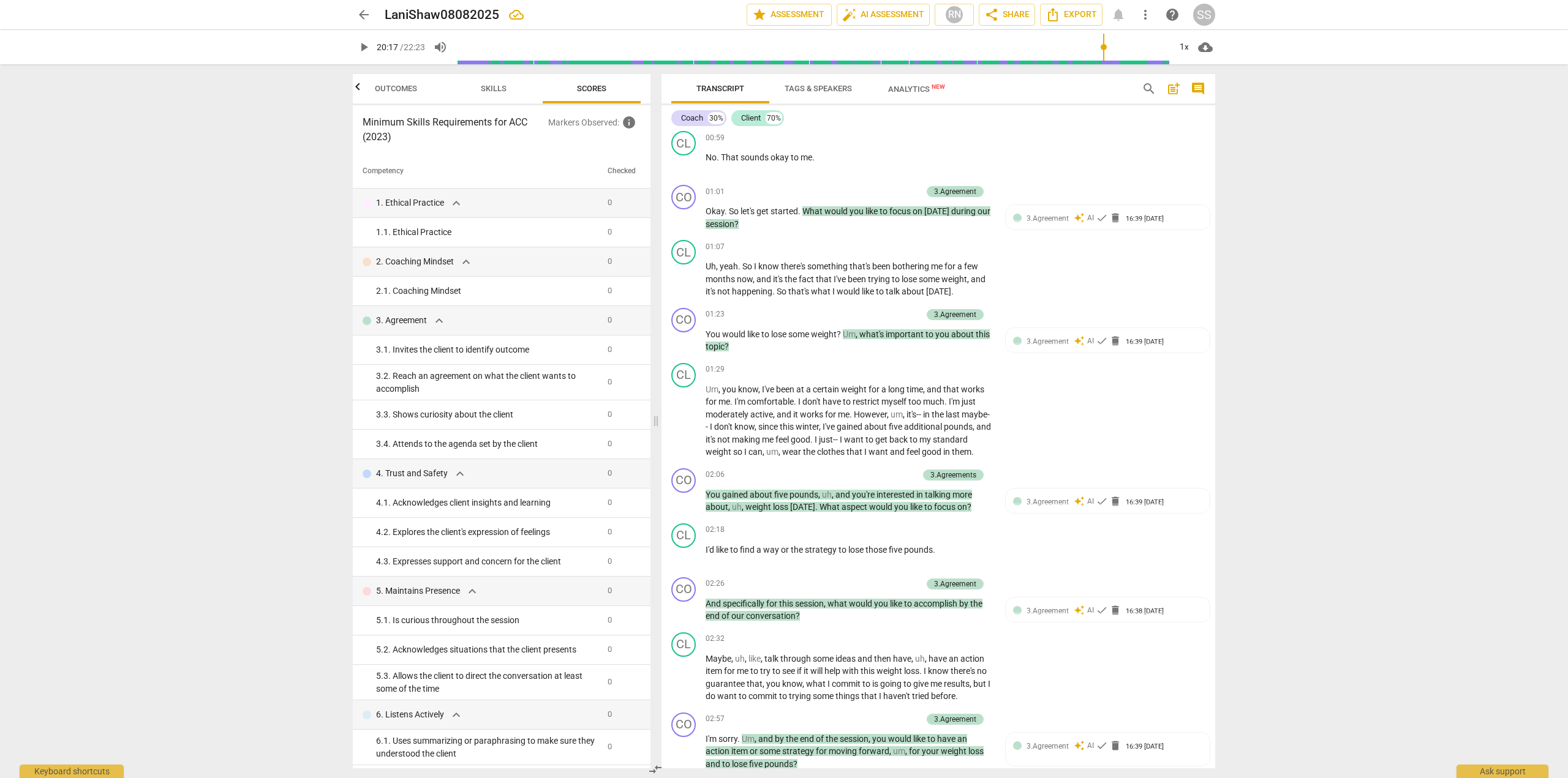
scroll to position [0, 0]
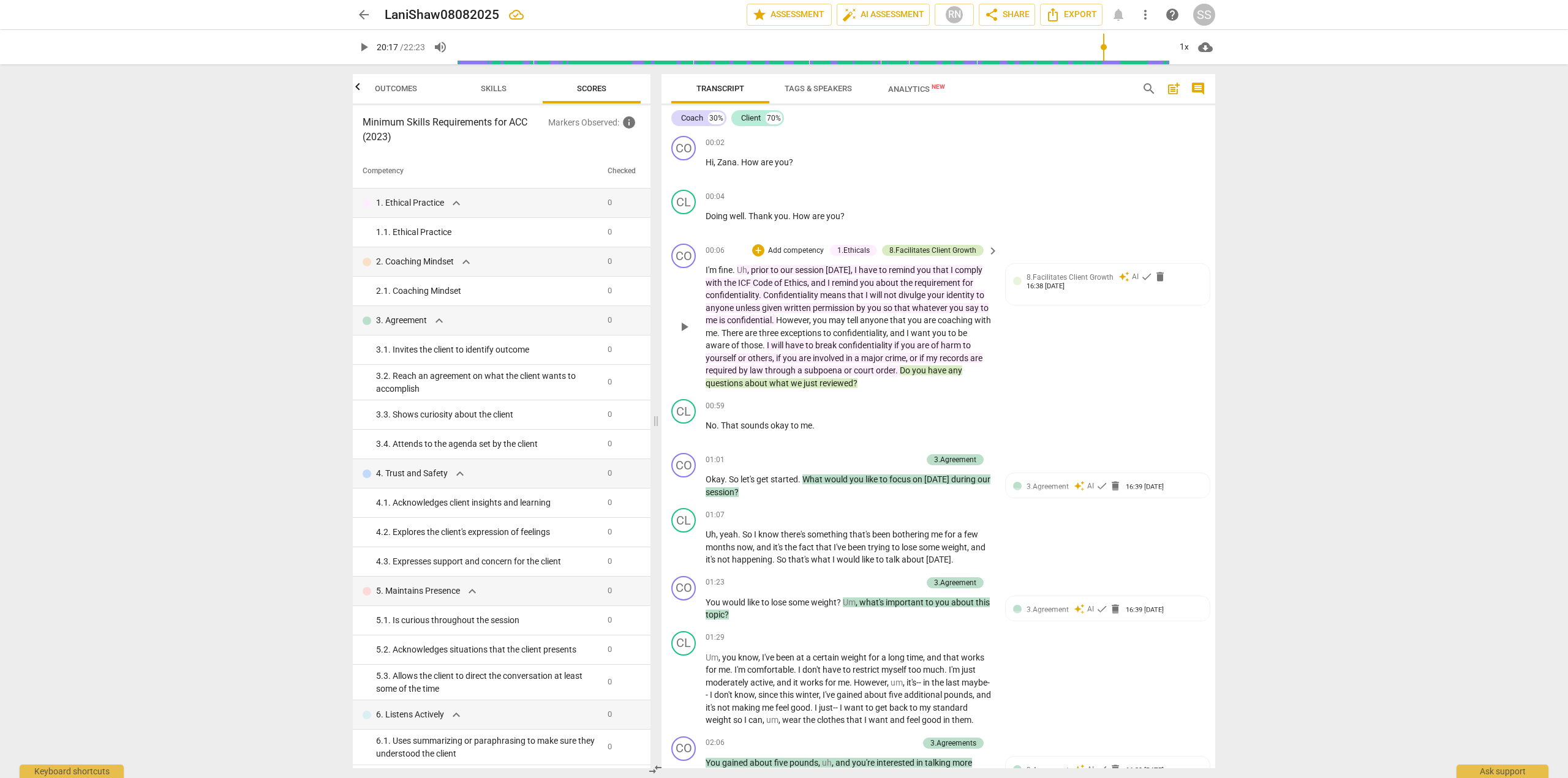
click at [909, 250] on div "8.Facilitates Client Growth" at bounding box center [933, 250] width 87 height 11
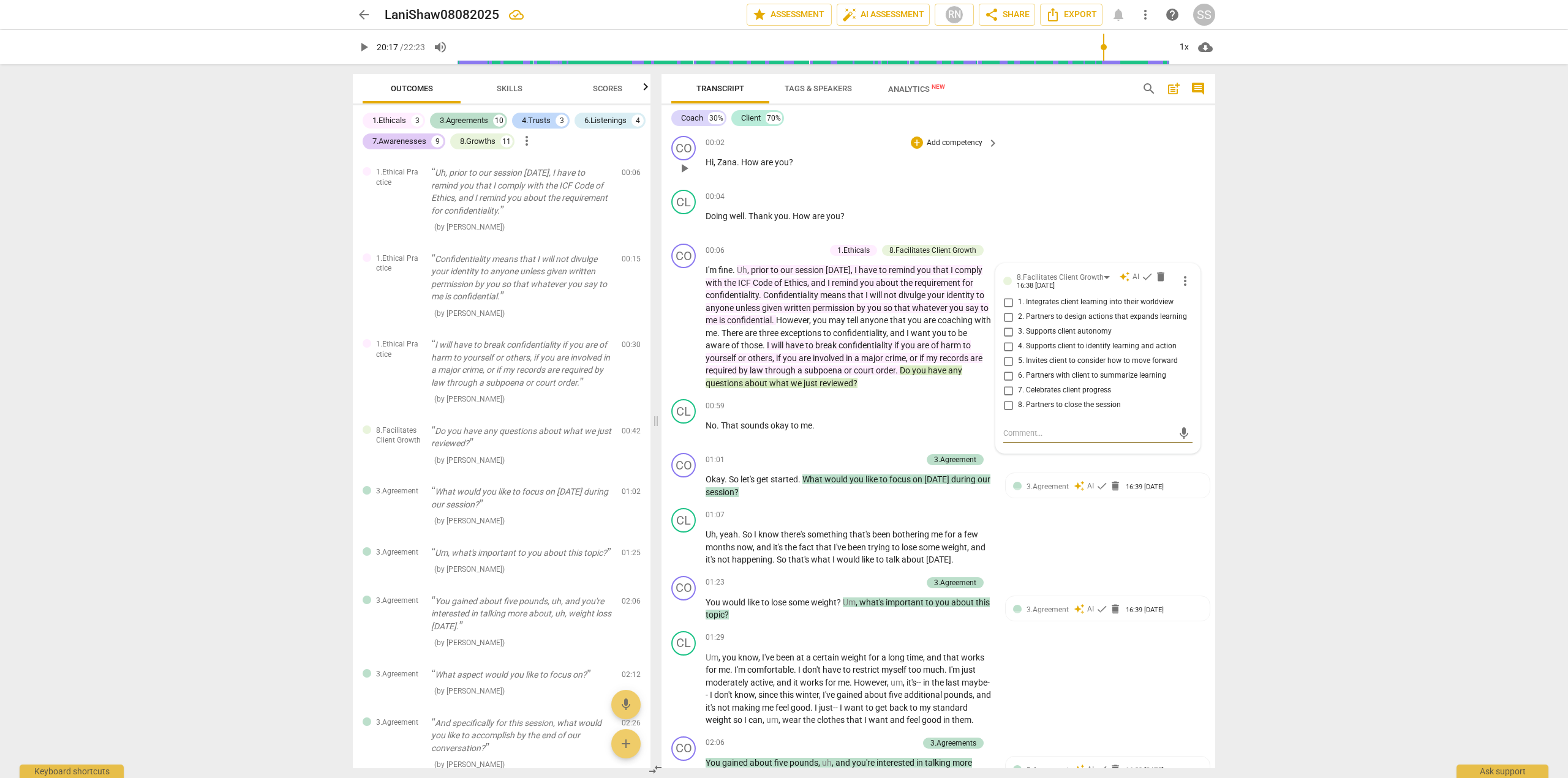
click at [1030, 169] on div "CO play_arrow pause 00:02 + Add competency keyboard_arrow_right Hi , Zana . How…" at bounding box center [938, 158] width 554 height 54
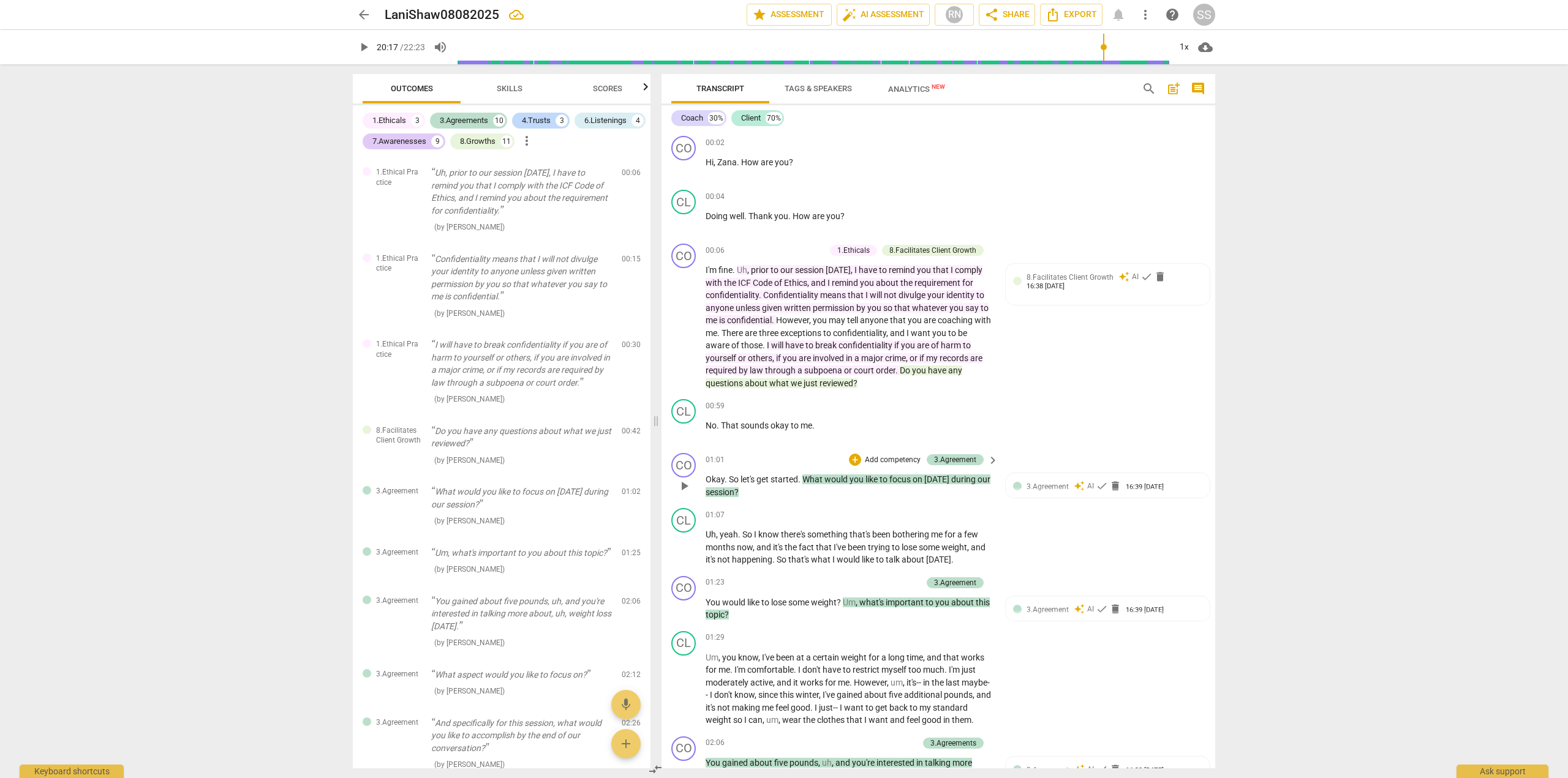
click at [898, 462] on p "Add competency" at bounding box center [892, 461] width 58 height 11
click at [923, 418] on b "3.Agreement" at bounding box center [931, 421] width 42 height 15
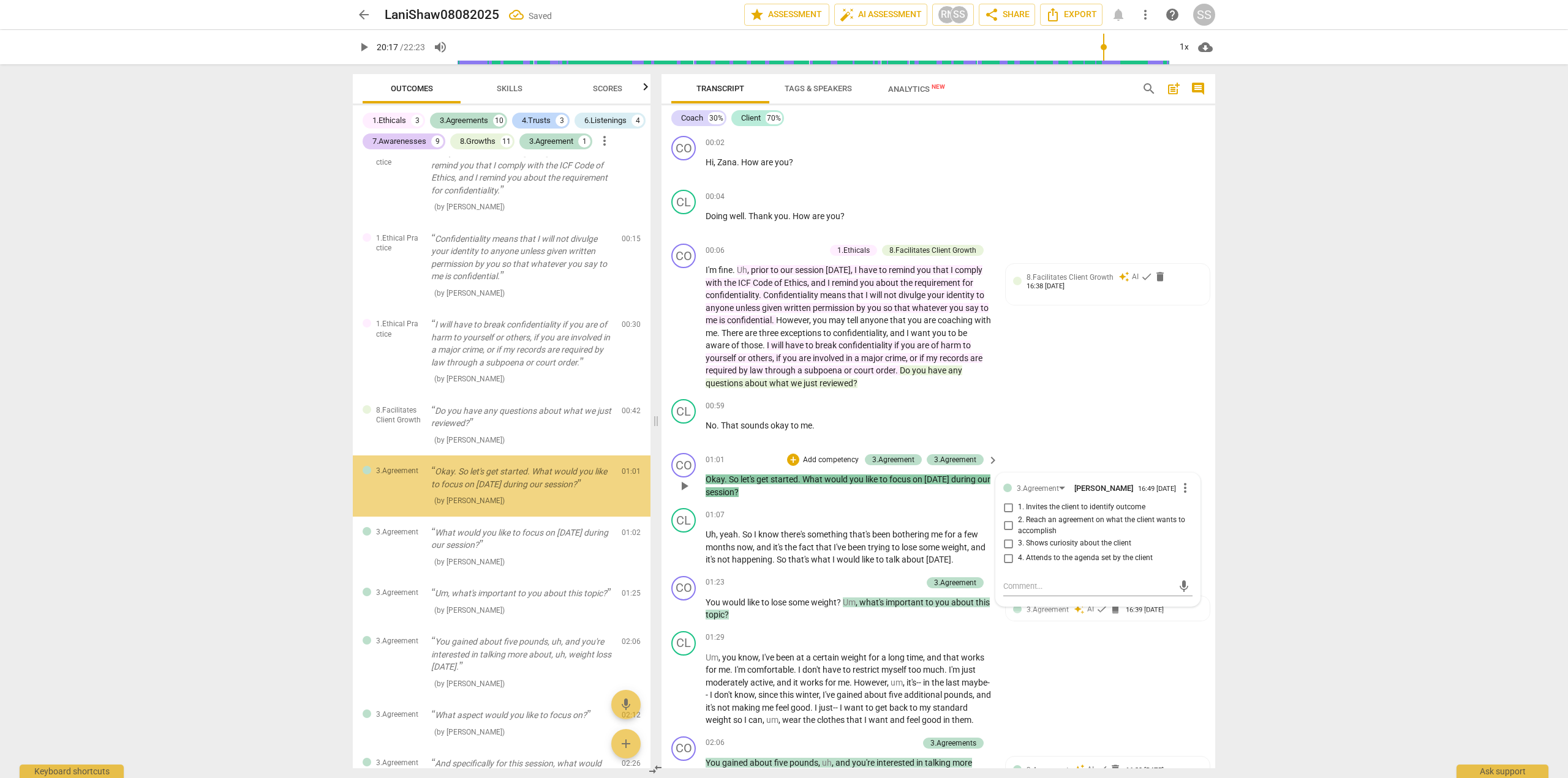
scroll to position [54, 0]
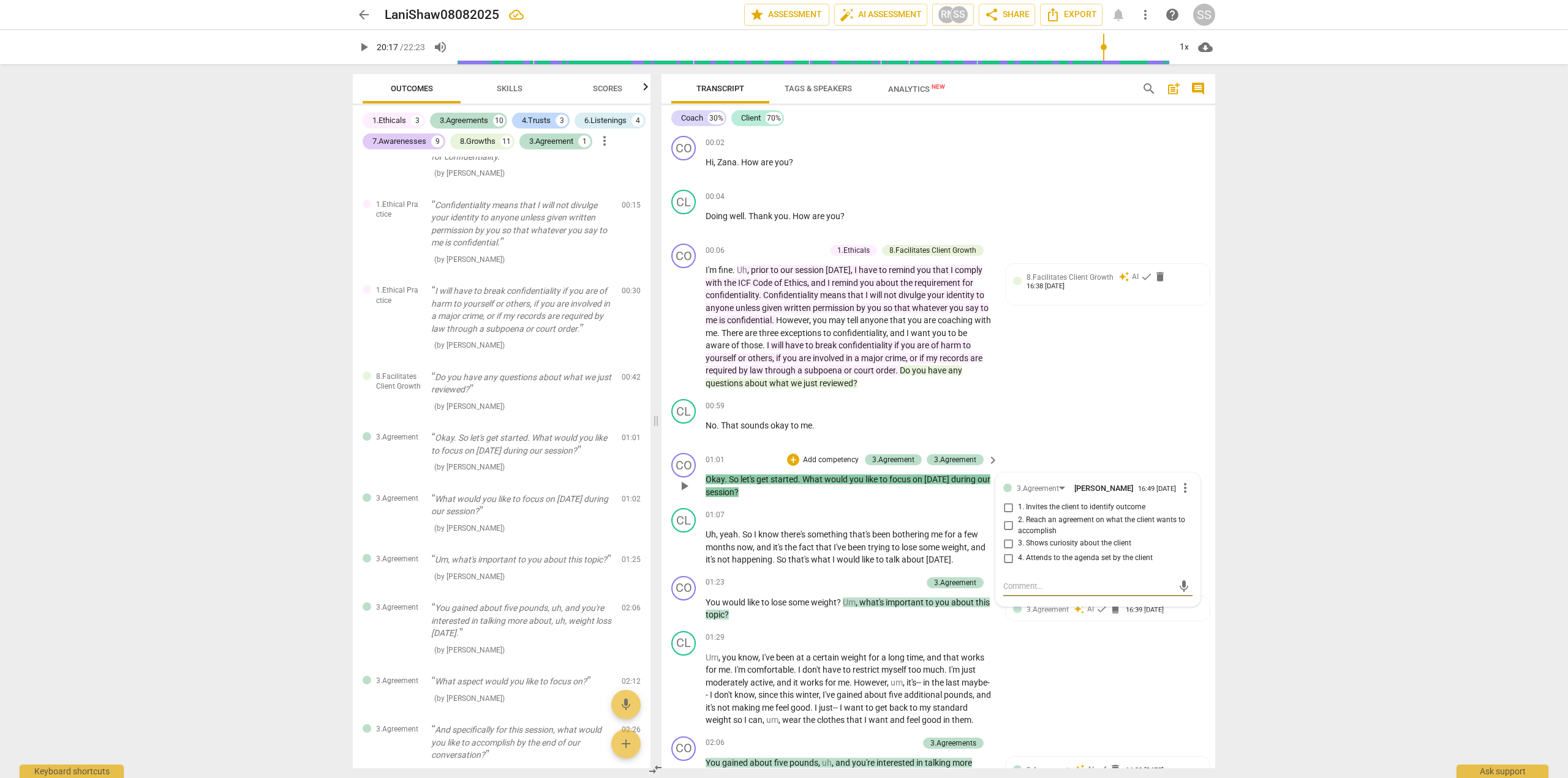
click at [1004, 530] on input "2. Reach an agreement on what the client wants to accomplish" at bounding box center [1008, 526] width 19 height 15
checkbox input "true"
click at [1010, 592] on textarea at bounding box center [1088, 586] width 169 height 12
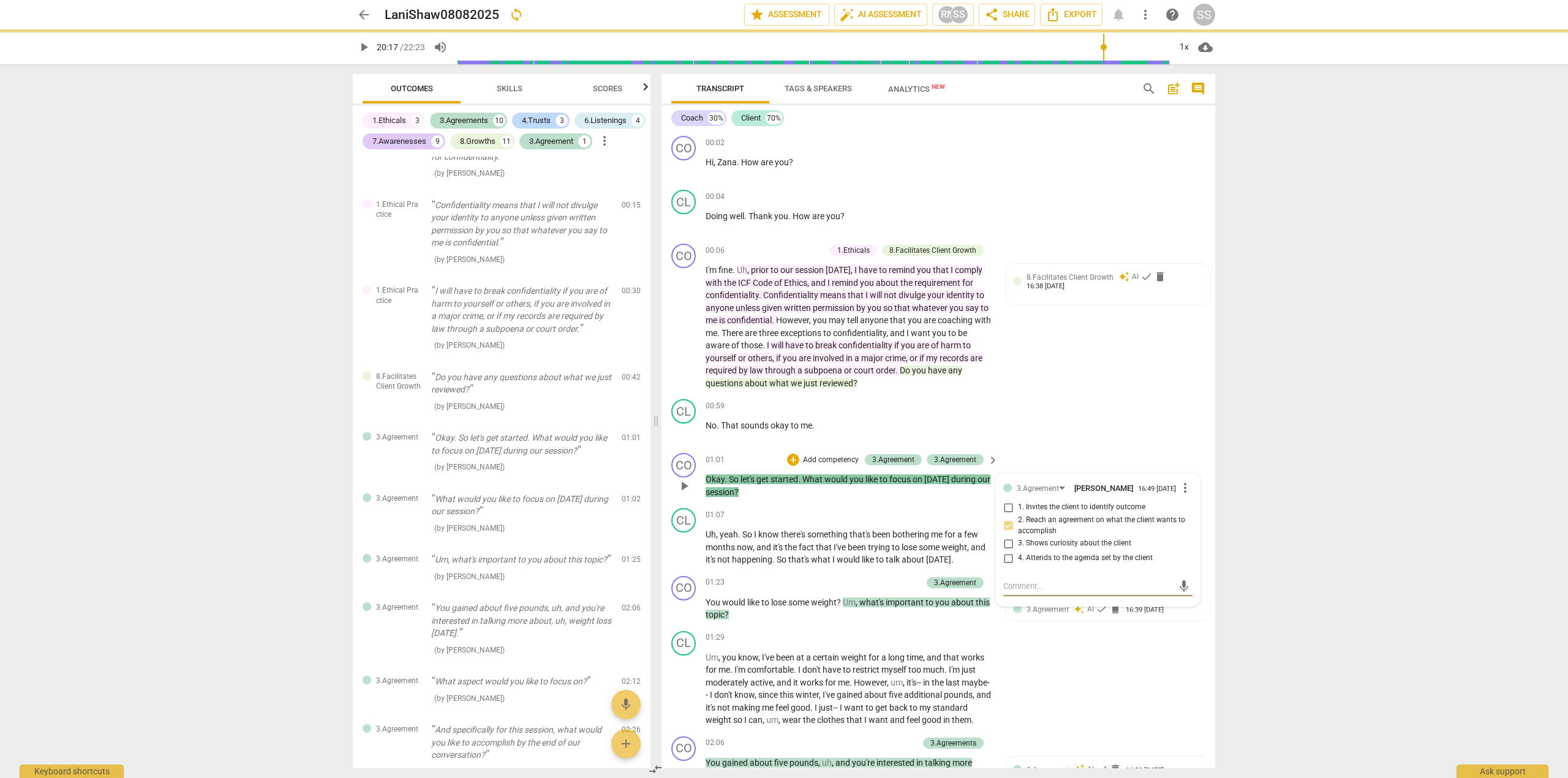
type textarea "T"
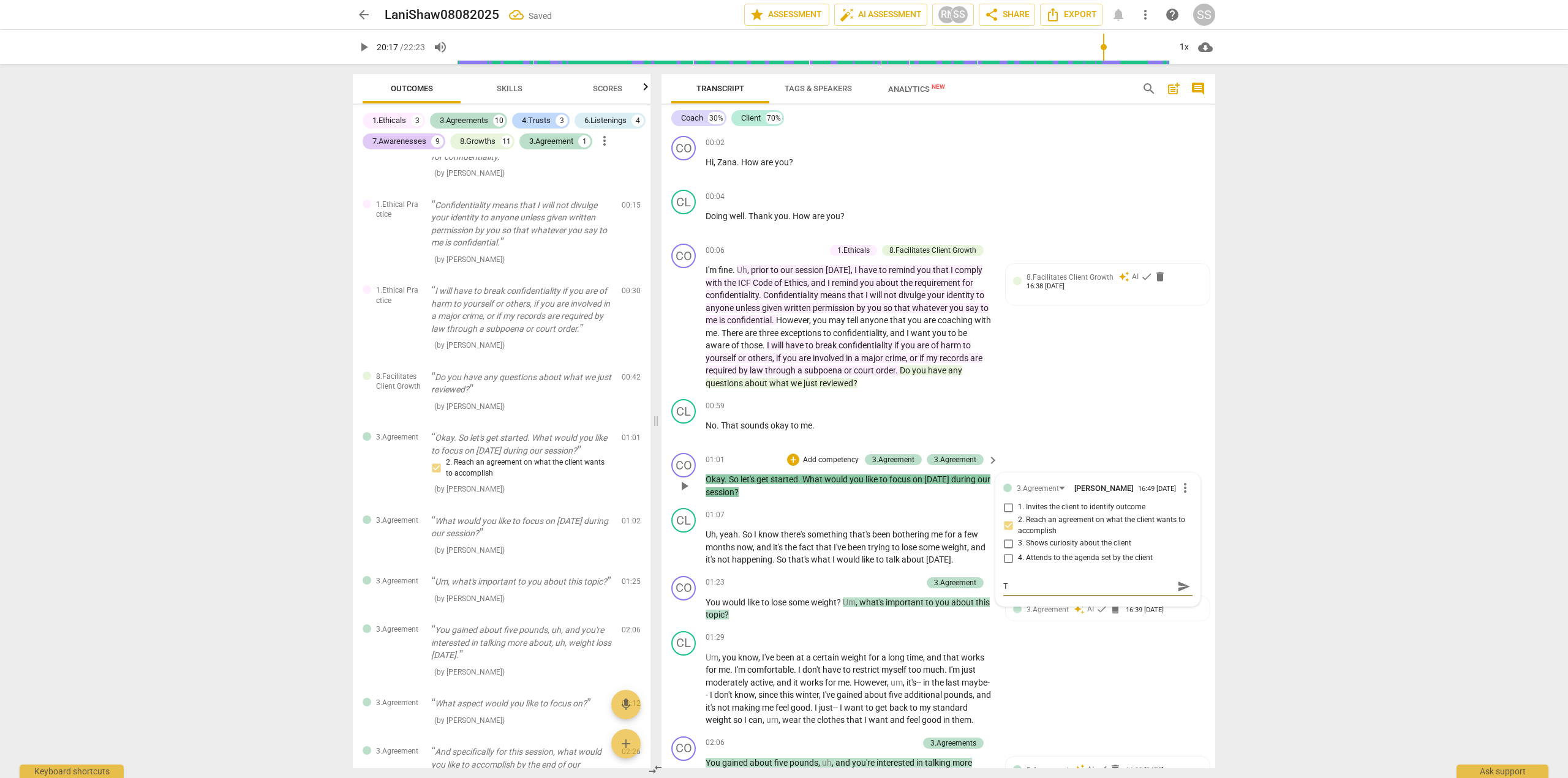
type textarea "Th"
type textarea "Thi"
type textarea "This"
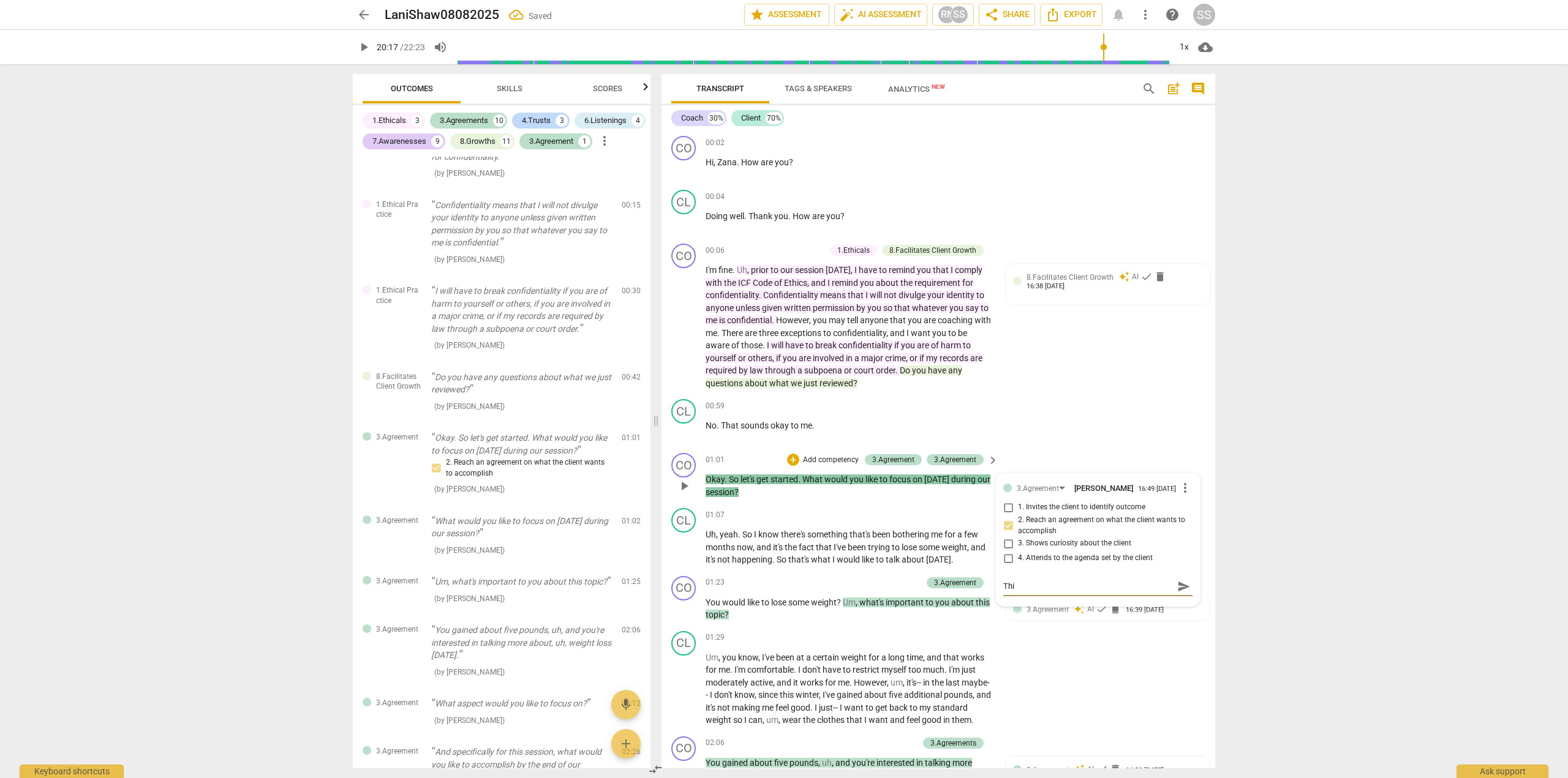
type textarea "This"
type textarea "This i"
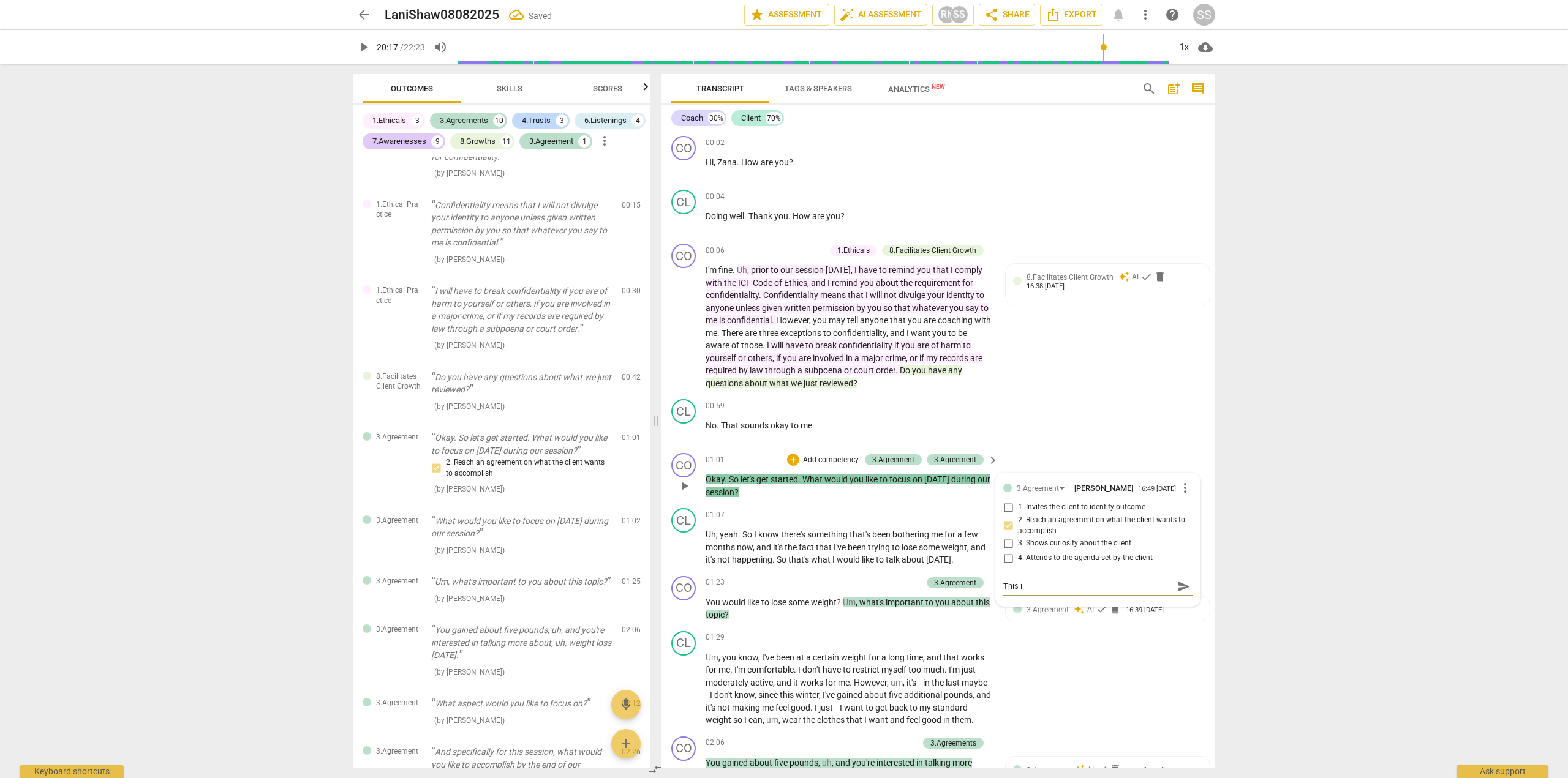
type textarea "This is"
type textarea "This is t"
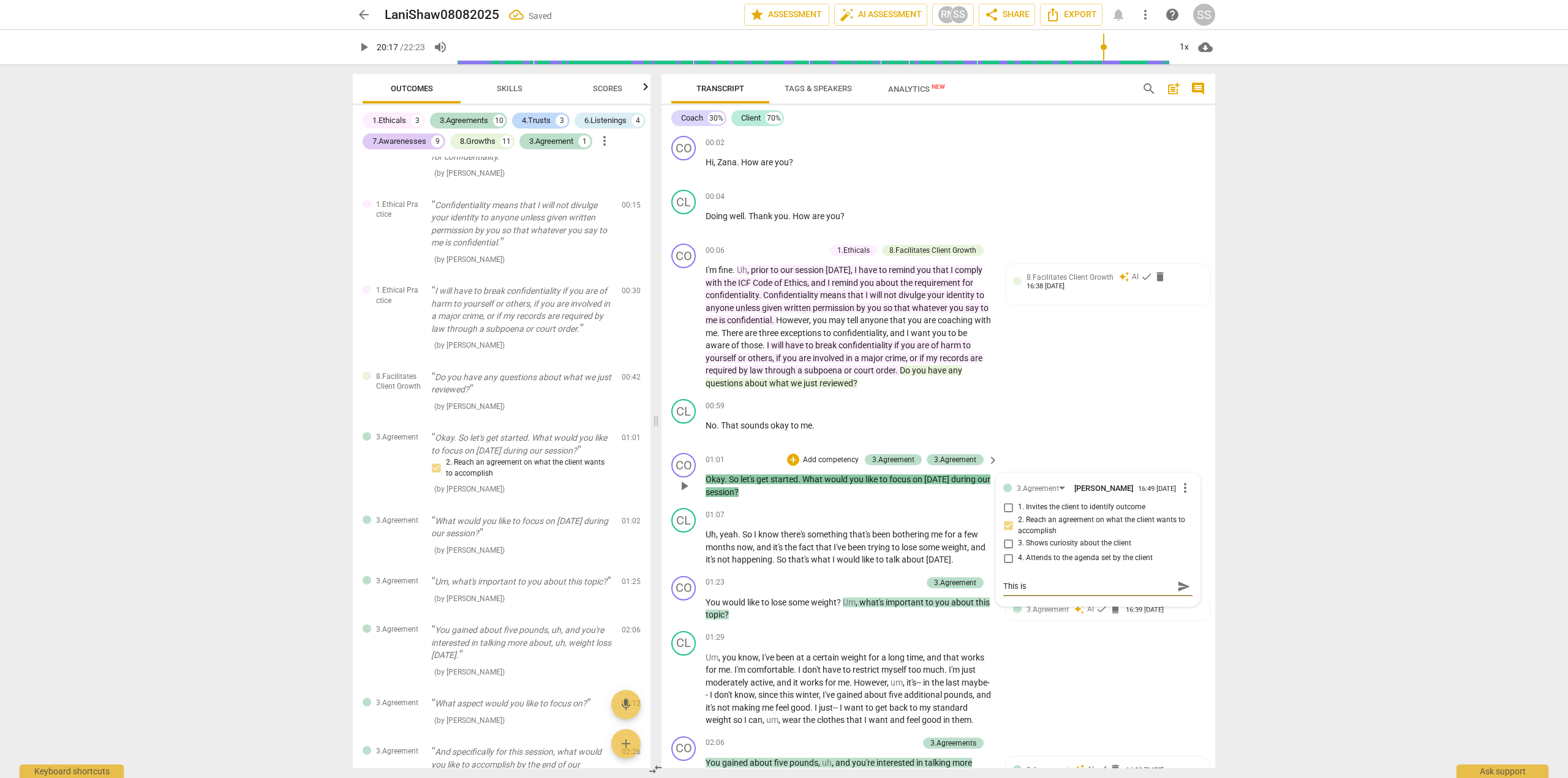
type textarea "This is t"
type textarea "This is th"
type textarea "This is the"
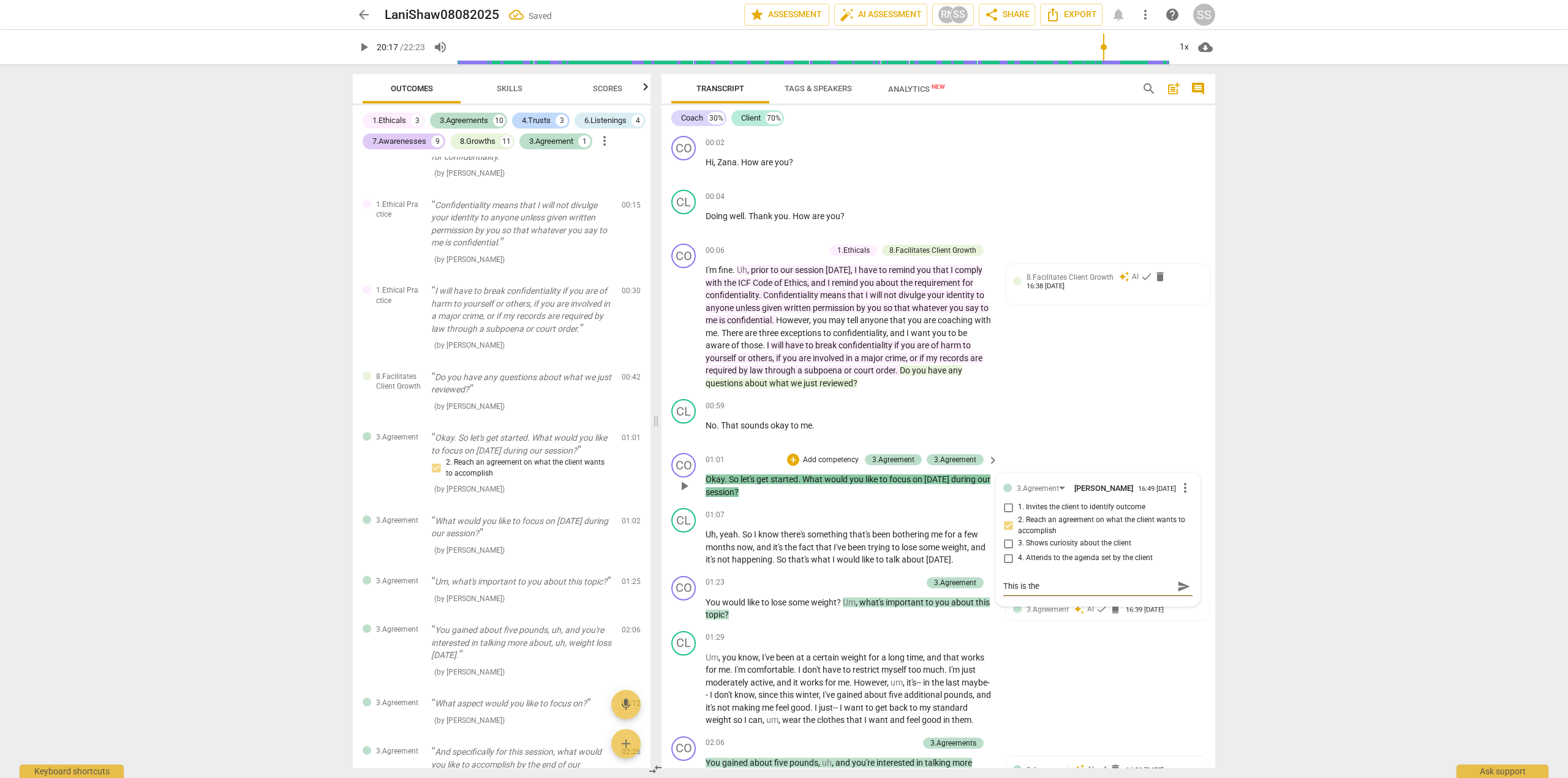
type textarea "This is the"
type textarea "This is the F"
type textarea "This is the Fo"
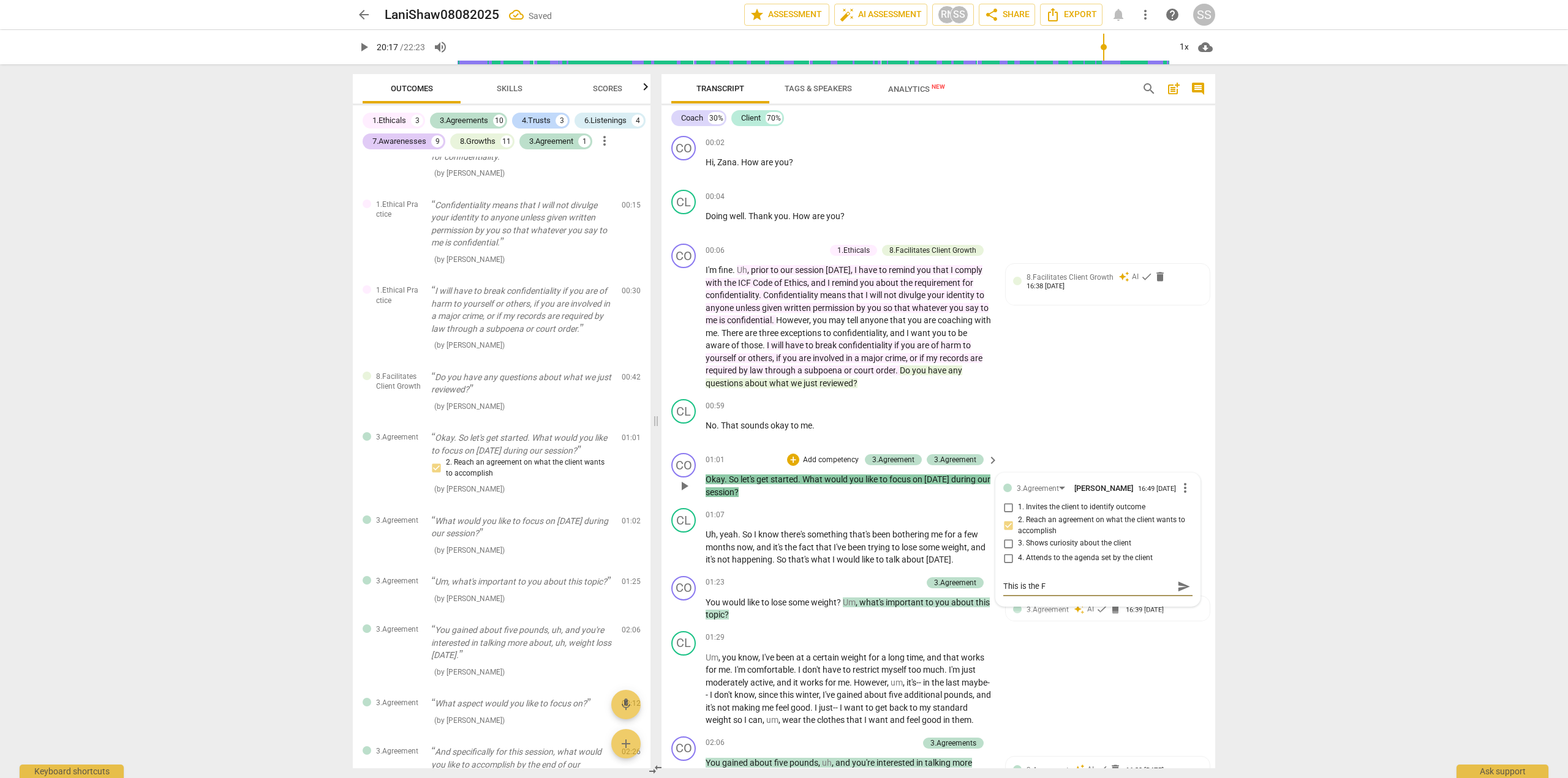
type textarea "This is the Fo"
type textarea "This is the Foc"
type textarea "This is the Focu"
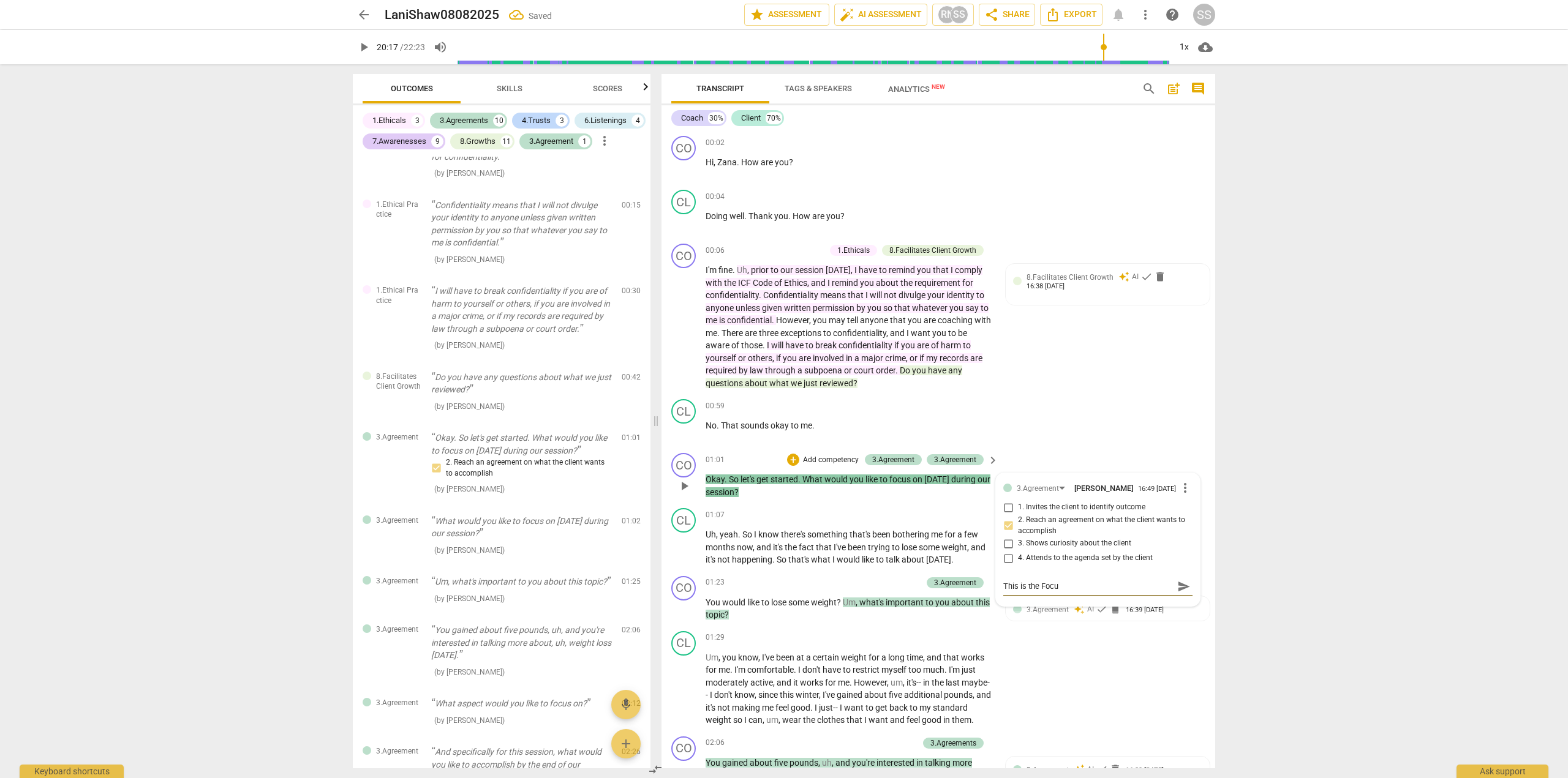
type textarea "This is the Focus"
type textarea "This is the Focus q"
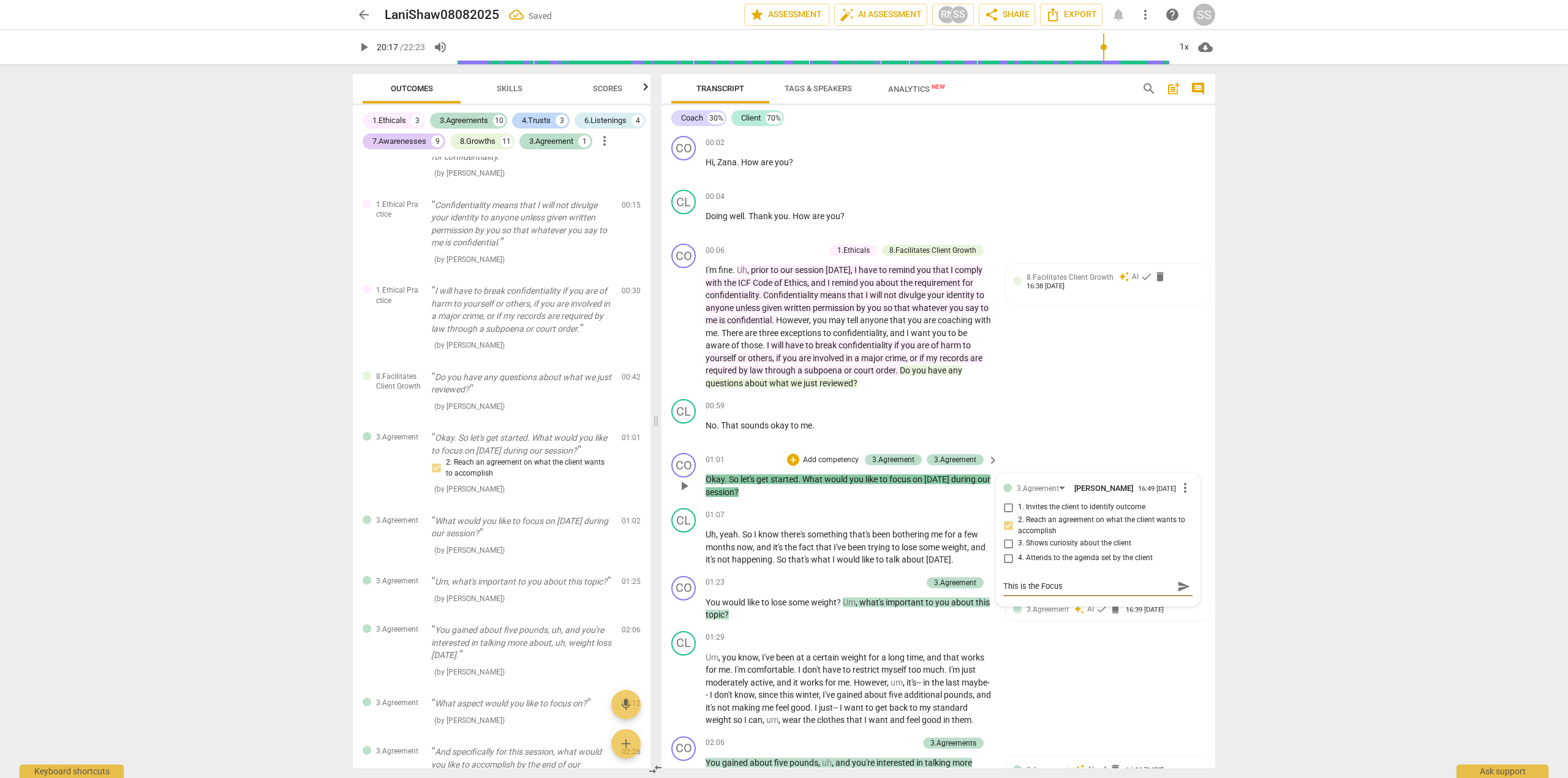
type textarea "This is the Focus q"
type textarea "This is the Focus qu"
type textarea "This is the Focus que"
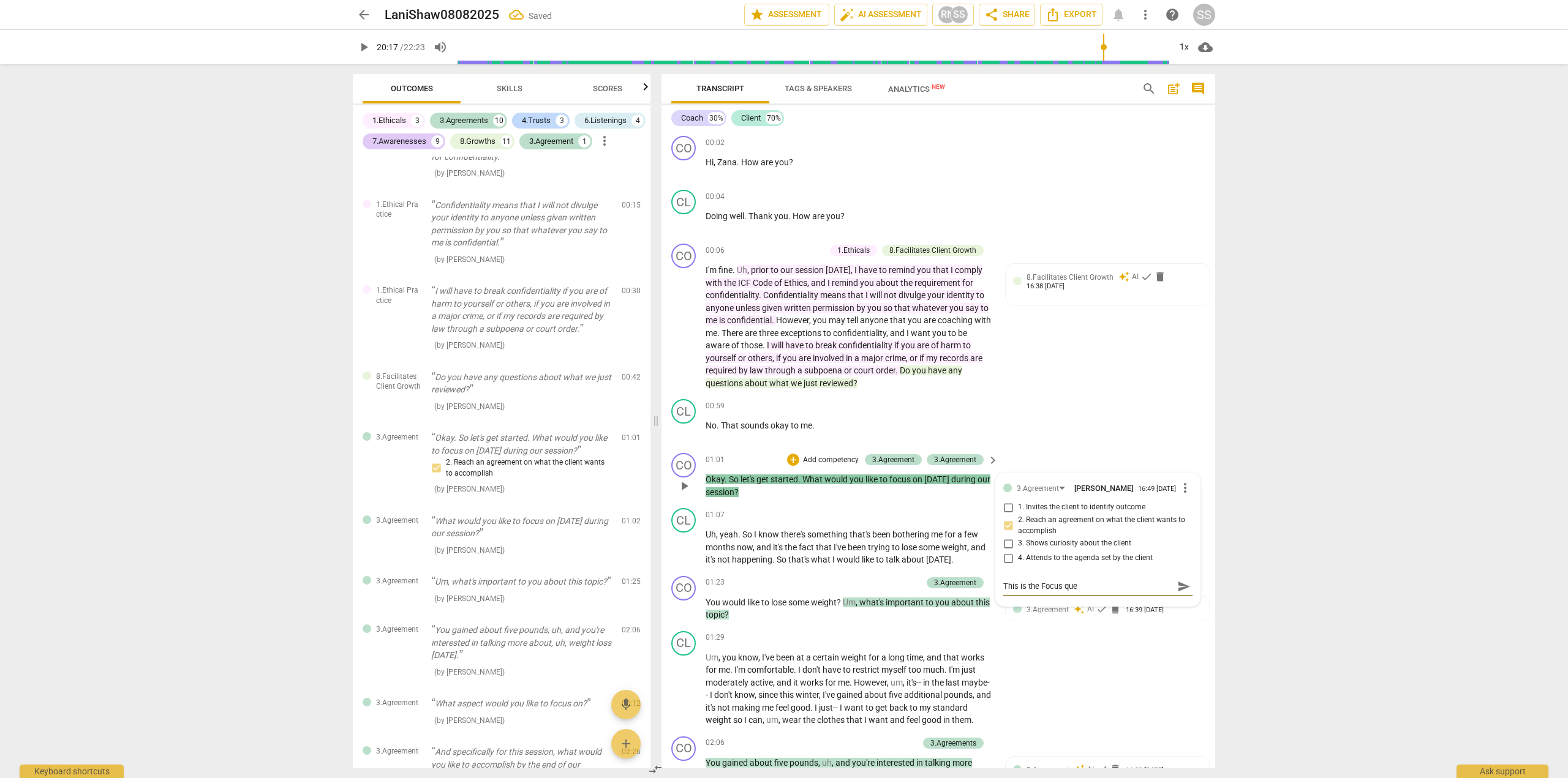
type textarea "This is the Focus ques"
type textarea "This is the Focus quest"
type textarea "This is the Focus questi"
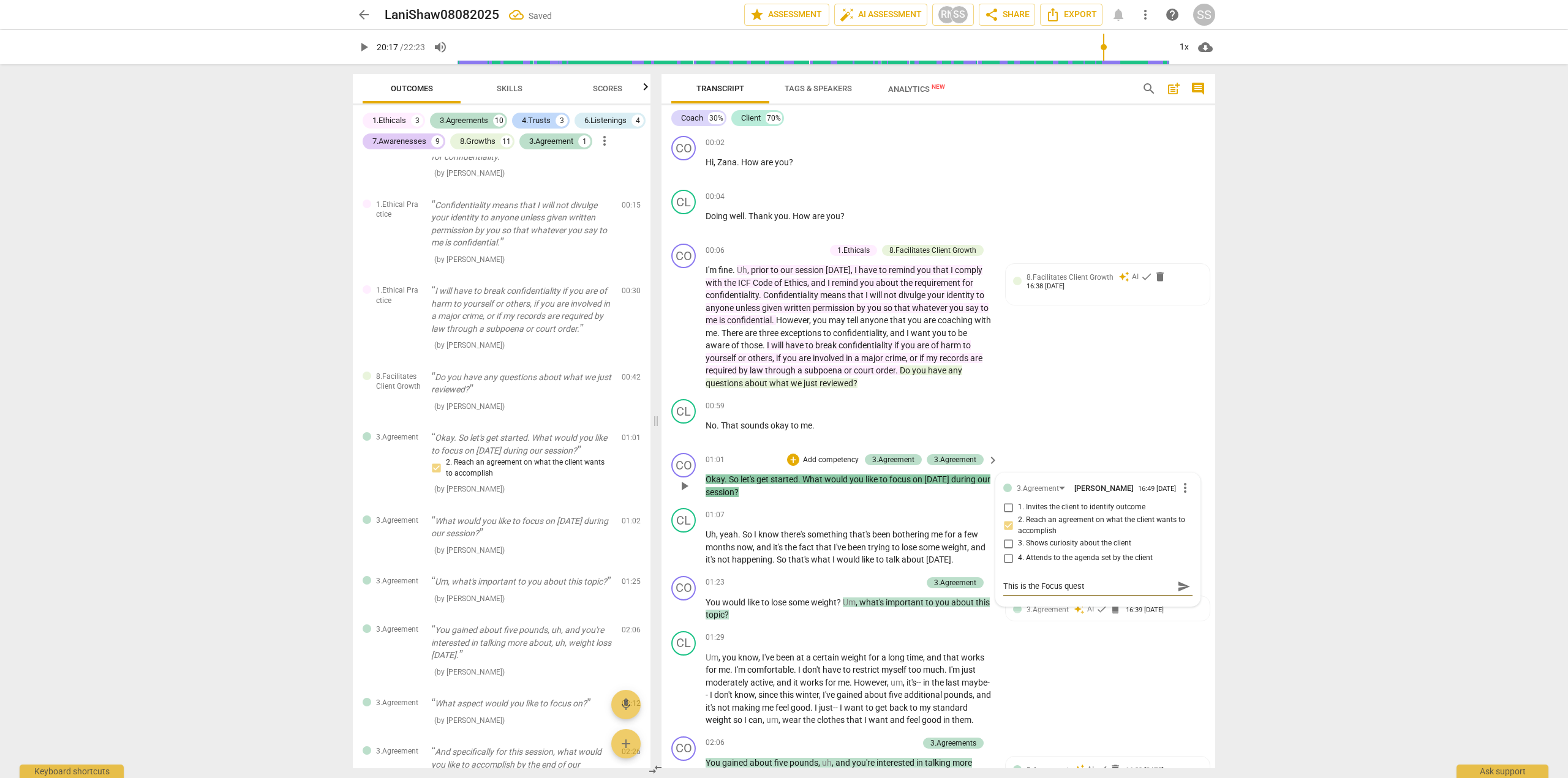
type textarea "This is the Focus questi"
type textarea "This is the Focus questio"
type textarea "This is the Focus question"
type textarea "This is the Focus question."
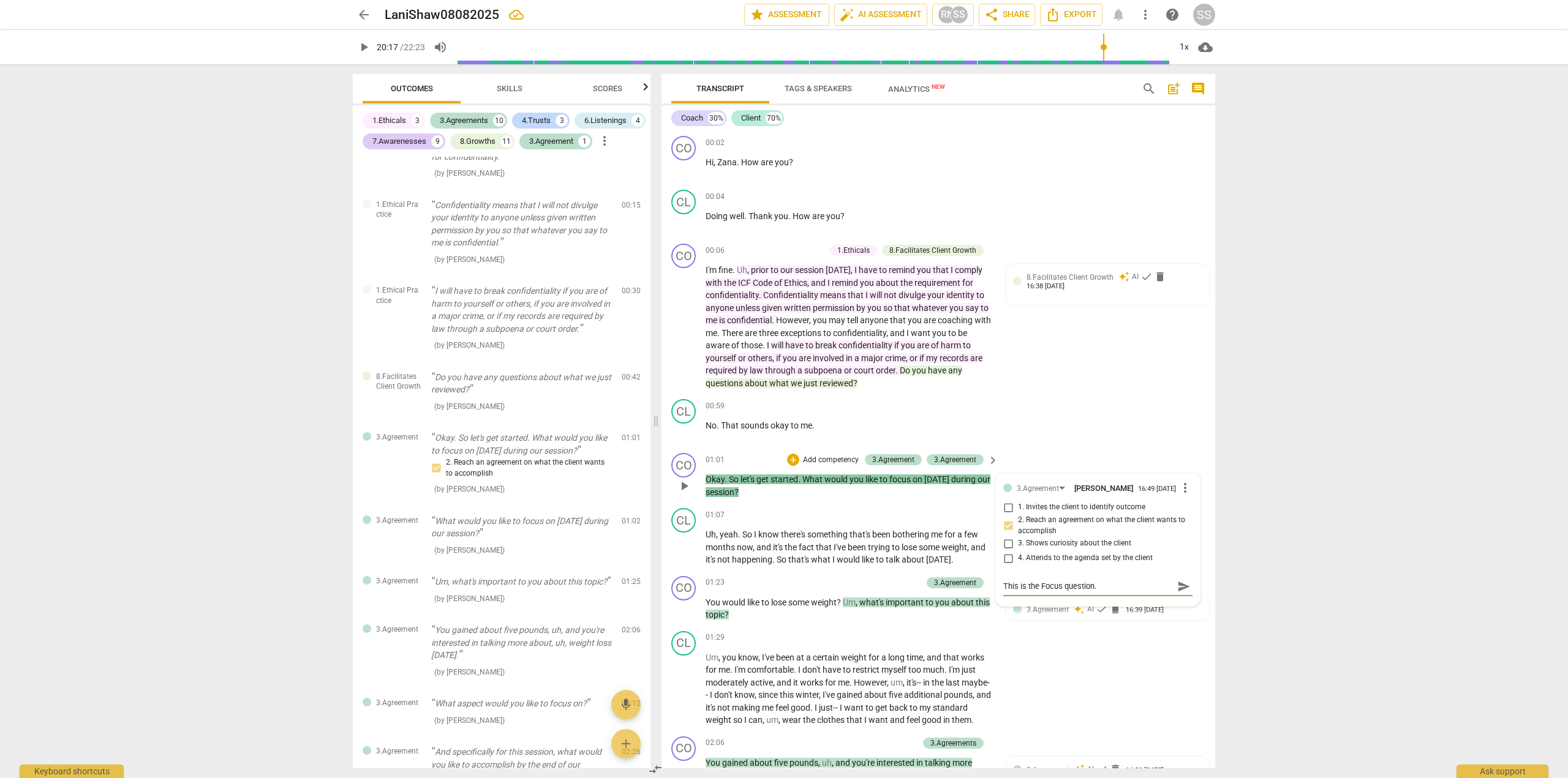
click at [1178, 586] on span "send" at bounding box center [1184, 587] width 14 height 14
click at [1180, 490] on span "more_vert" at bounding box center [1186, 488] width 15 height 15
click at [1184, 435] on div at bounding box center [784, 389] width 1568 height 778
click at [854, 584] on div "+" at bounding box center [855, 583] width 12 height 12
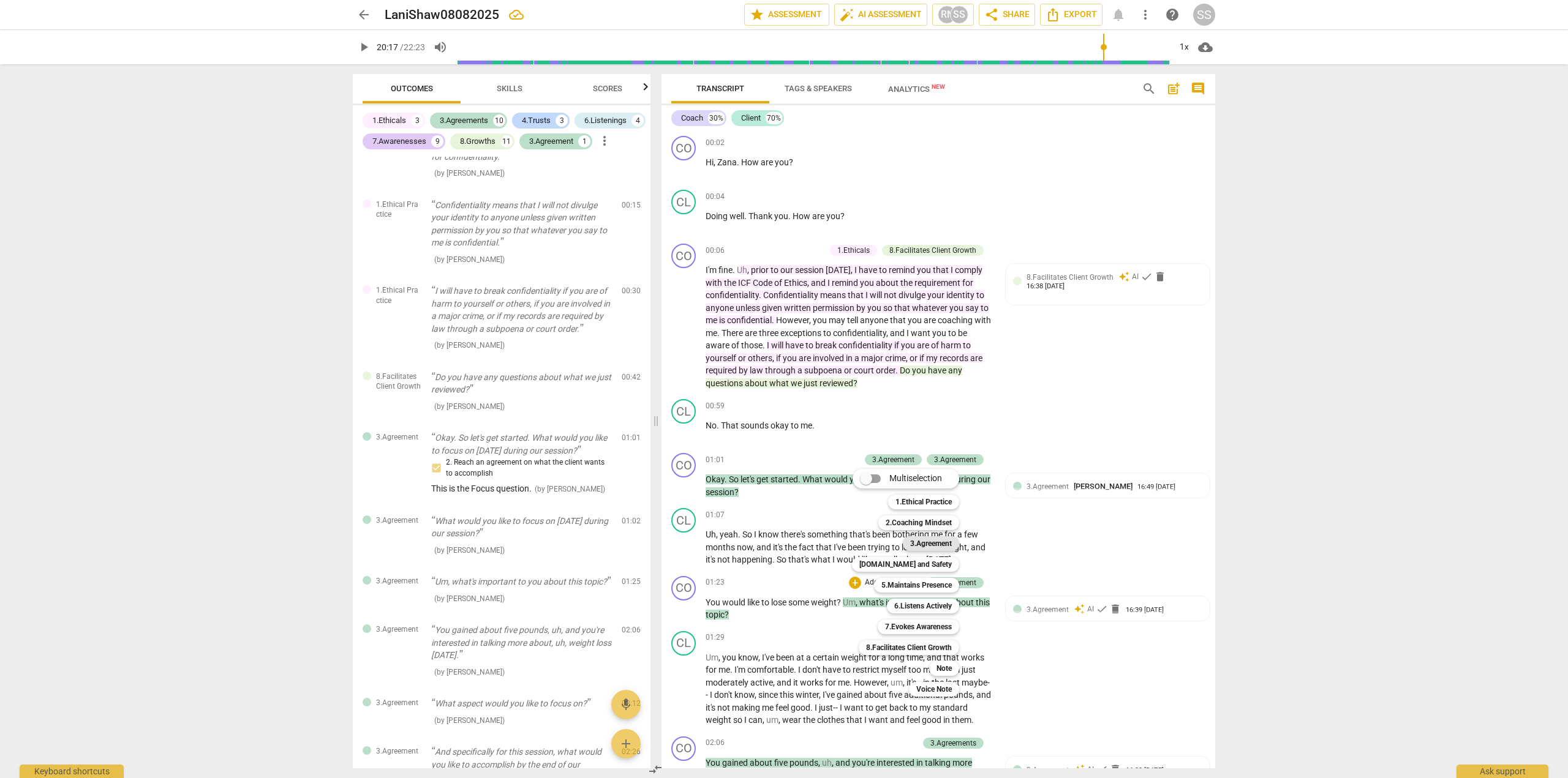
click at [932, 546] on b "3.Agreement" at bounding box center [931, 544] width 42 height 15
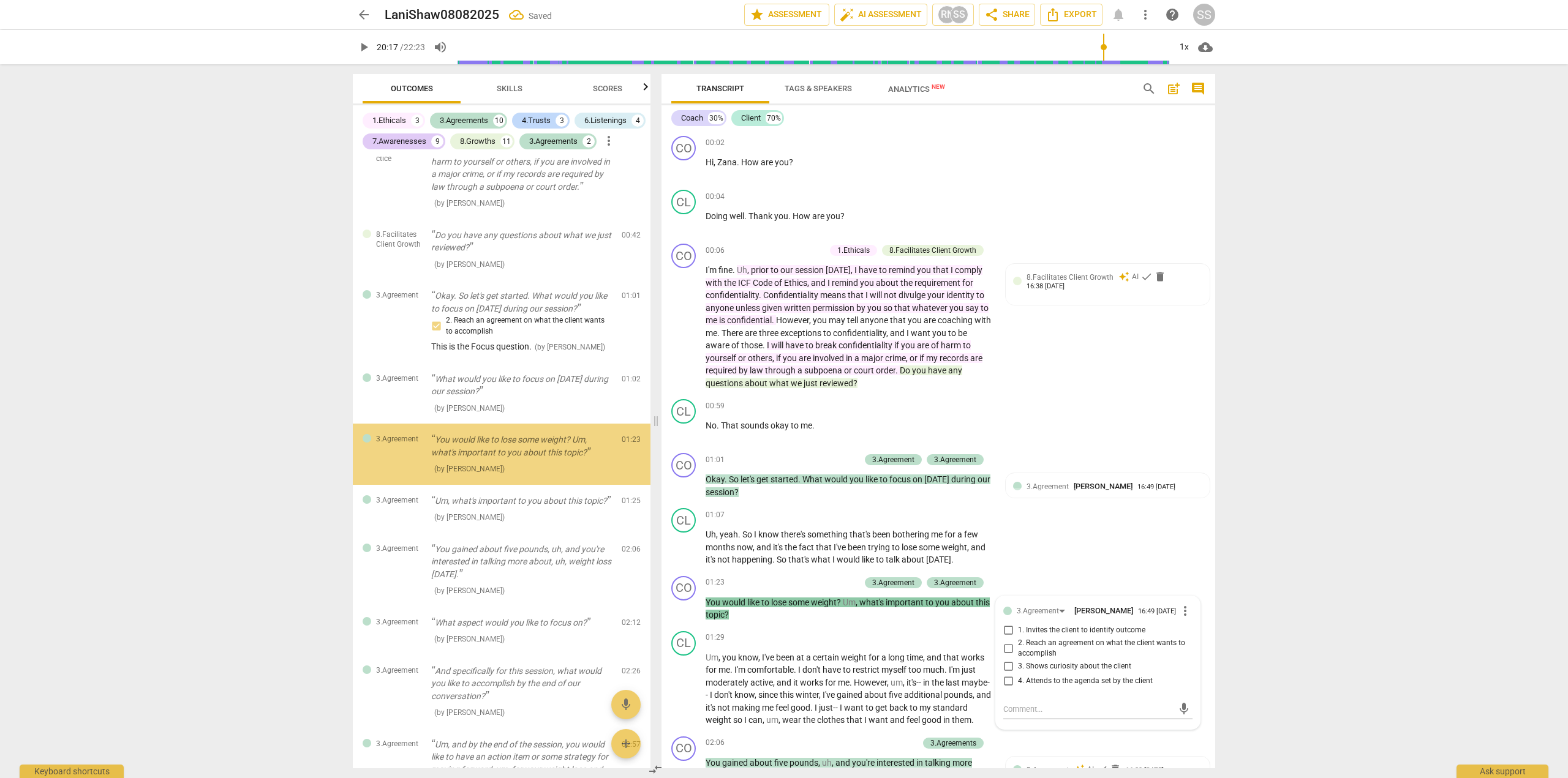
scroll to position [198, 0]
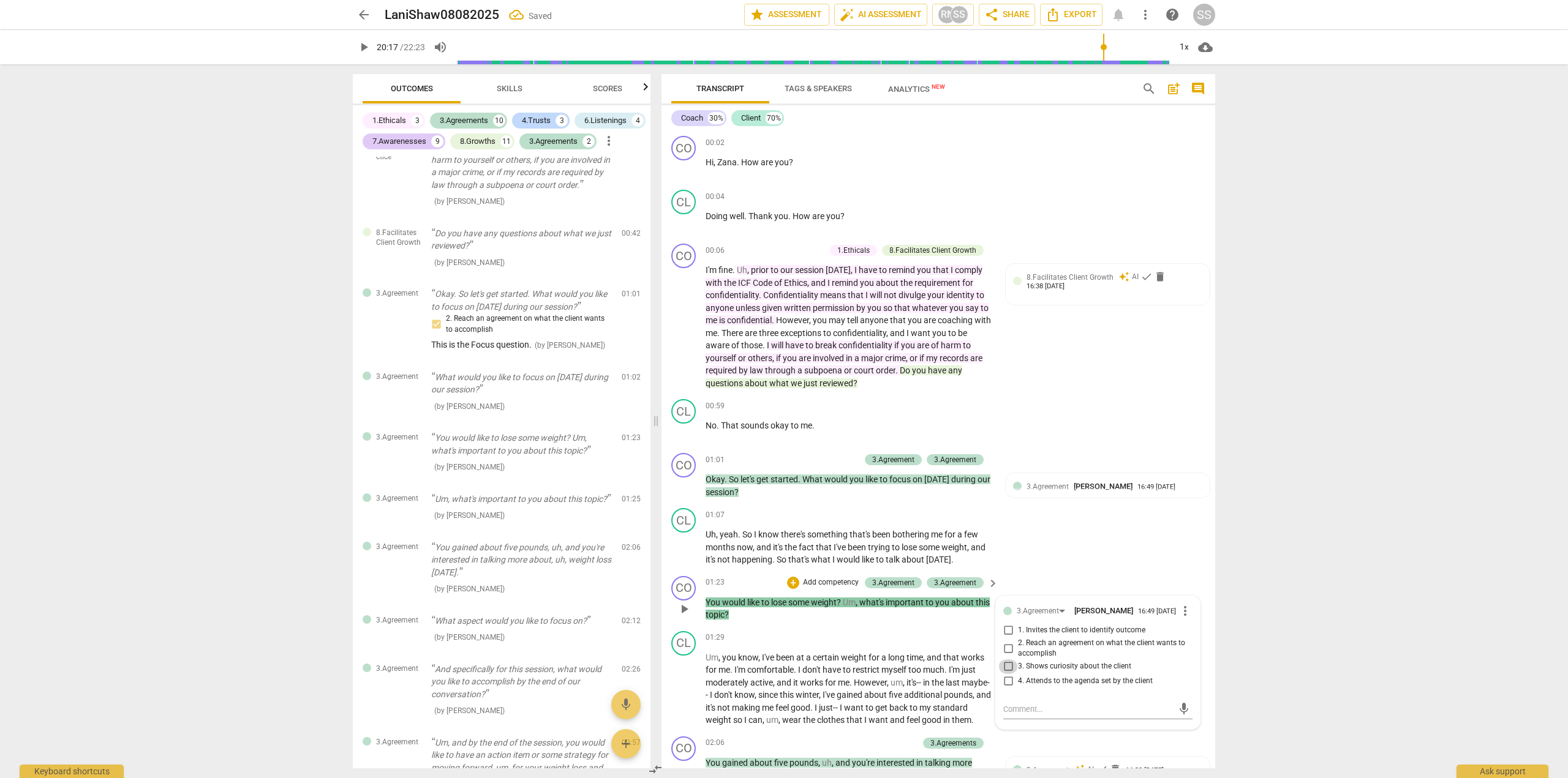
click at [1008, 668] on input "3. Shows curiosity about the client" at bounding box center [1008, 667] width 19 height 15
checkbox input "true"
click at [1004, 715] on textarea at bounding box center [1088, 709] width 169 height 12
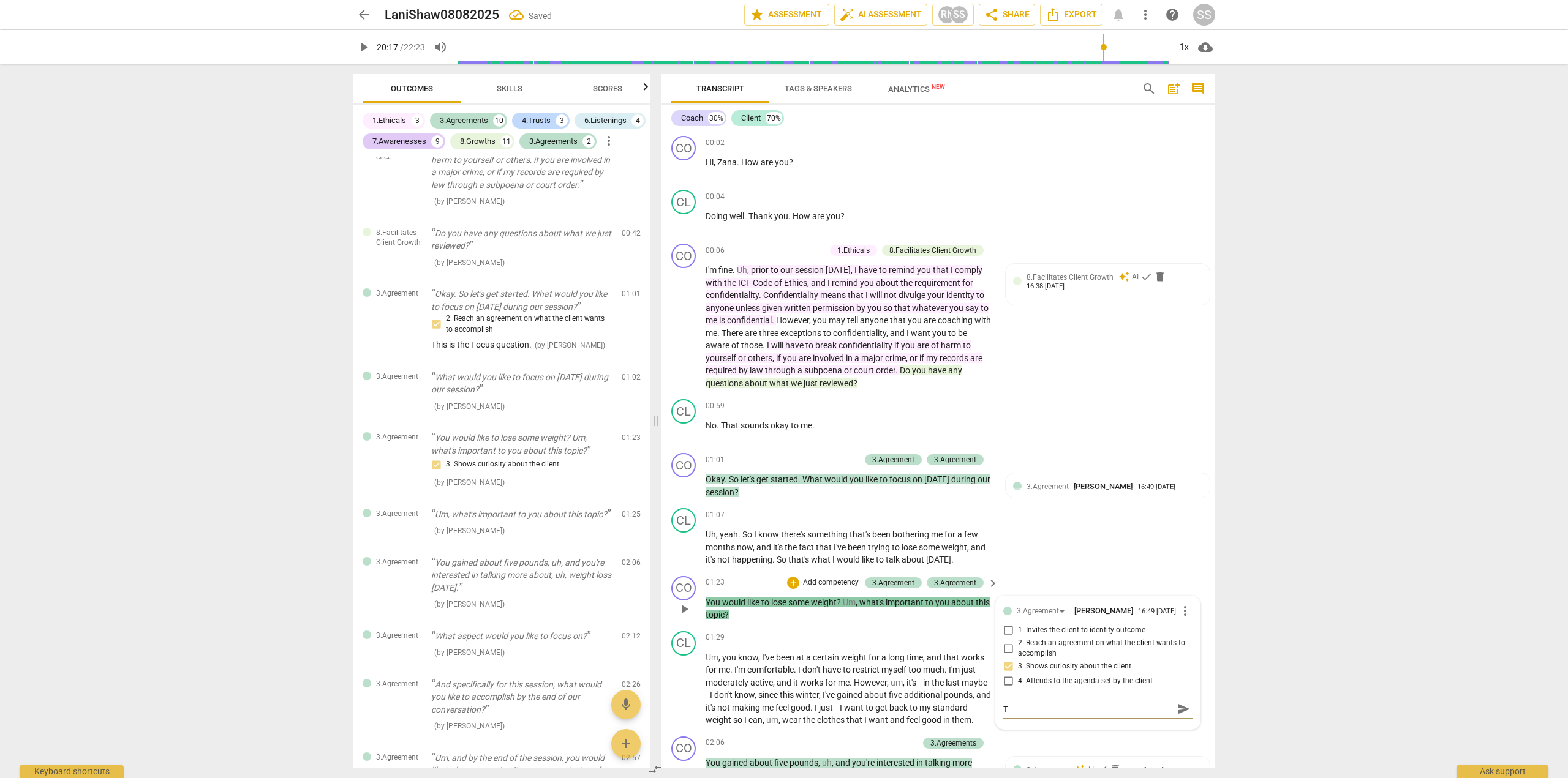
type textarea "T"
type textarea "Th"
type textarea "Thi"
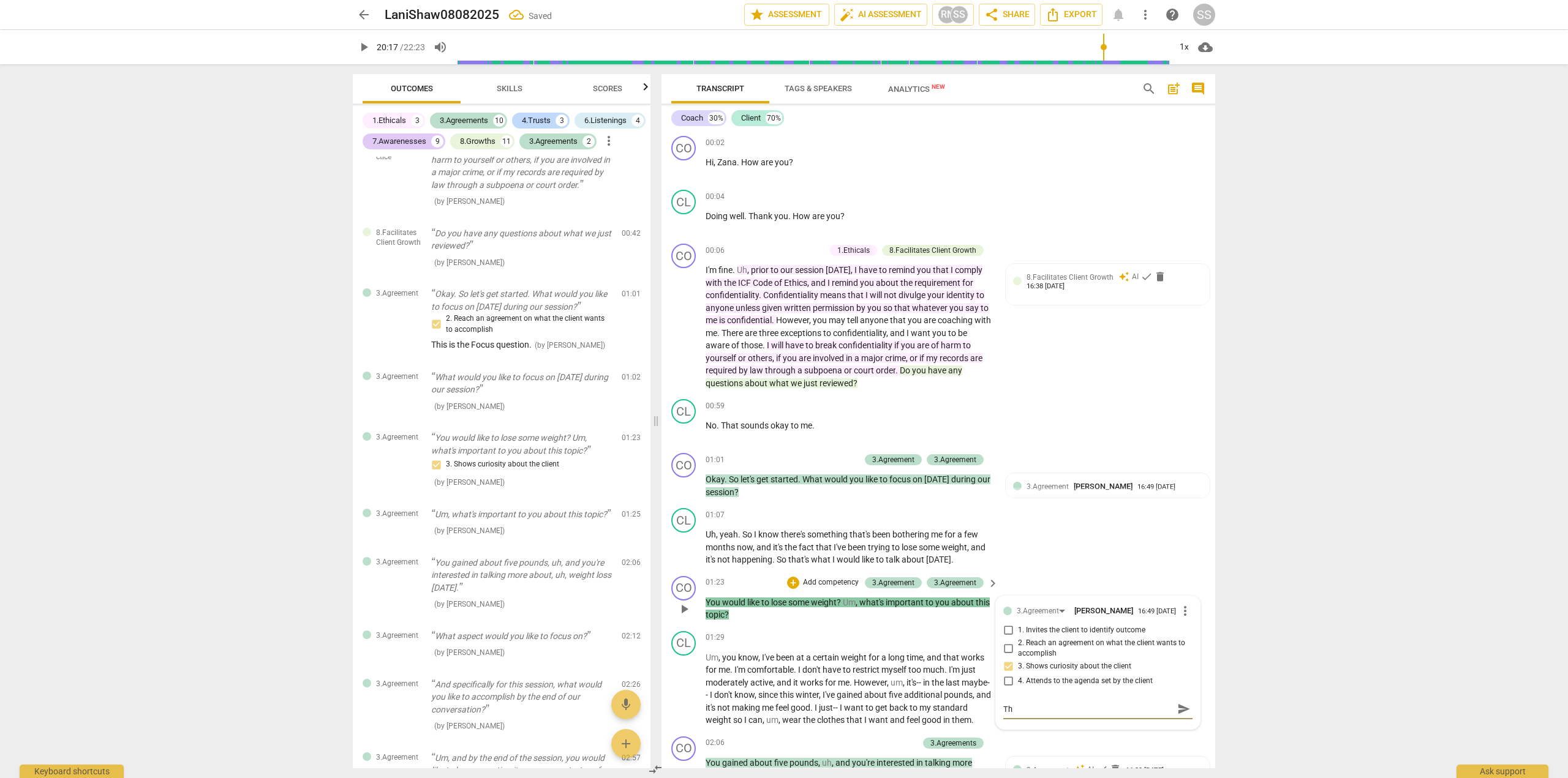
type textarea "Thi"
type textarea "This"
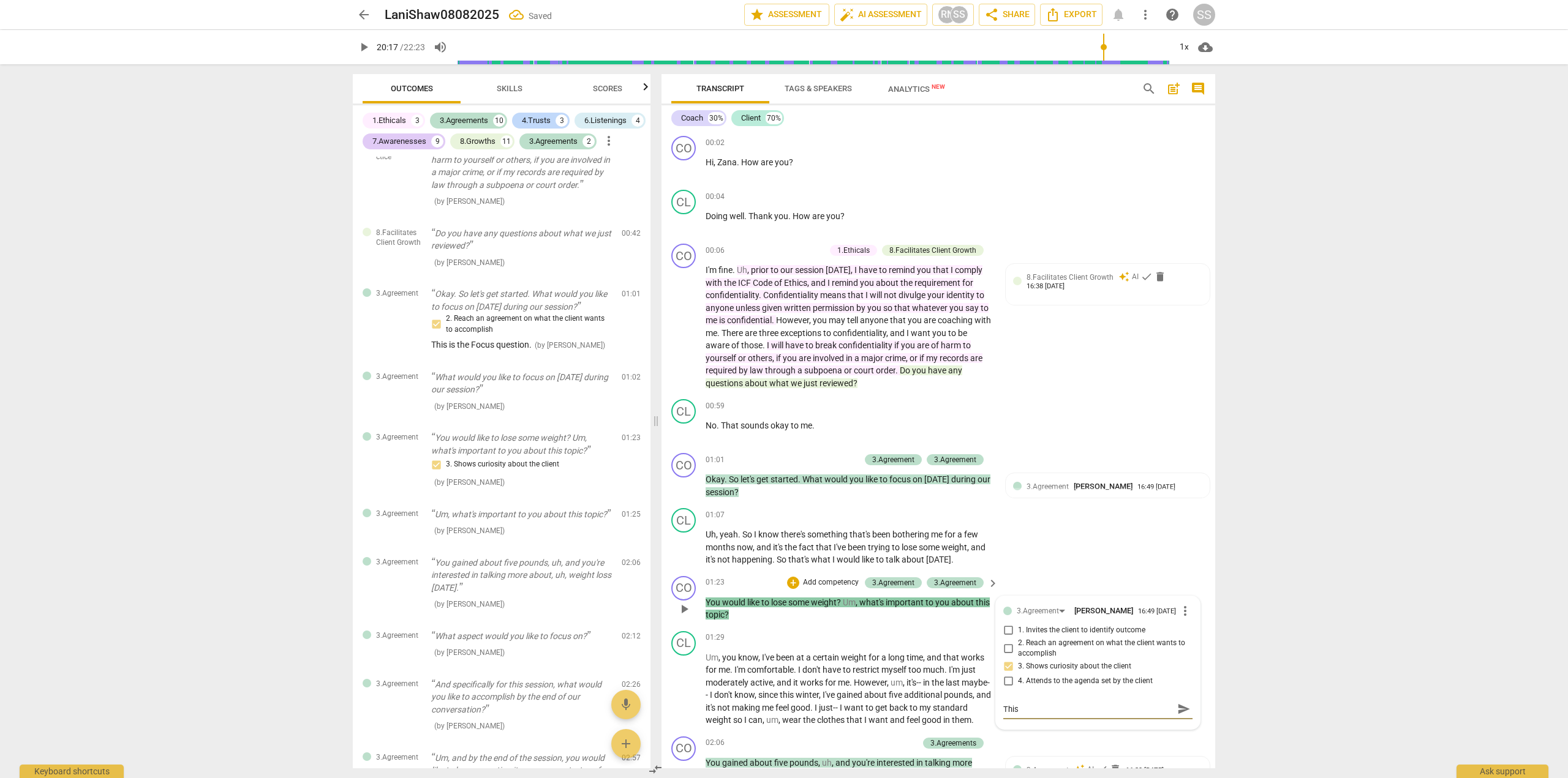
type textarea "This i"
type textarea "This is"
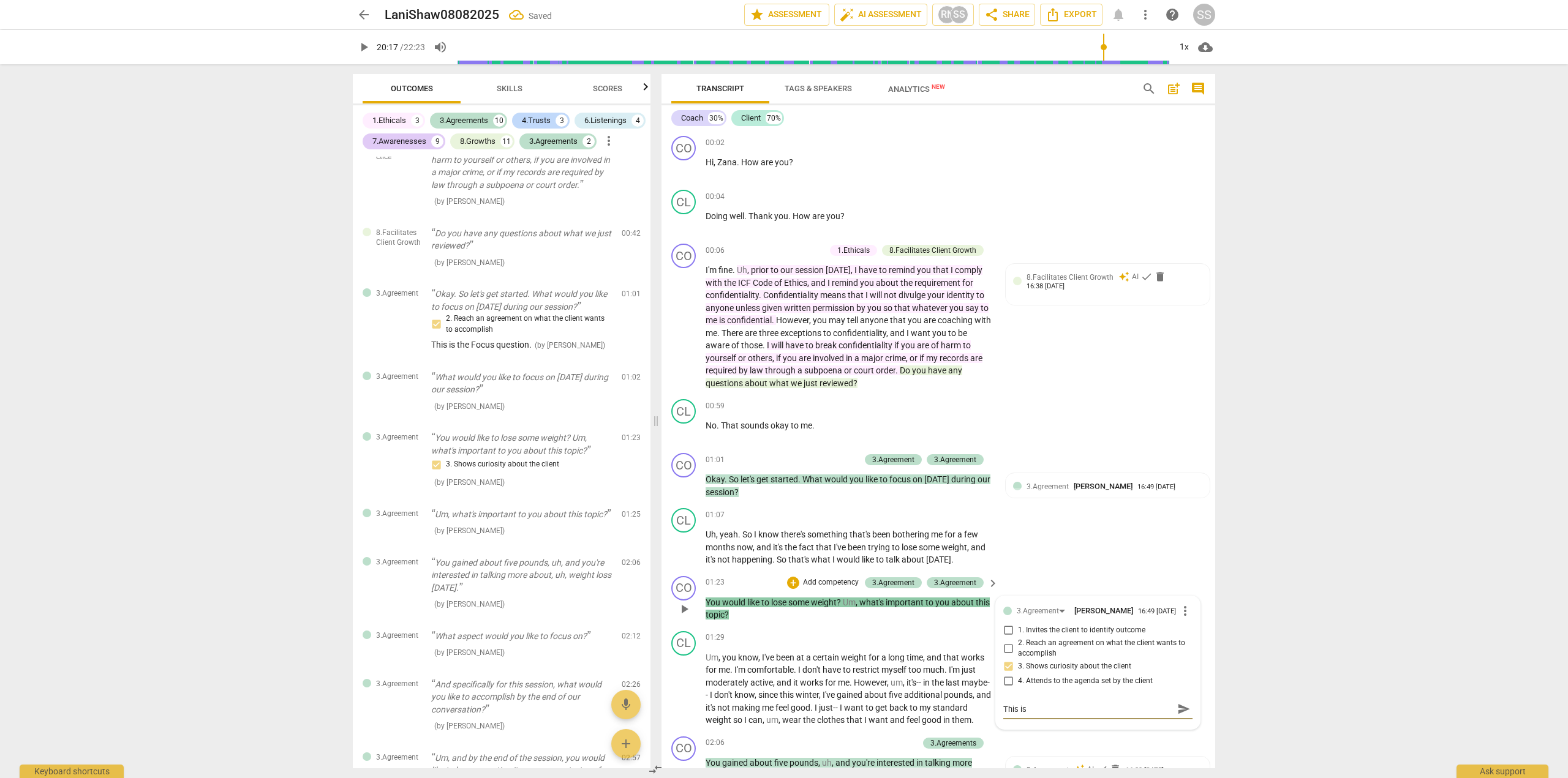
type textarea "This is"
type textarea "This is a"
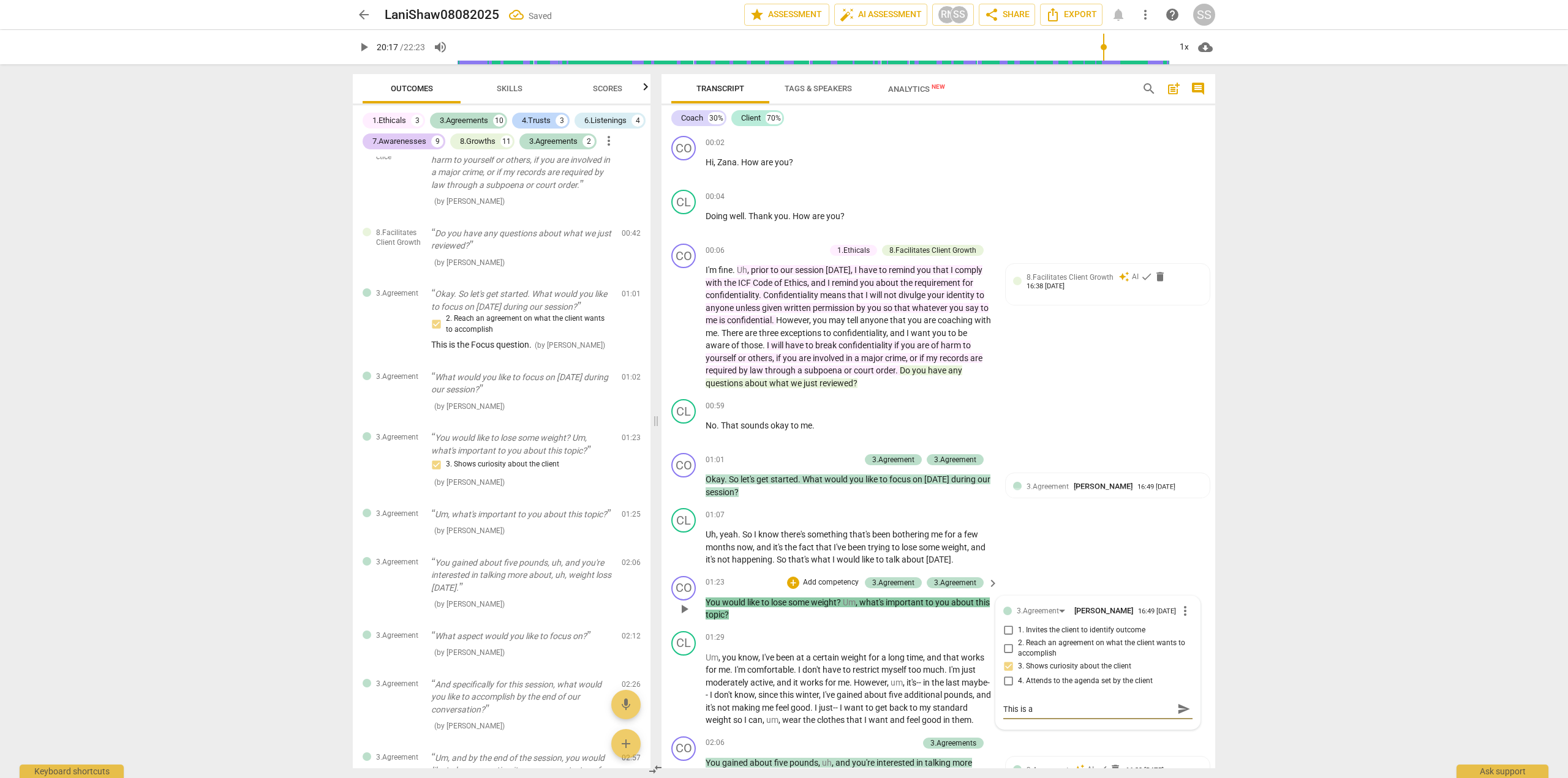
type textarea "This is a D"
type textarea "This is a Di"
type textarea "This is a Dis"
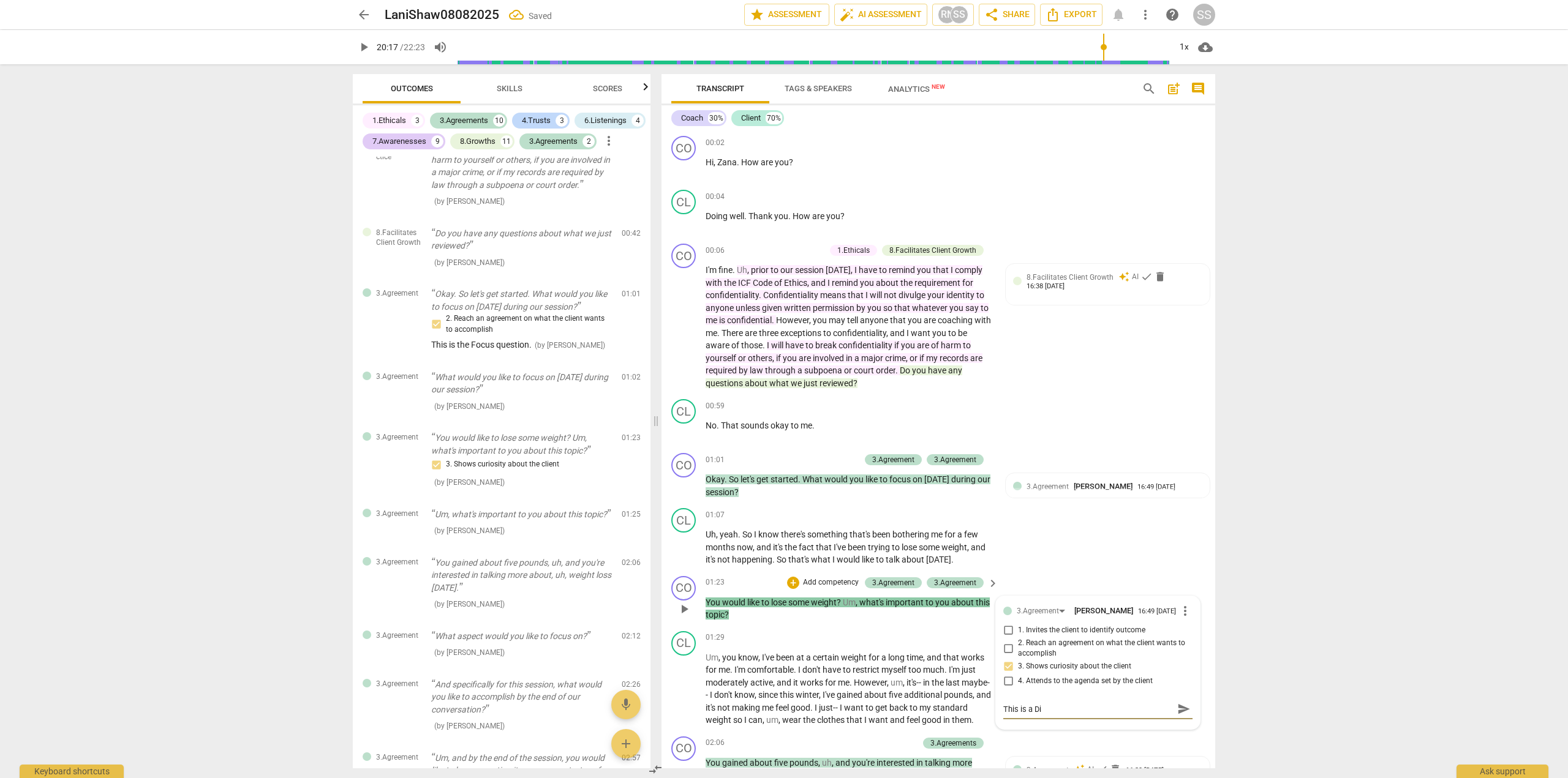
type textarea "This is a Dis"
type textarea "This is a Disc"
click at [1178, 708] on span "send" at bounding box center [1184, 709] width 14 height 14
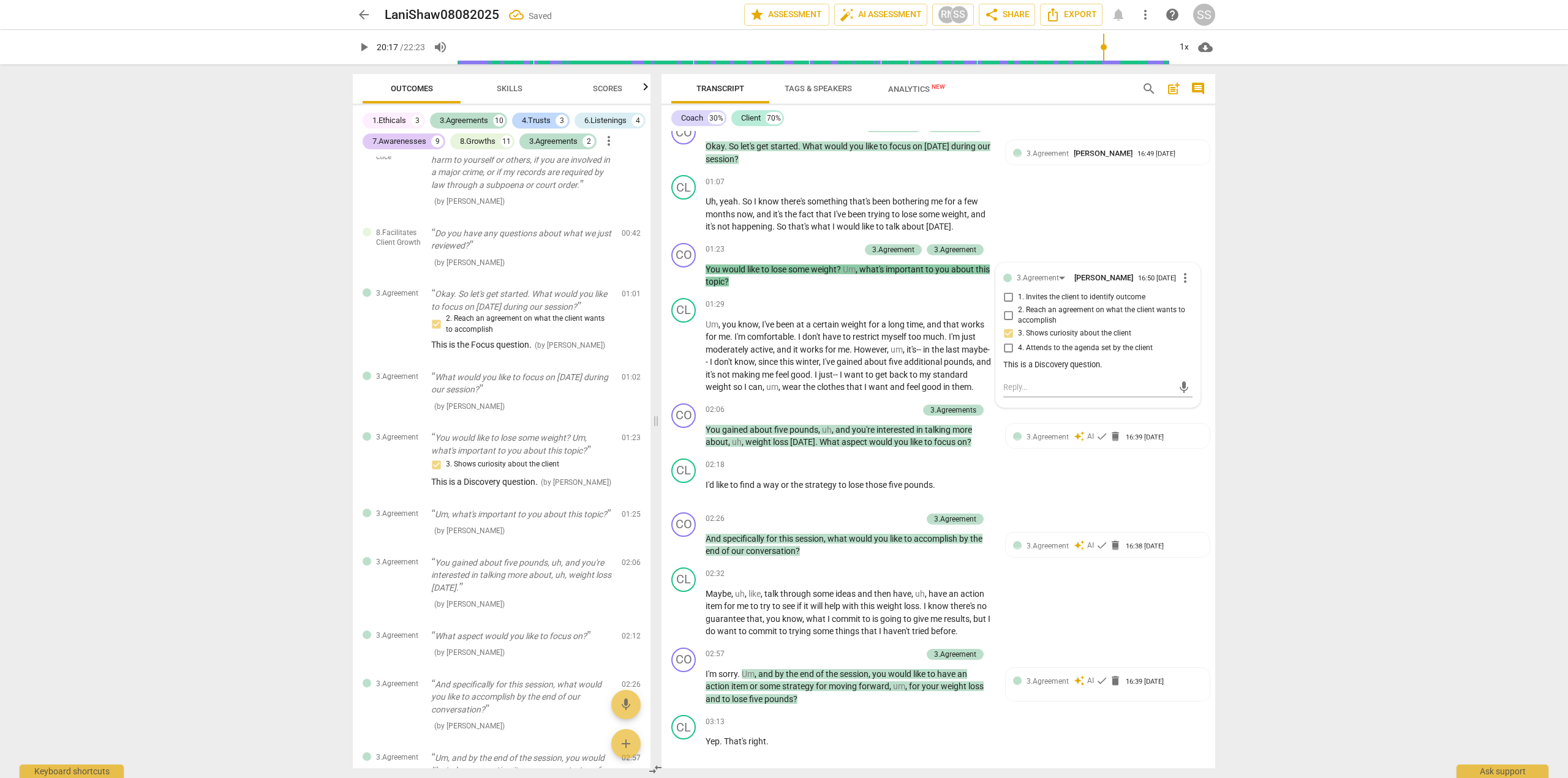
scroll to position [356, 0]
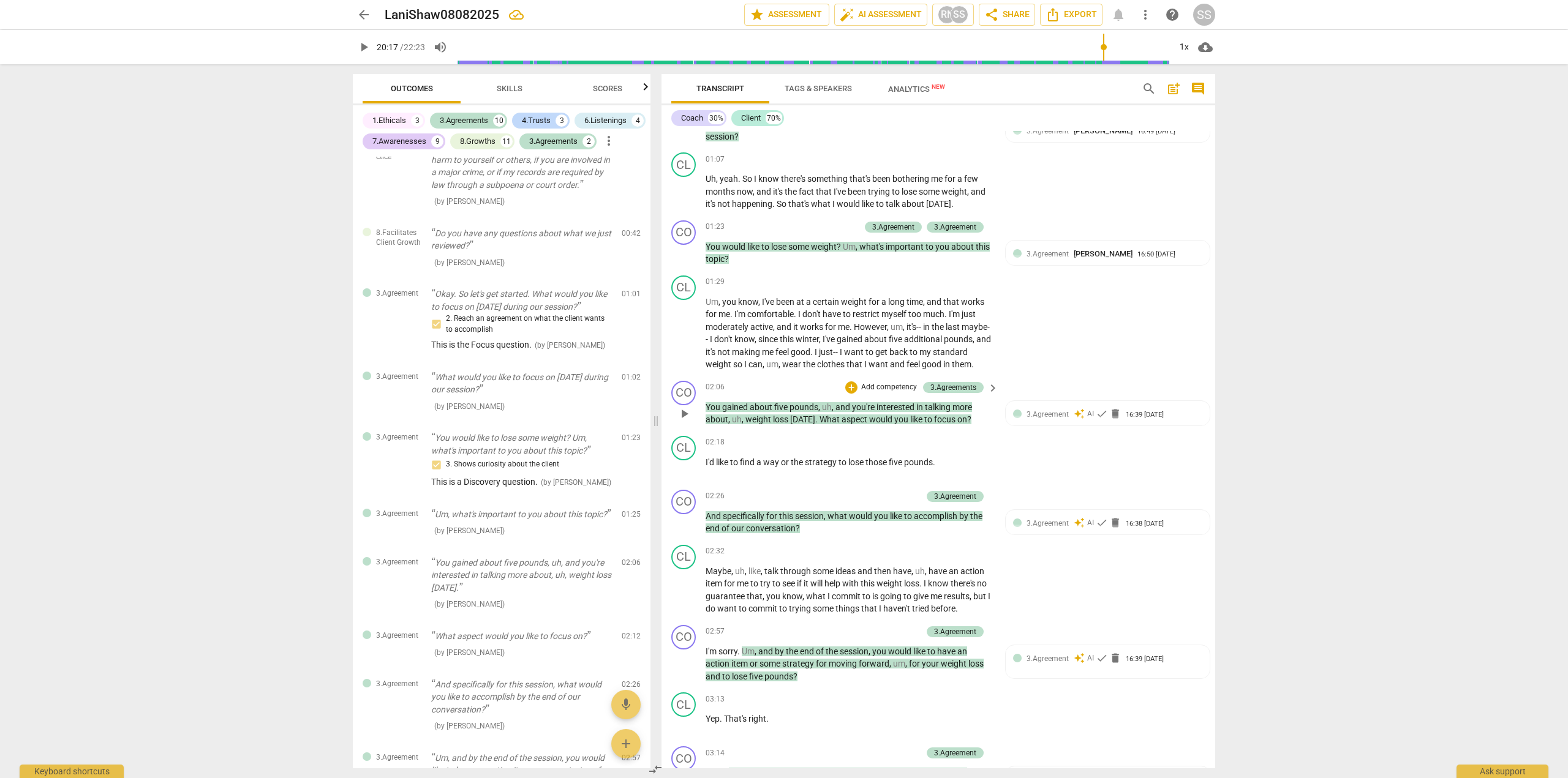
click at [872, 393] on p "Add competency" at bounding box center [889, 388] width 58 height 11
click at [927, 362] on b "3.Agreement" at bounding box center [927, 361] width 42 height 15
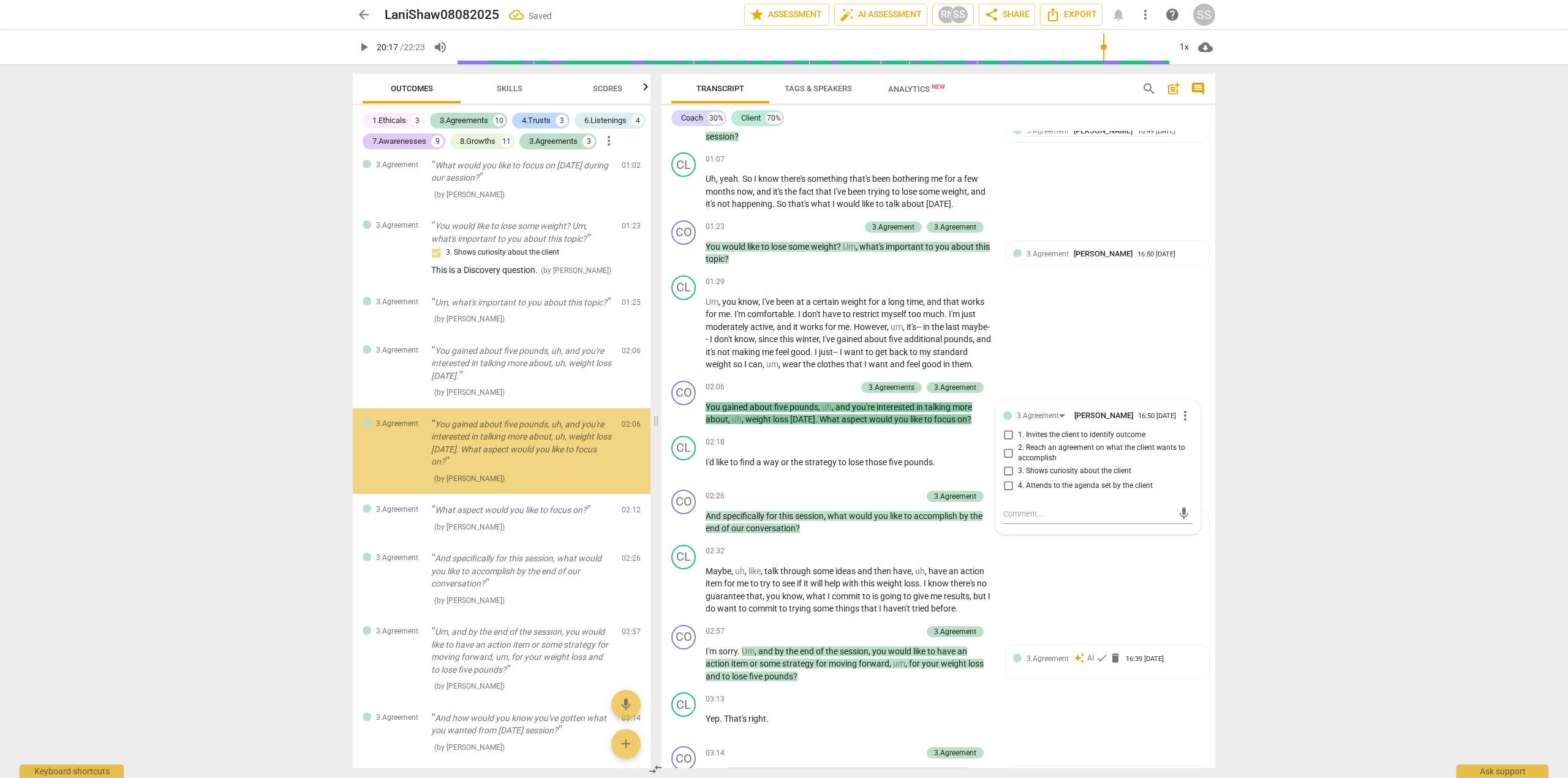
scroll to position [421, 0]
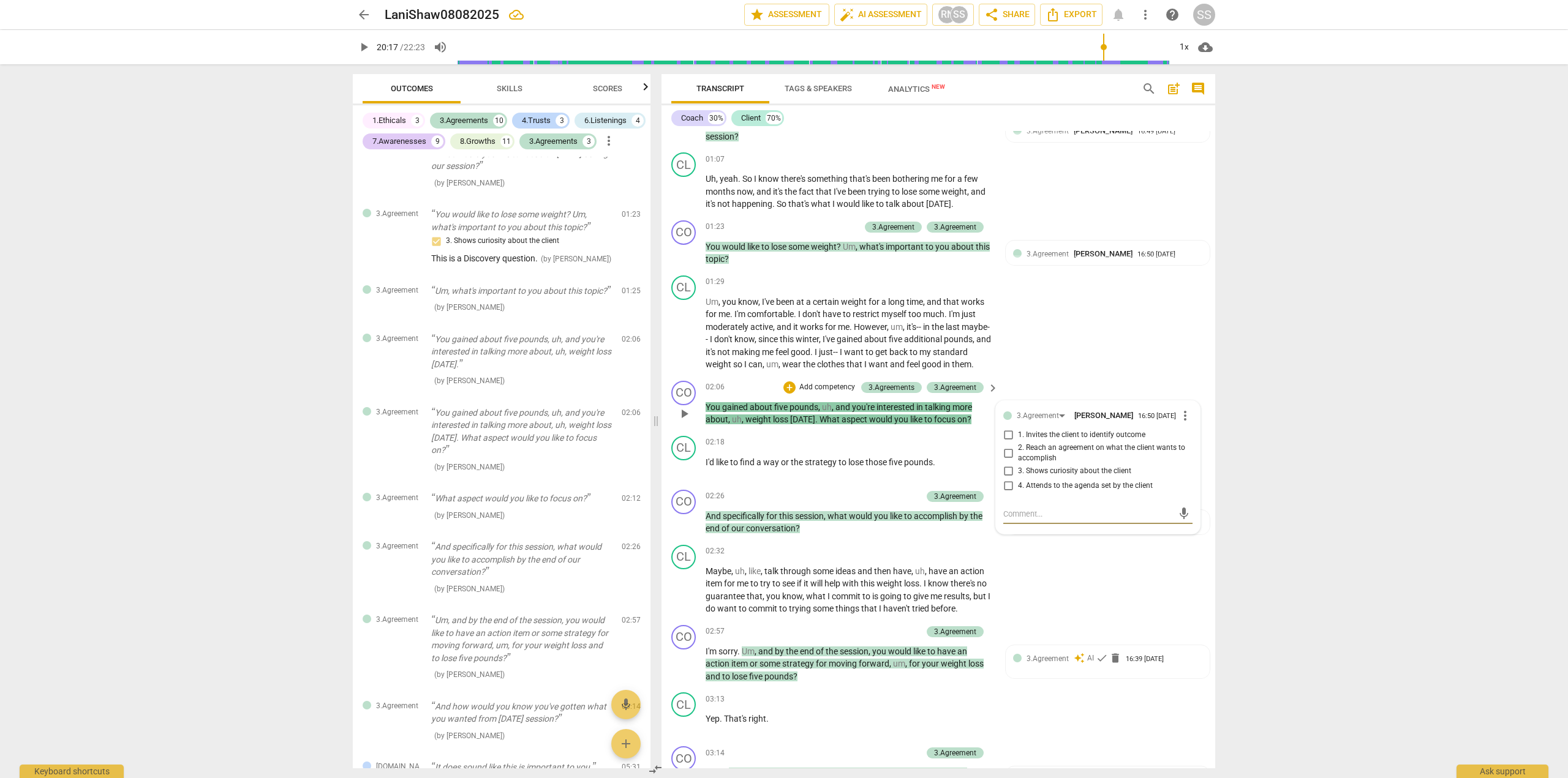
click at [1003, 461] on input "2. Reach an agreement on what the client wants to accomplish" at bounding box center [1008, 453] width 19 height 15
click at [1014, 520] on textarea at bounding box center [1088, 514] width 169 height 12
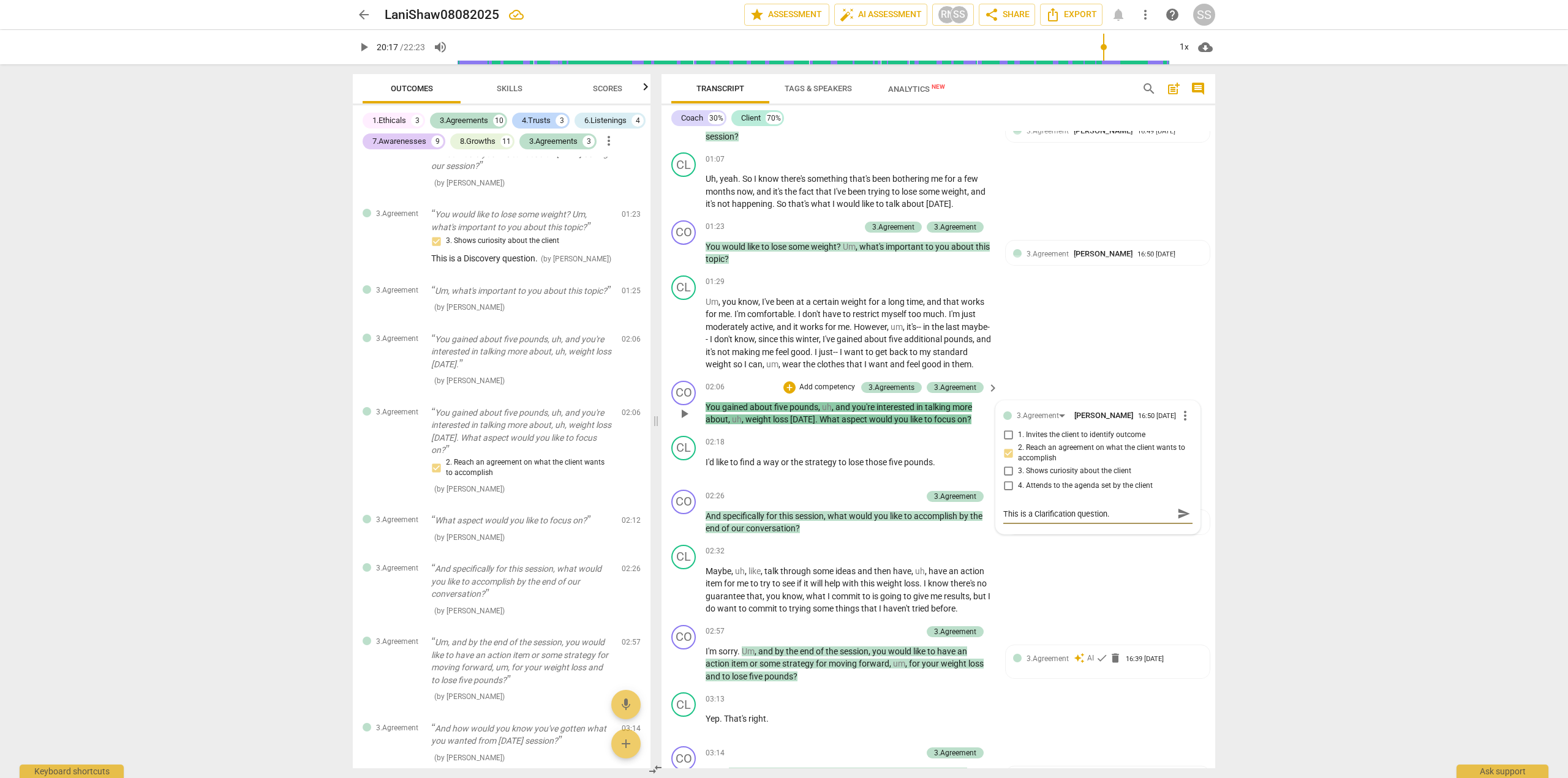
click at [1179, 520] on span "send" at bounding box center [1184, 514] width 14 height 14
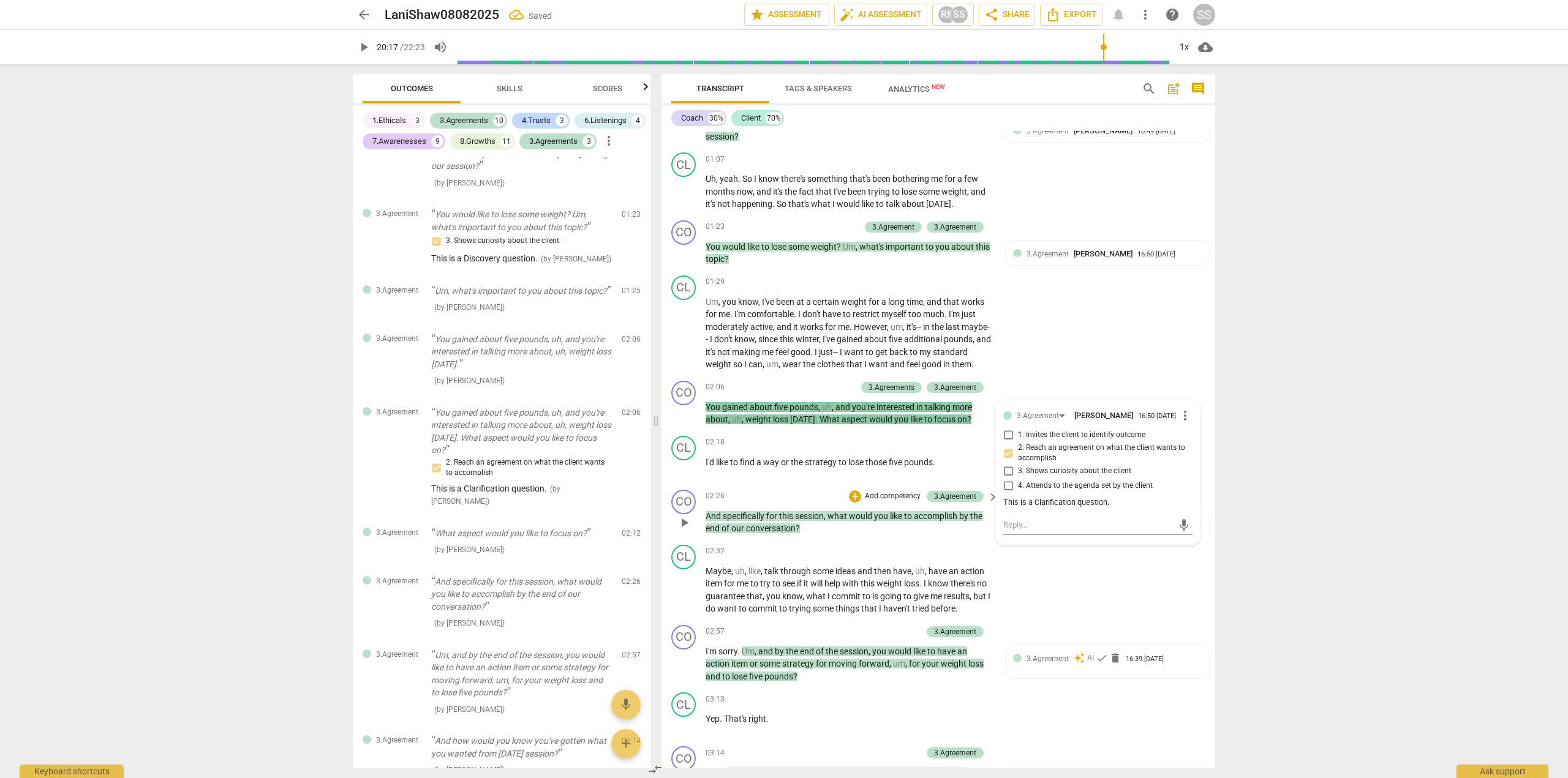
click at [872, 502] on p "Add competency" at bounding box center [892, 497] width 58 height 11
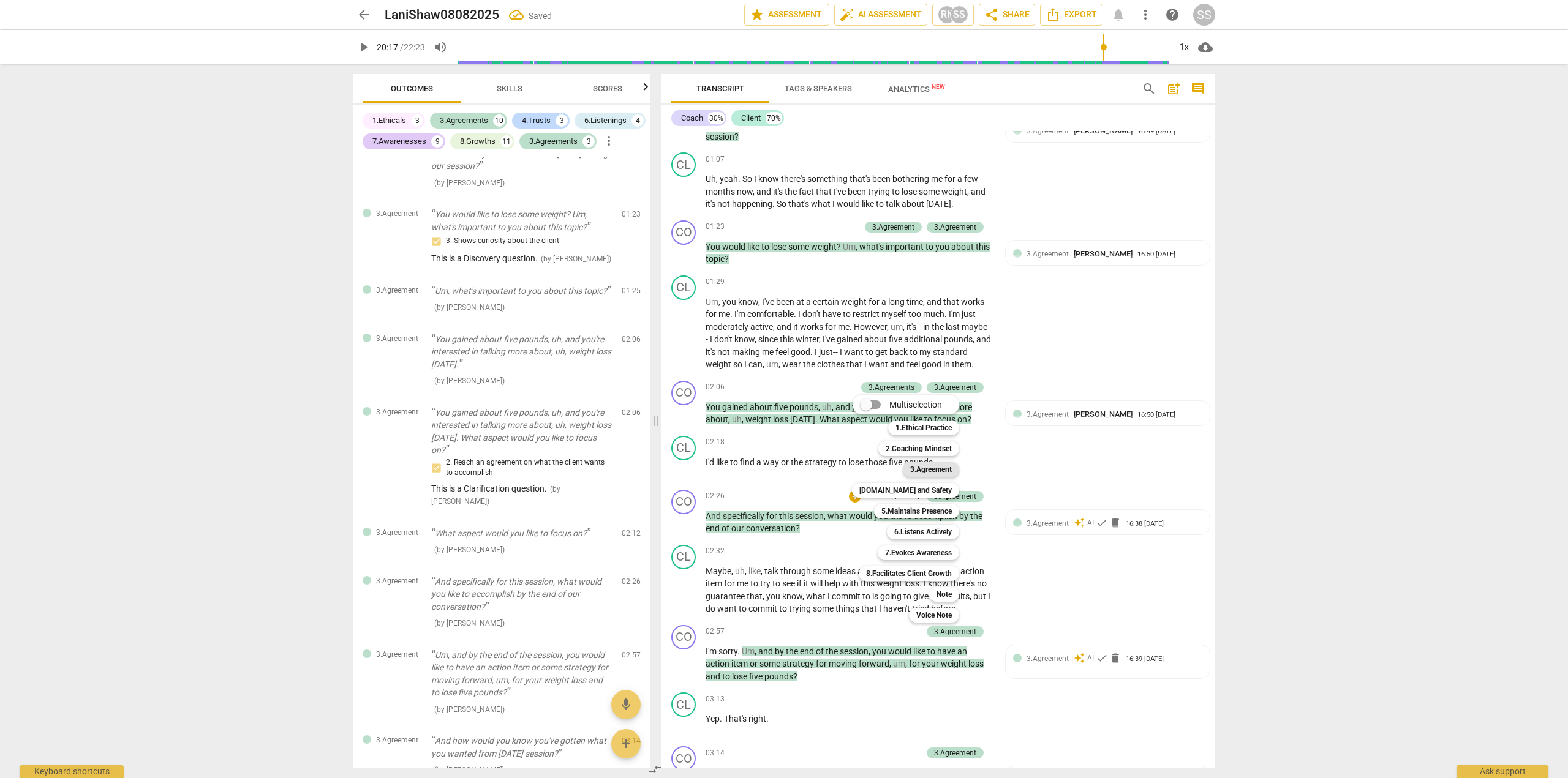
click at [934, 469] on b "3.Agreement" at bounding box center [931, 470] width 42 height 15
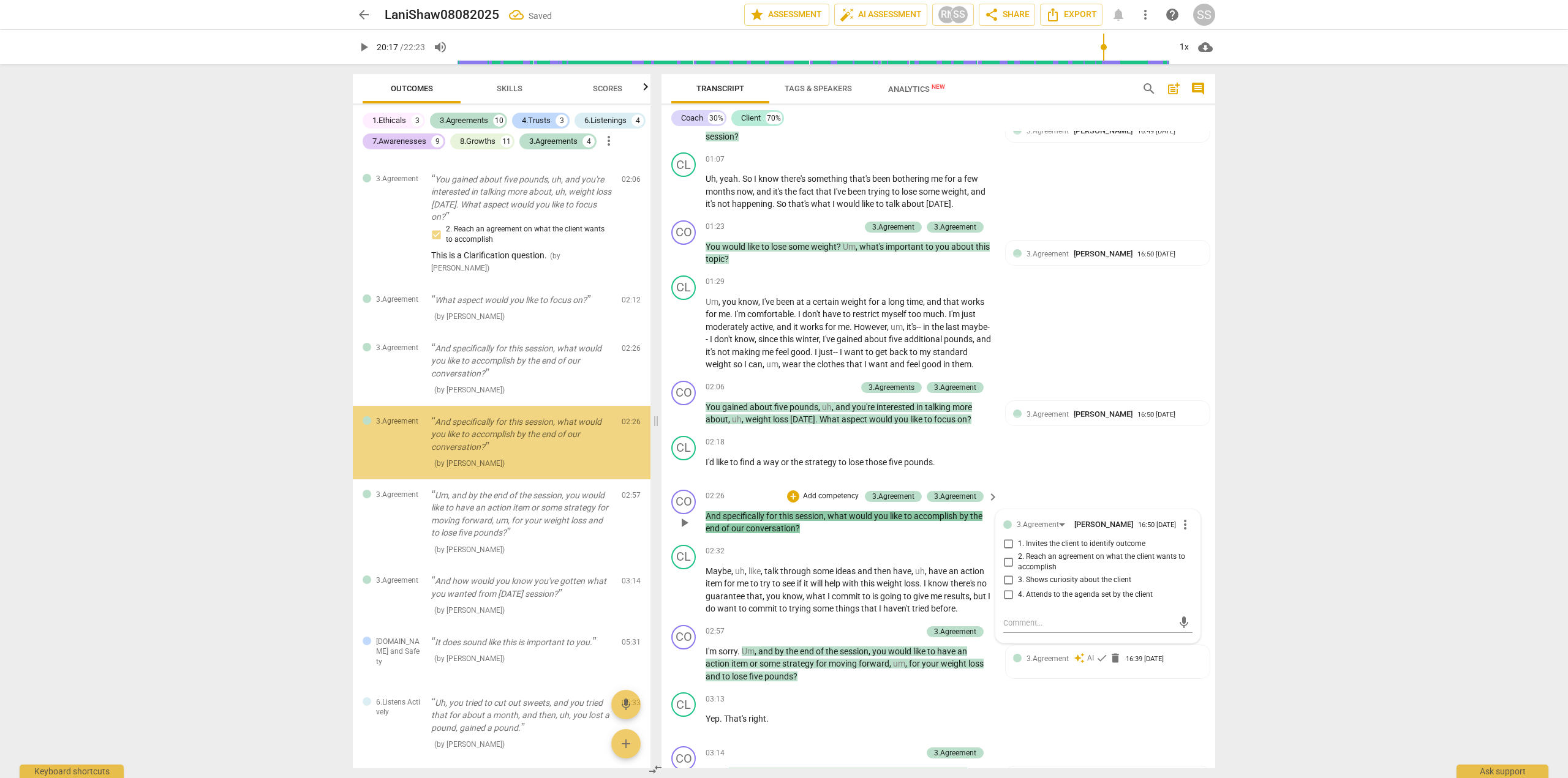
scroll to position [658, 0]
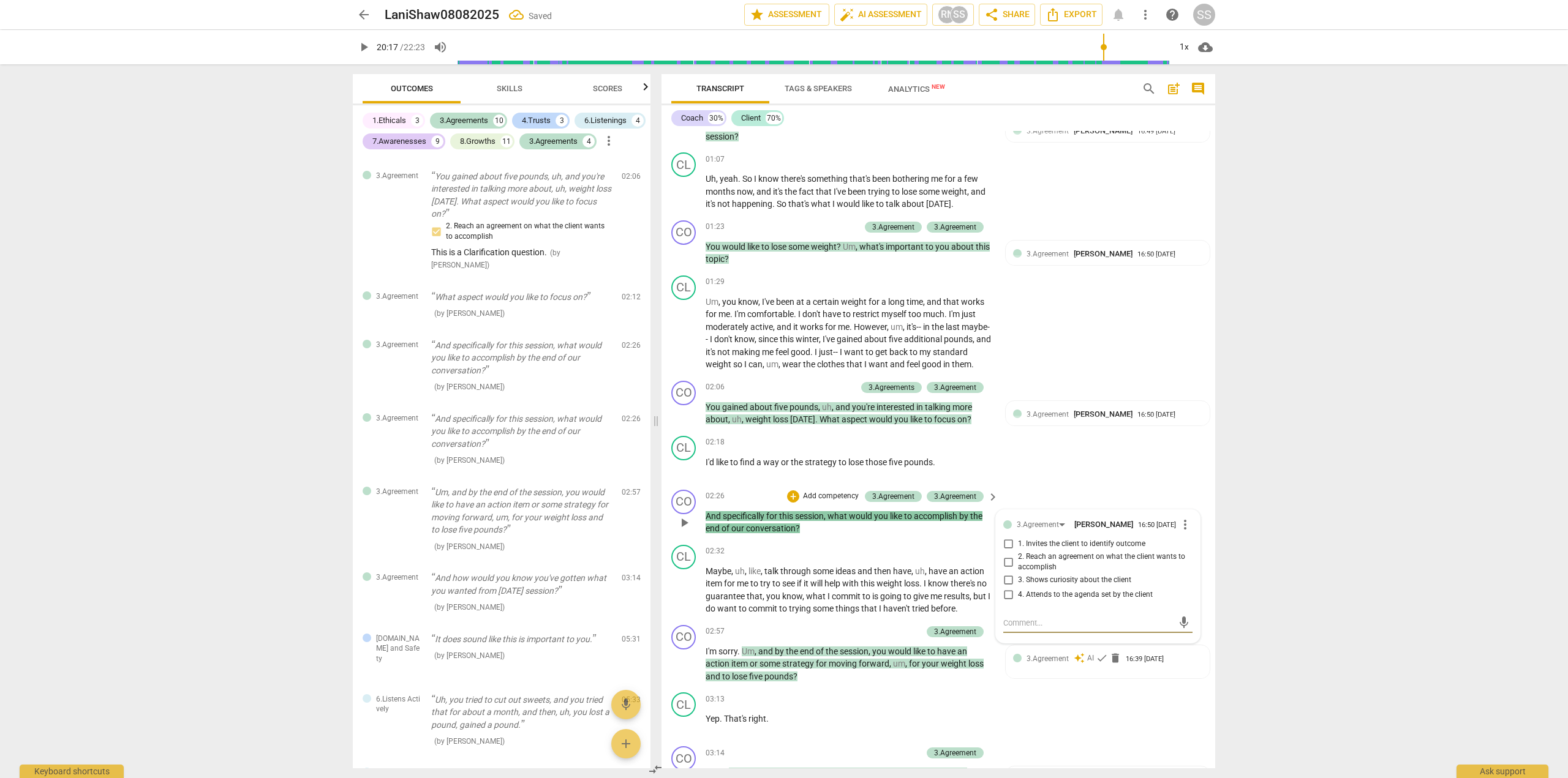
click at [1005, 551] on input "1. Invites the client to identify outcome" at bounding box center [1008, 545] width 19 height 15
click at [1008, 629] on textarea at bounding box center [1088, 623] width 169 height 12
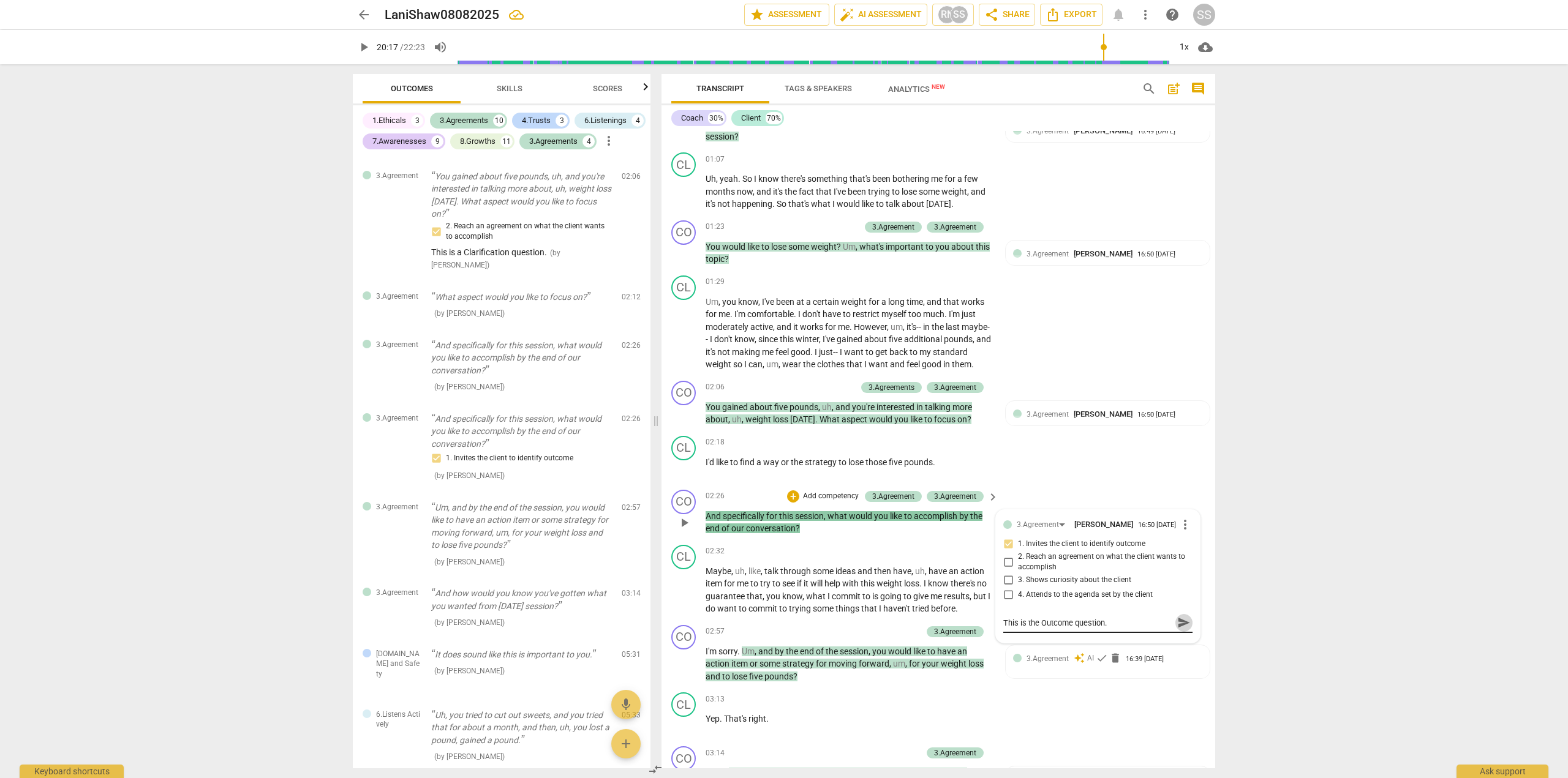
click at [1181, 629] on span "send" at bounding box center [1184, 623] width 14 height 14
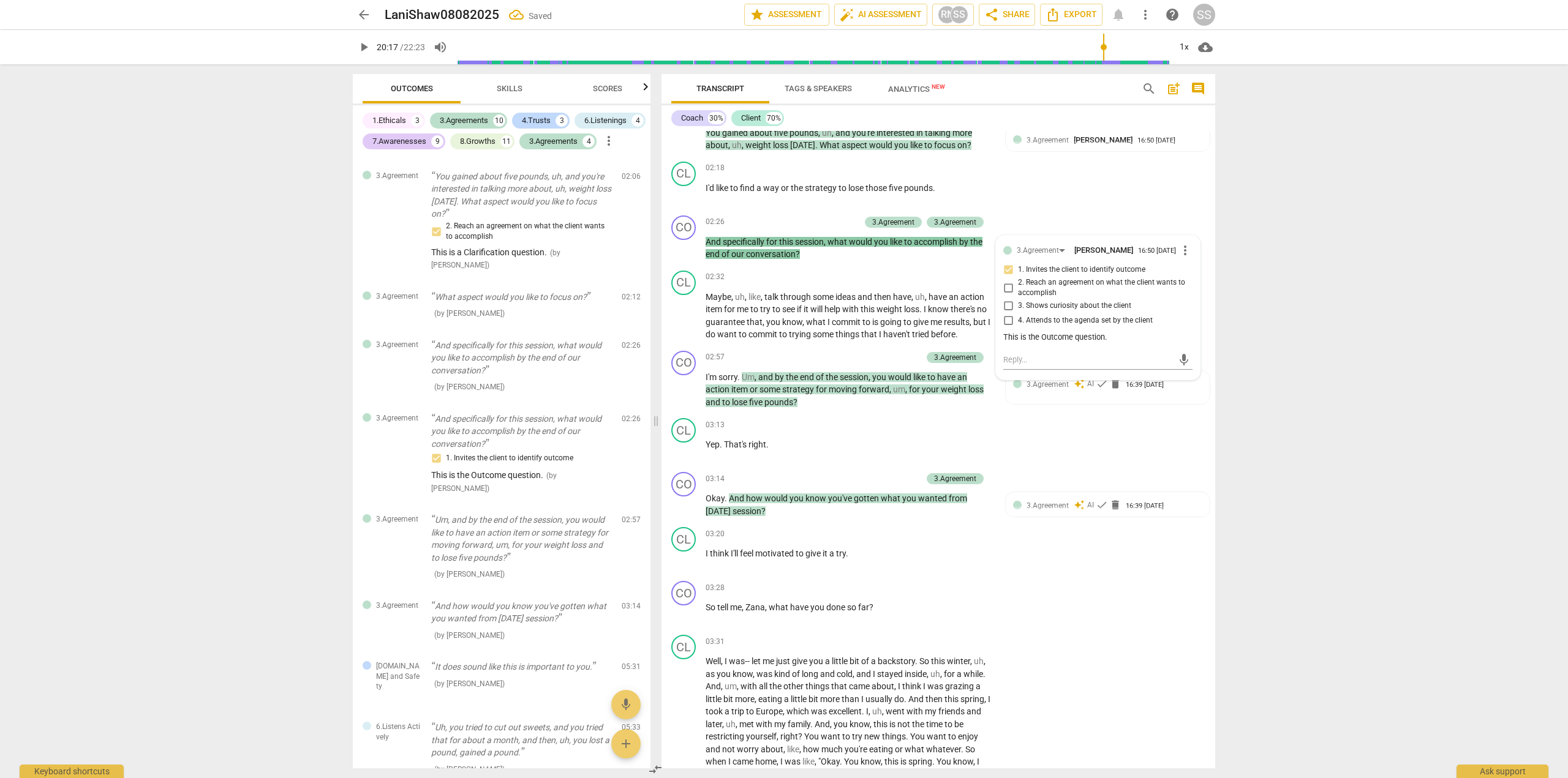
scroll to position [659, 0]
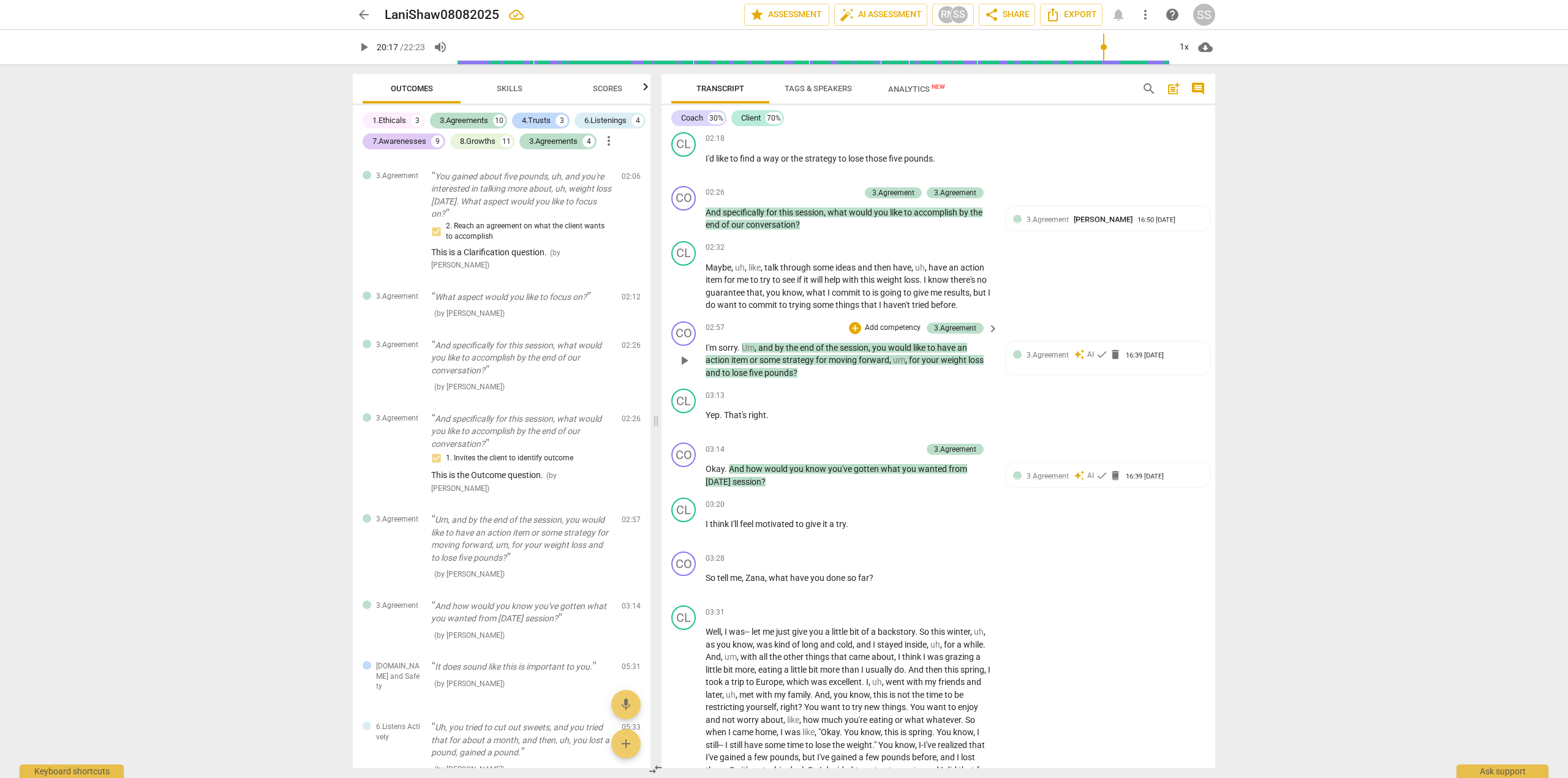
click at [876, 334] on p "Add competency" at bounding box center [892, 328] width 58 height 11
click at [933, 299] on b "3.Agreement" at bounding box center [931, 301] width 42 height 15
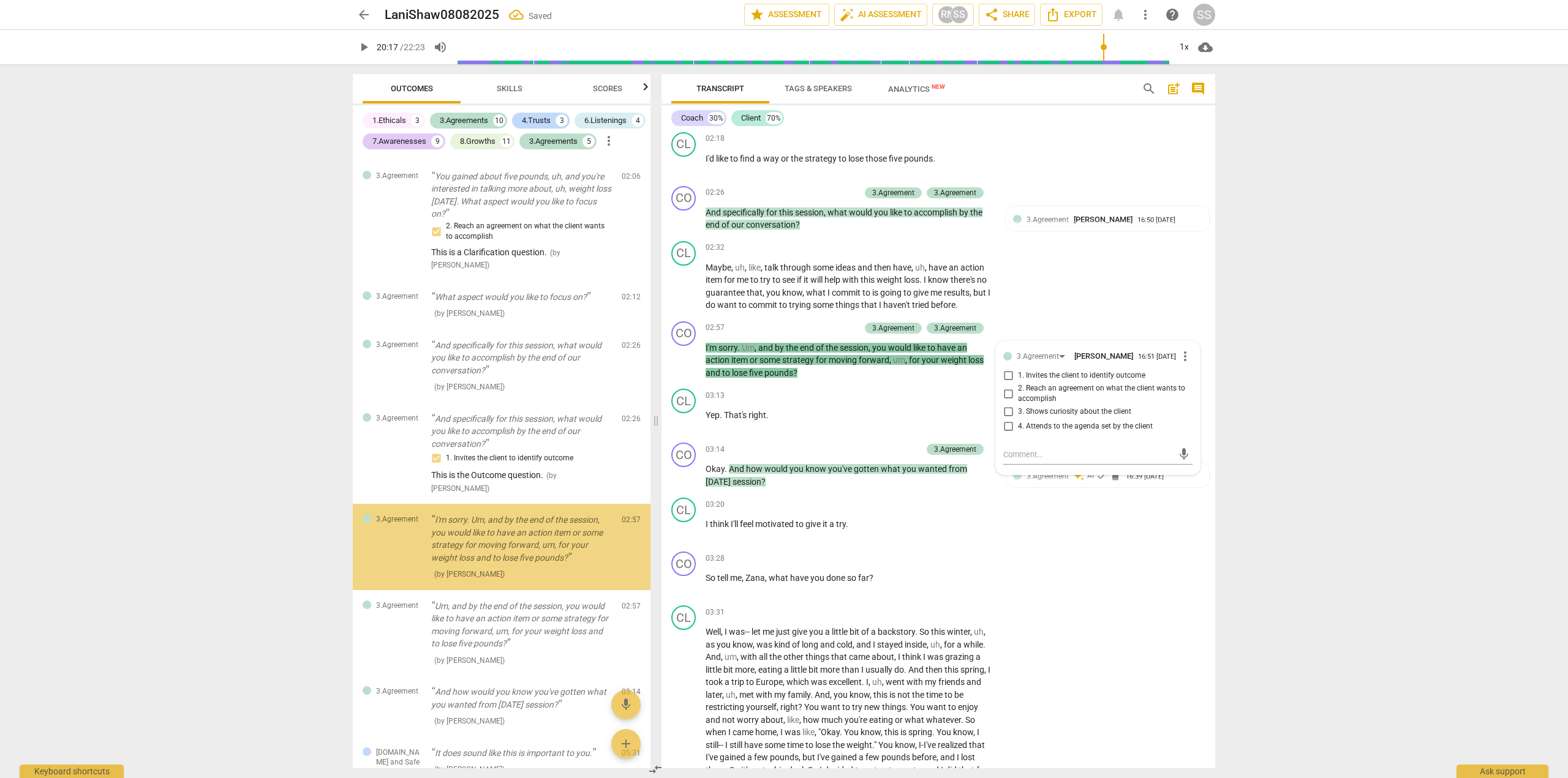
scroll to position [766, 0]
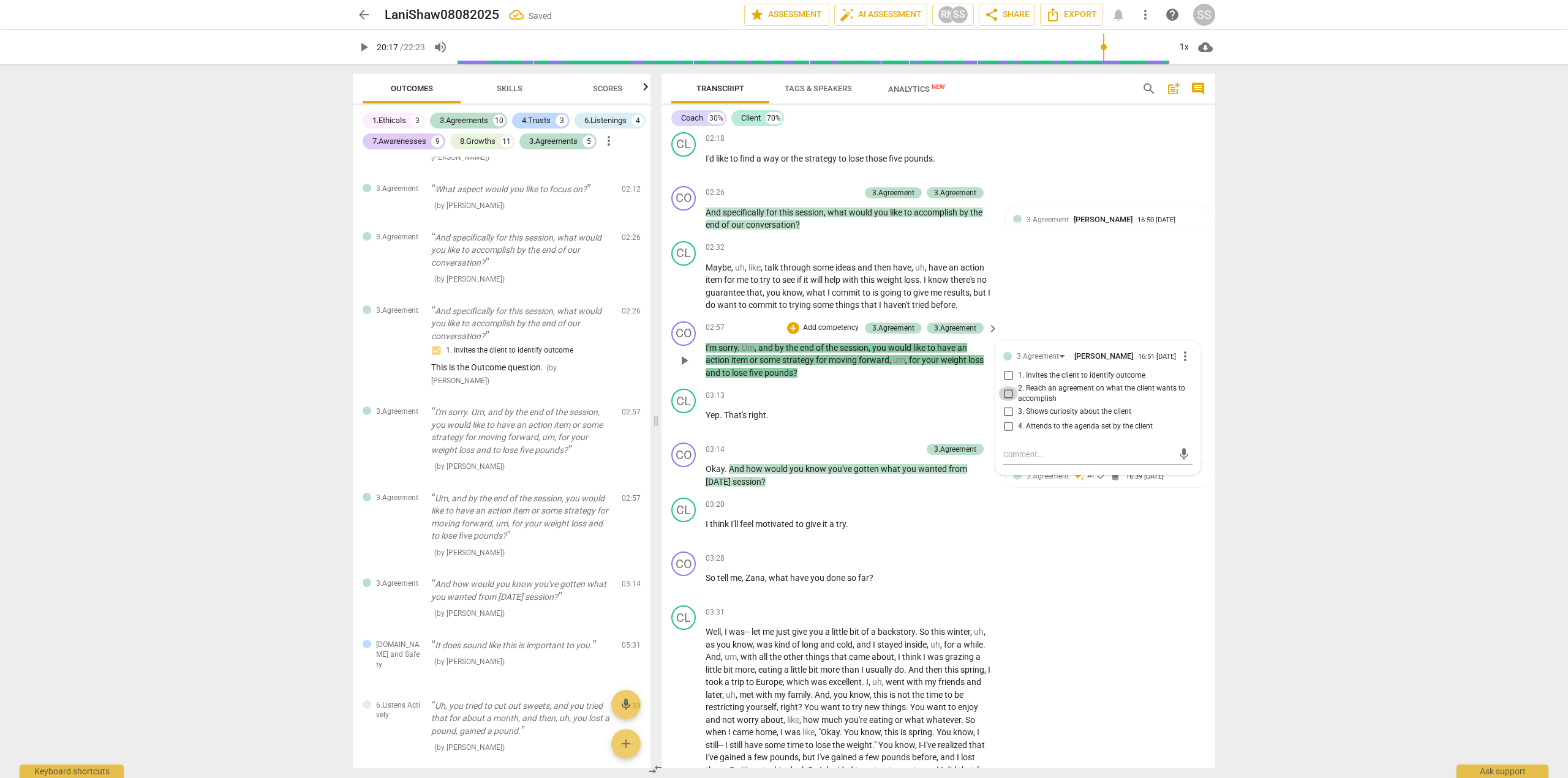
click at [1000, 401] on input "2. Reach an agreement on what the client wants to accomplish" at bounding box center [1008, 394] width 19 height 15
click at [1013, 461] on textarea at bounding box center [1088, 454] width 169 height 12
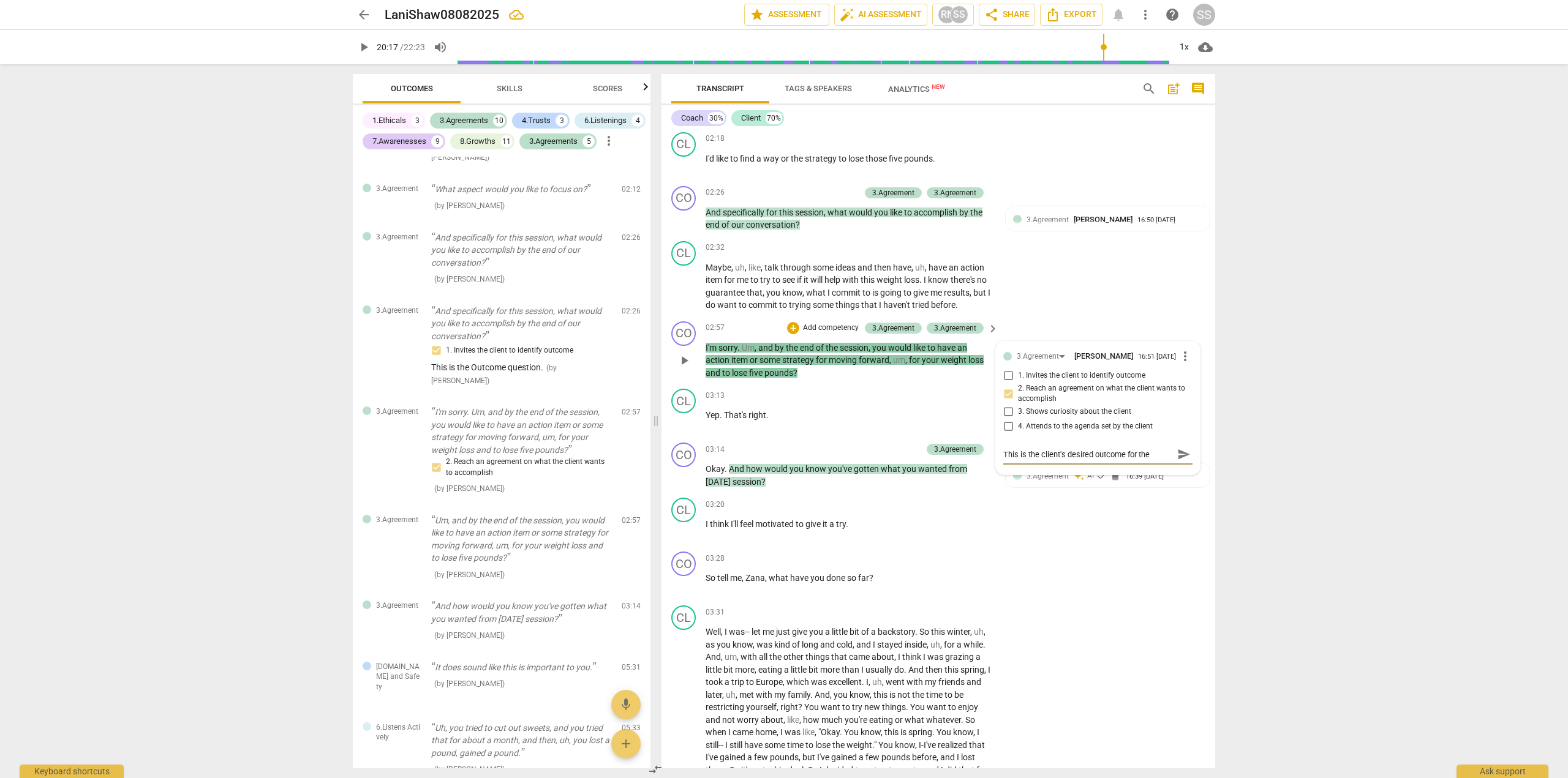
scroll to position [11, 0]
click at [1179, 461] on span "send" at bounding box center [1184, 454] width 14 height 14
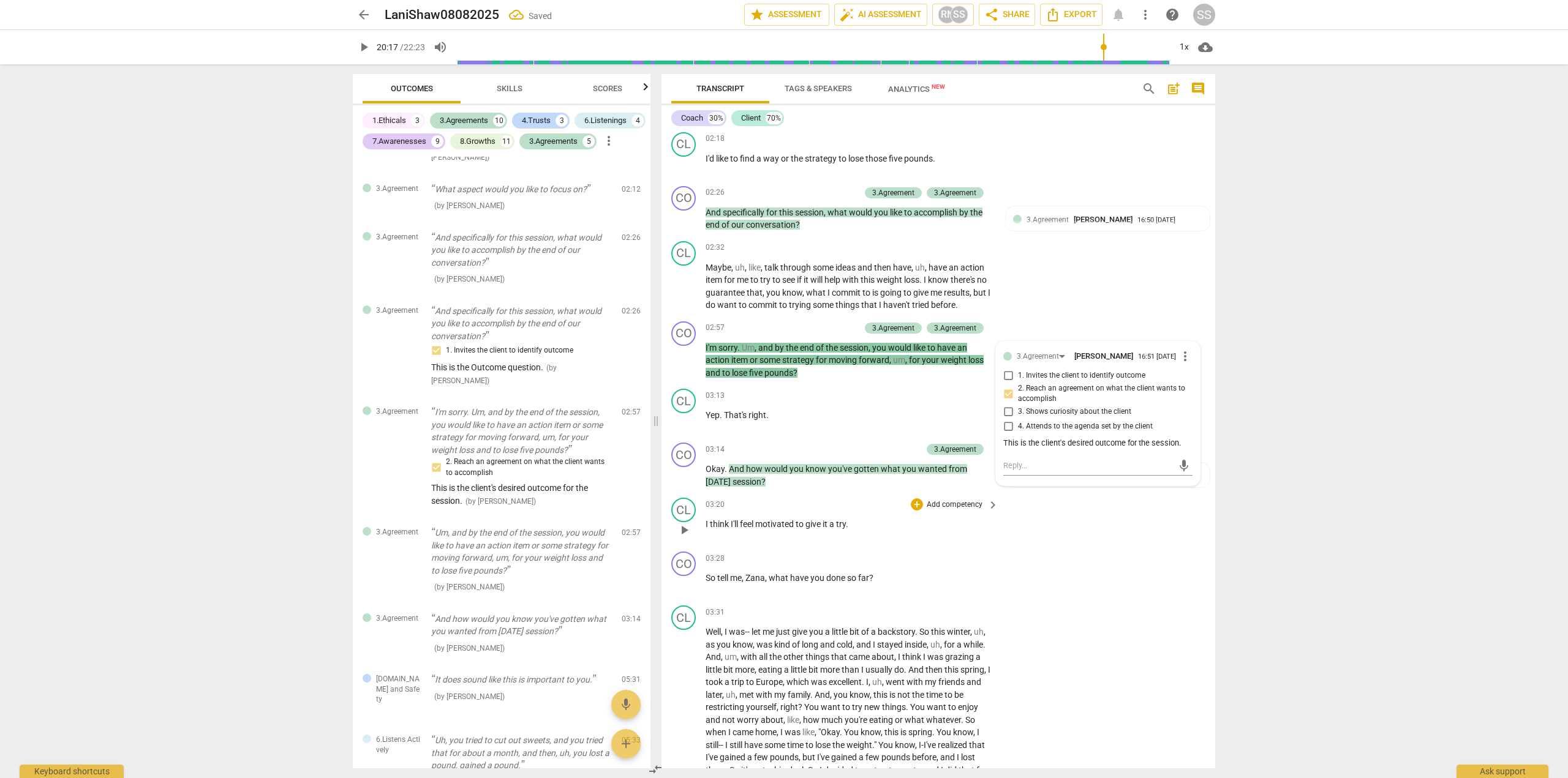
scroll to position [0, 0]
click at [899, 456] on p "Add competency" at bounding box center [892, 450] width 58 height 11
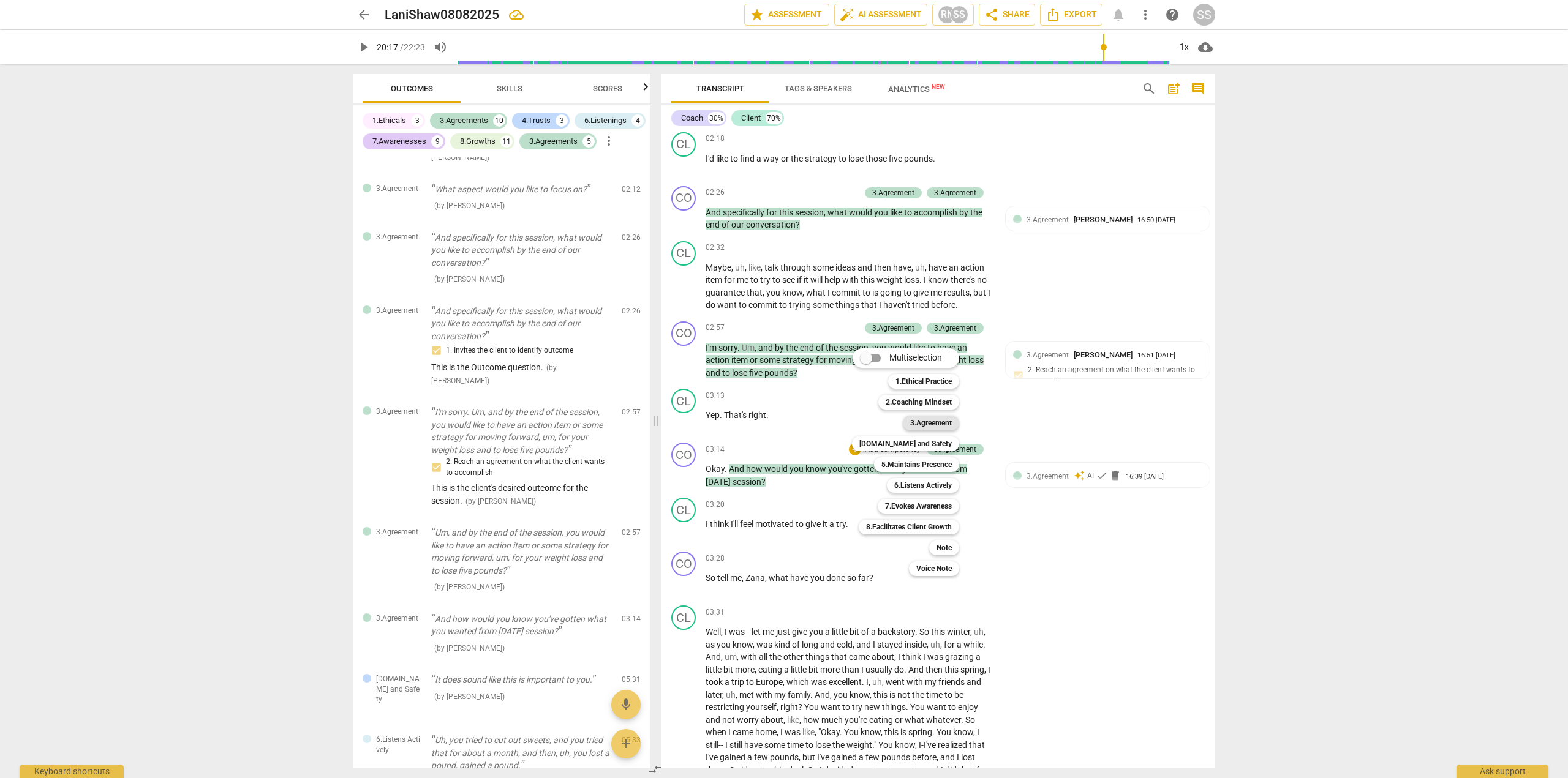
click at [925, 420] on b "3.Agreement" at bounding box center [931, 423] width 42 height 15
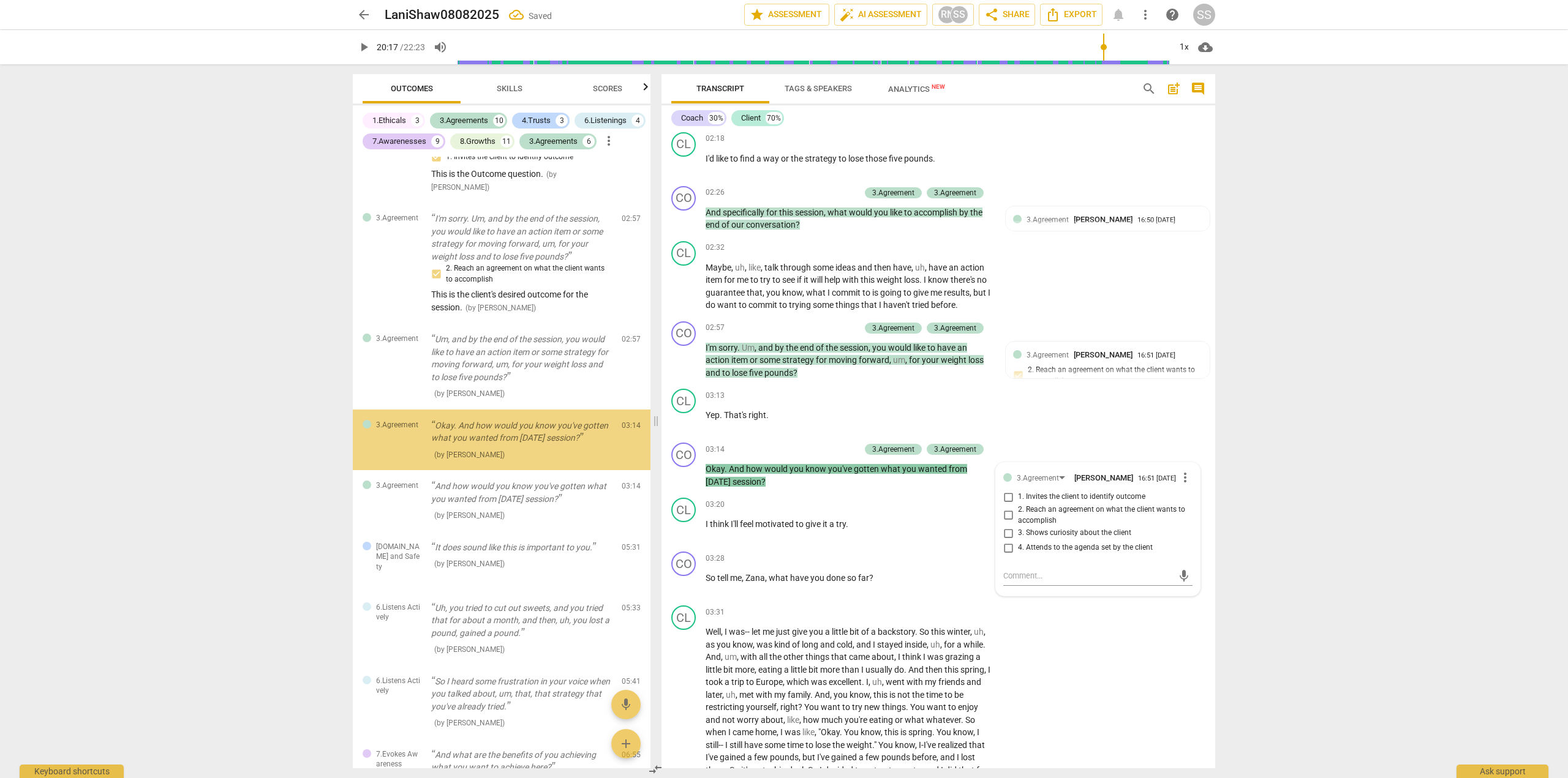
scroll to position [960, 0]
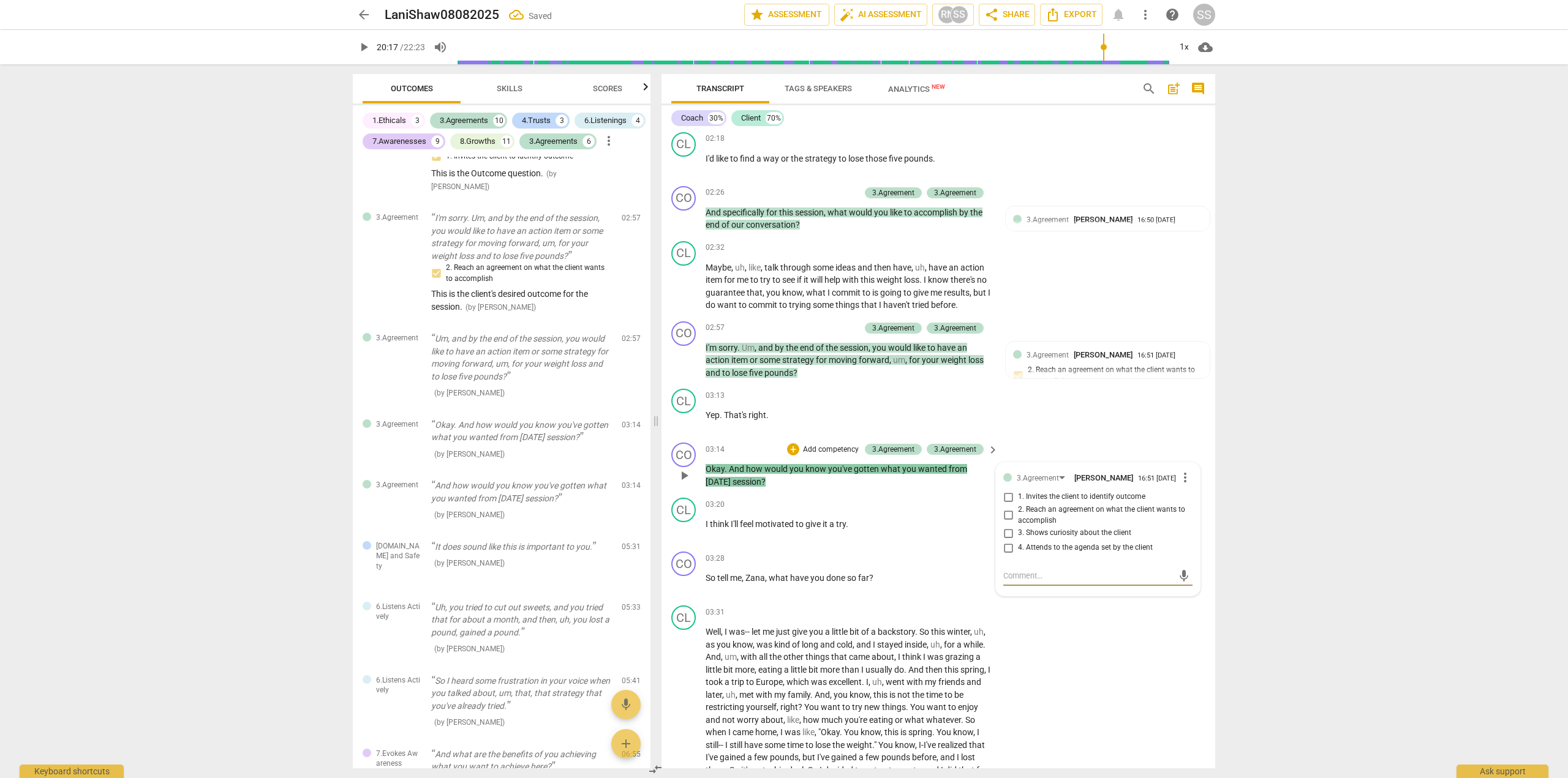
click at [1006, 541] on input "3. Shows curiosity about the client" at bounding box center [1008, 533] width 19 height 15
click at [1011, 582] on textarea at bounding box center [1088, 576] width 169 height 12
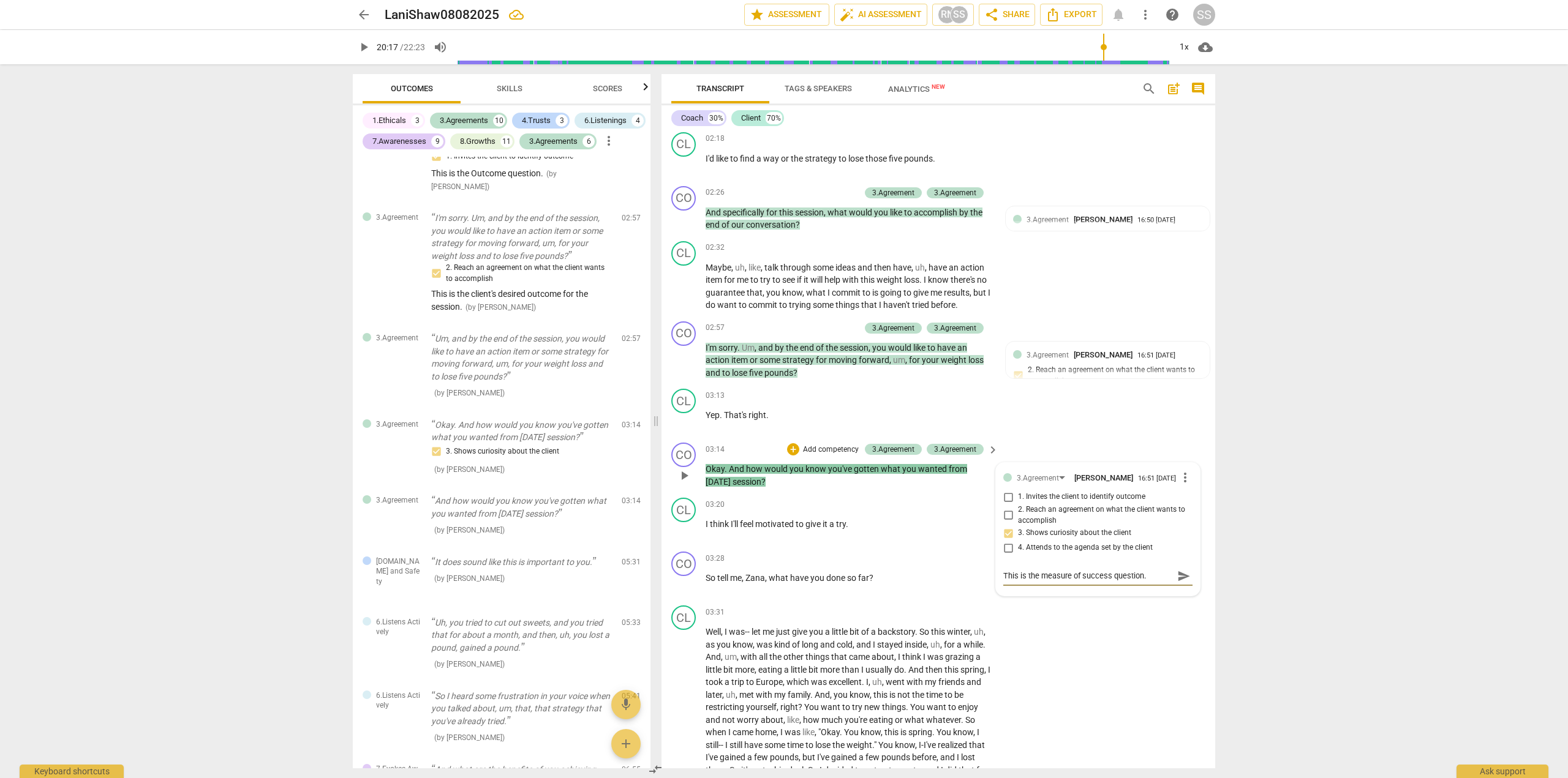
click at [1183, 583] on span "send" at bounding box center [1184, 576] width 14 height 14
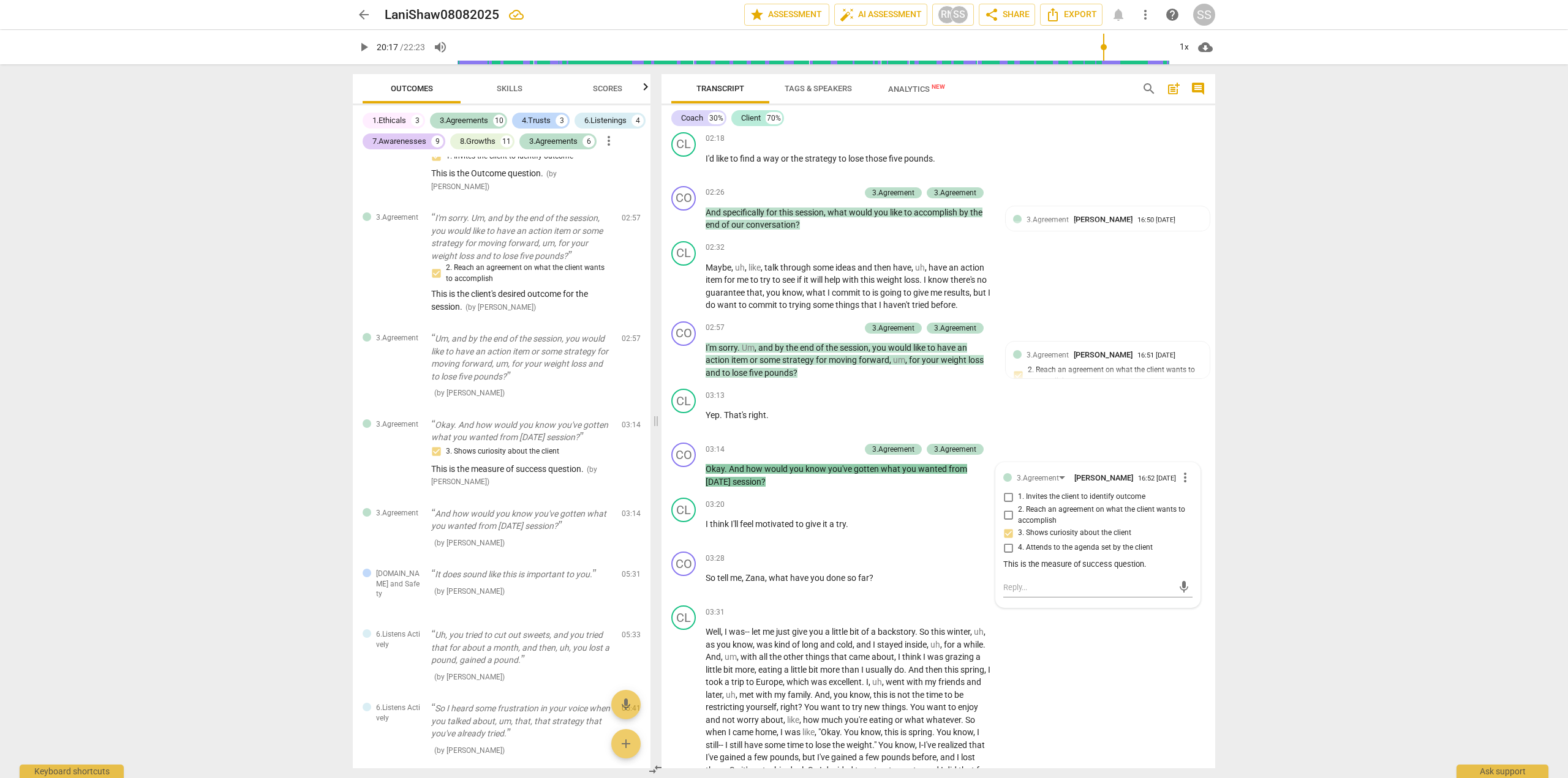
click at [1409, 452] on div "arrow_back LaniShaw08082025 edit star Assessment auto_fix_high AI Assessment RN…" at bounding box center [784, 389] width 1568 height 778
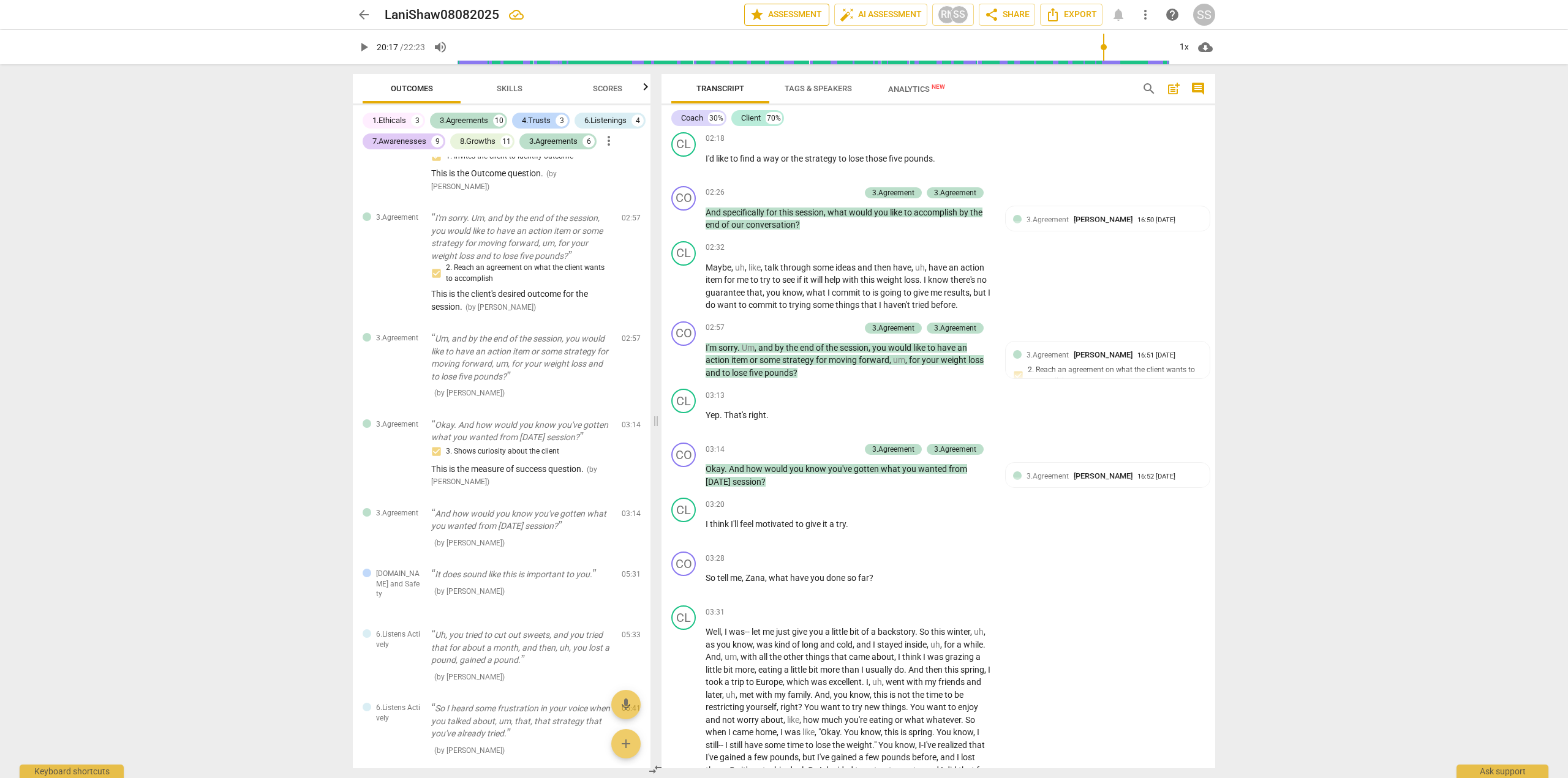
click at [765, 11] on span "star Assessment" at bounding box center [786, 15] width 74 height 15
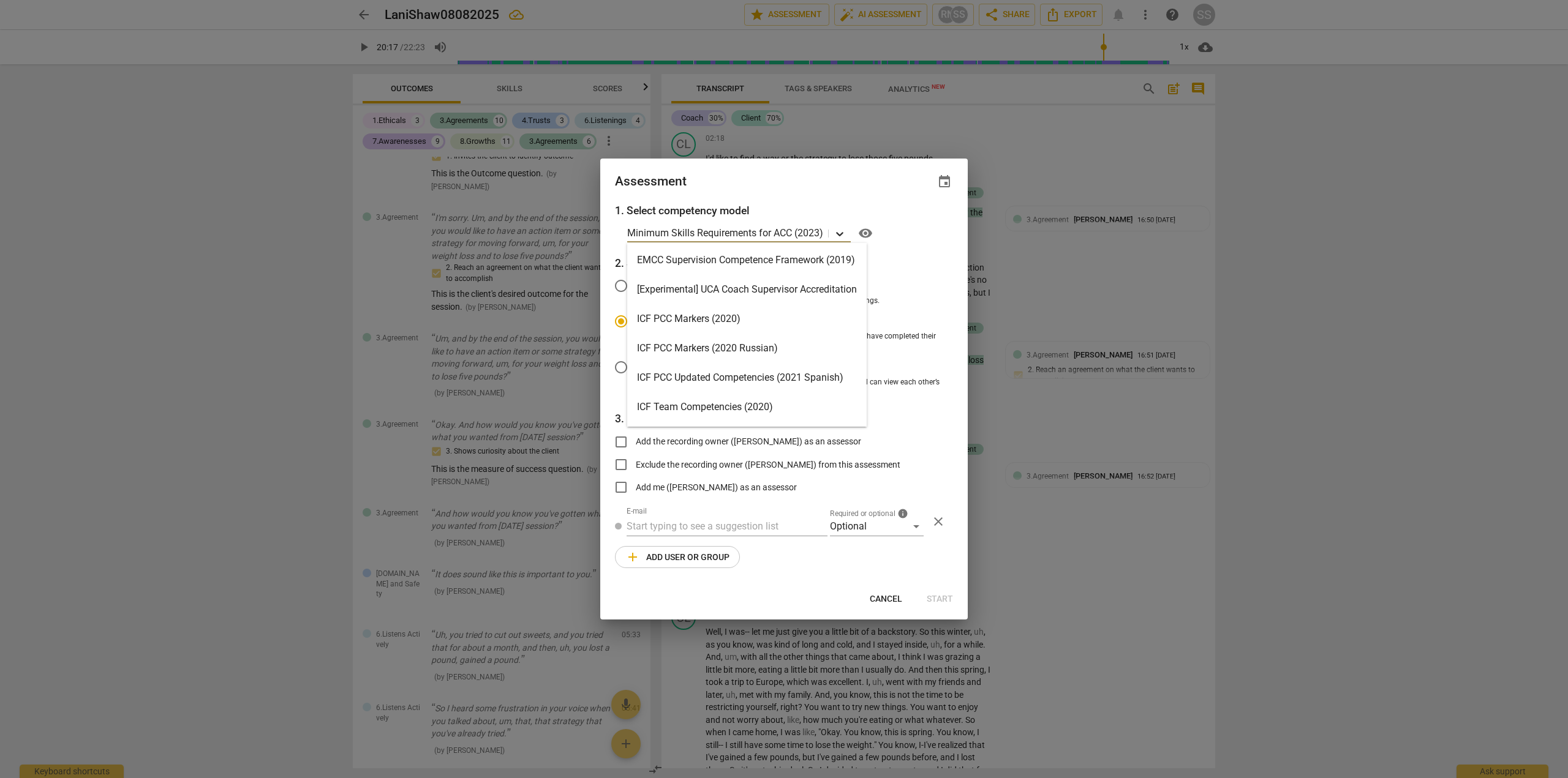
click at [839, 233] on icon at bounding box center [840, 234] width 7 height 4
click at [620, 285] on input "Student review" at bounding box center [621, 286] width 29 height 29
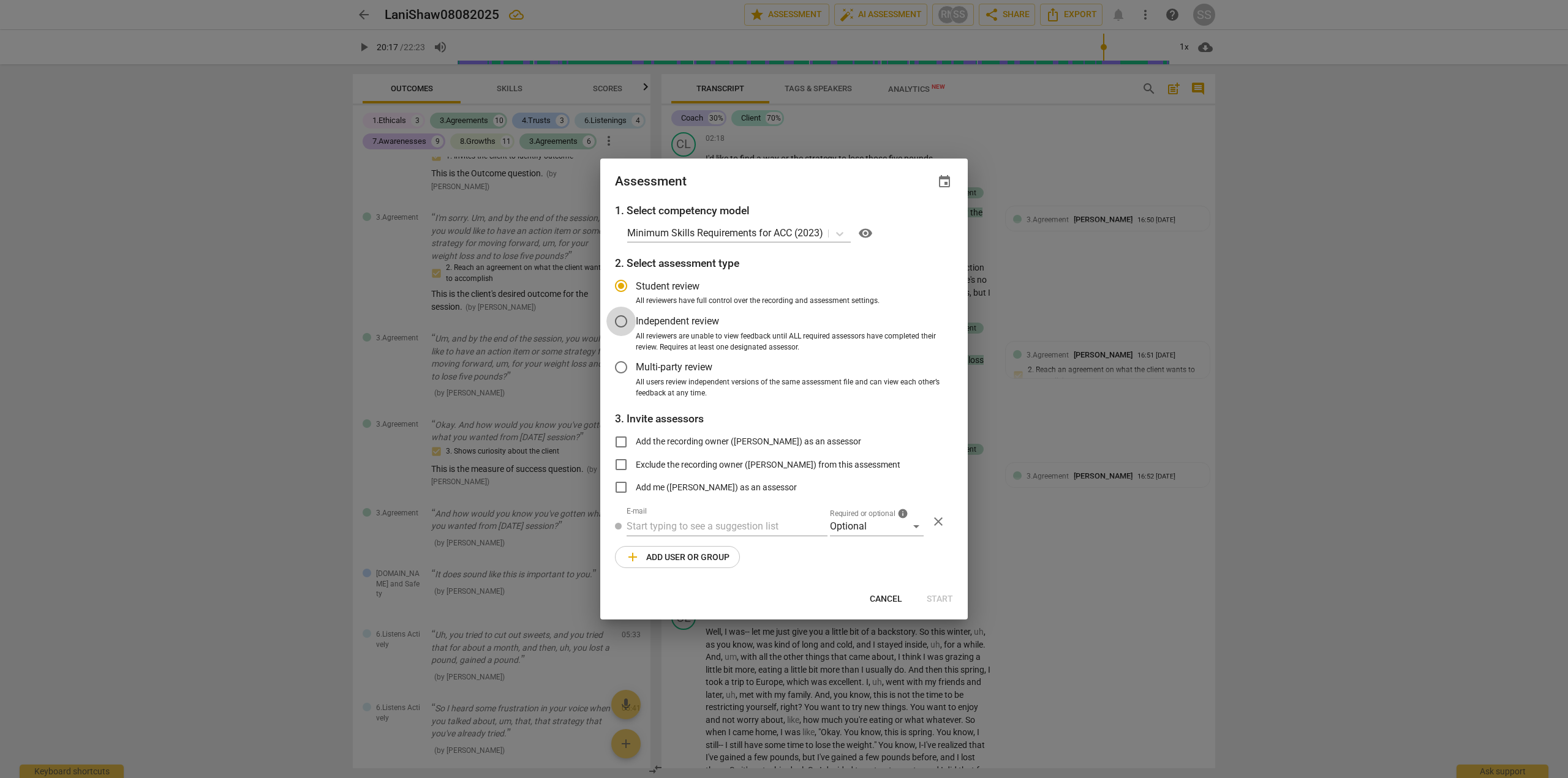
click at [618, 318] on input "Independent review" at bounding box center [621, 321] width 29 height 29
click at [621, 489] on input "Add me (Sally Silberman) as an assessor" at bounding box center [621, 487] width 29 height 29
click at [623, 490] on input "Add me (Sally Silberman) as an assessor" at bounding box center [621, 487] width 29 height 29
drag, startPoint x: 622, startPoint y: 487, endPoint x: 644, endPoint y: 503, distance: 27.2
click at [624, 489] on input "Add me (Sally Silberman) as an assessor" at bounding box center [621, 487] width 29 height 29
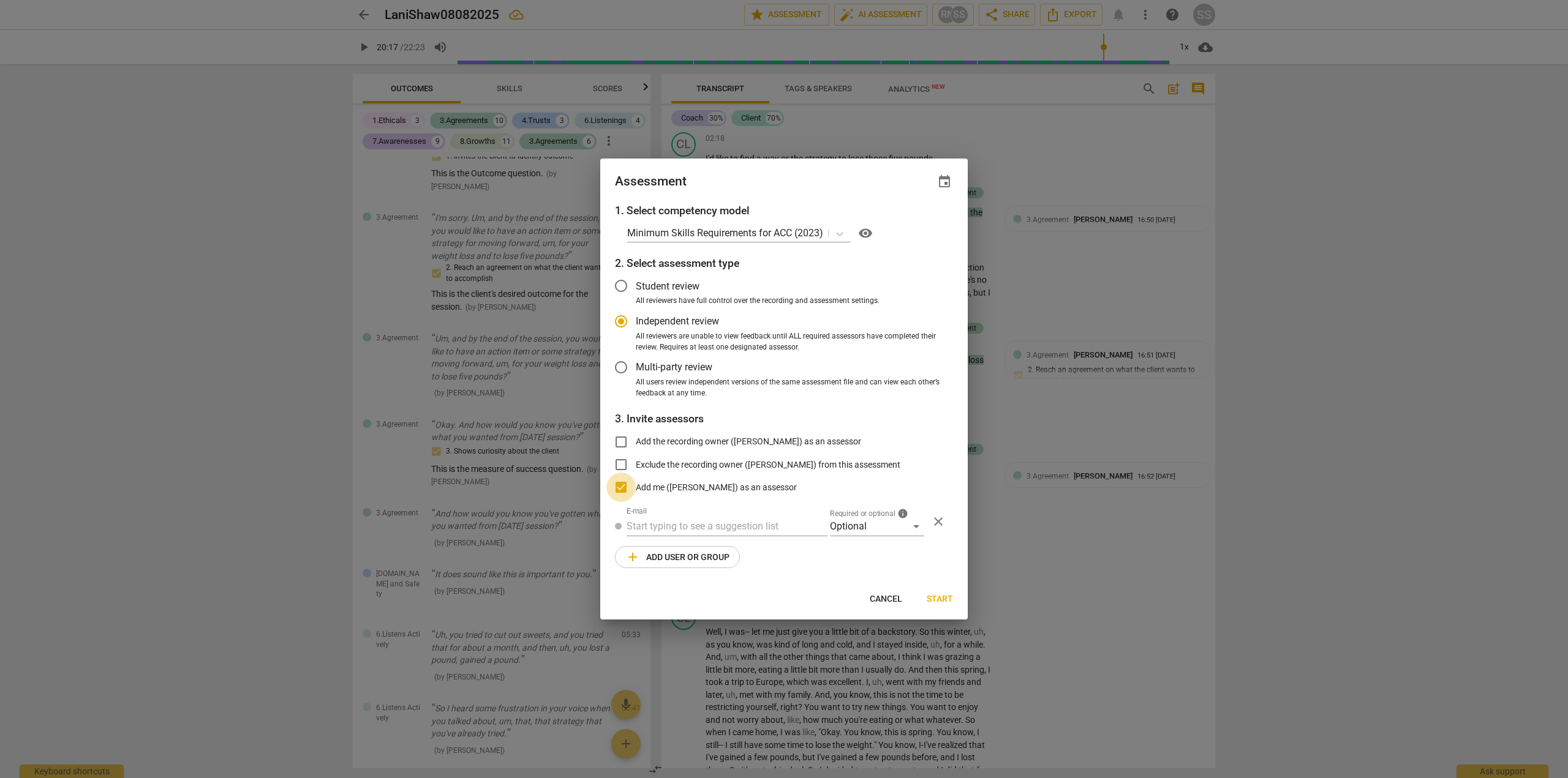
click at [620, 489] on input "Add me (Sally Silberman) as an assessor" at bounding box center [621, 487] width 29 height 29
click at [621, 486] on input "Add me (Sally Silberman) as an assessor" at bounding box center [621, 487] width 29 height 29
click at [916, 528] on div "Optional" at bounding box center [877, 526] width 94 height 19
click at [916, 528] on li "Optional" at bounding box center [877, 526] width 94 height 29
click at [916, 528] on div "Optional" at bounding box center [877, 526] width 94 height 19
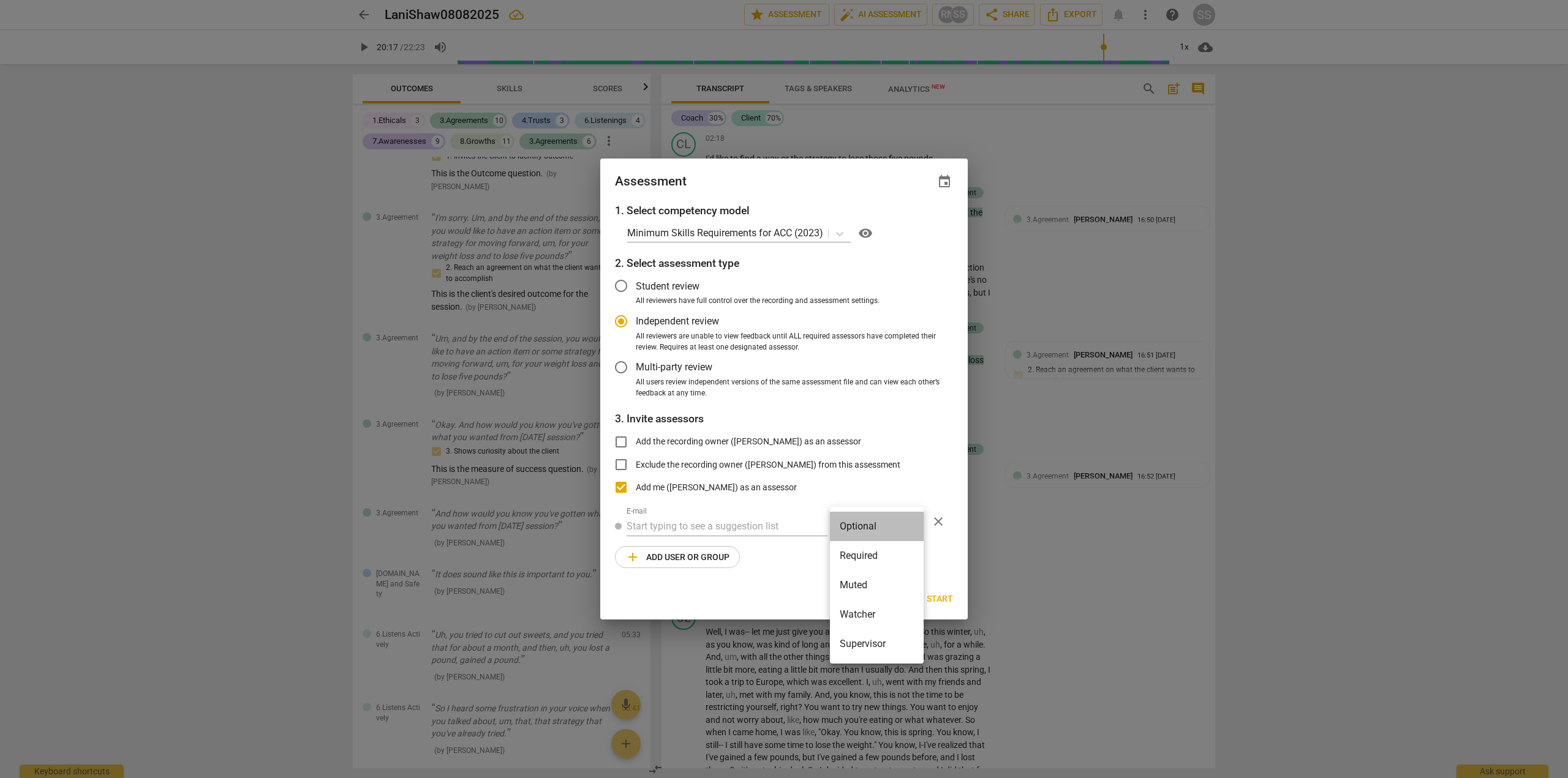
click at [873, 520] on li "Optional" at bounding box center [877, 526] width 94 height 29
click at [943, 596] on span "Start" at bounding box center [940, 599] width 26 height 12
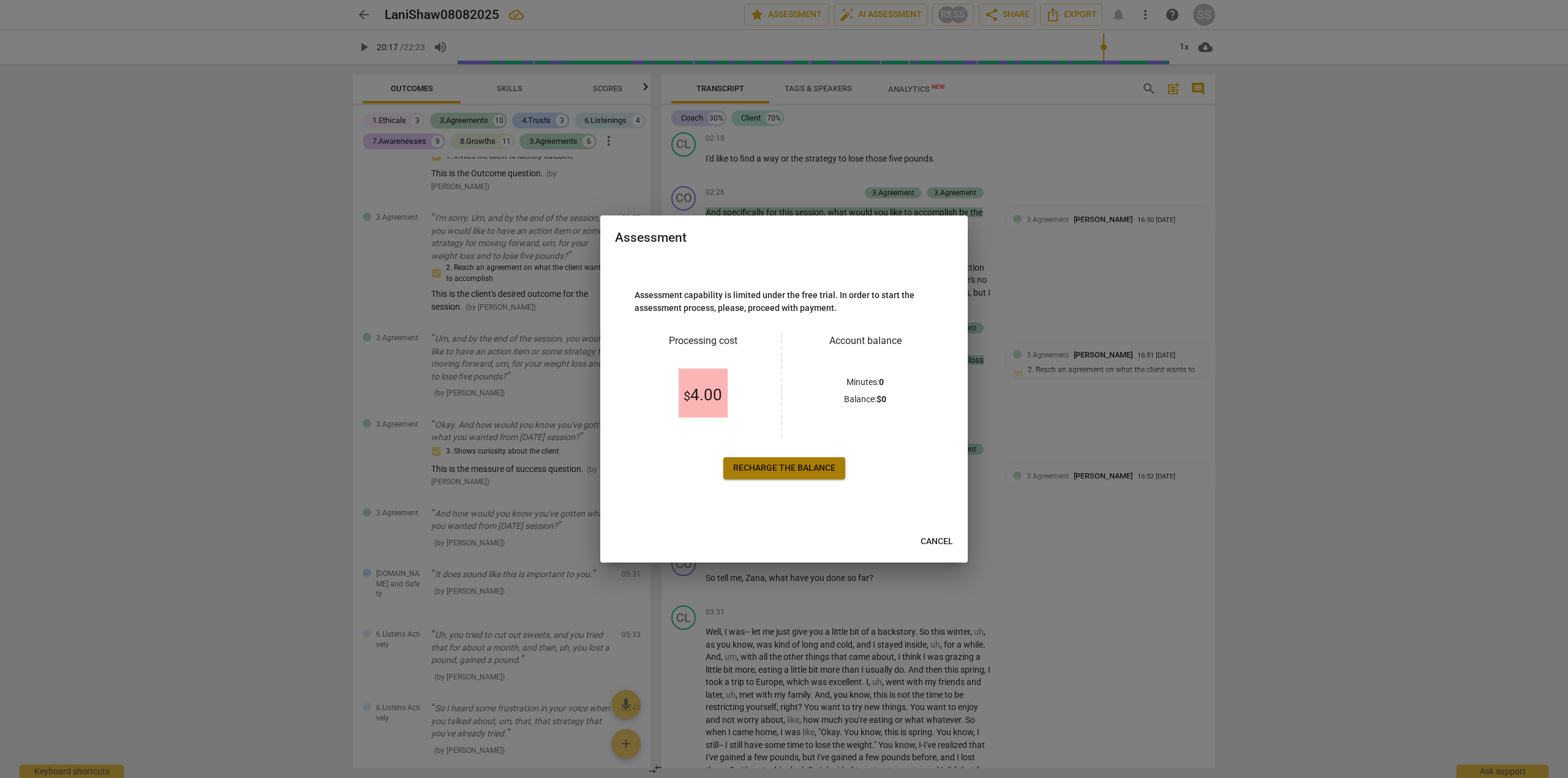
click at [783, 470] on span "Recharge the balance" at bounding box center [785, 469] width 102 height 12
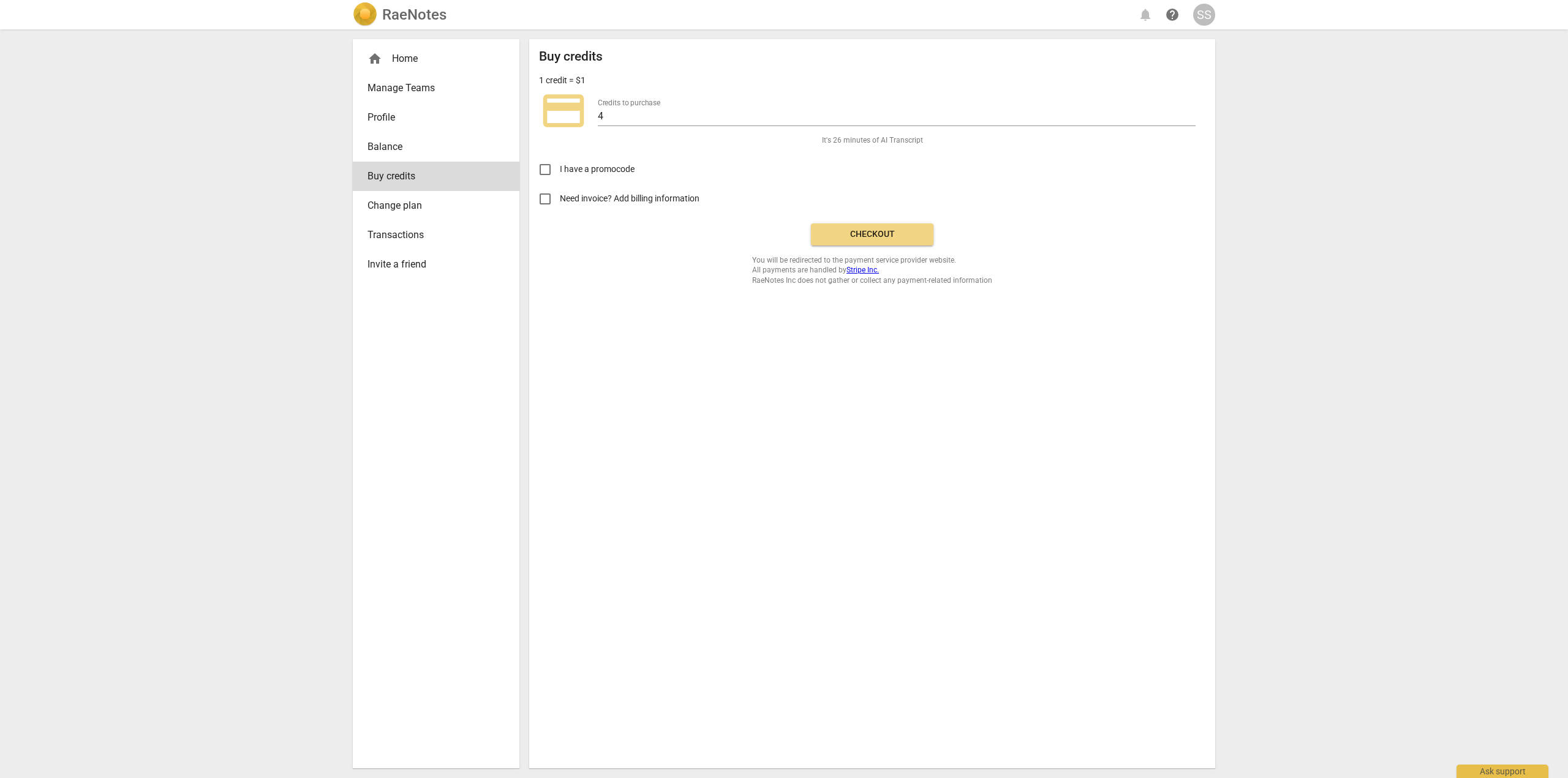
drag, startPoint x: 858, startPoint y: 238, endPoint x: 853, endPoint y: 399, distance: 161.1
click at [853, 399] on div "Buy credits 1 credit = $1 credit_card Credits to purchase 4 It's 26 minutes of …" at bounding box center [872, 404] width 686 height 729
click at [867, 229] on span "Checkout" at bounding box center [872, 235] width 103 height 12
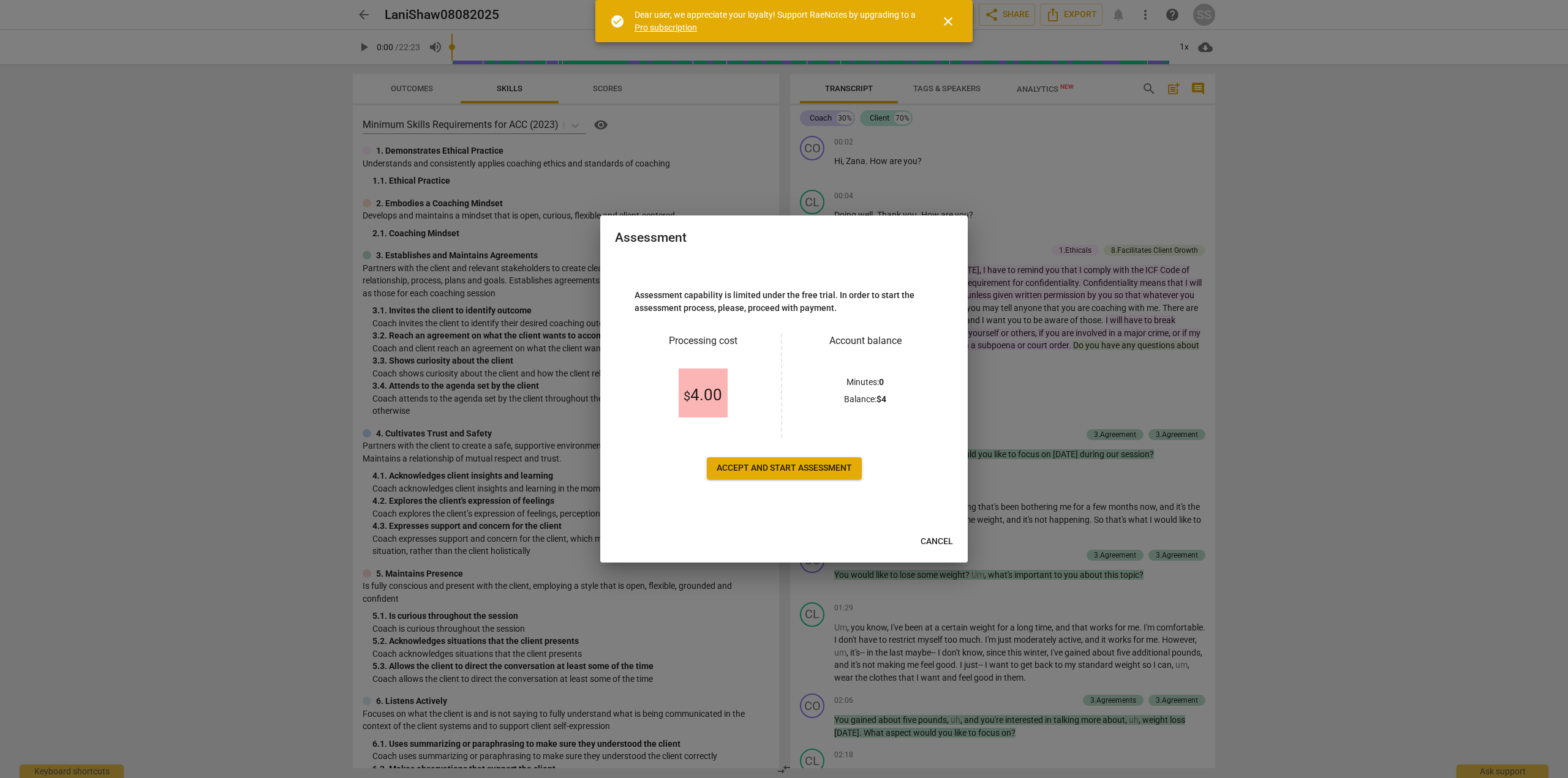
click at [795, 468] on span "Accept and start assessment" at bounding box center [784, 469] width 135 height 12
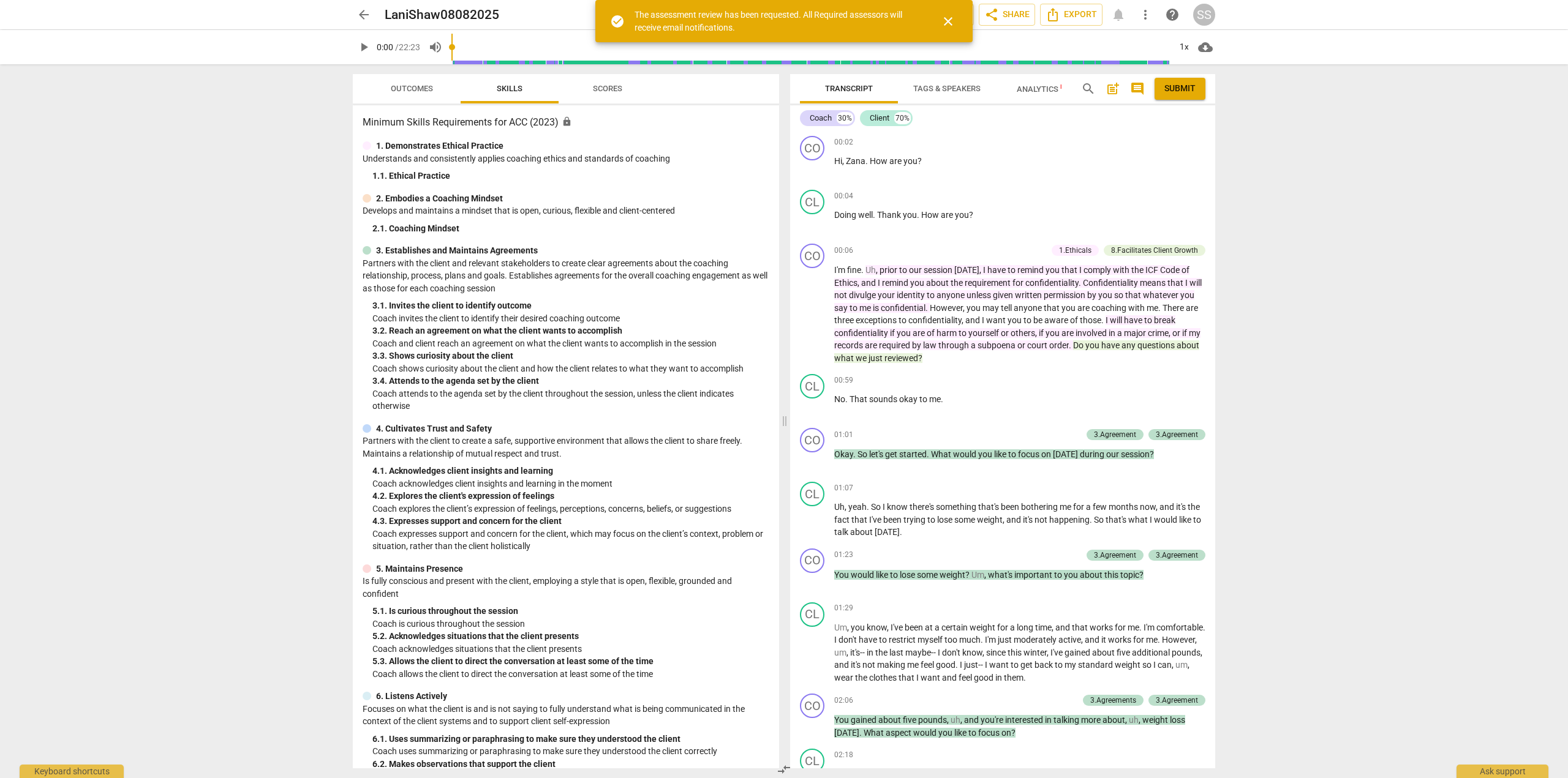
click at [950, 16] on span "close" at bounding box center [948, 22] width 15 height 15
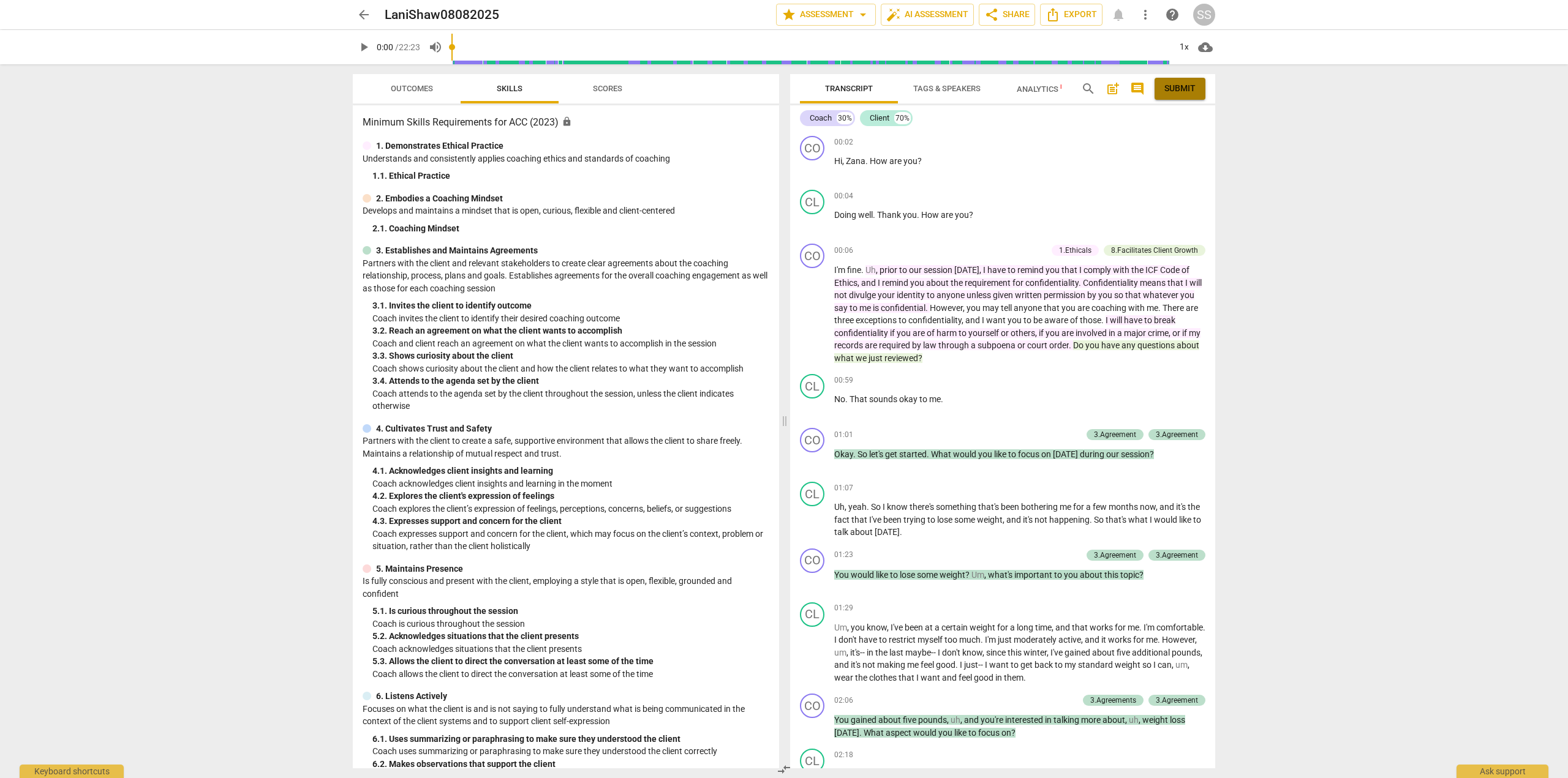
click at [1171, 88] on span "Submit" at bounding box center [1180, 89] width 31 height 12
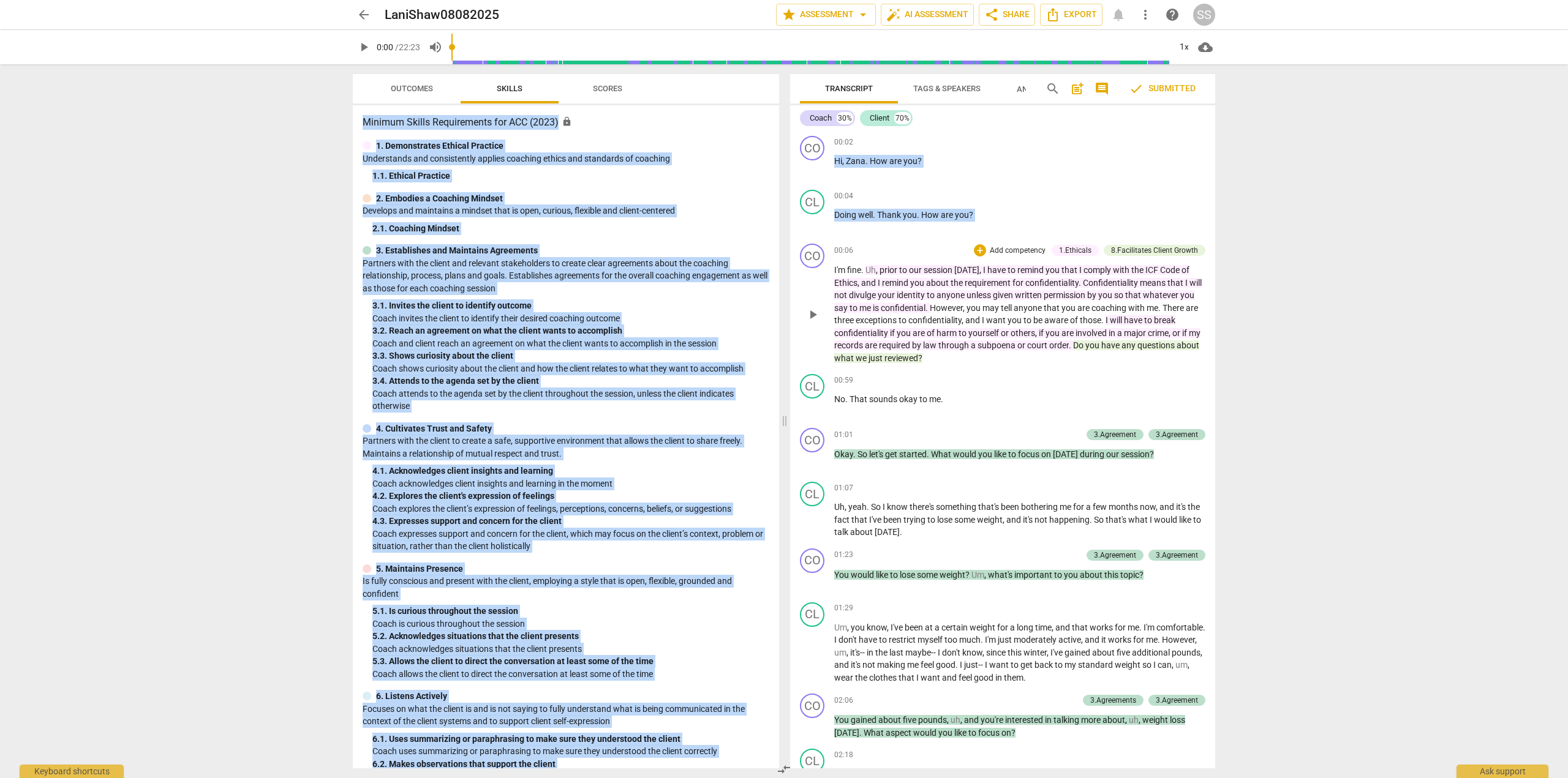
click at [955, 340] on div "arrow_back LaniShaw08082025 edit star Assessment arrow_drop_down auto_fix_high …" at bounding box center [784, 389] width 1568 height 778
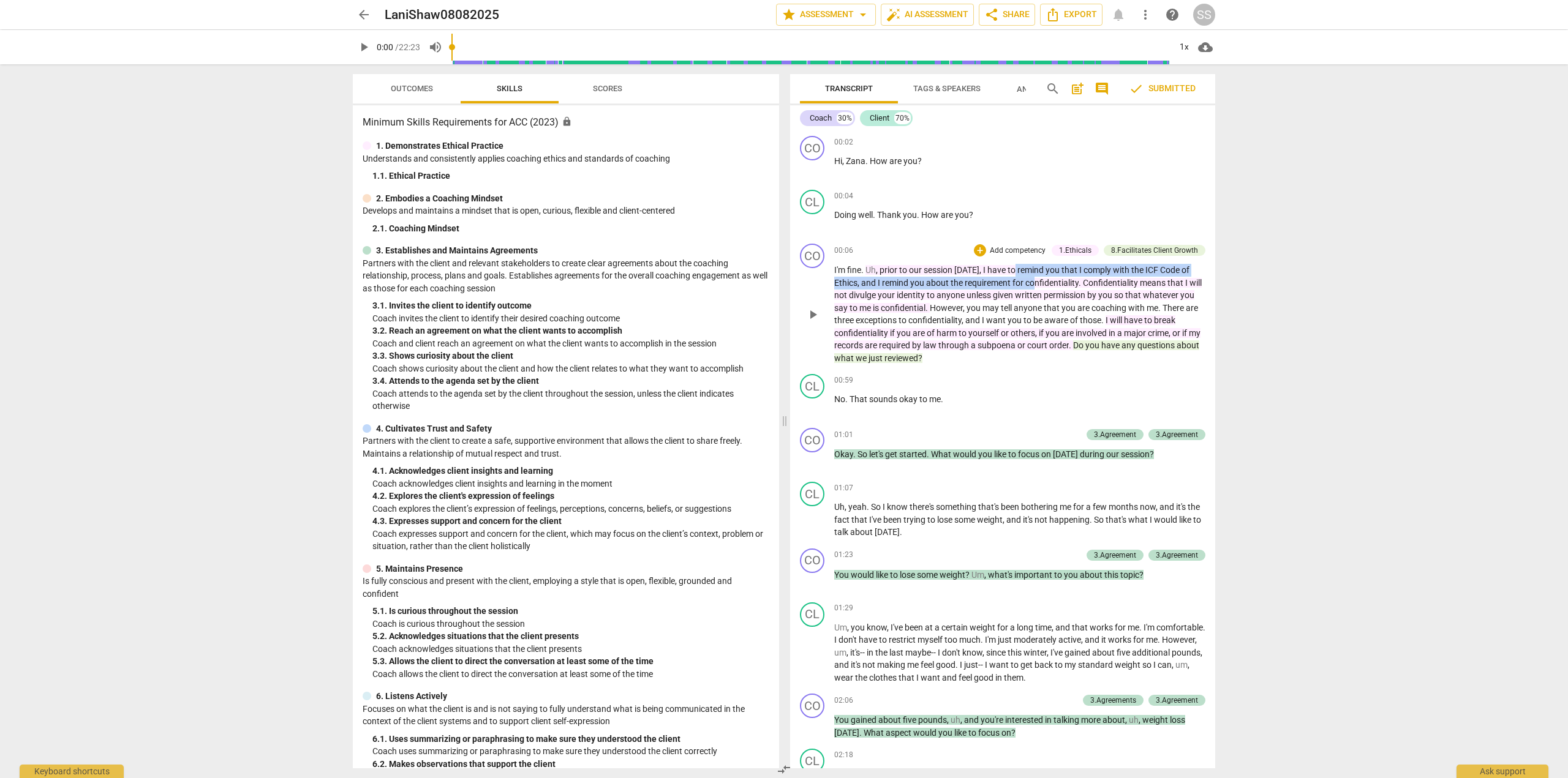
drag, startPoint x: 1033, startPoint y: 279, endPoint x: 984, endPoint y: 246, distance: 59.1
click at [994, 251] on div "00:06 + Add competency 1.Ethicals 8.Facilitates Client Growth keyboard_arrow_ri…" at bounding box center [1020, 304] width 371 height 121
click at [1277, 189] on div "arrow_back LaniShaw08082025 edit star Assessment arrow_drop_down auto_fix_high …" at bounding box center [784, 389] width 1568 height 778
click at [601, 95] on span "Scores" at bounding box center [608, 89] width 59 height 17
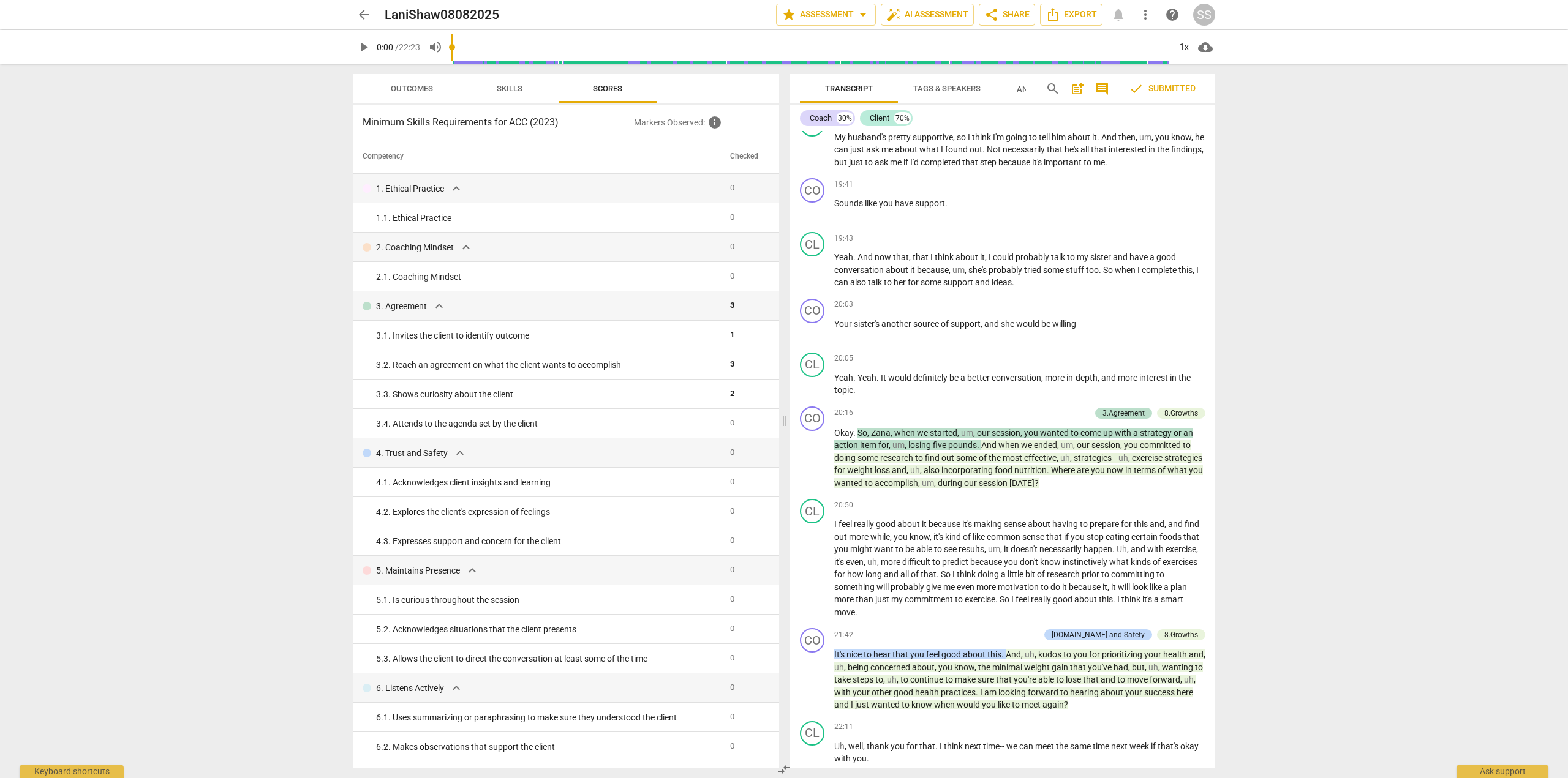
scroll to position [4835, 0]
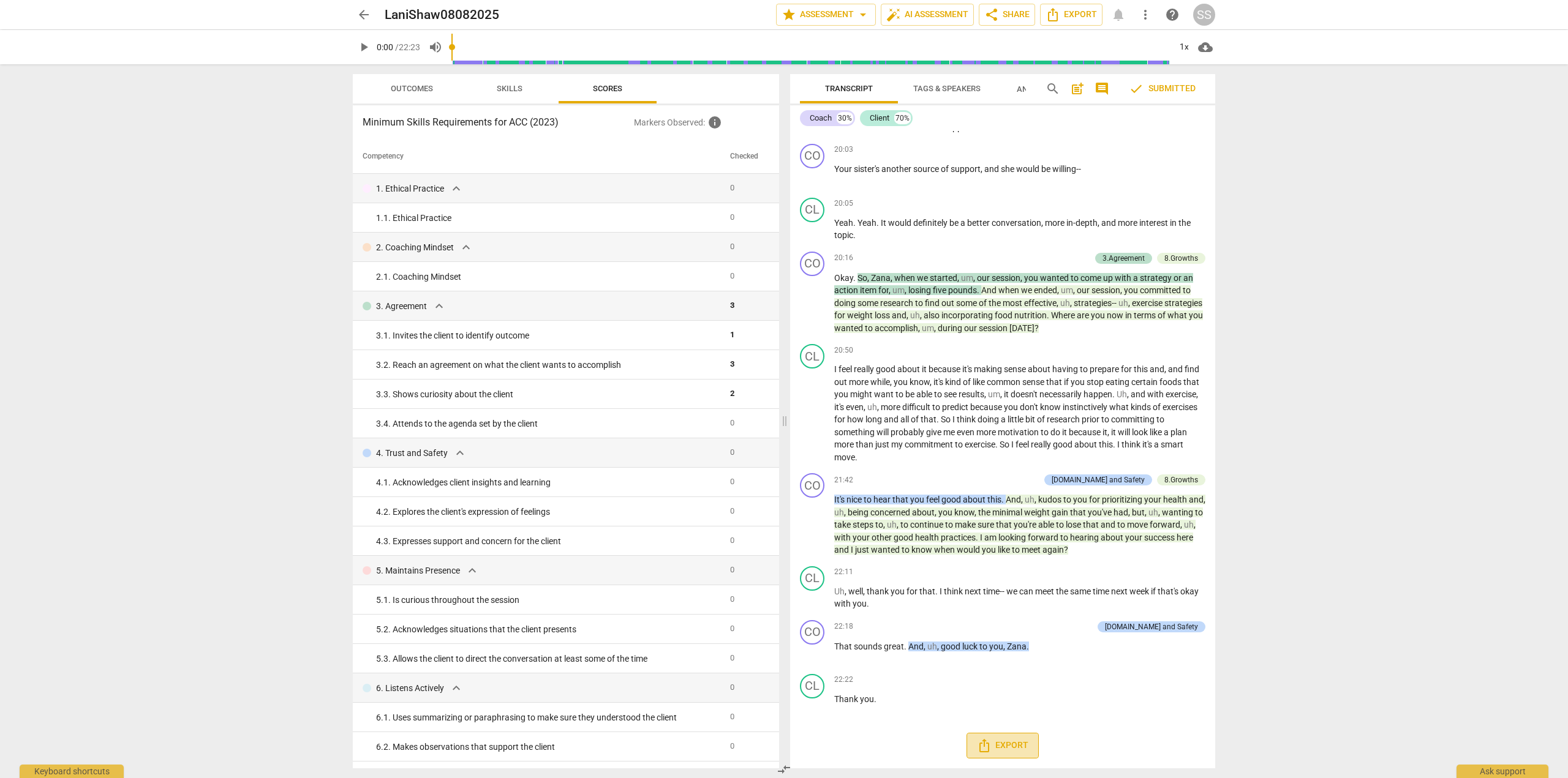
click at [1006, 738] on span "Export" at bounding box center [1003, 746] width 52 height 15
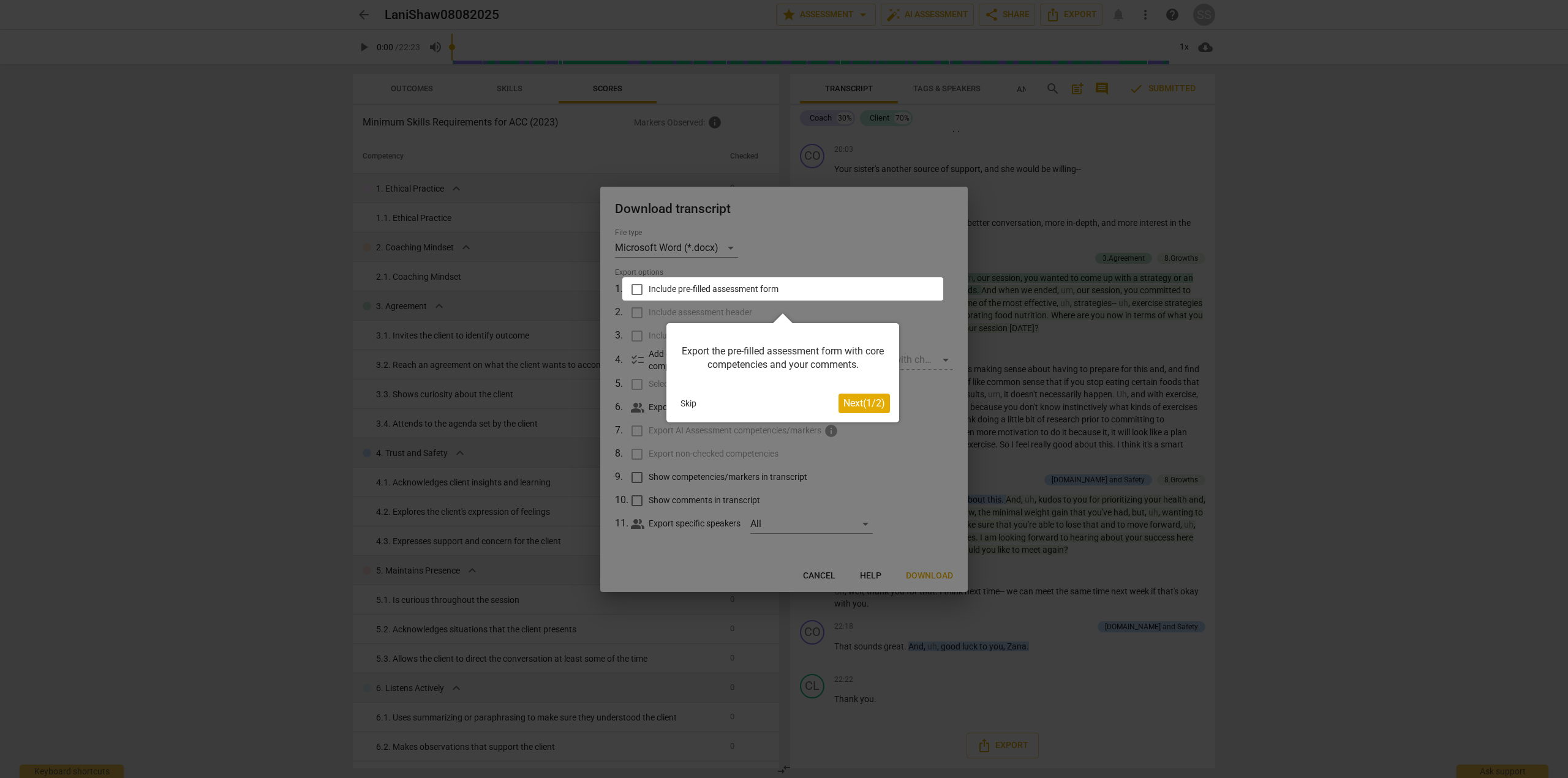
click at [861, 404] on span "Next ( 1 / 2 )" at bounding box center [864, 403] width 42 height 12
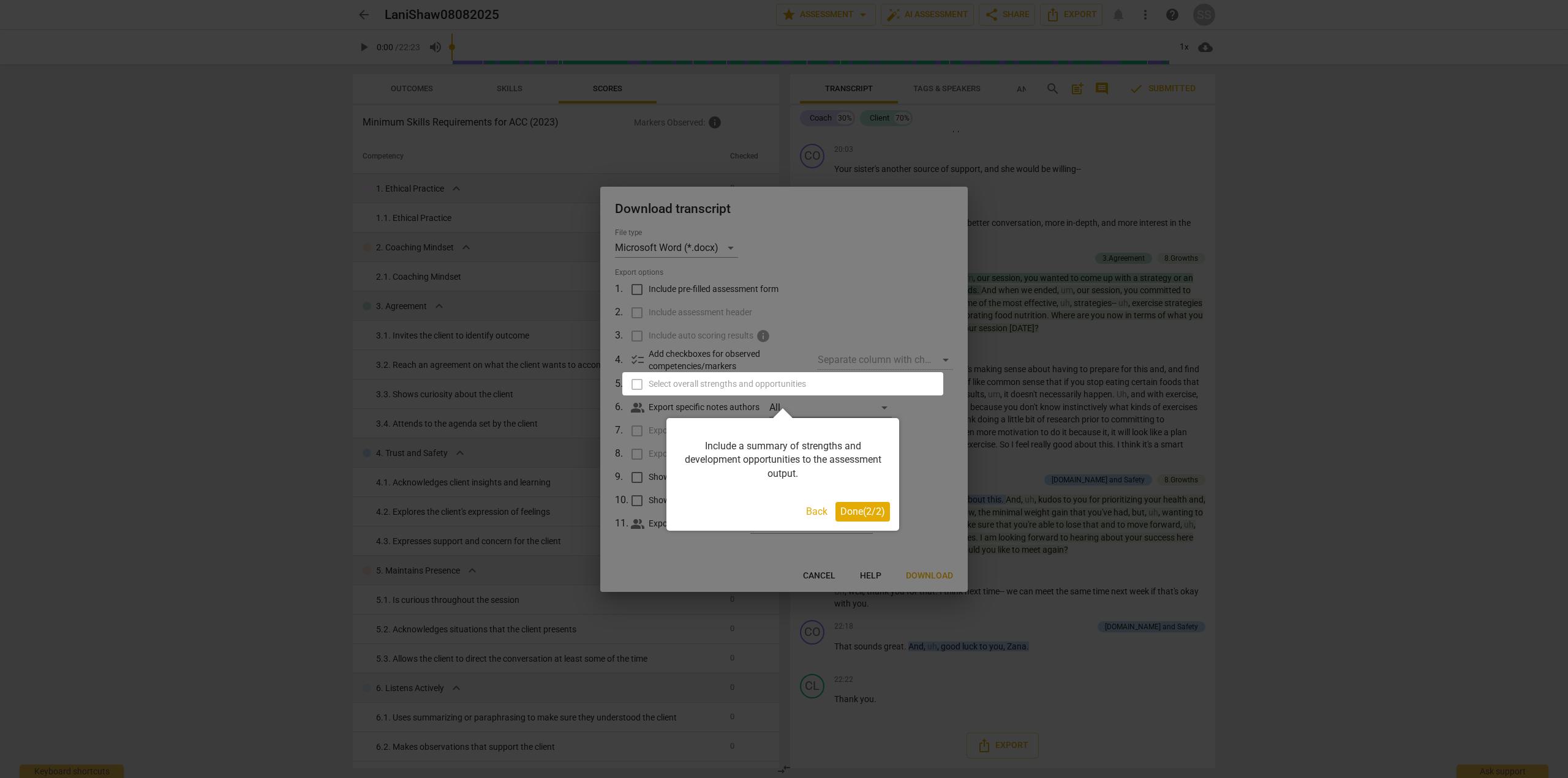
click at [855, 512] on span "Done ( 2 / 2 )" at bounding box center [863, 512] width 45 height 12
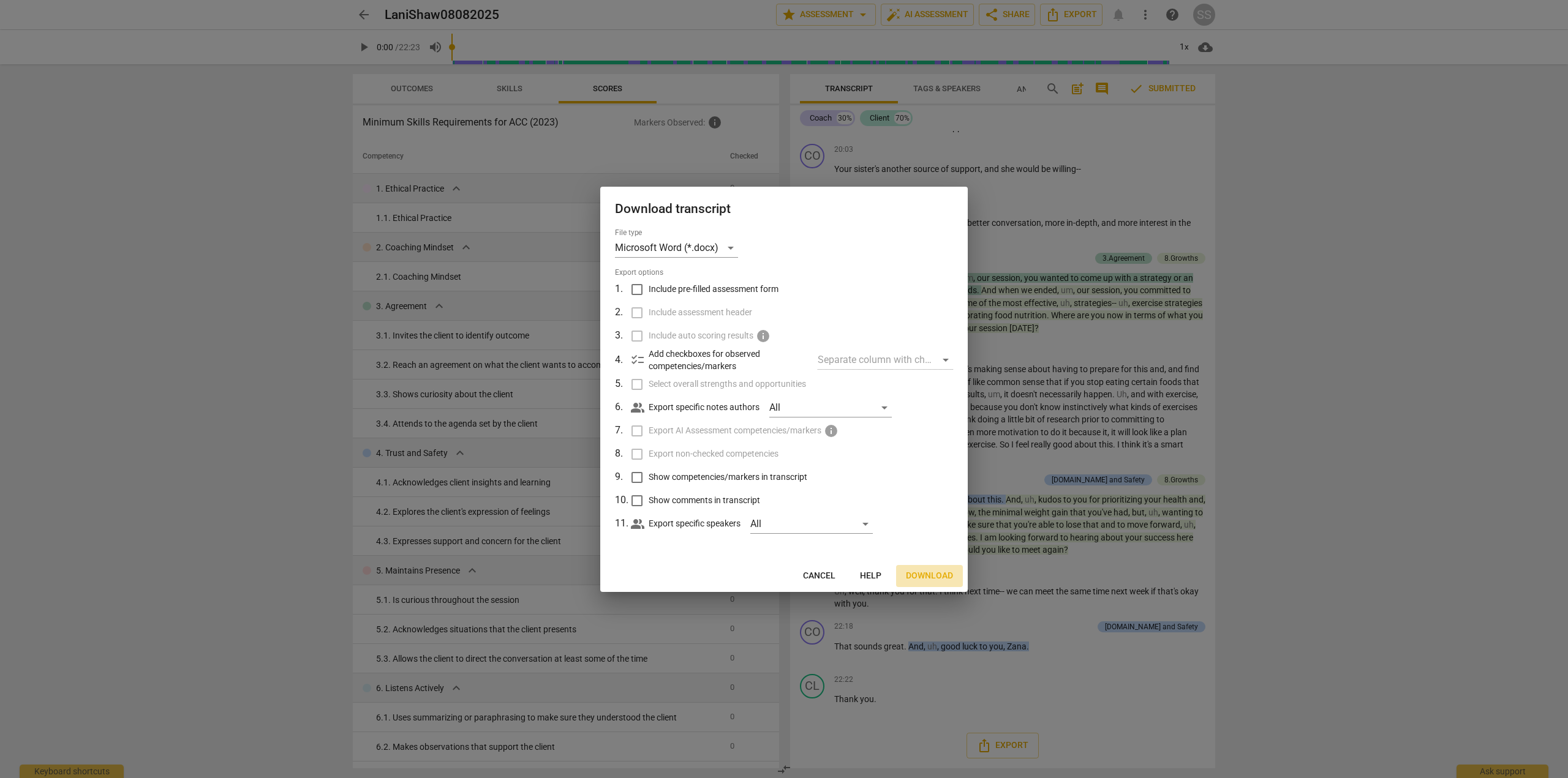
click at [922, 573] on span "Download" at bounding box center [930, 576] width 47 height 12
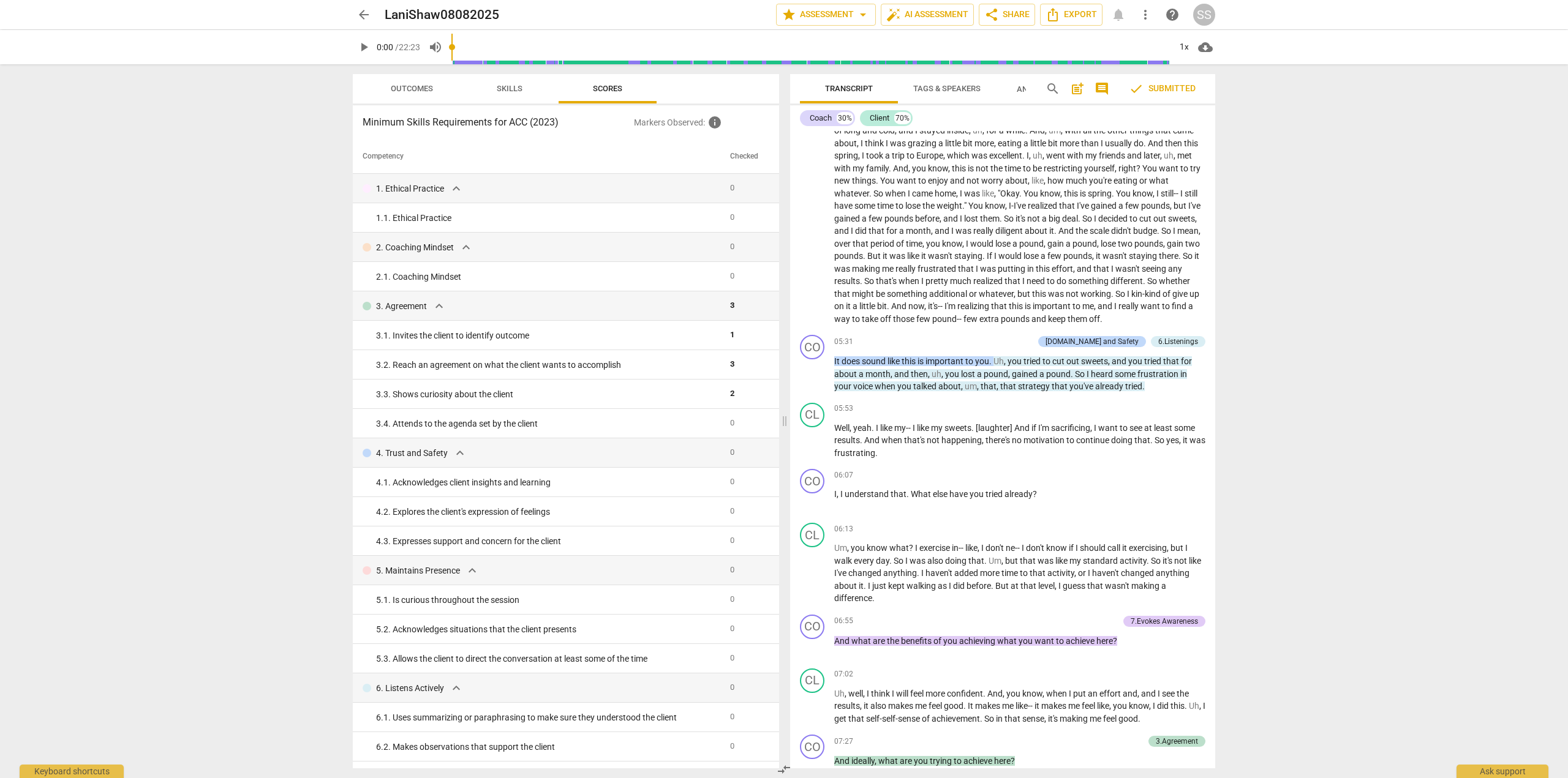
scroll to position [0, 0]
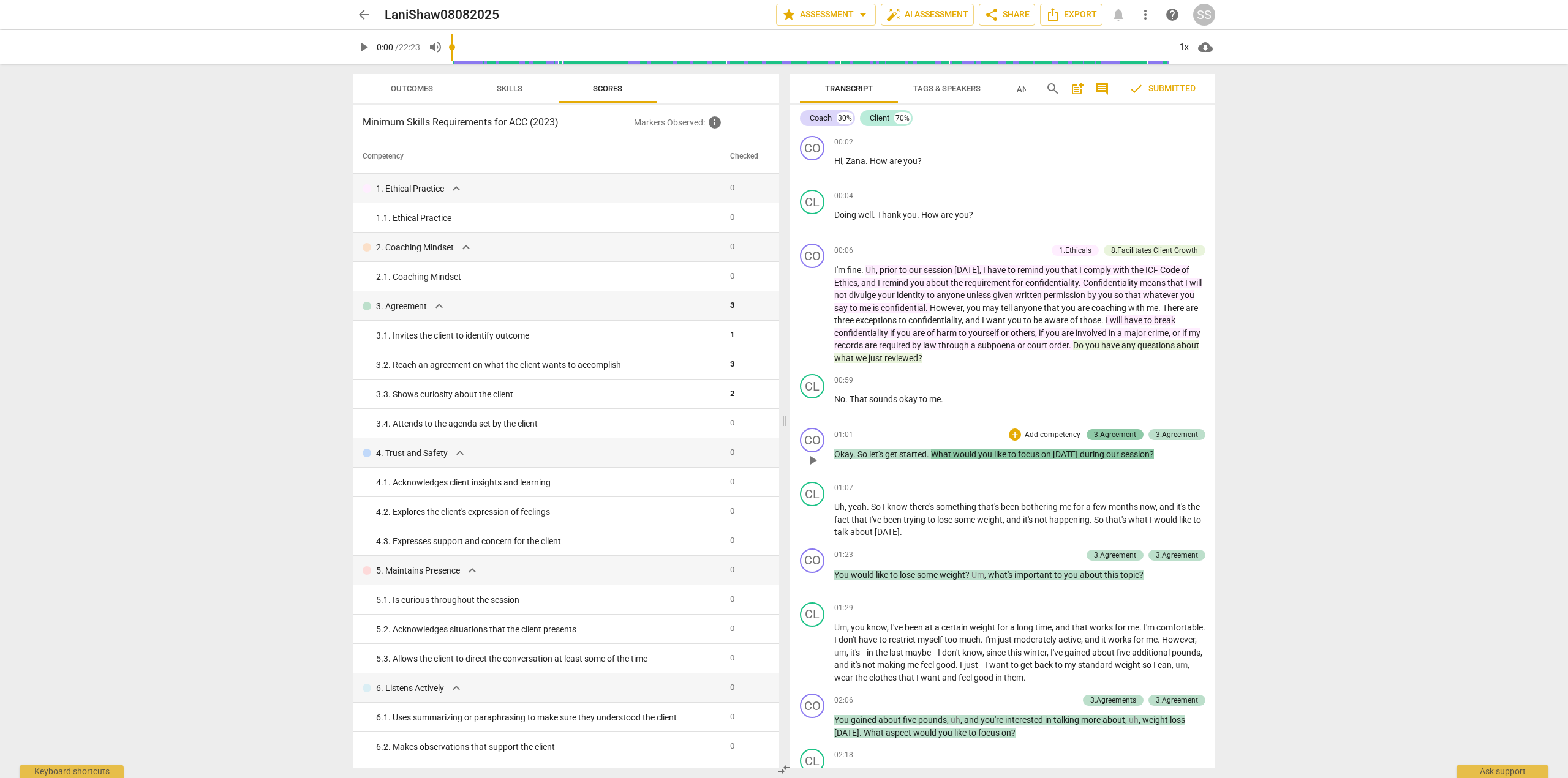
click at [1108, 433] on div "3.Agreement" at bounding box center [1115, 435] width 42 height 11
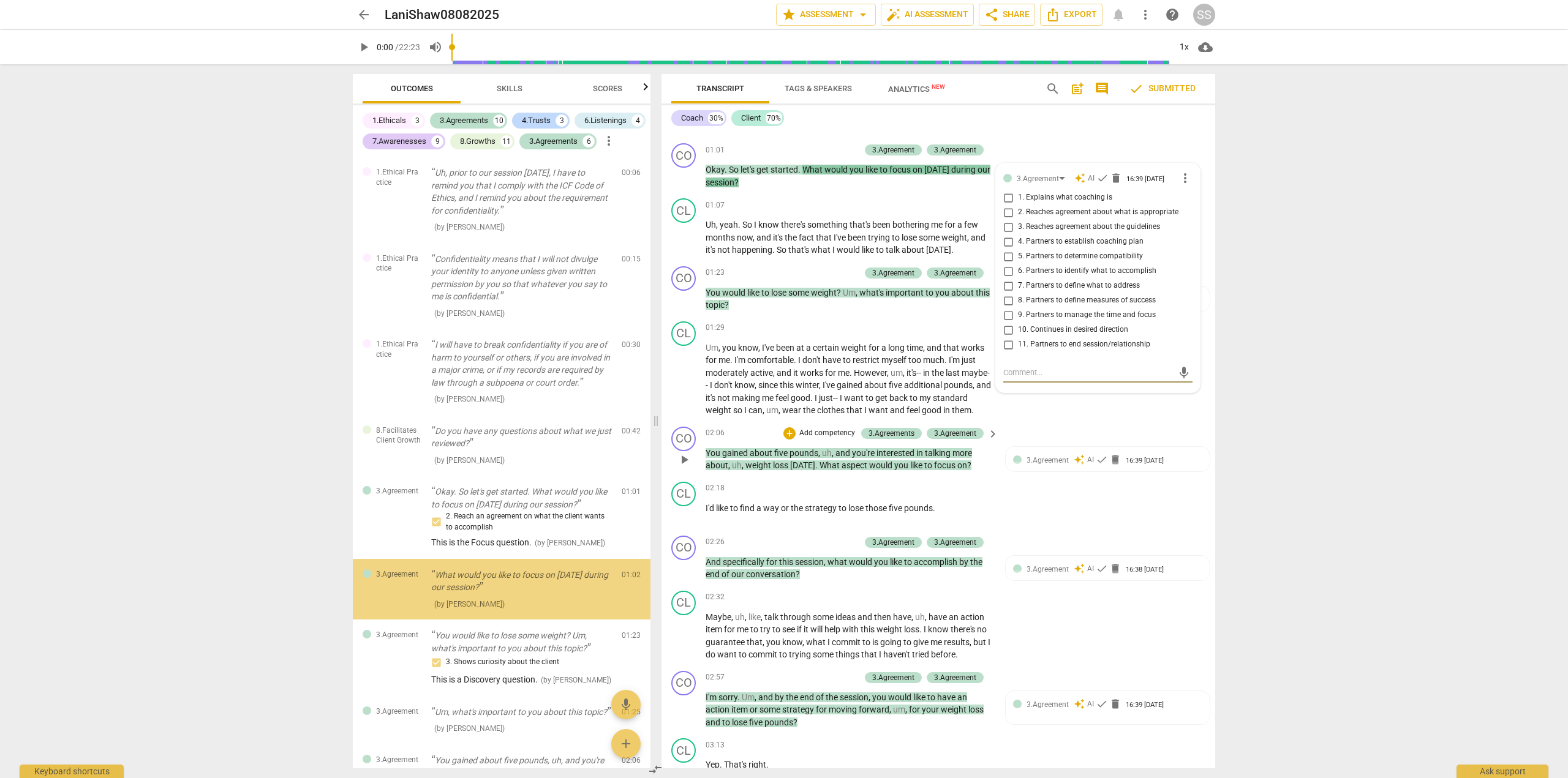
scroll to position [40, 0]
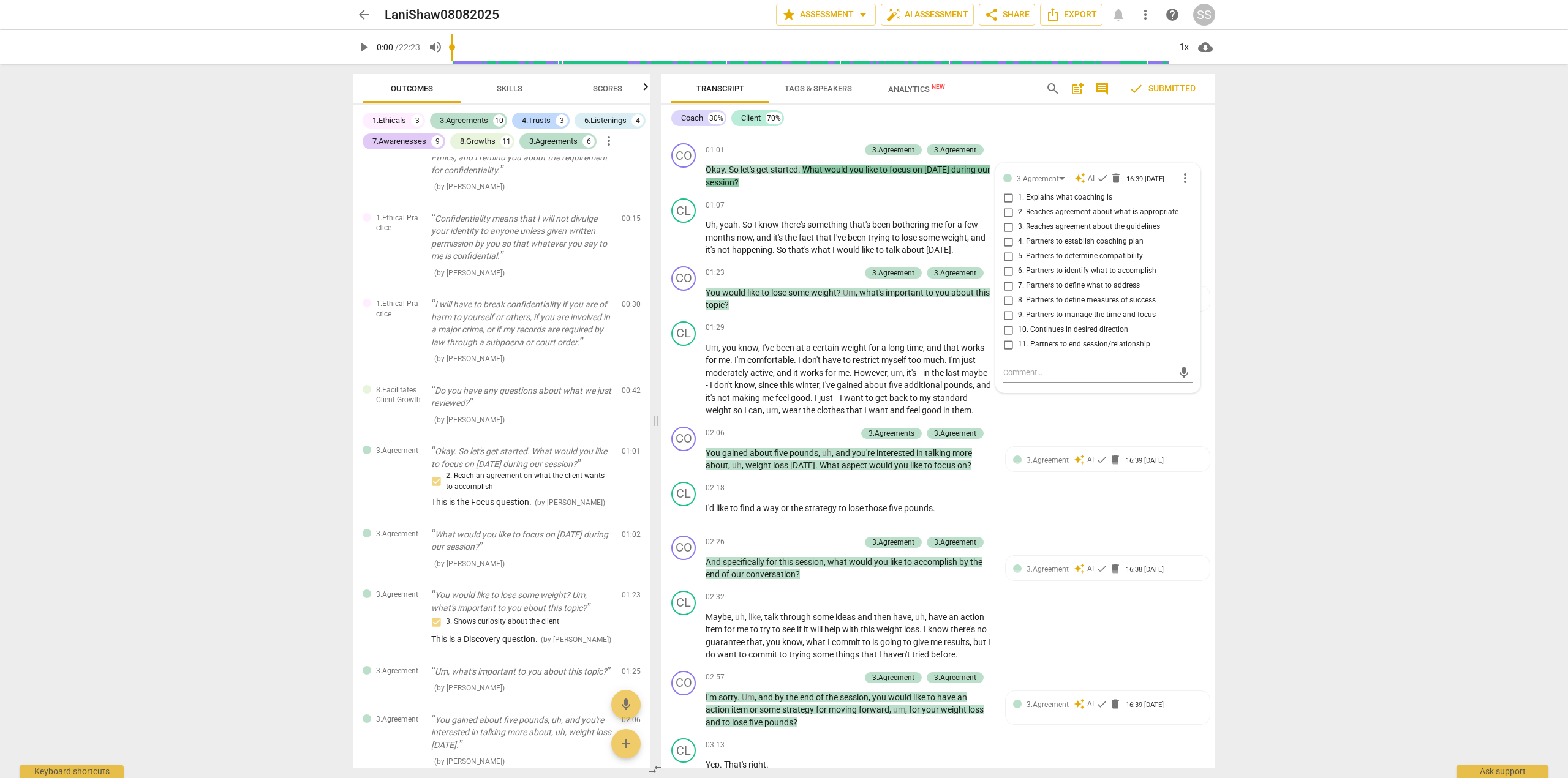
click at [1272, 276] on div "arrow_back LaniShaw08082025 edit star Assessment arrow_drop_down auto_fix_high …" at bounding box center [784, 389] width 1568 height 778
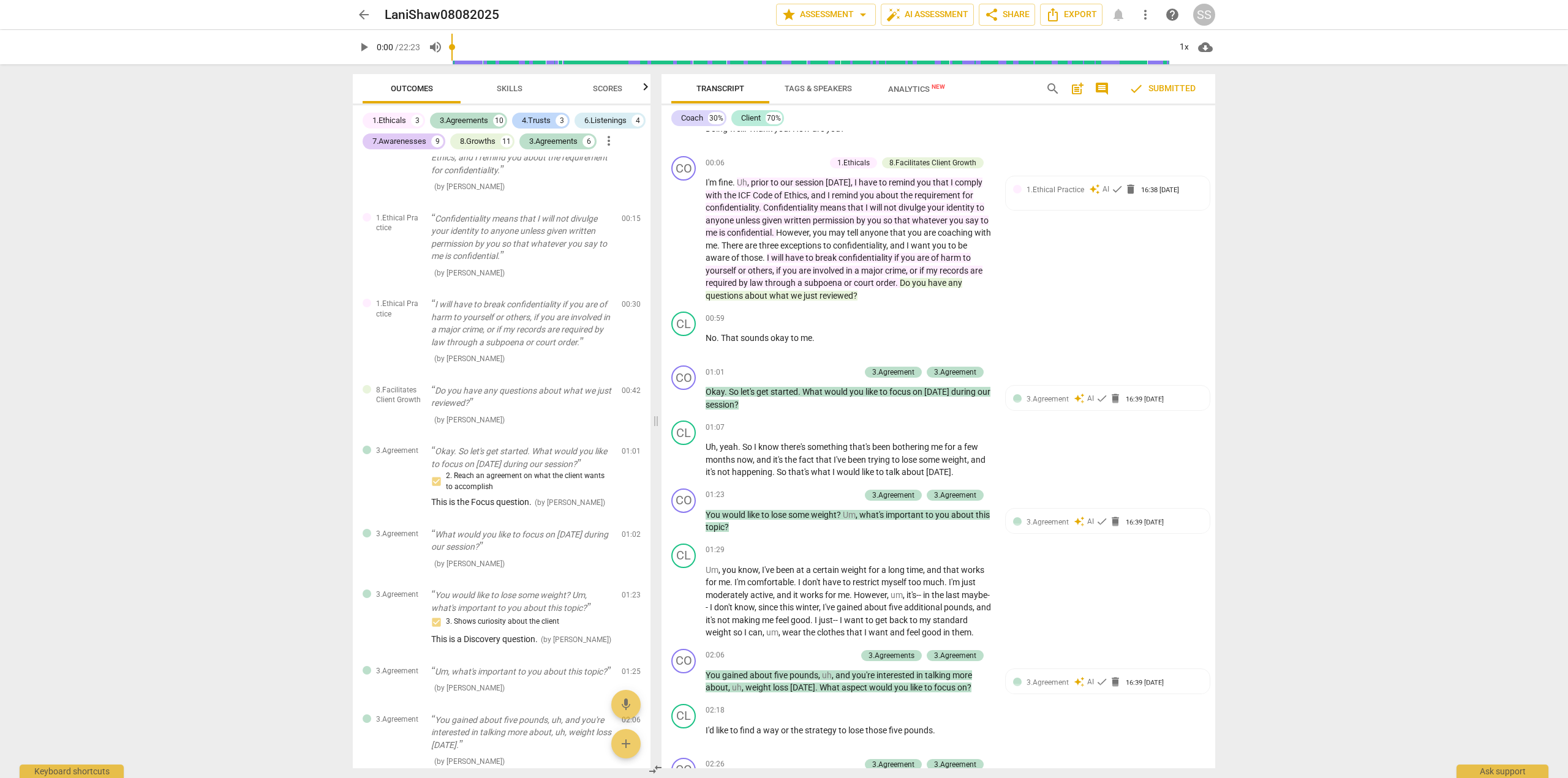
scroll to position [94, 0]
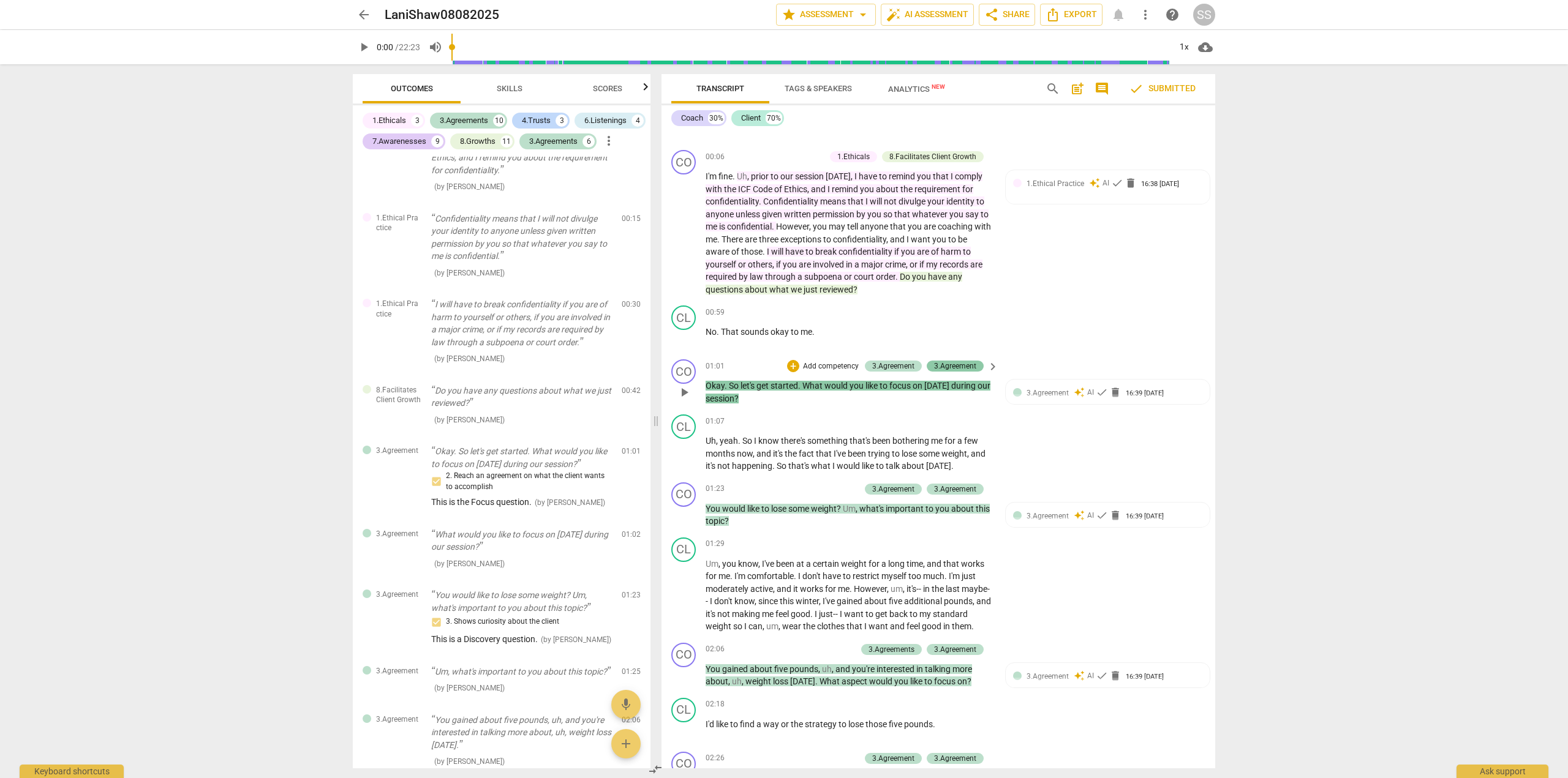
click at [955, 363] on div "3.Agreement" at bounding box center [955, 366] width 42 height 11
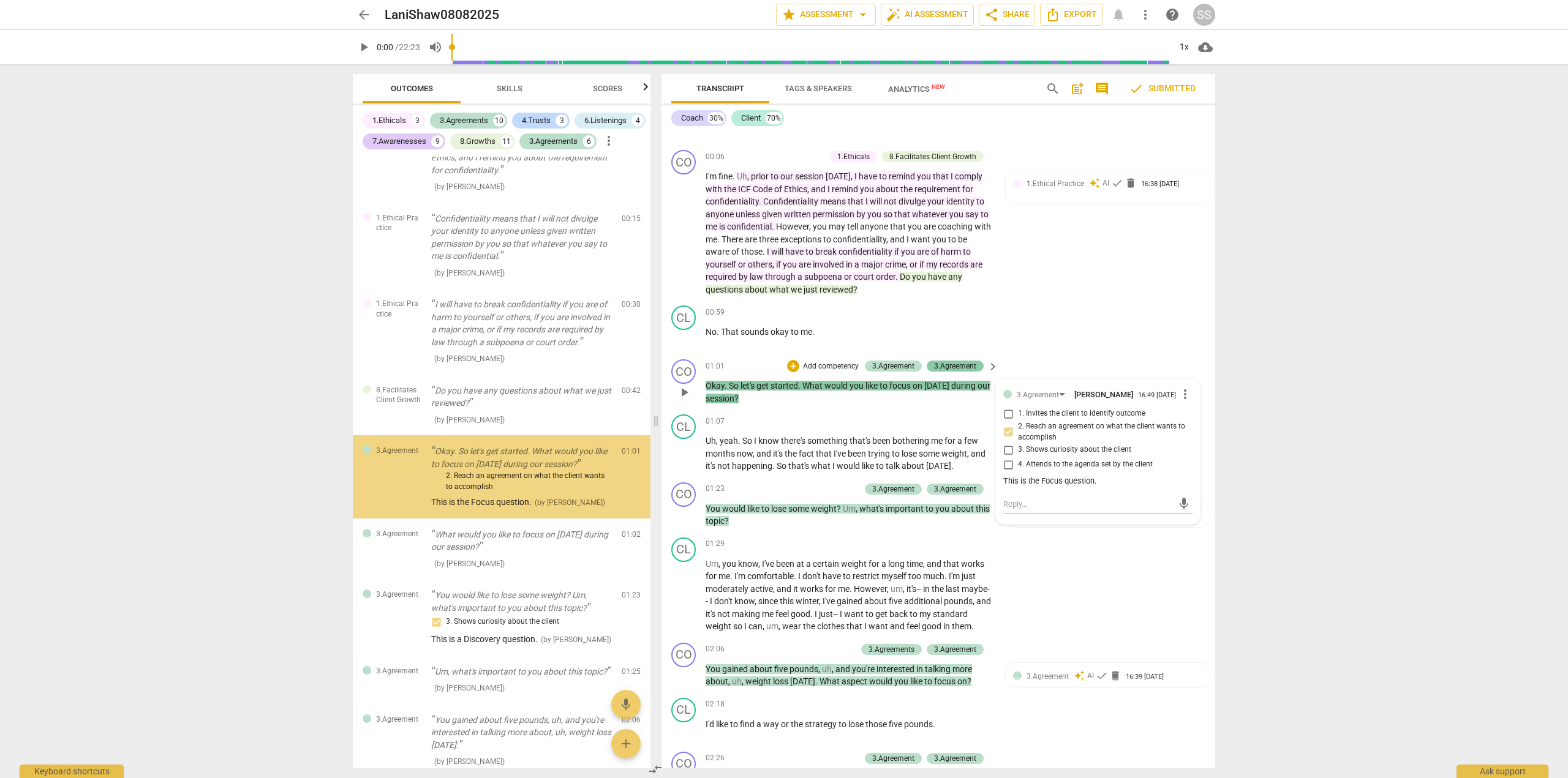
scroll to position [65, 0]
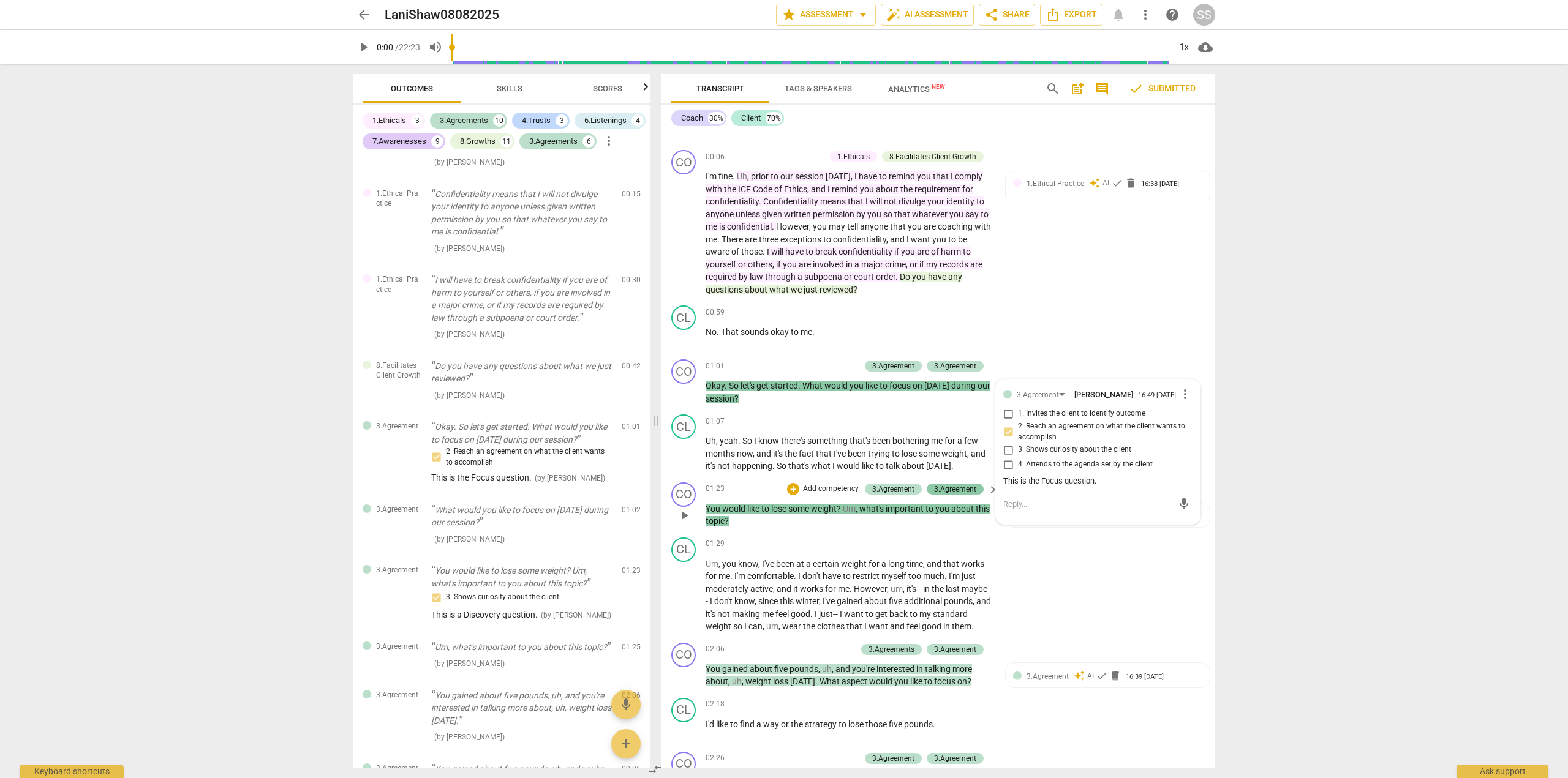
click at [961, 489] on div "3.Agreement" at bounding box center [955, 489] width 42 height 11
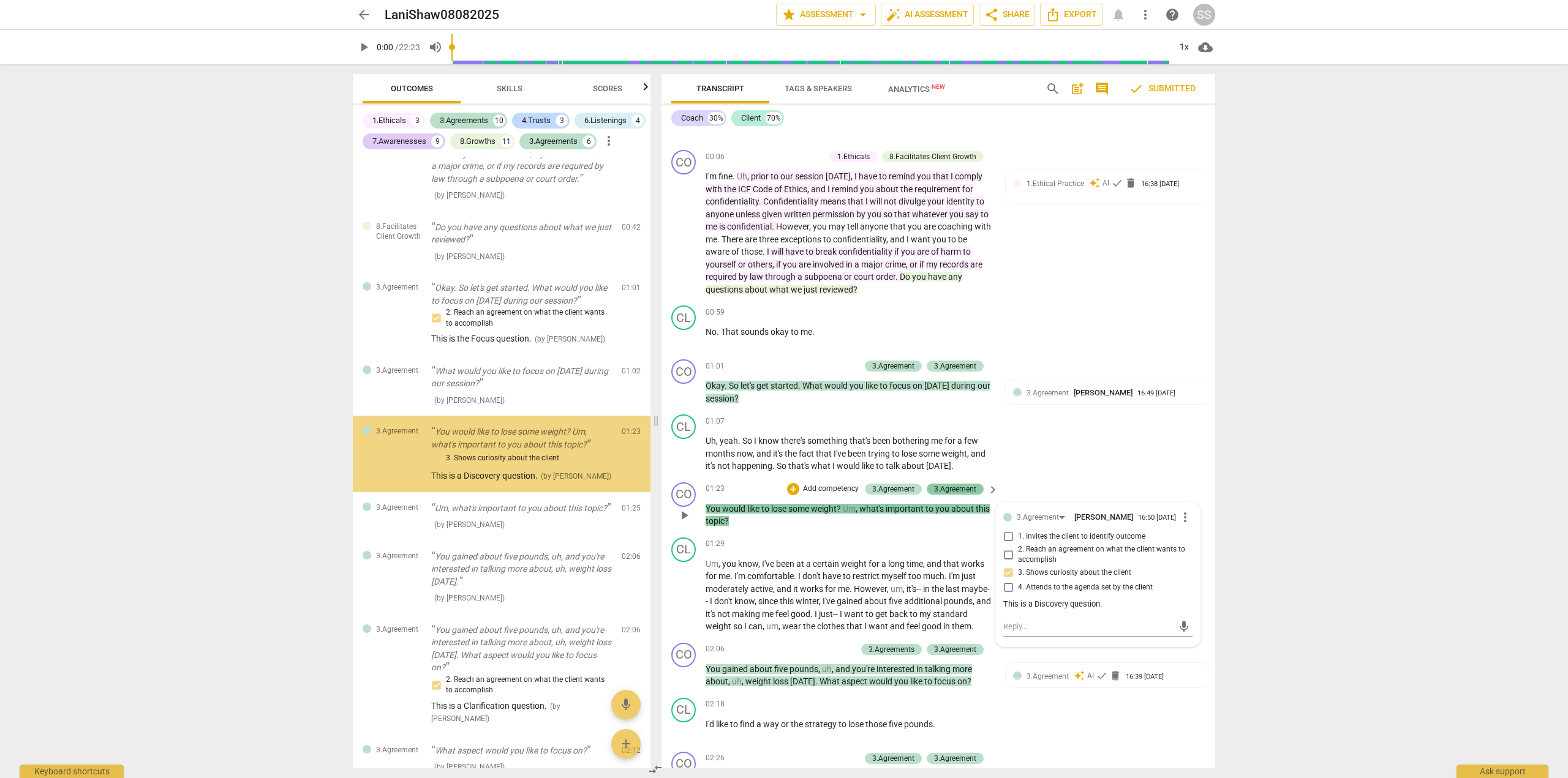
scroll to position [206, 0]
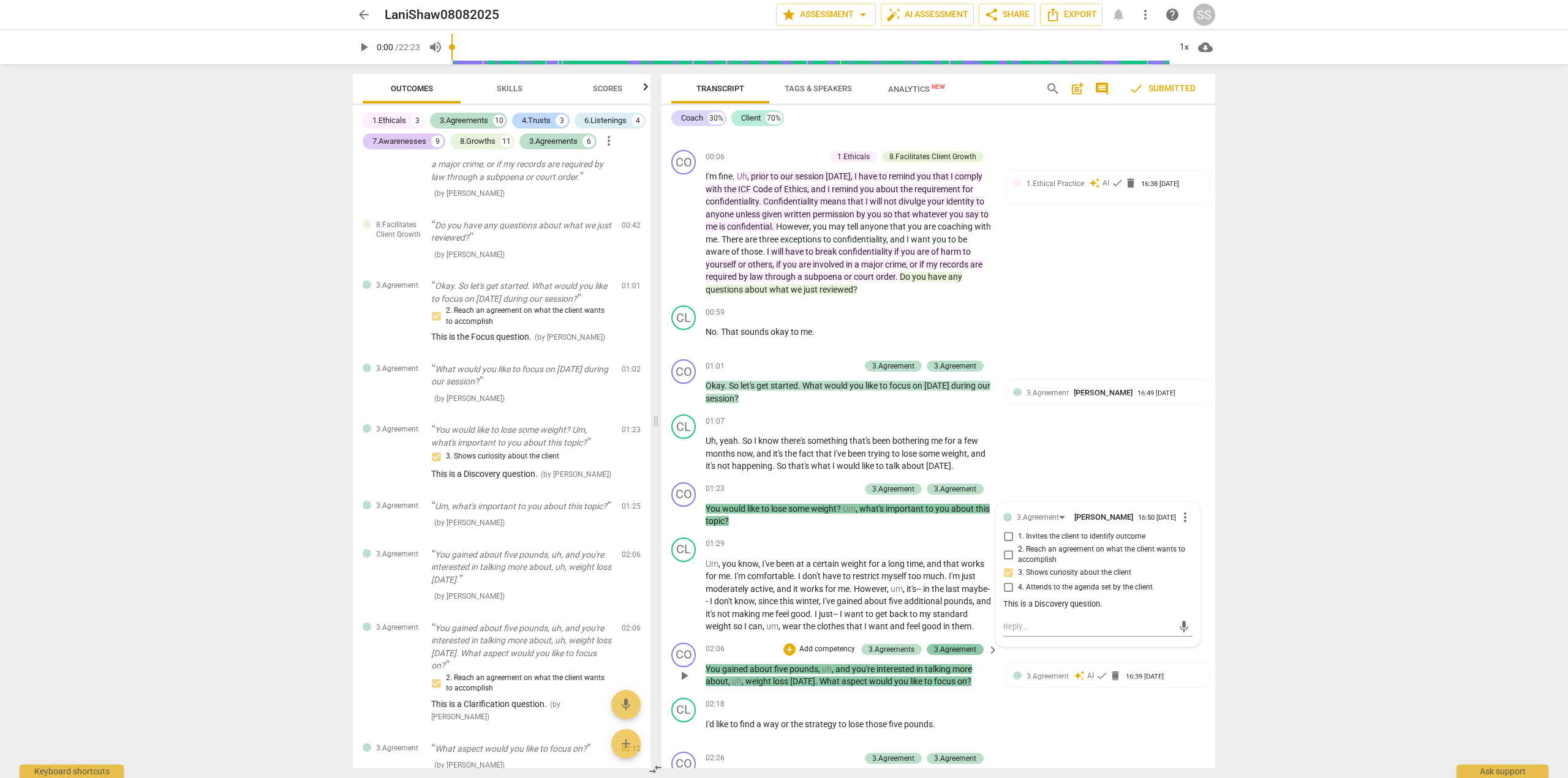
click at [945, 655] on div "3.Agreement" at bounding box center [955, 650] width 42 height 11
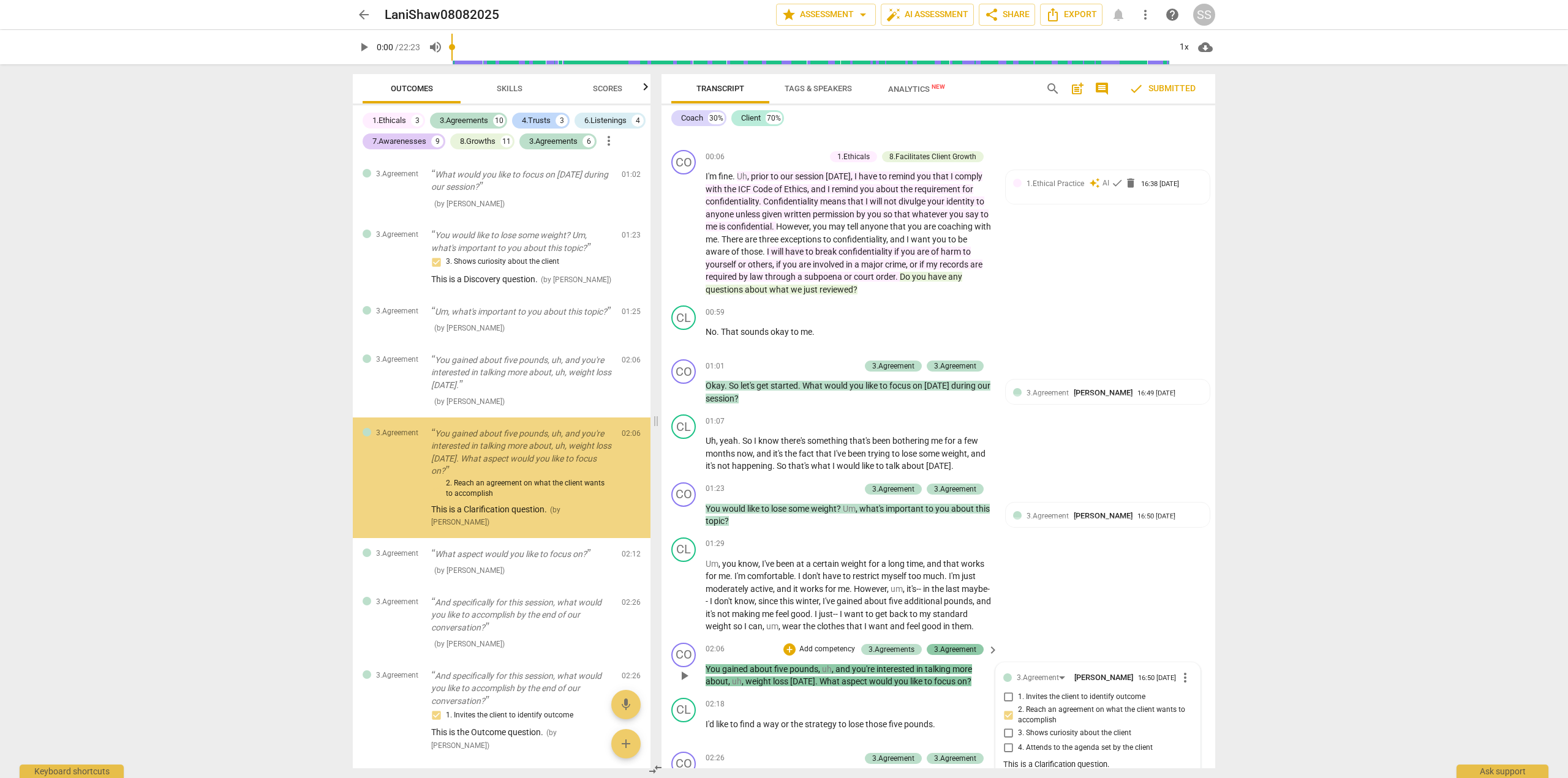
scroll to position [438, 0]
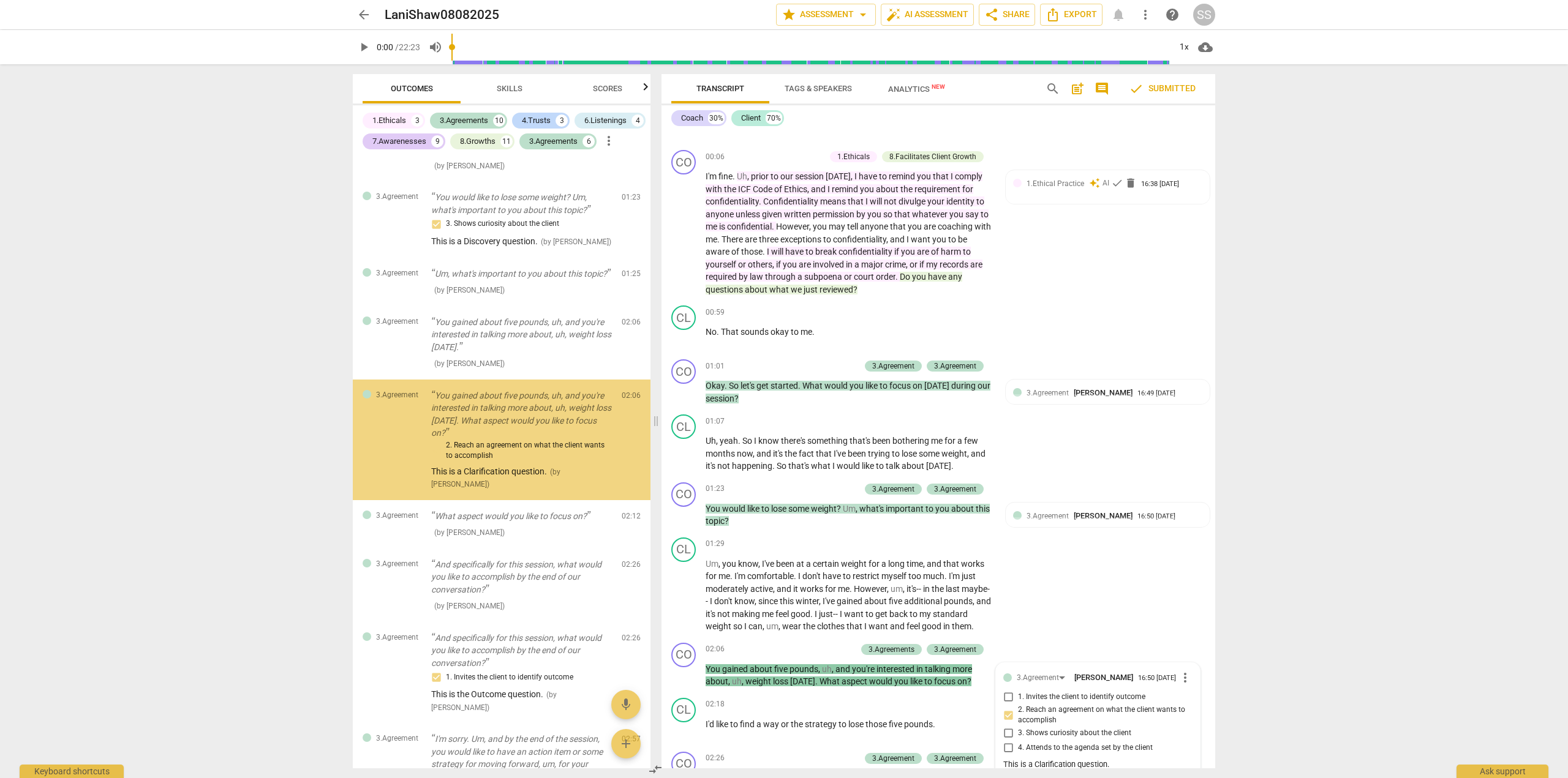
click at [1567, 339] on div "arrow_back LaniShaw08082025 edit star Assessment arrow_drop_down auto_fix_high …" at bounding box center [784, 389] width 1568 height 778
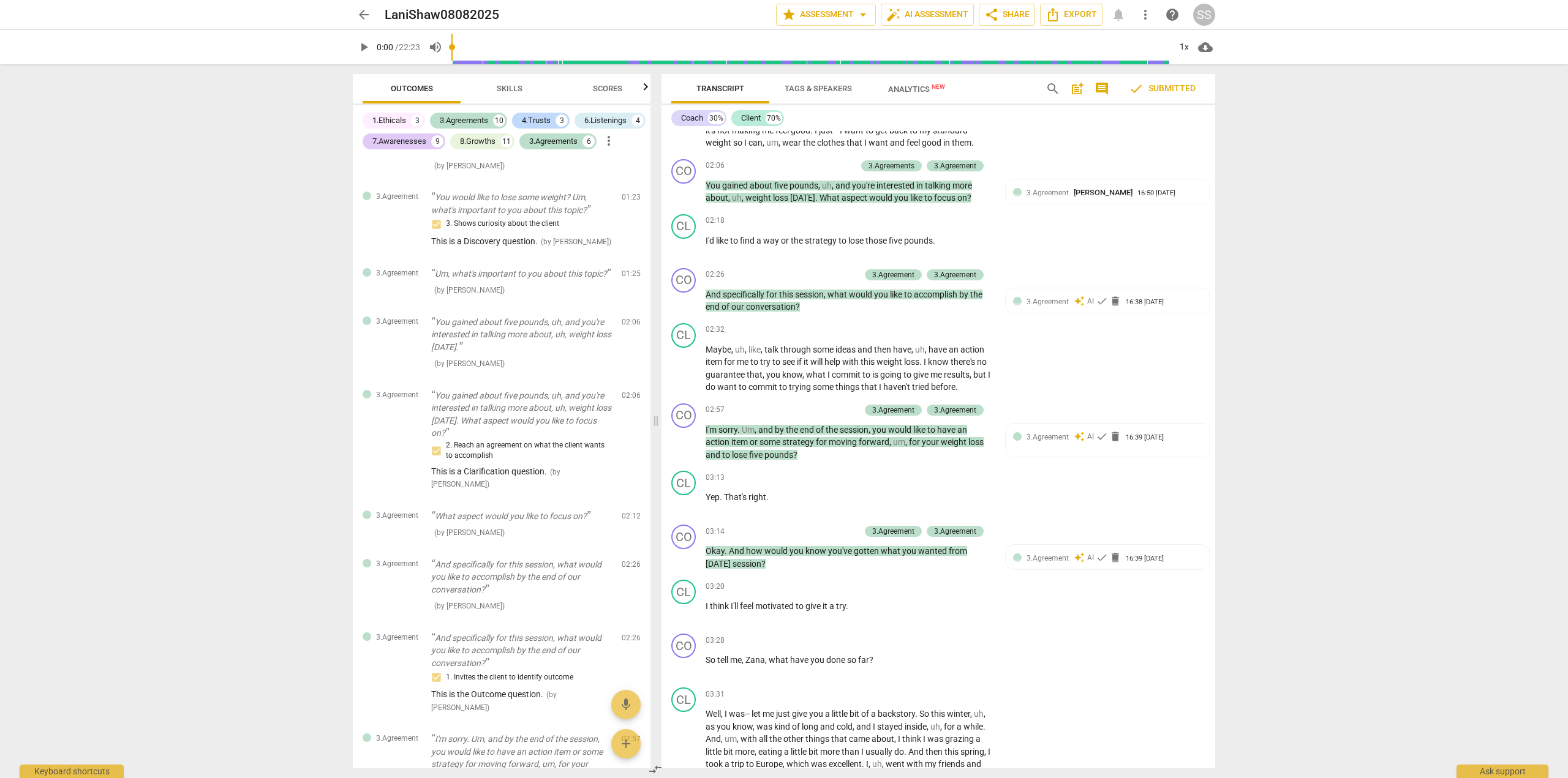
scroll to position [0, 0]
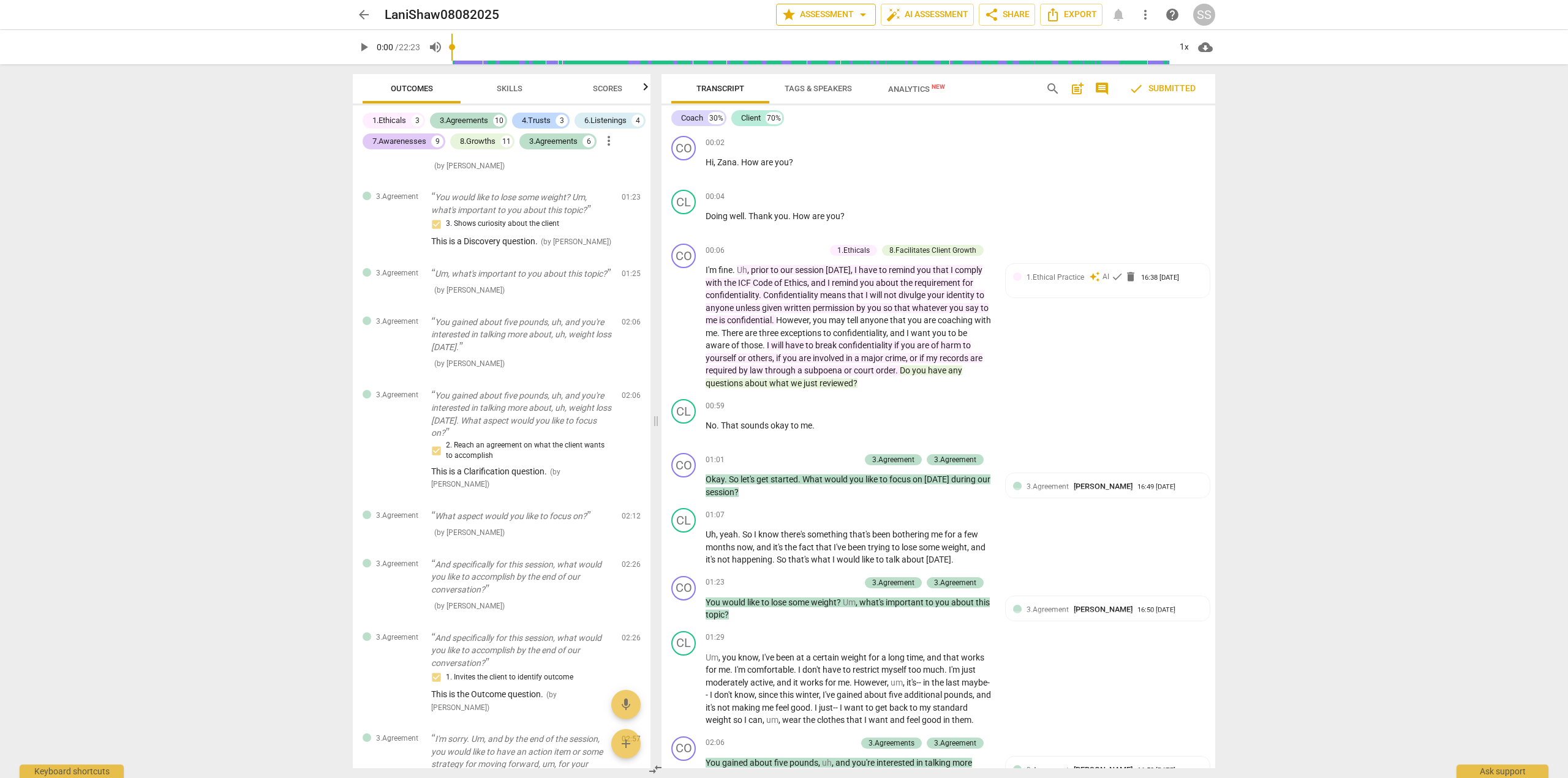
click at [861, 15] on span "arrow_drop_down" at bounding box center [863, 15] width 15 height 15
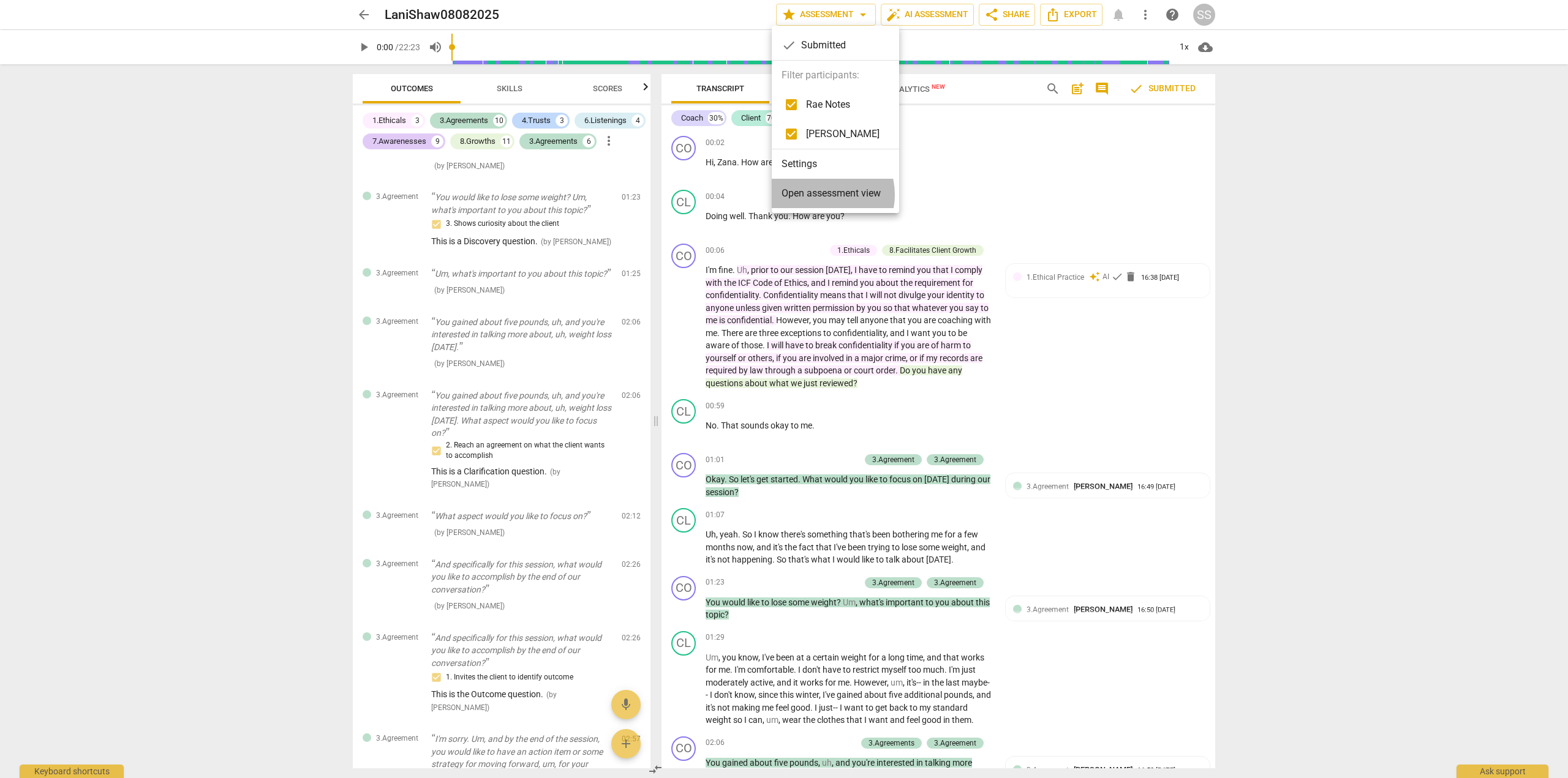
click at [821, 195] on span "Open assessment view" at bounding box center [831, 194] width 99 height 15
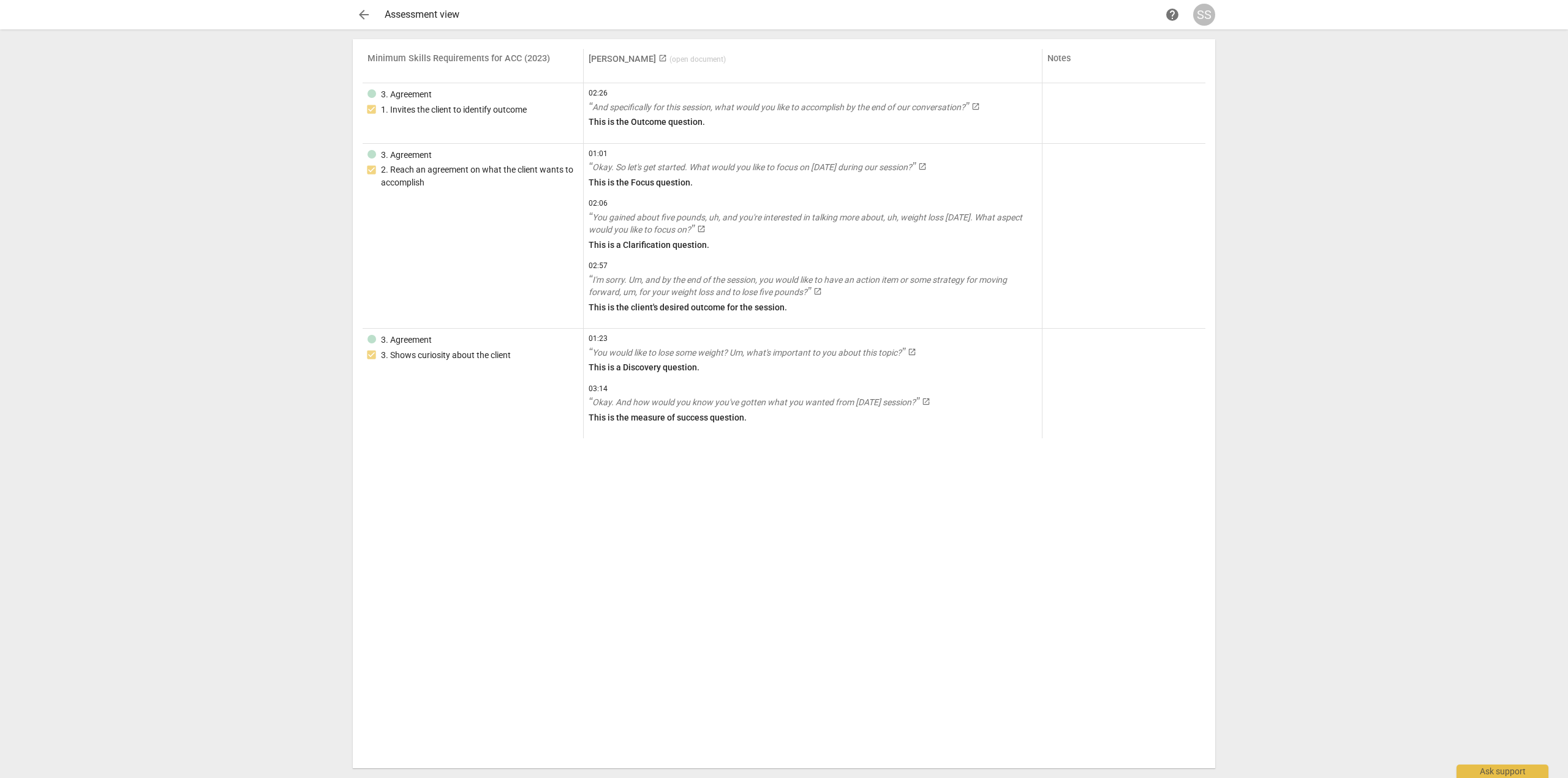
click at [489, 472] on div "Minimum Skills Requirements for ACC (2023) Sally Silberman launch ( open docume…" at bounding box center [784, 404] width 843 height 710
drag, startPoint x: 488, startPoint y: 472, endPoint x: 466, endPoint y: 469, distance: 22.2
click at [466, 469] on div "Minimum Skills Requirements for ACC (2023) Sally Silberman launch ( open docume…" at bounding box center [784, 404] width 843 height 710
click at [299, 234] on div "arrow_back Assessment view help SS Minimum Skills Requirements for ACC (2023) S…" at bounding box center [784, 389] width 1568 height 778
click at [365, 12] on span "arrow_back" at bounding box center [364, 15] width 15 height 15
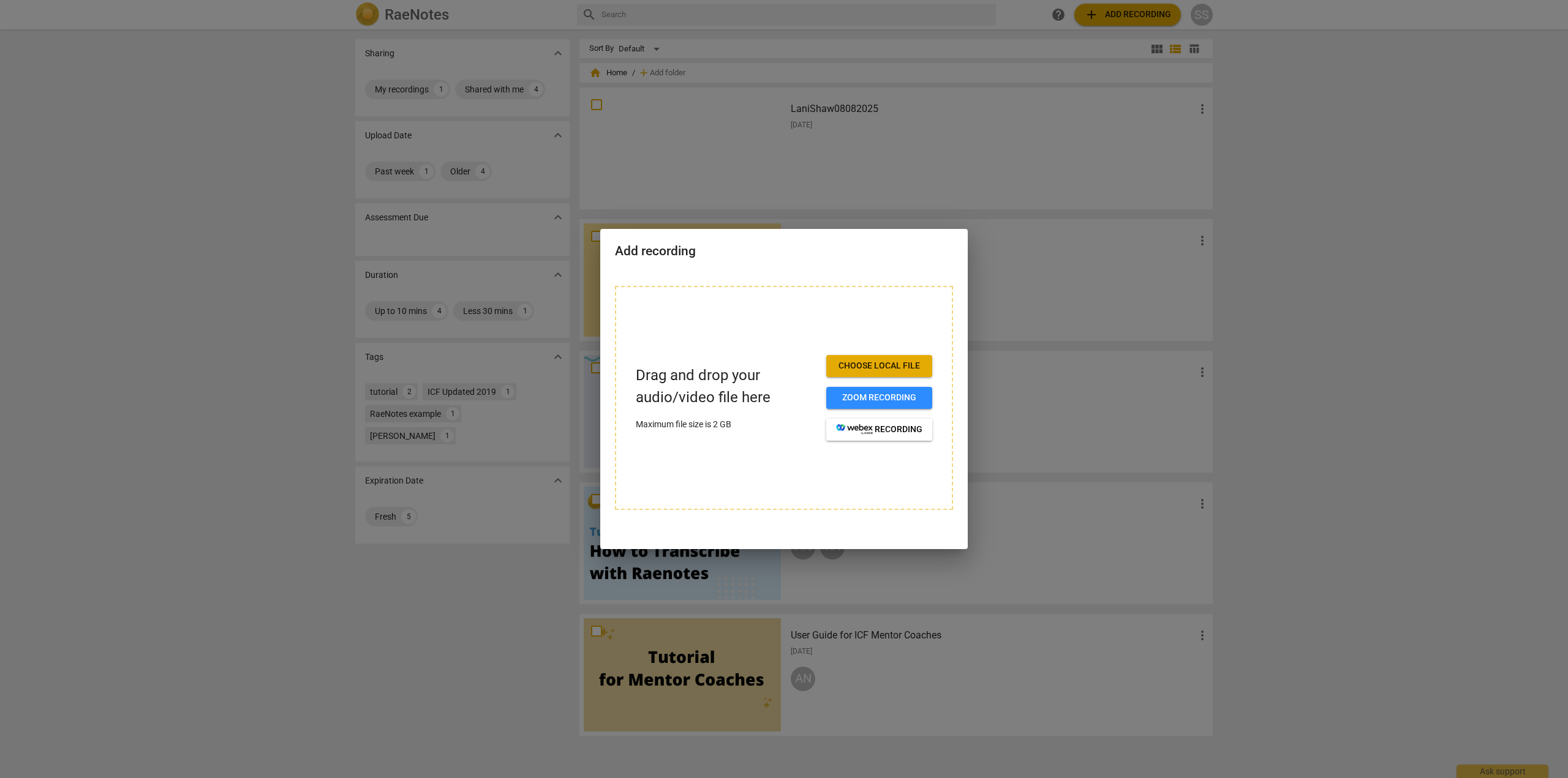
click at [806, 166] on div at bounding box center [784, 389] width 1568 height 778
